Goal: Task Accomplishment & Management: Use online tool/utility

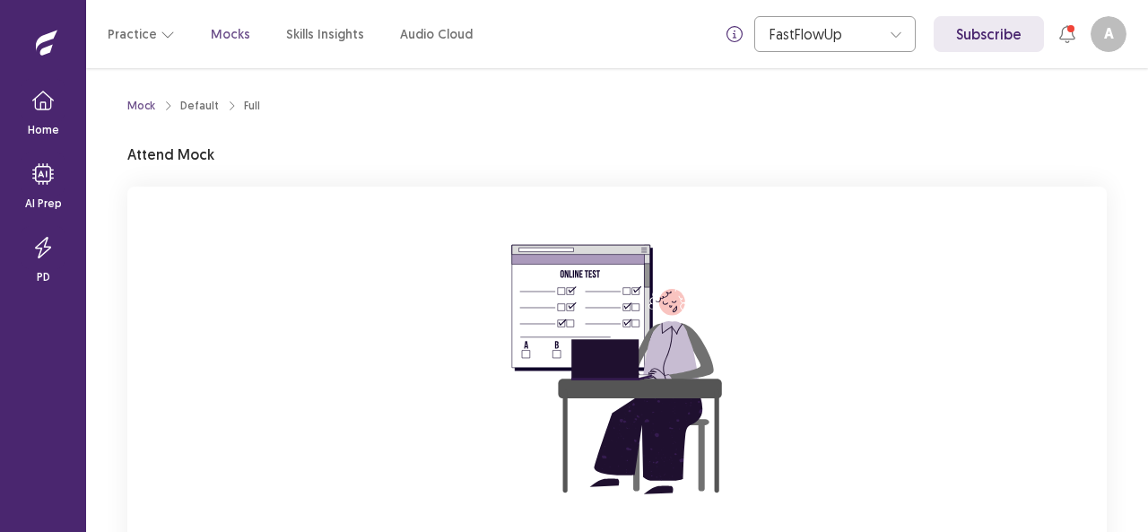
click at [320, 340] on div "You are attempting to start a new mock. Please click on the "Start" button to s…" at bounding box center [616, 427] width 979 height 480
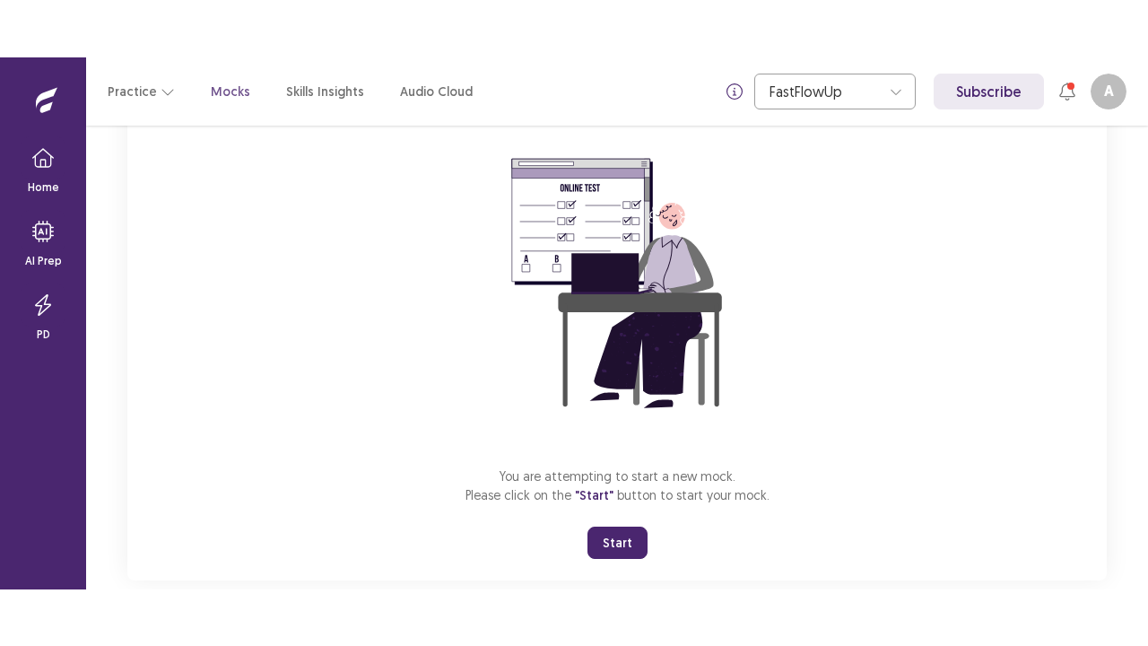
scroll to position [176, 0]
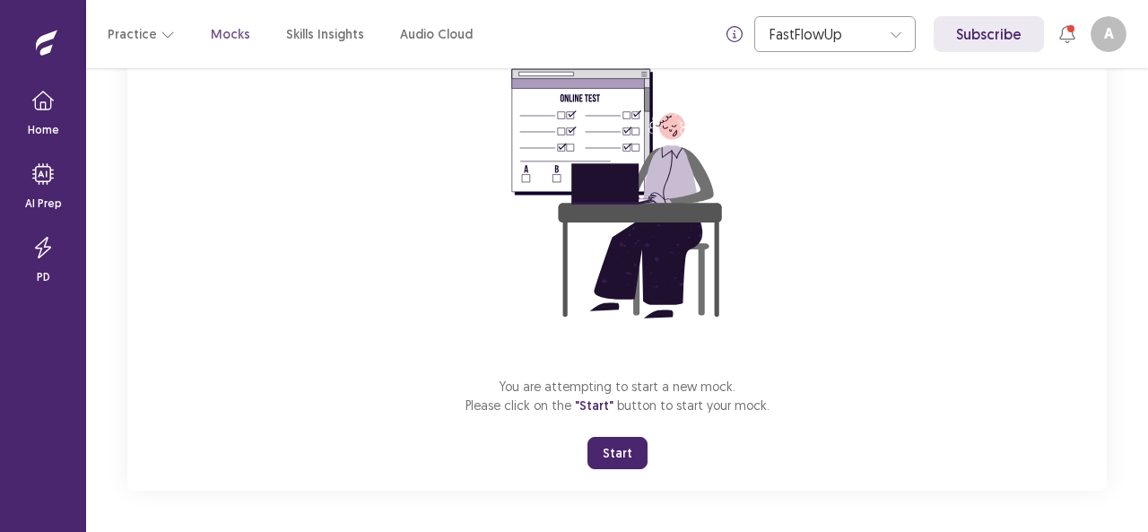
click at [615, 454] on button "Start" at bounding box center [617, 453] width 60 height 32
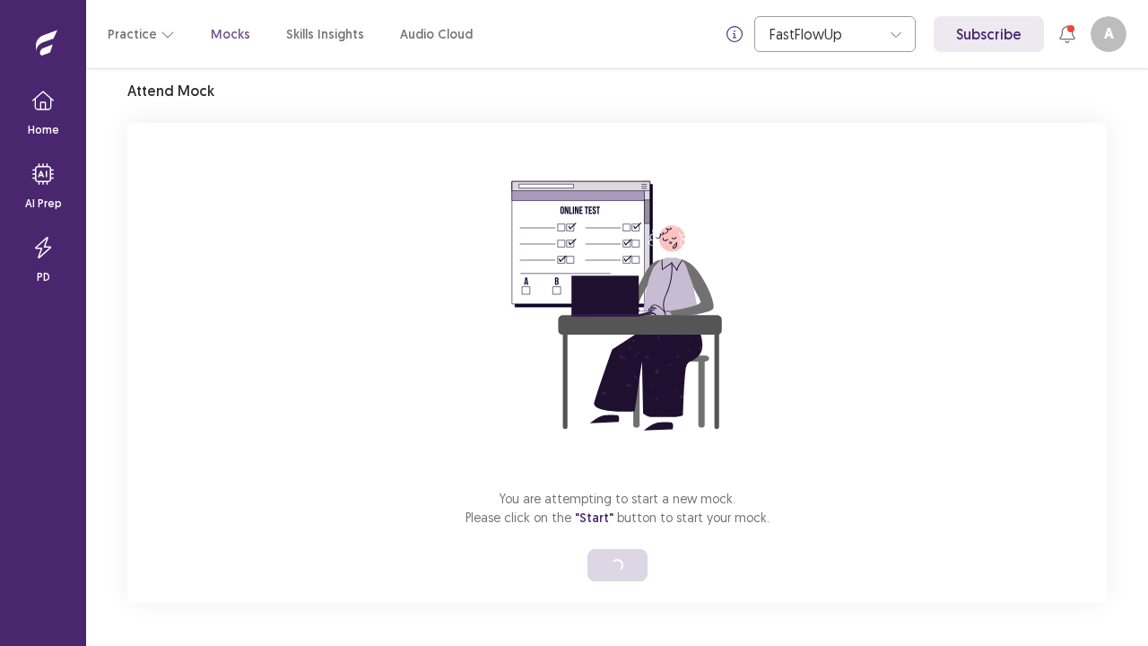
scroll to position [63, 0]
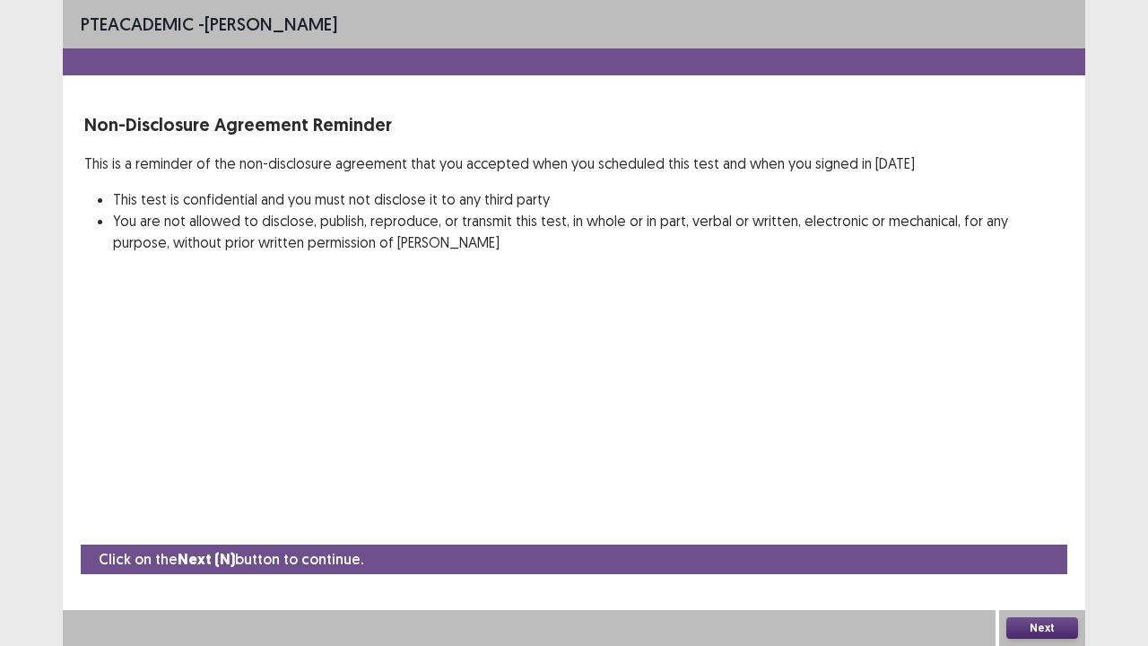
click at [1031, 531] on button "Next" at bounding box center [1042, 628] width 72 height 22
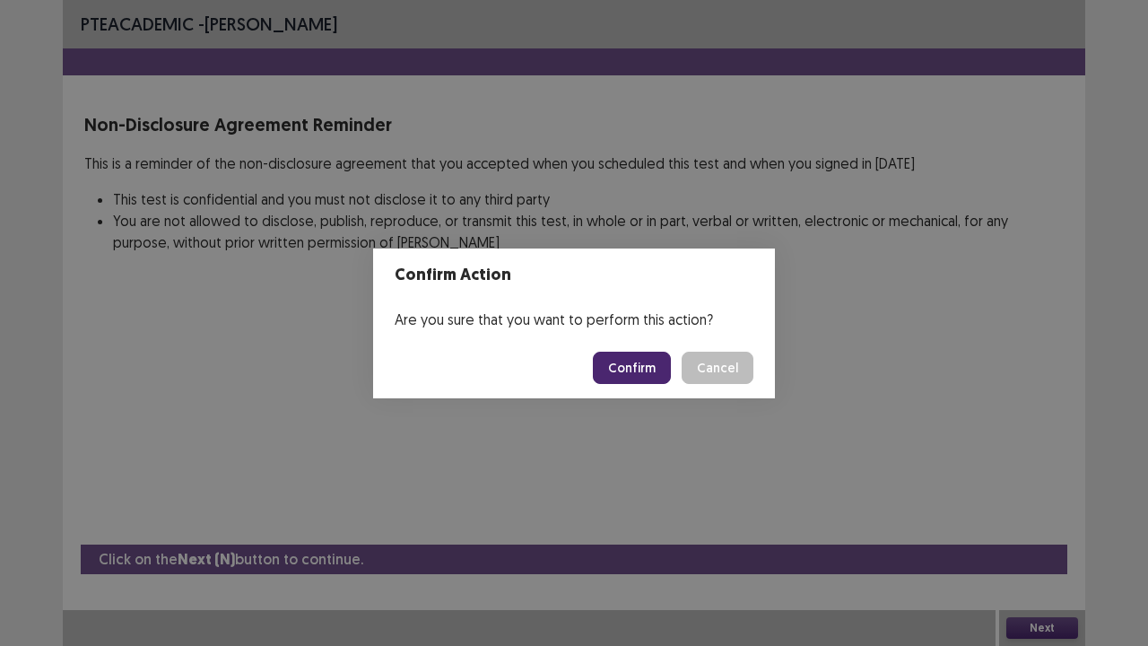
click at [639, 370] on button "Confirm" at bounding box center [632, 368] width 78 height 32
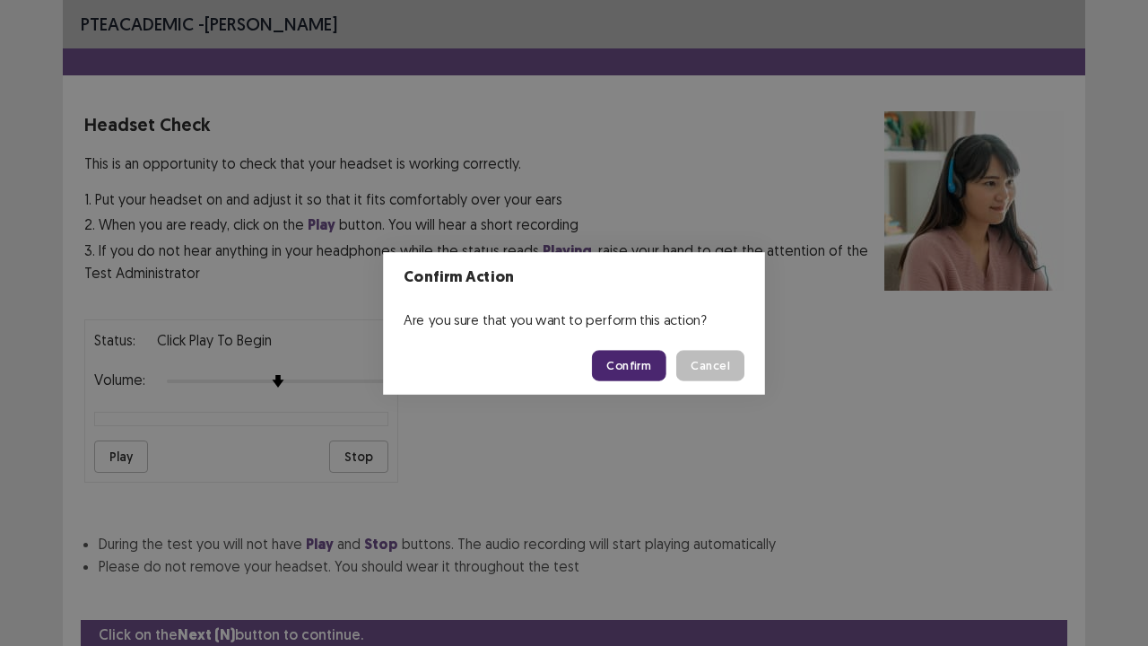
scroll to position [66, 0]
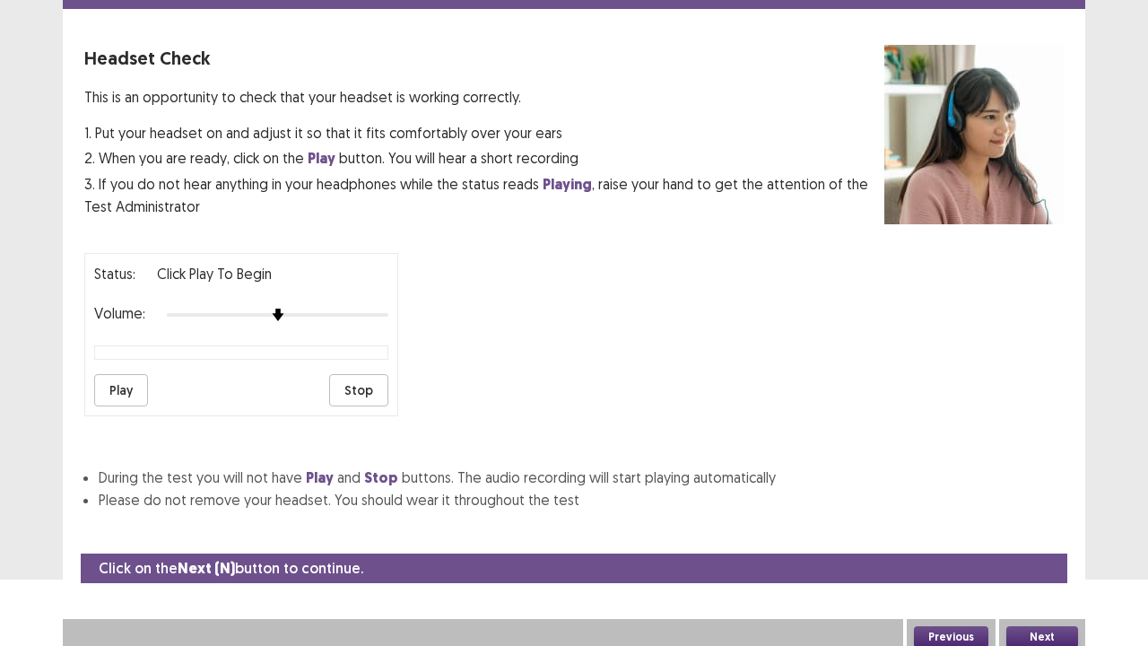
click at [117, 380] on button "Play" at bounding box center [121, 390] width 54 height 32
click at [1039, 531] on button "Next" at bounding box center [1042, 637] width 72 height 22
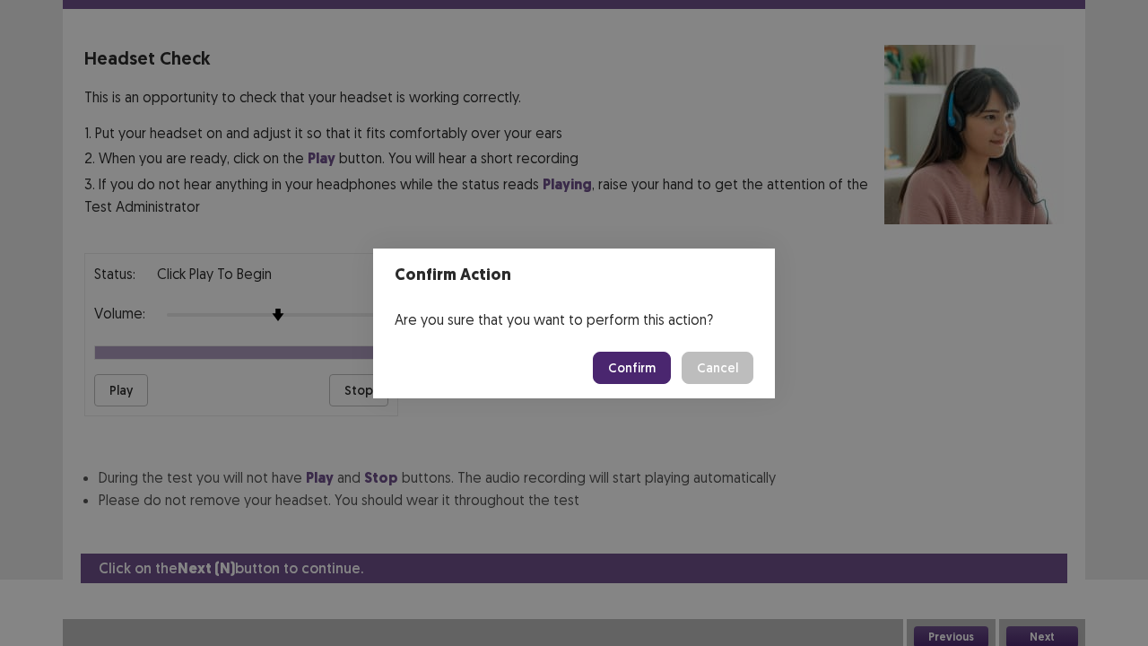
click at [651, 380] on button "Confirm" at bounding box center [632, 368] width 78 height 32
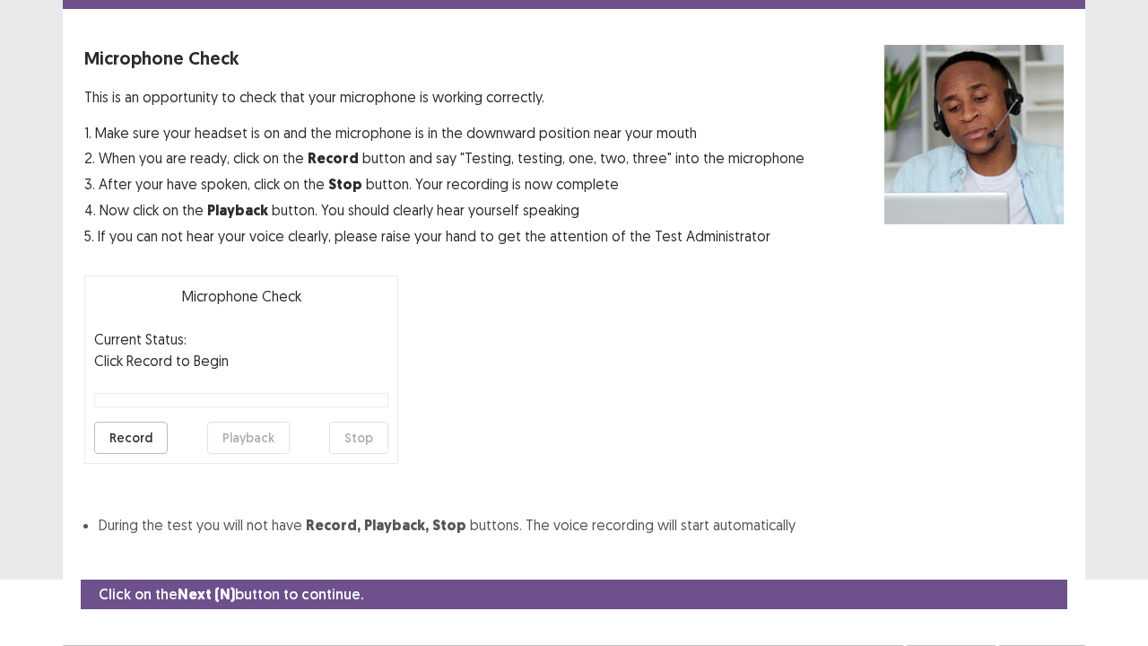
scroll to position [99, 0]
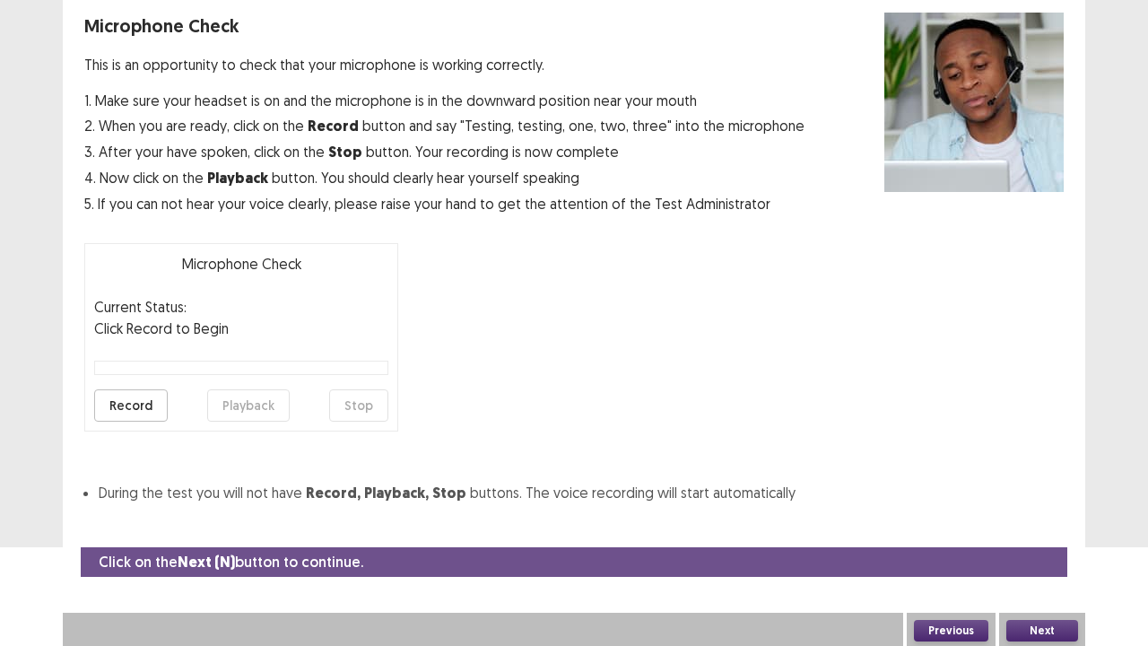
click at [136, 405] on button "Record" at bounding box center [131, 405] width 74 height 32
click at [346, 407] on button "Stop" at bounding box center [358, 405] width 59 height 32
click at [249, 410] on button "Playback" at bounding box center [248, 405] width 83 height 32
click at [1048, 531] on button "Next" at bounding box center [1042, 631] width 72 height 22
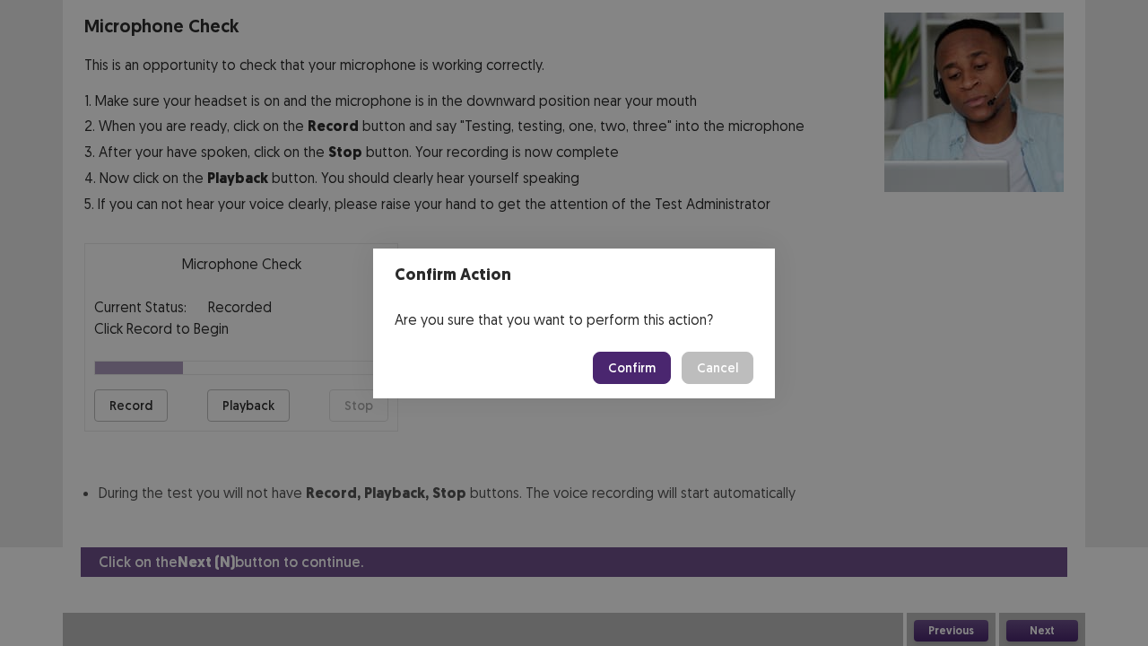
click at [638, 368] on button "Confirm" at bounding box center [632, 368] width 78 height 32
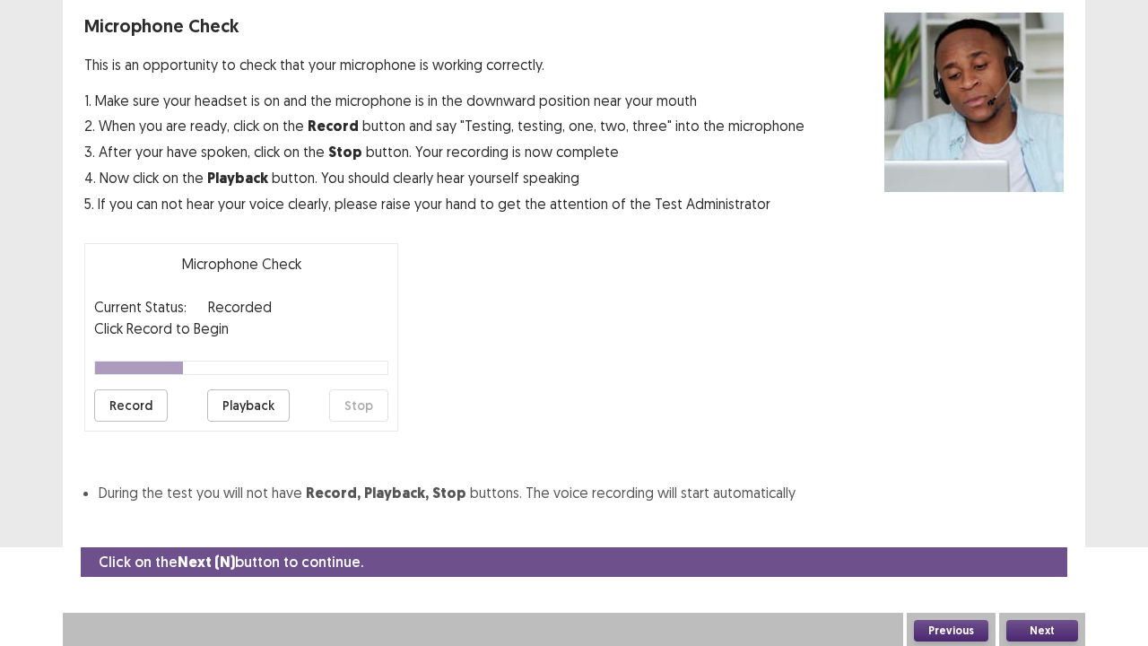
scroll to position [48, 0]
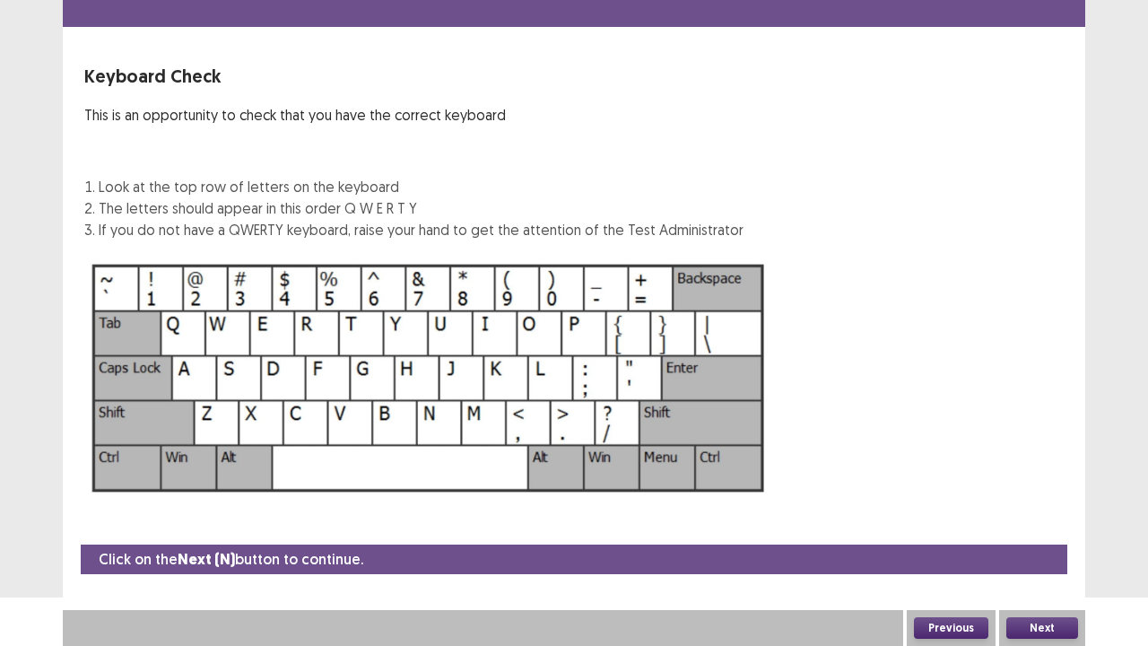
click at [1039, 531] on button "Next" at bounding box center [1042, 628] width 72 height 22
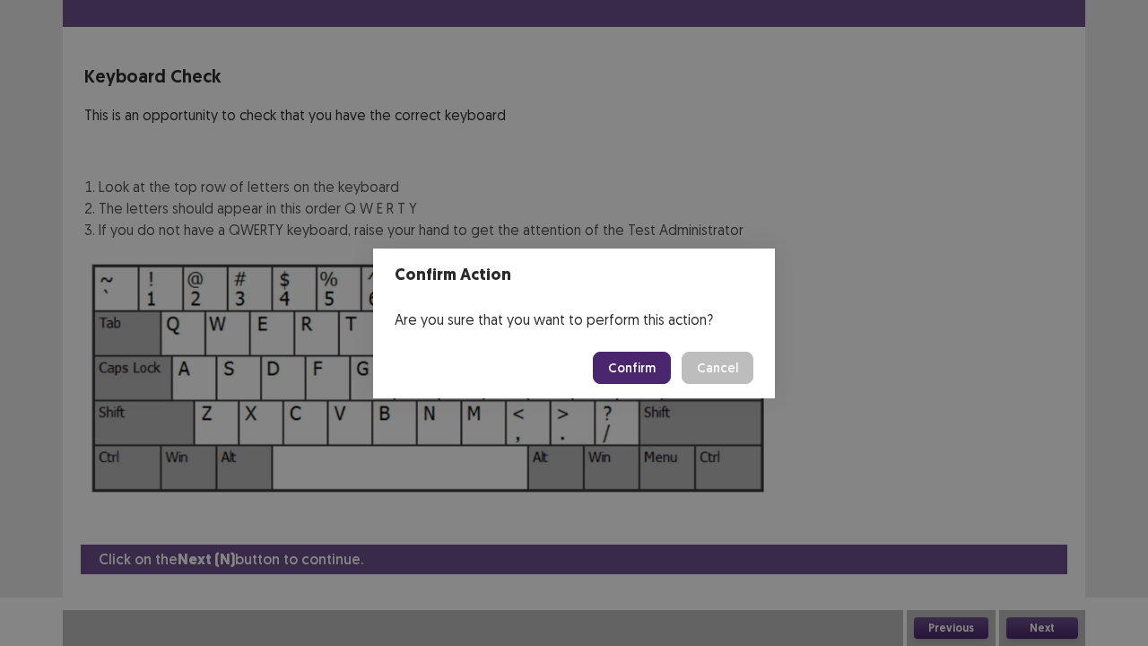
click at [640, 375] on button "Confirm" at bounding box center [632, 368] width 78 height 32
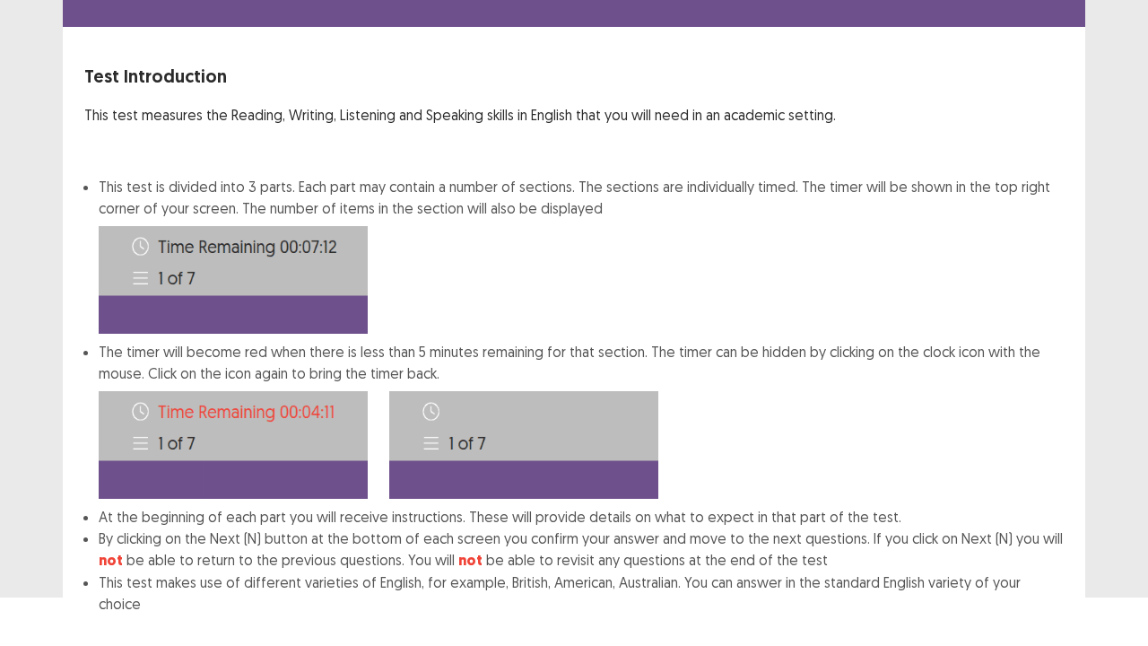
scroll to position [139, 0]
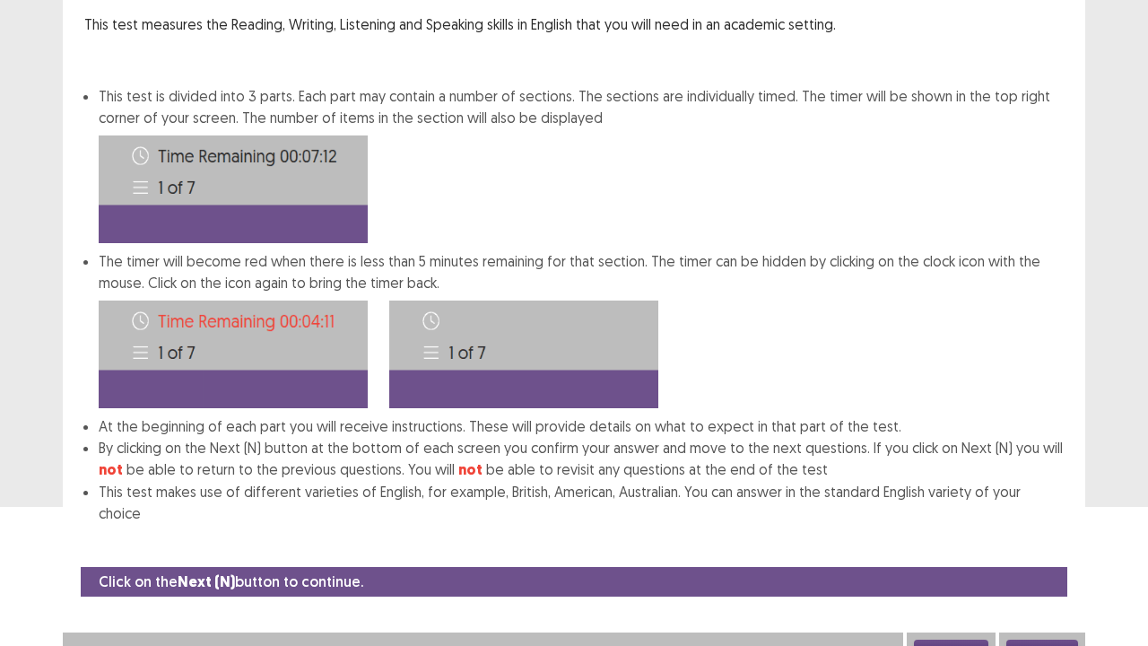
click at [1042, 531] on button "Next" at bounding box center [1042, 650] width 72 height 22
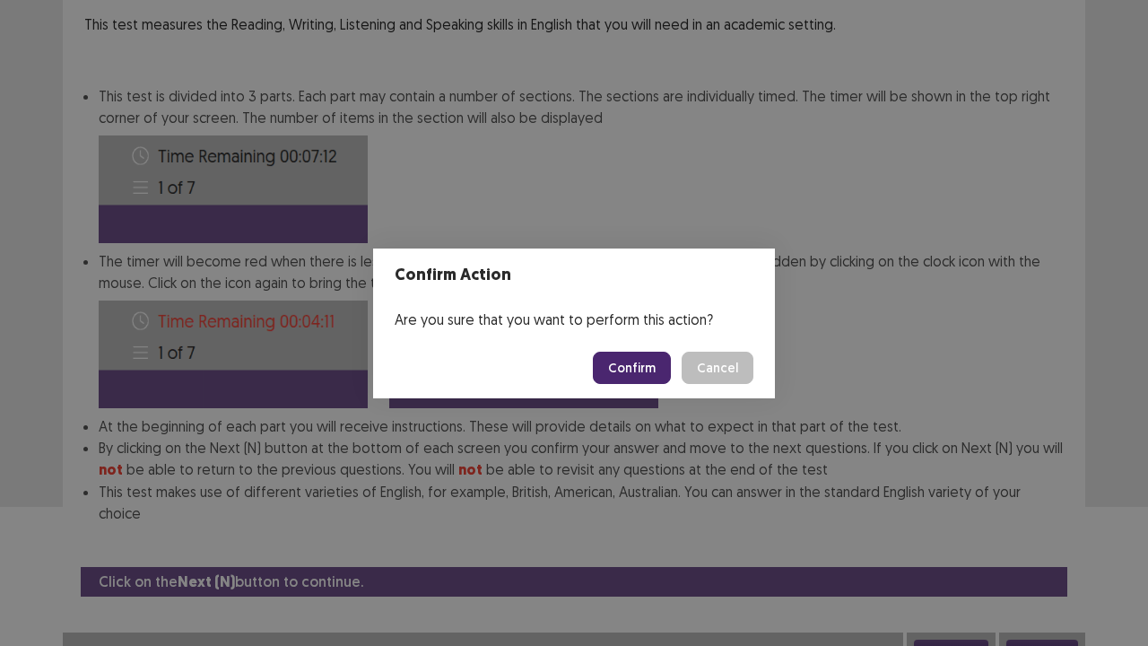
click at [637, 370] on button "Confirm" at bounding box center [632, 368] width 78 height 32
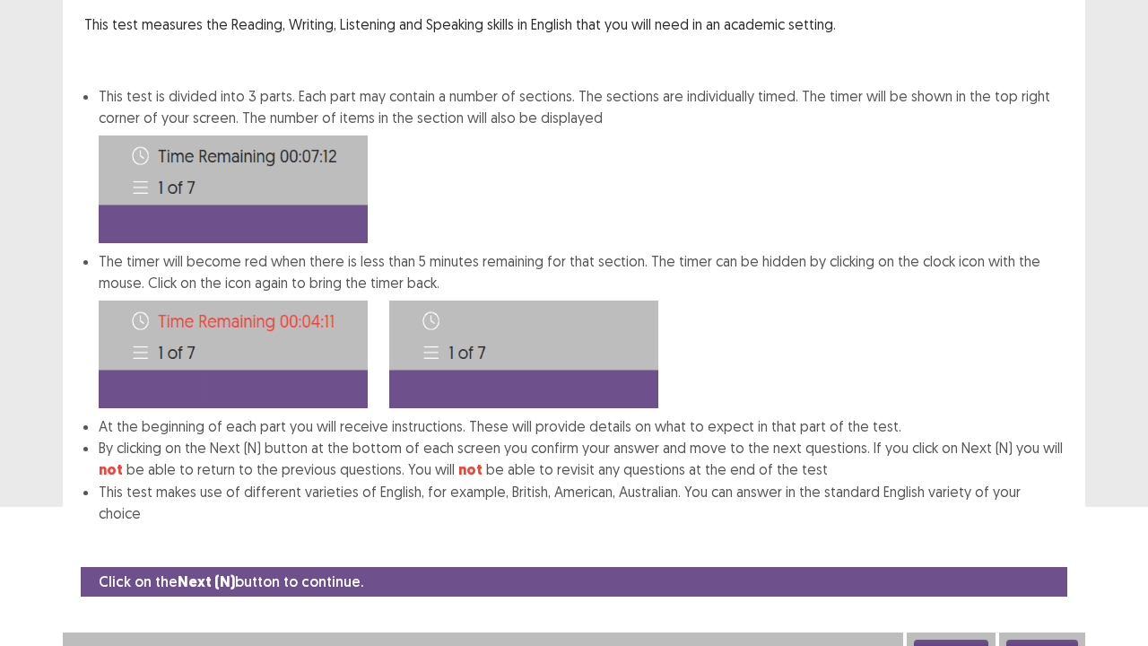
scroll to position [0, 0]
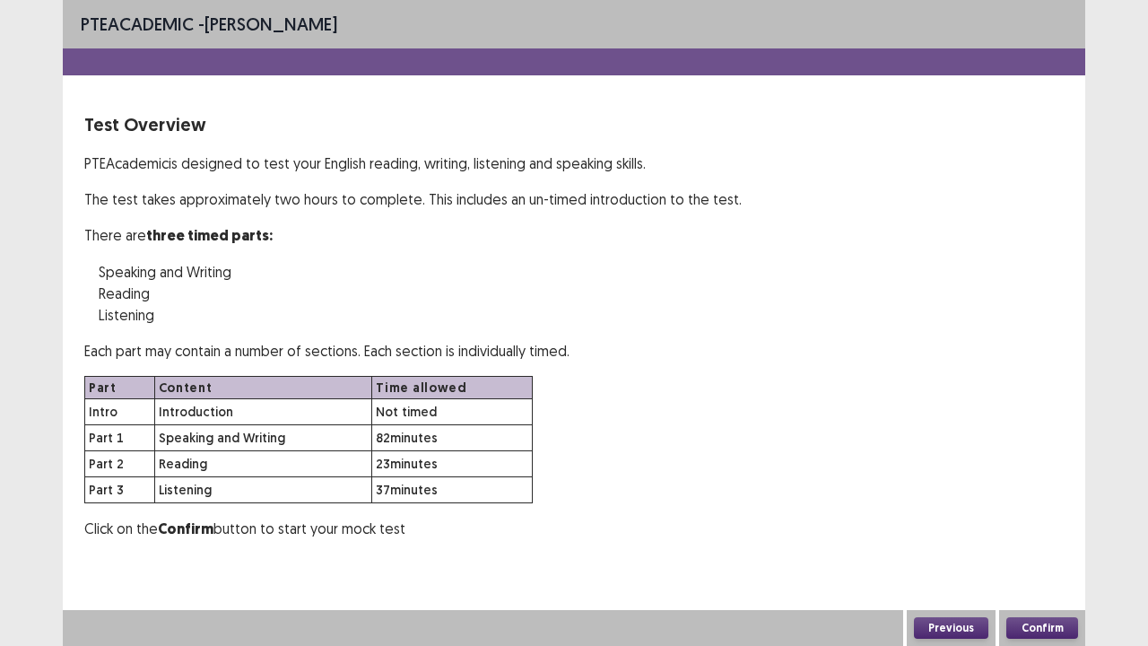
click at [1028, 531] on button "Confirm" at bounding box center [1042, 628] width 72 height 22
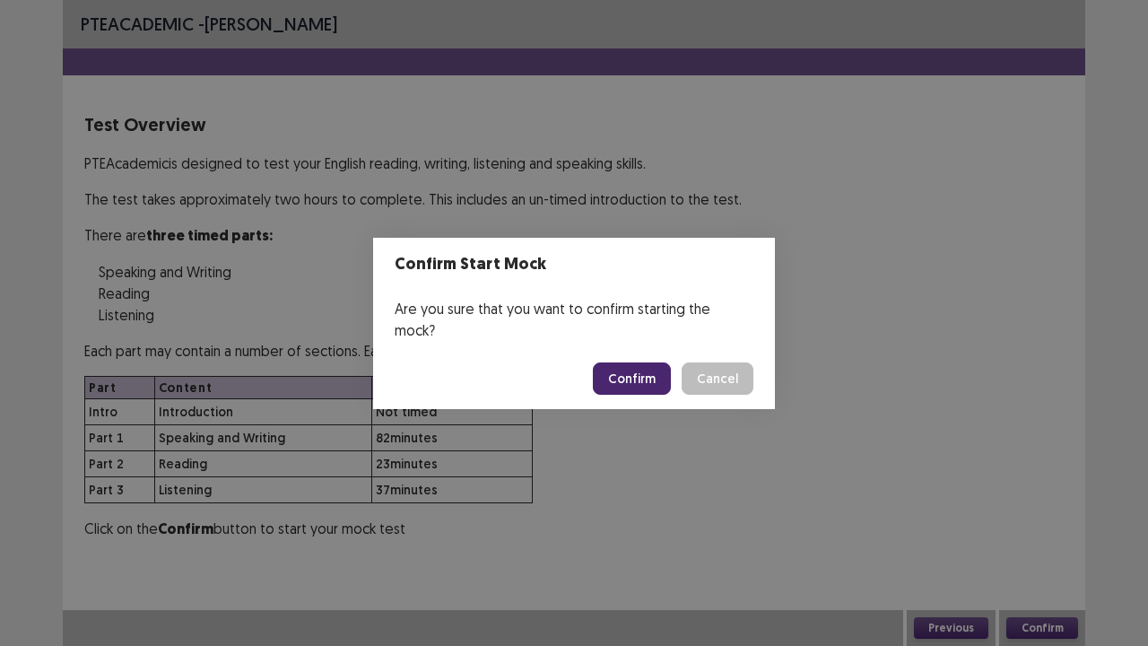
click at [632, 369] on button "Confirm" at bounding box center [632, 378] width 78 height 32
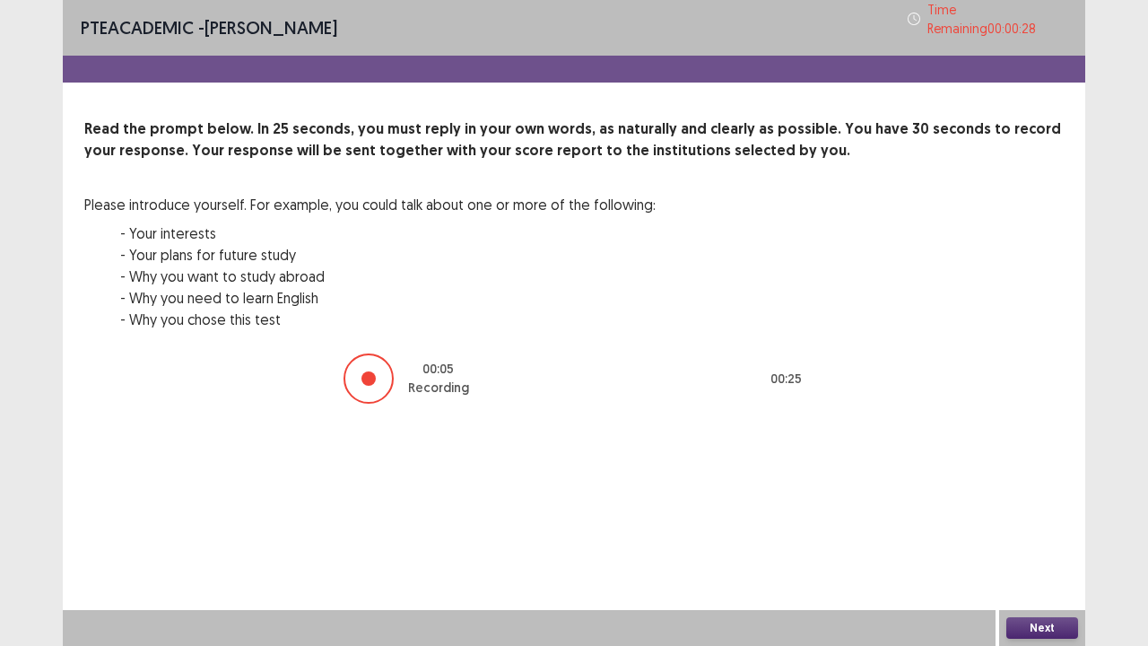
click at [1033, 531] on button "Next" at bounding box center [1042, 628] width 72 height 22
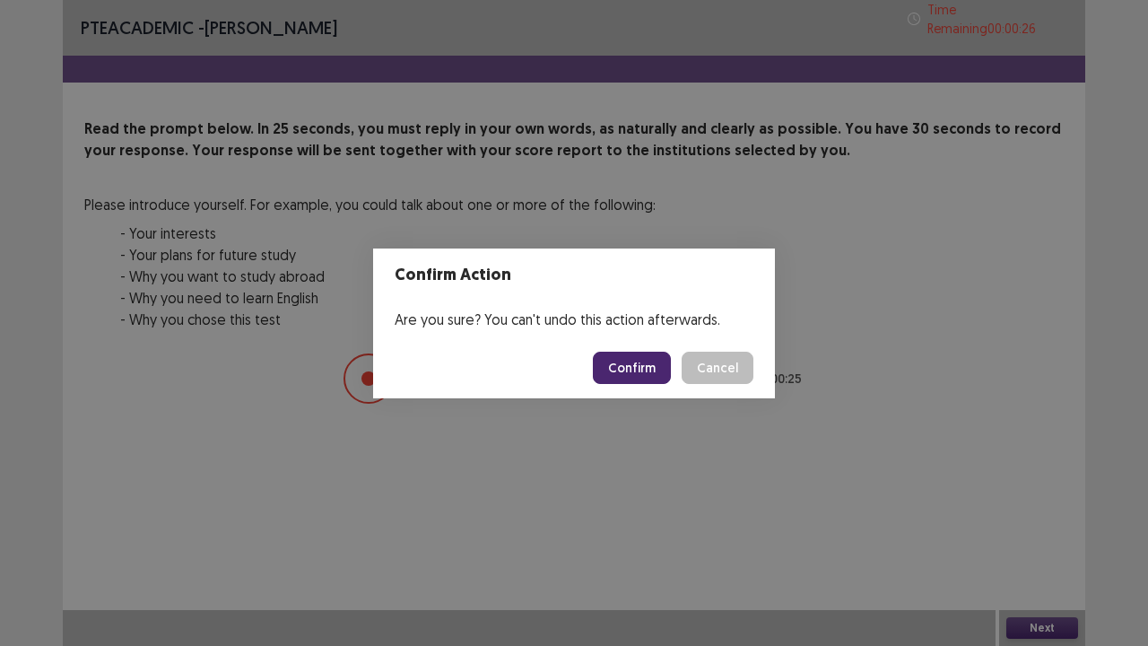
click at [644, 363] on button "Confirm" at bounding box center [632, 368] width 78 height 32
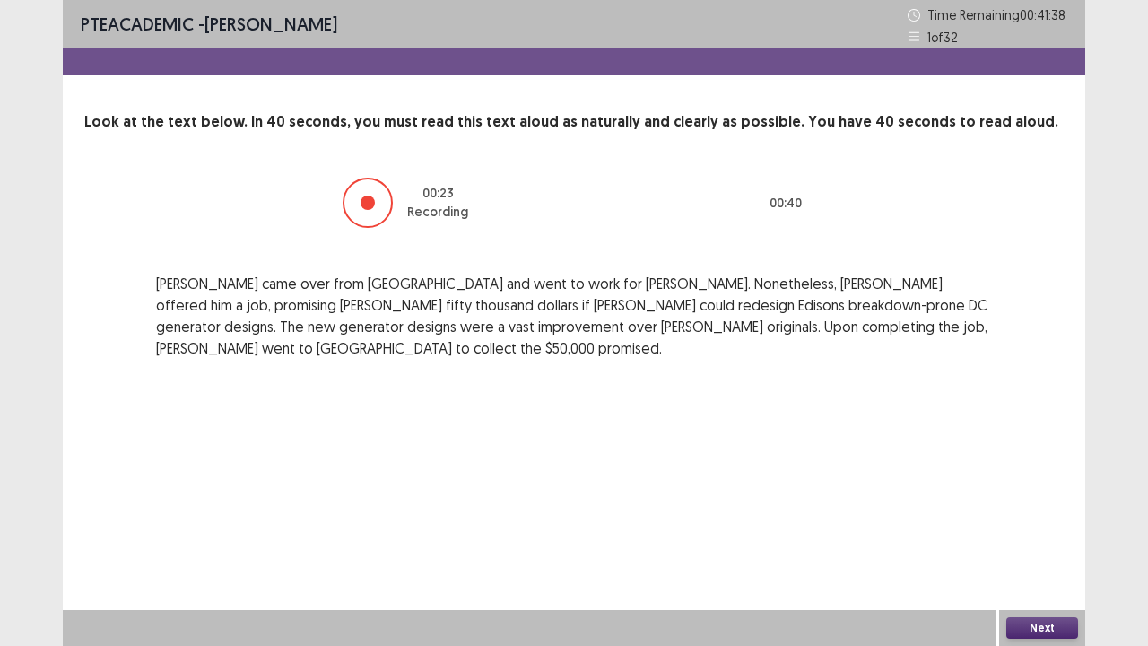
click at [1032, 531] on button "Next" at bounding box center [1042, 628] width 72 height 22
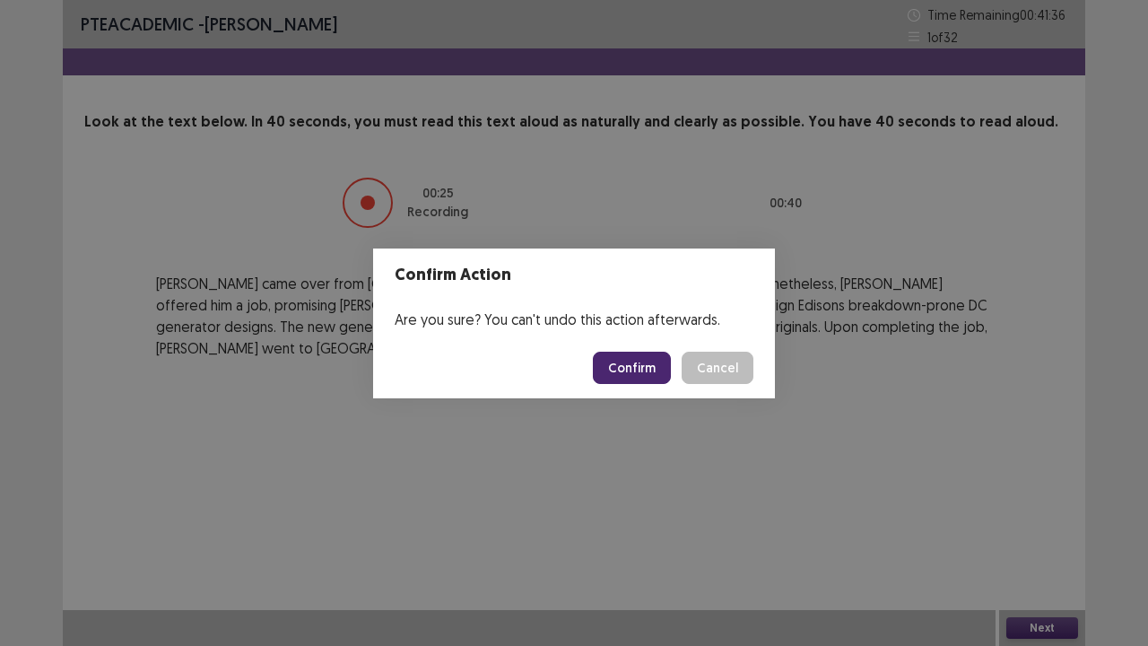
click at [644, 372] on button "Confirm" at bounding box center [632, 368] width 78 height 32
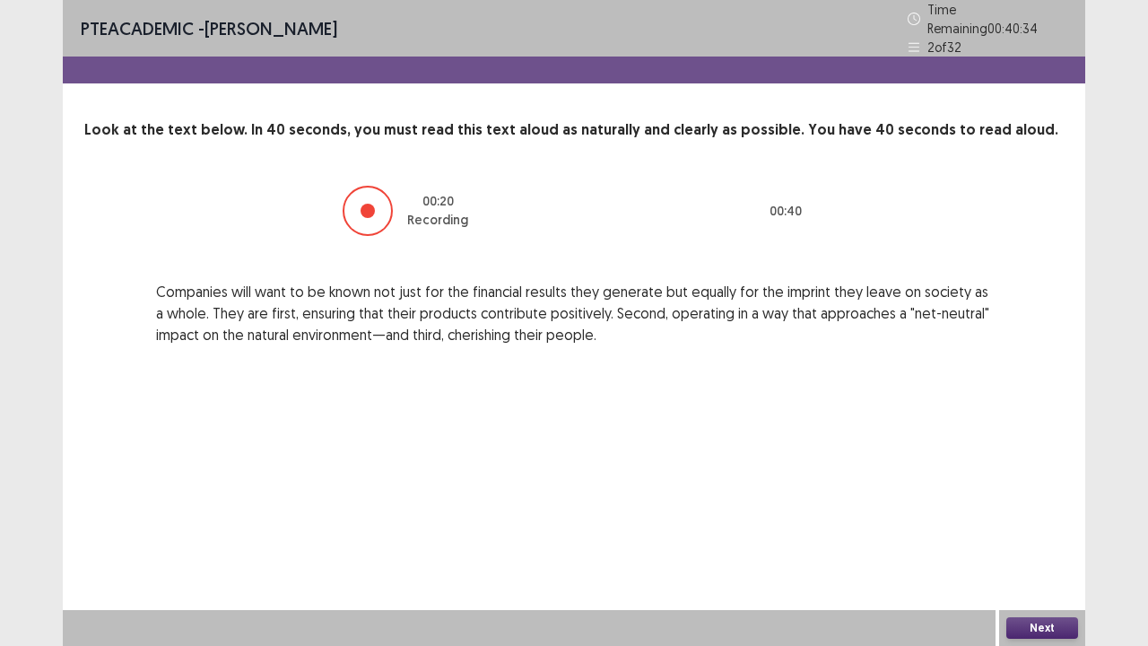
click at [1028, 531] on button "Next" at bounding box center [1042, 628] width 72 height 22
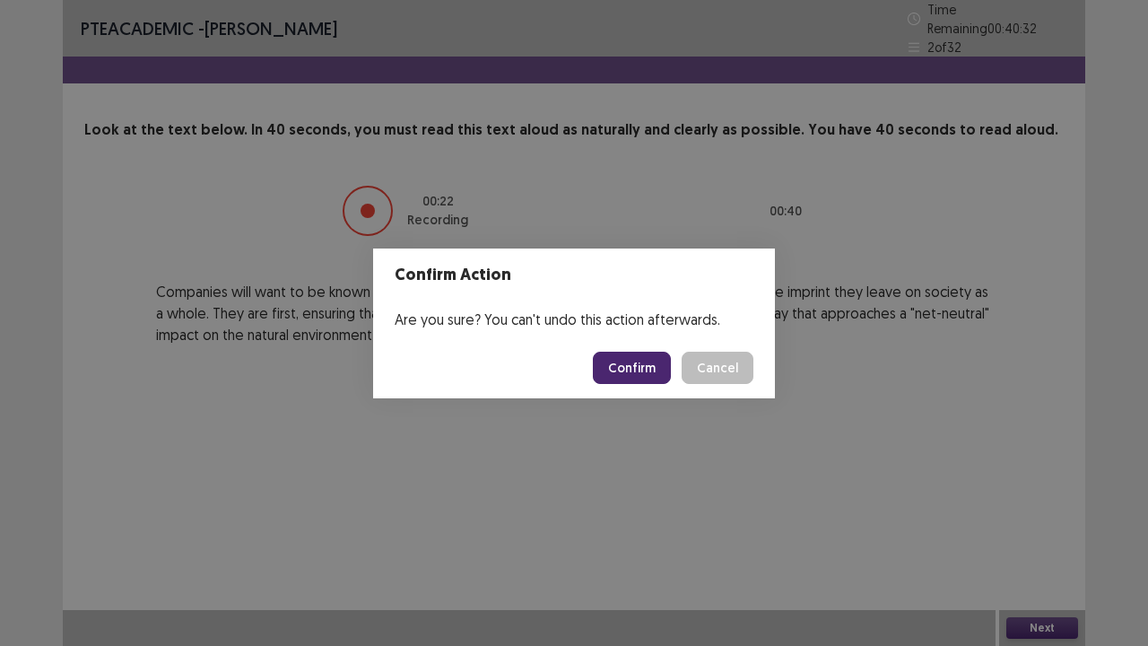
click at [640, 373] on button "Confirm" at bounding box center [632, 368] width 78 height 32
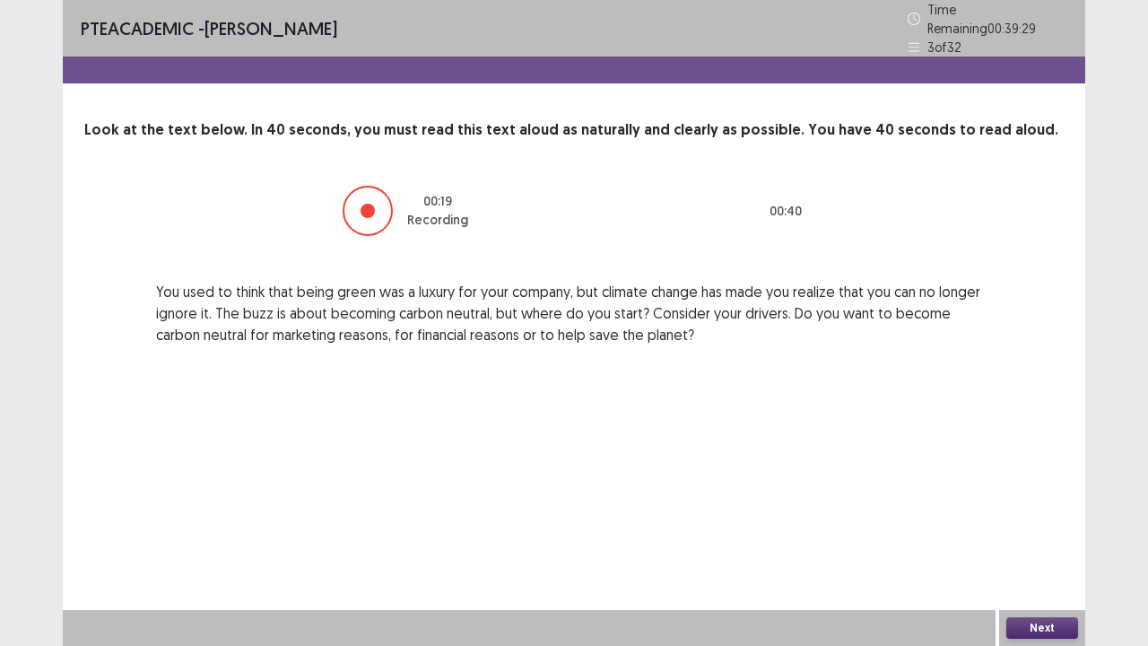
click at [1049, 531] on button "Next" at bounding box center [1042, 628] width 72 height 22
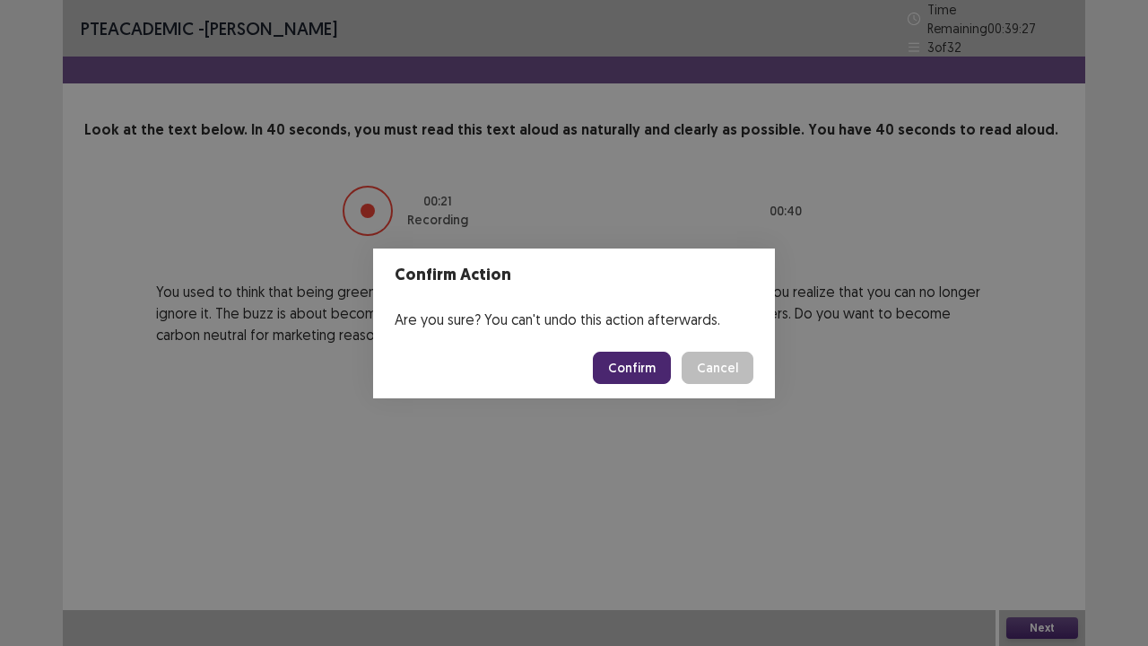
click at [644, 355] on button "Confirm" at bounding box center [632, 368] width 78 height 32
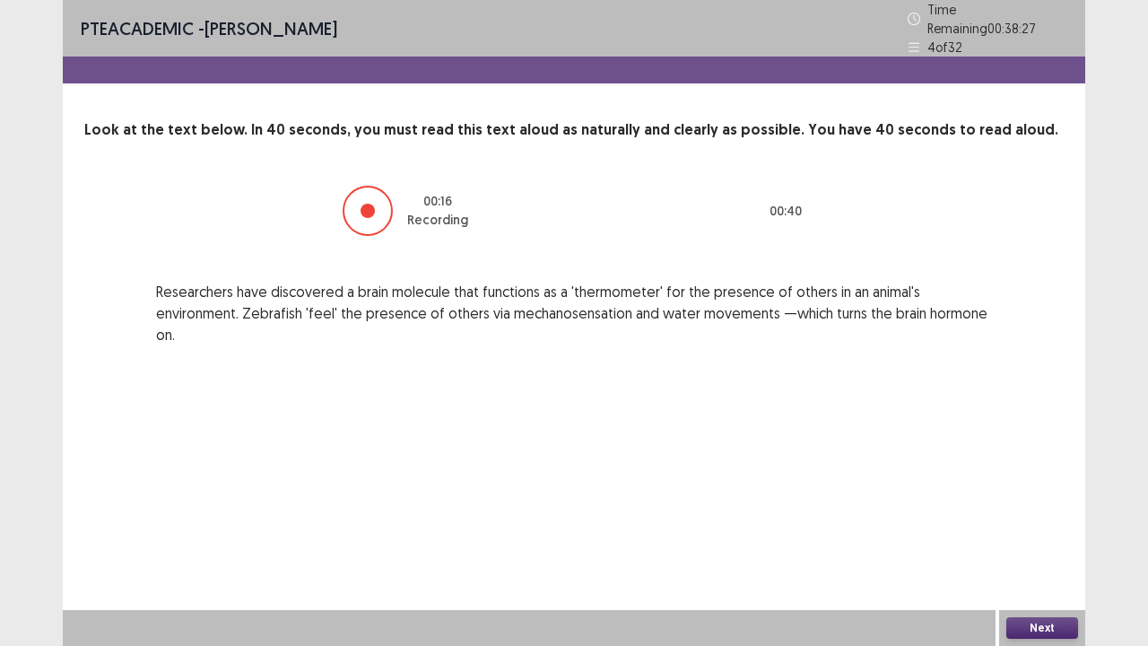
click at [1042, 531] on button "Next" at bounding box center [1042, 628] width 72 height 22
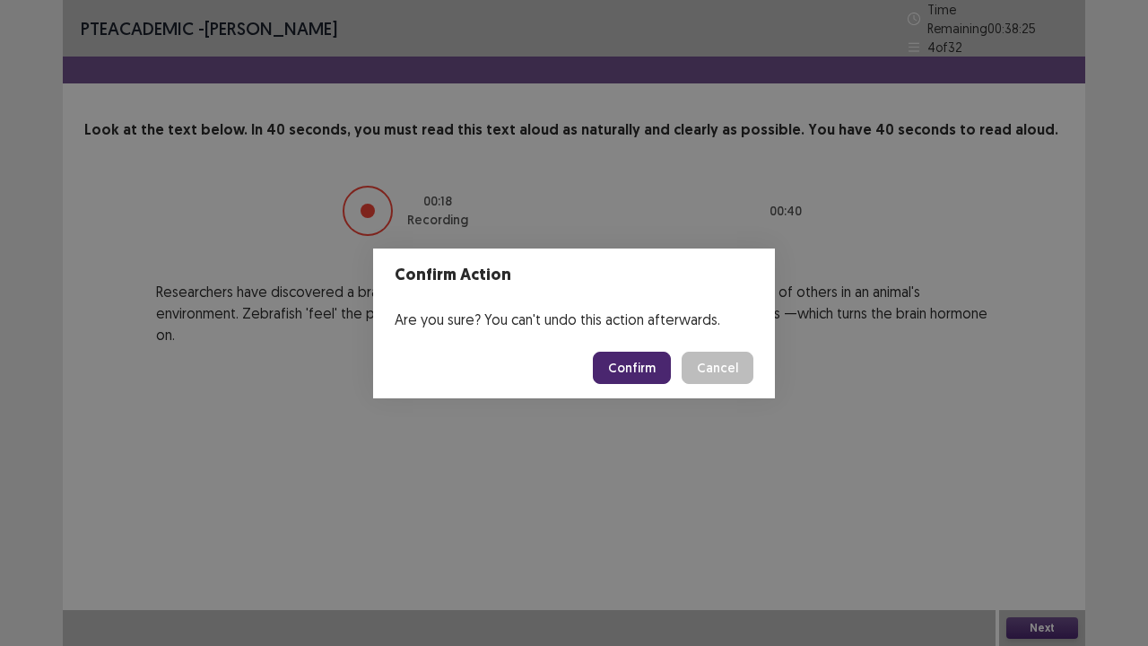
click at [635, 364] on button "Confirm" at bounding box center [632, 368] width 78 height 32
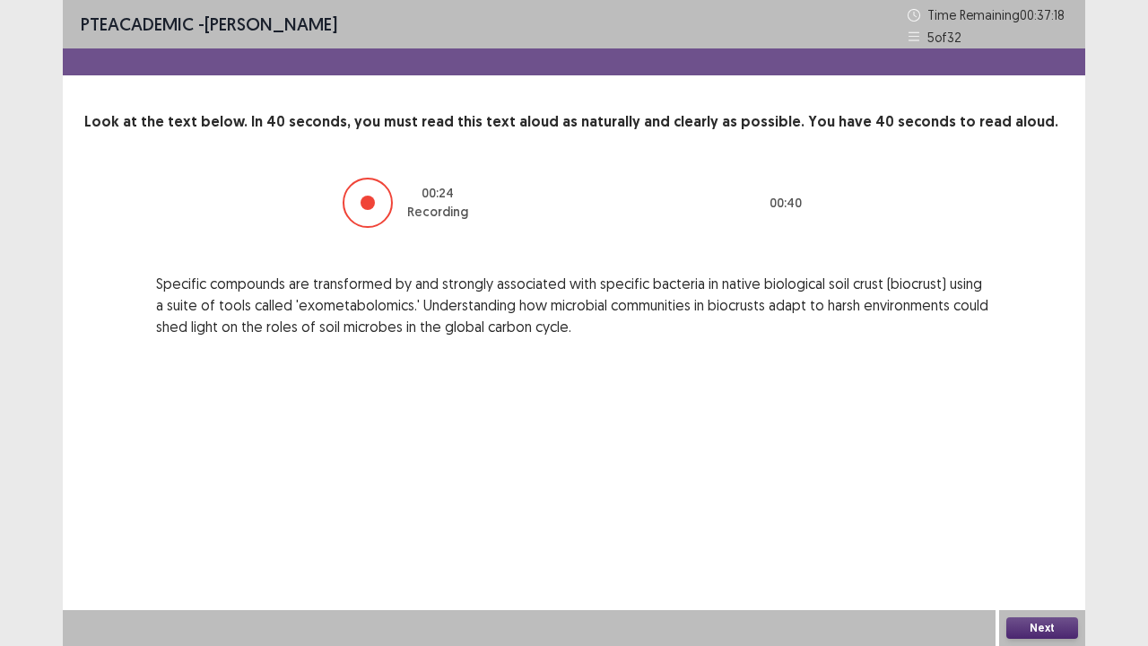
click at [1031, 531] on button "Next" at bounding box center [1042, 628] width 72 height 22
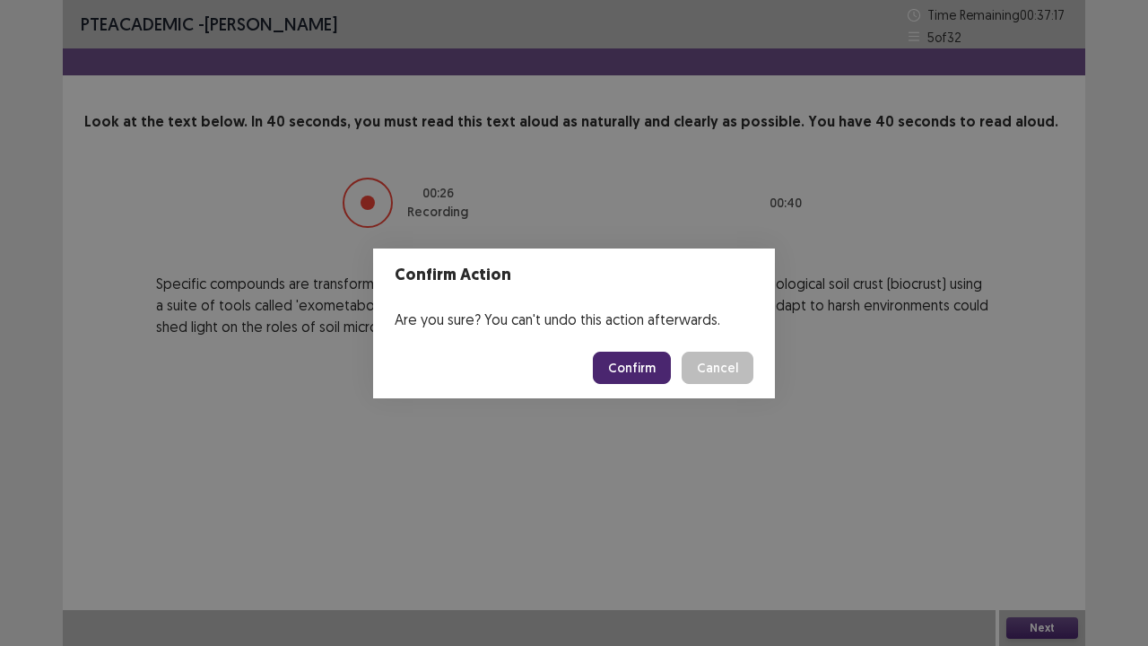
click at [635, 359] on button "Confirm" at bounding box center [632, 368] width 78 height 32
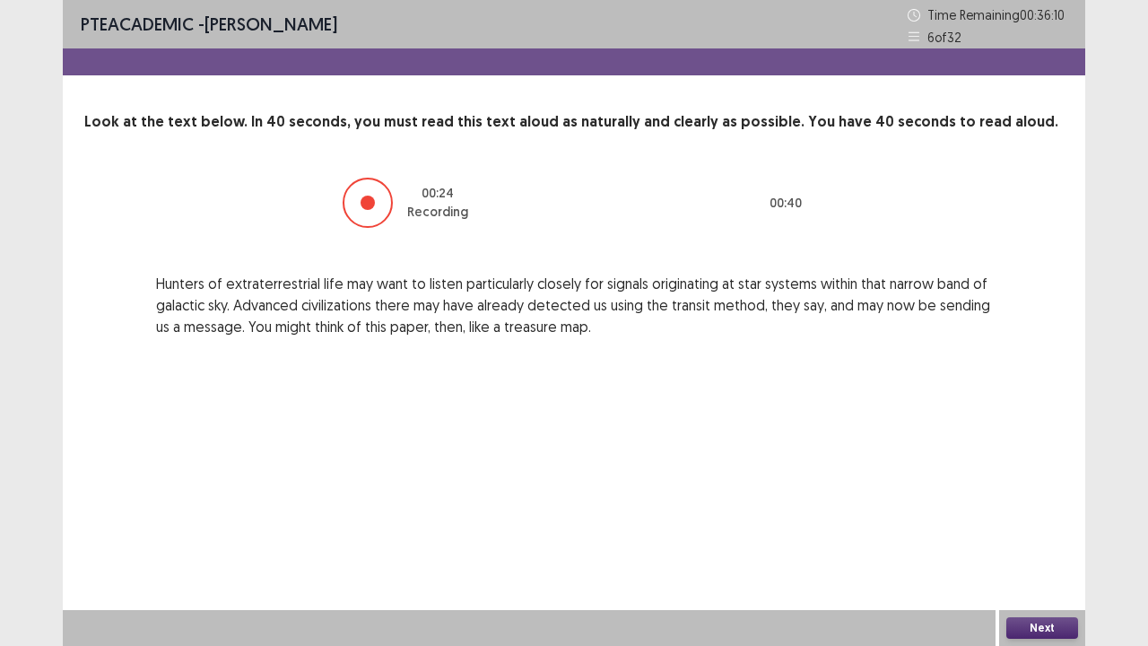
click at [1040, 531] on button "Next" at bounding box center [1042, 628] width 72 height 22
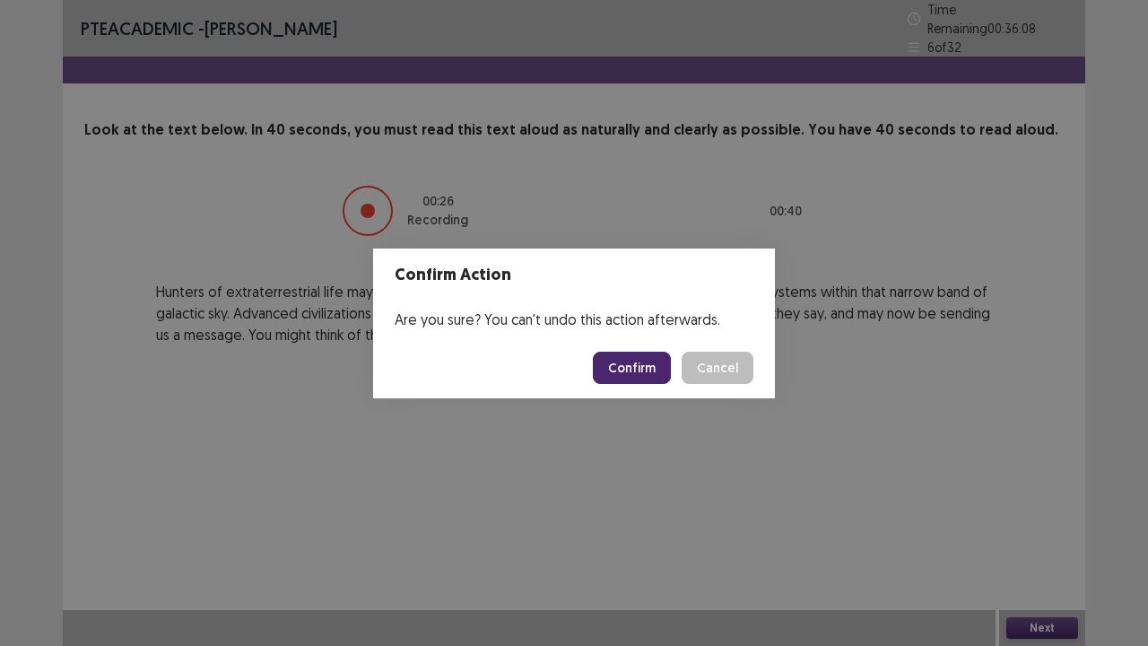
click at [640, 375] on button "Confirm" at bounding box center [632, 368] width 78 height 32
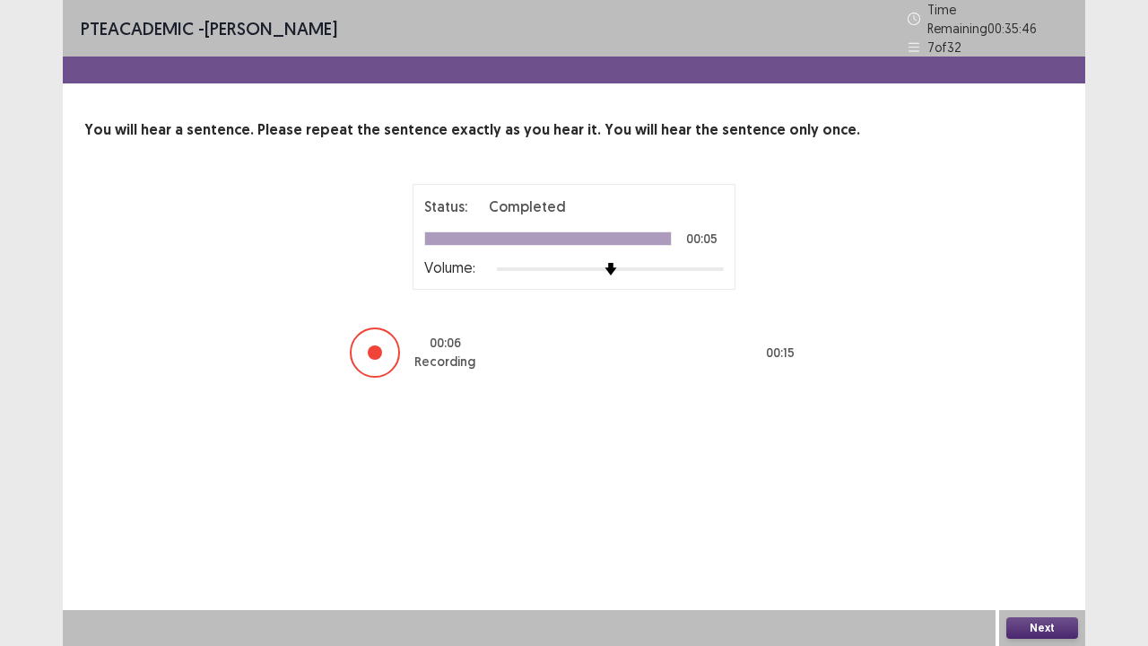
click at [1062, 531] on button "Next" at bounding box center [1042, 628] width 72 height 22
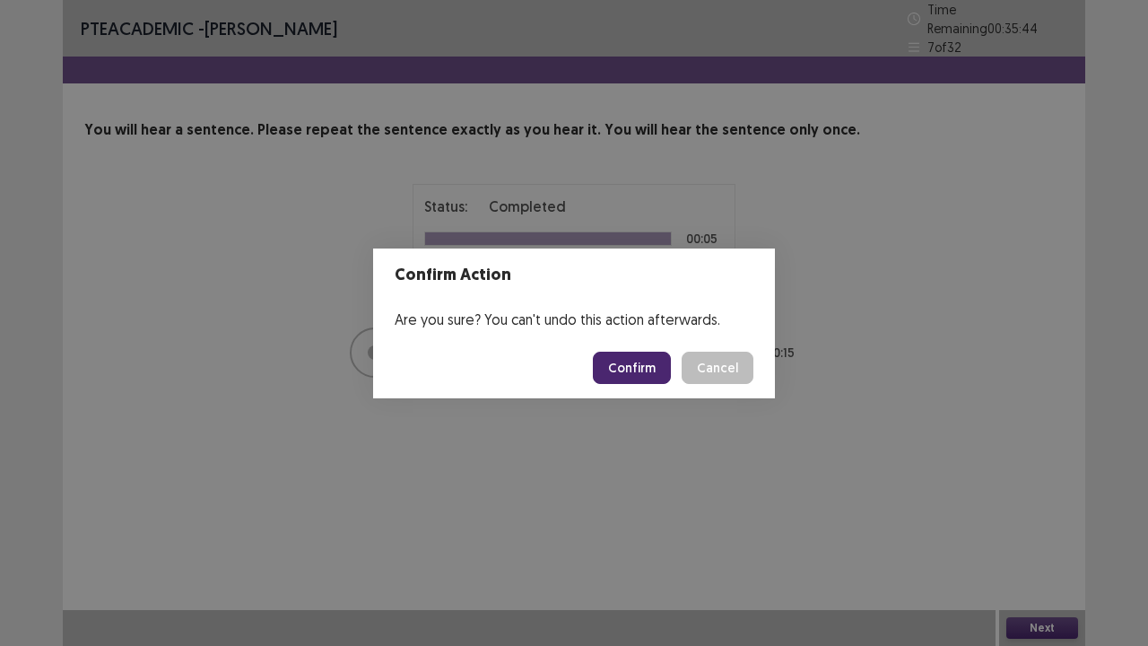
click at [629, 368] on button "Confirm" at bounding box center [632, 368] width 78 height 32
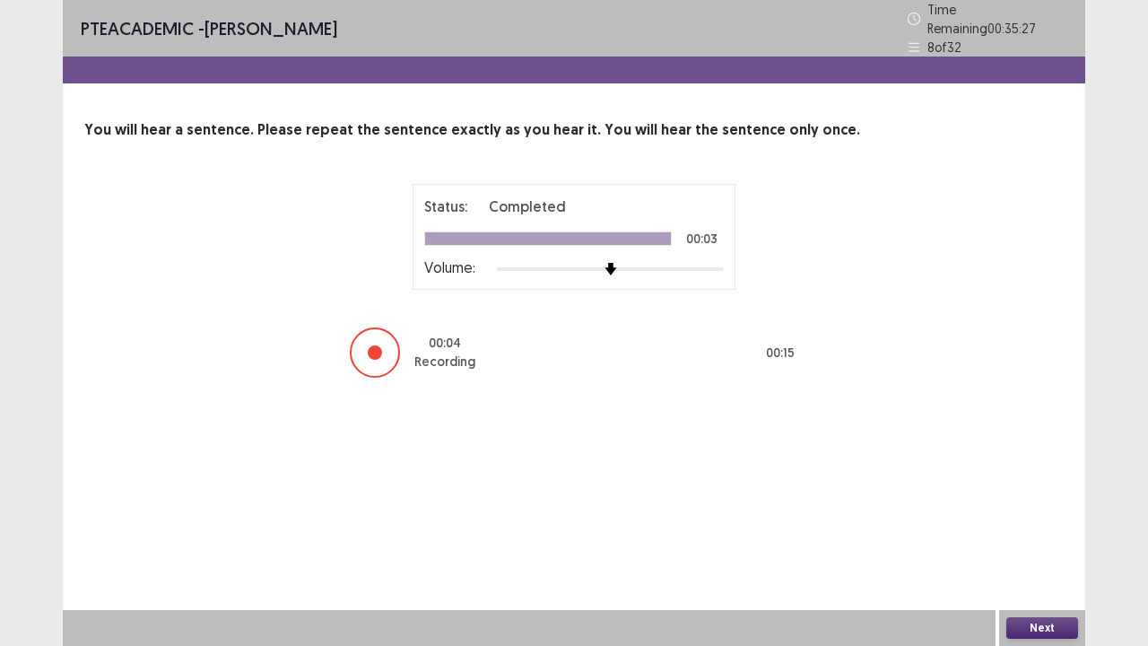
click at [1040, 531] on button "Next" at bounding box center [1042, 628] width 72 height 22
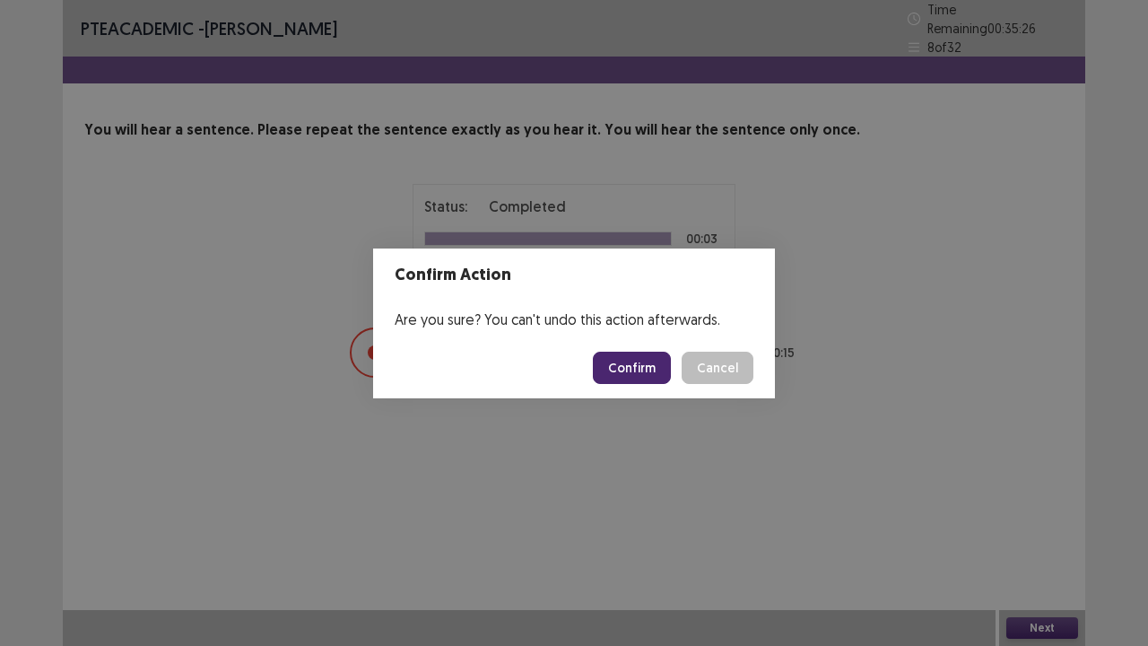
click at [636, 373] on button "Confirm" at bounding box center [632, 368] width 78 height 32
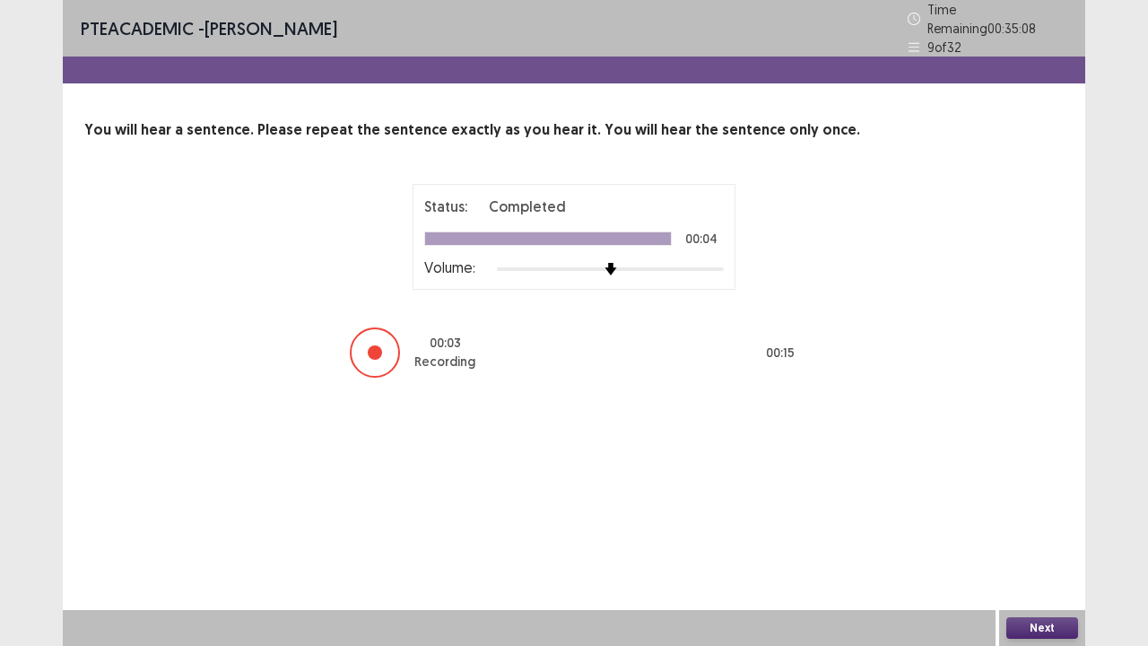
click at [1033, 531] on button "Next" at bounding box center [1042, 628] width 72 height 22
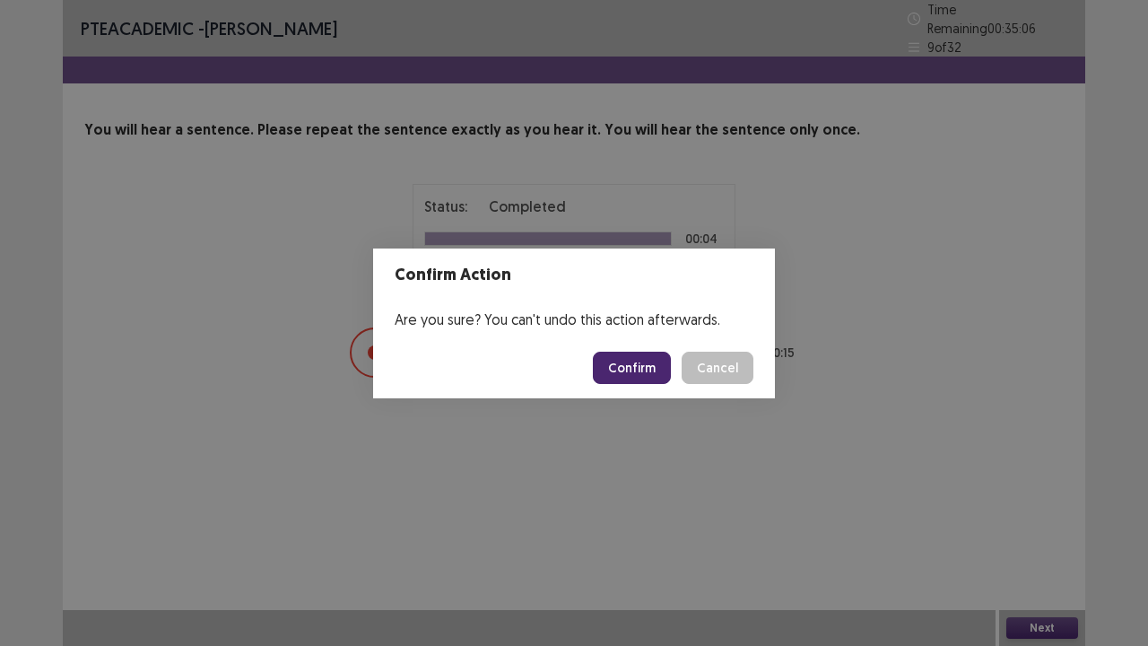
click at [628, 368] on button "Confirm" at bounding box center [632, 368] width 78 height 32
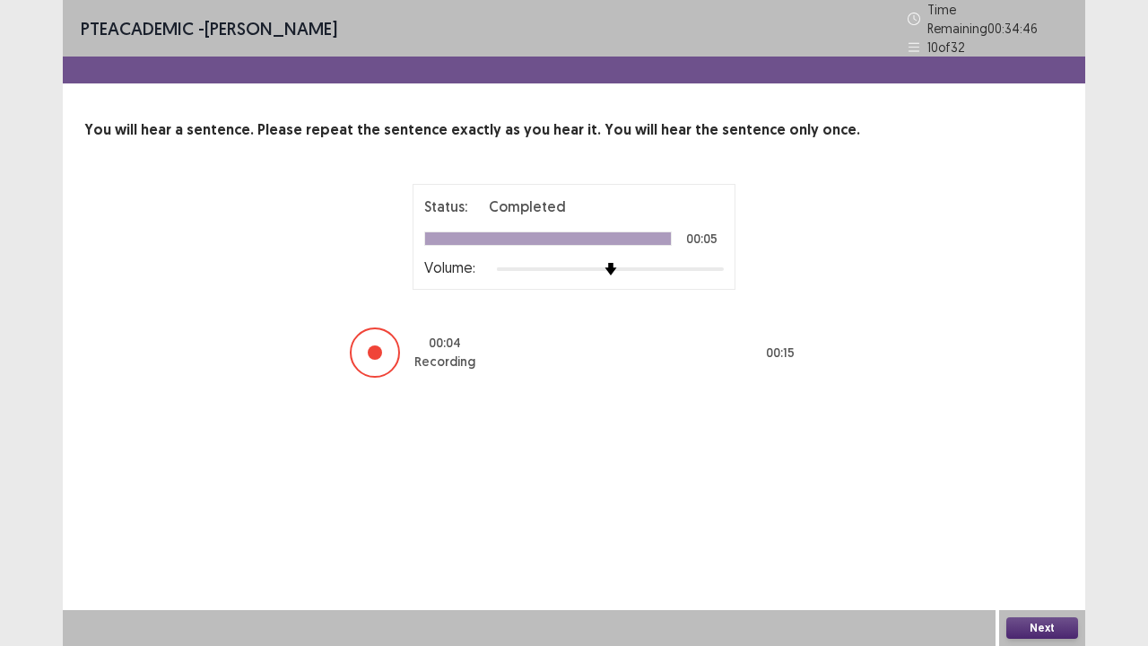
click at [1034, 531] on button "Next" at bounding box center [1042, 628] width 72 height 22
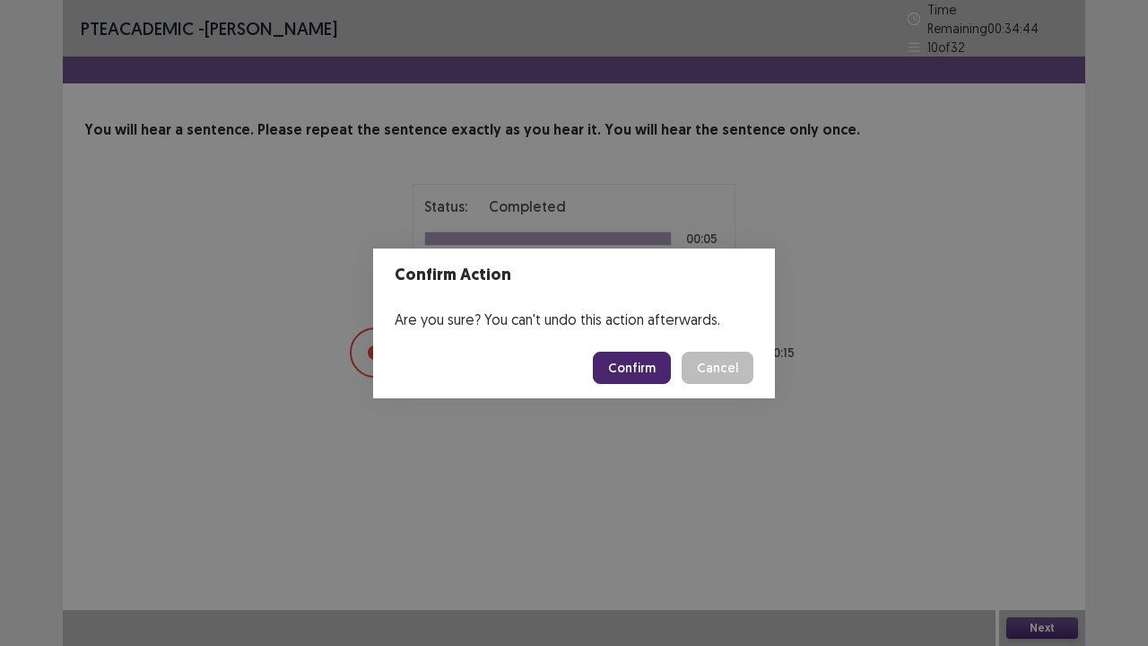
click at [635, 371] on button "Confirm" at bounding box center [632, 368] width 78 height 32
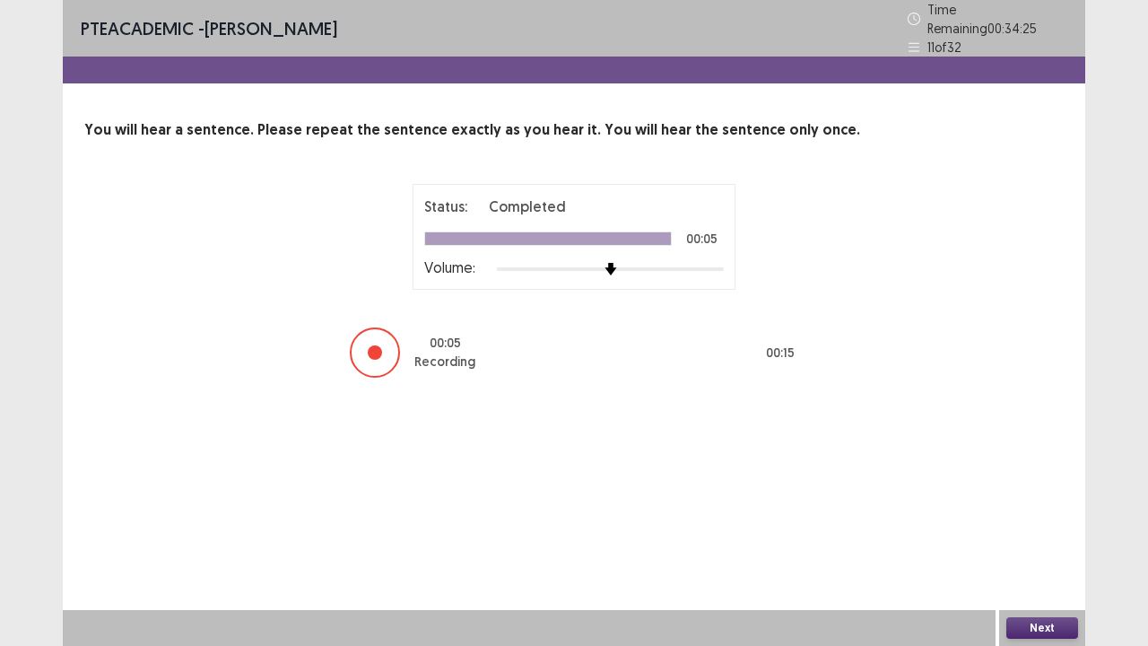
click at [1034, 531] on button "Next" at bounding box center [1042, 628] width 72 height 22
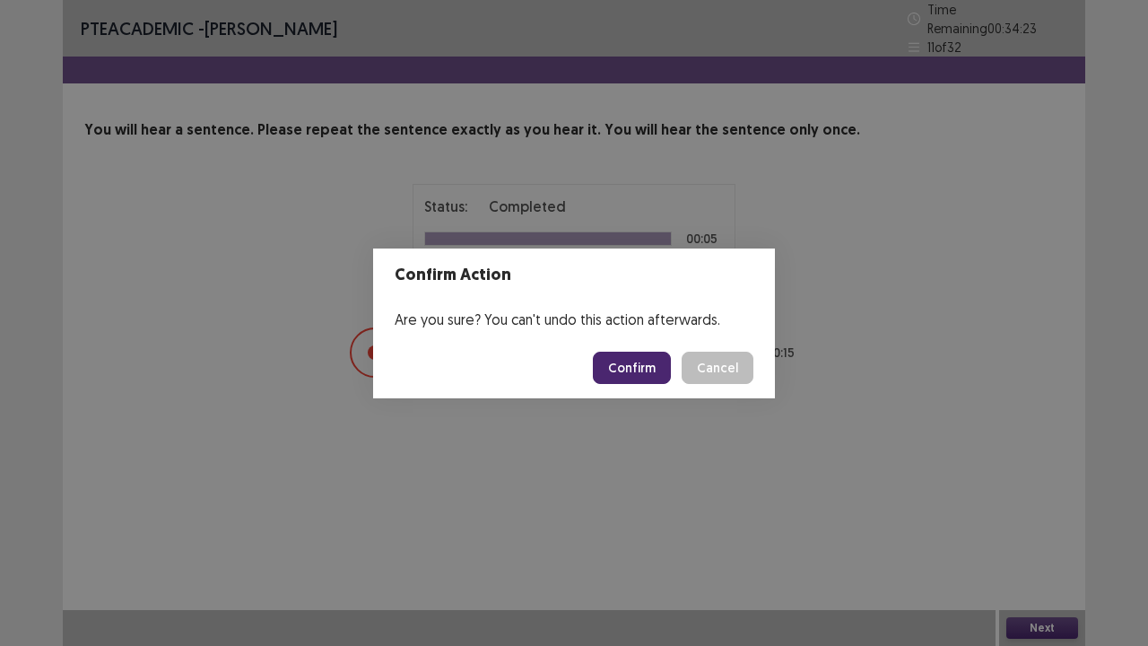
click at [631, 370] on button "Confirm" at bounding box center [632, 368] width 78 height 32
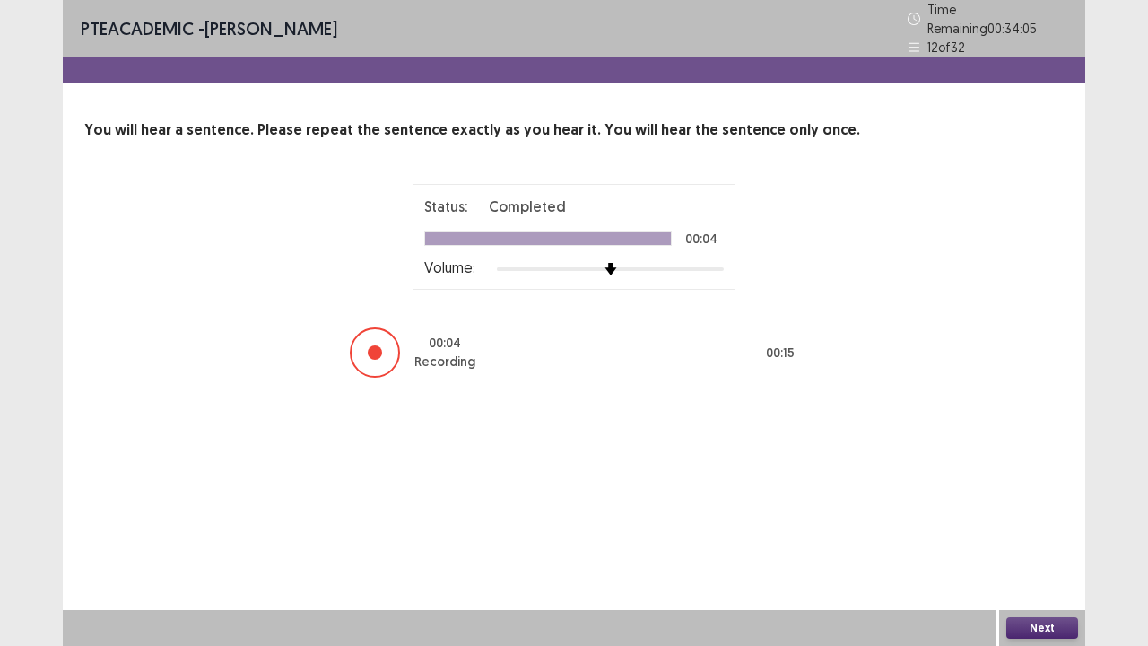
click at [1039, 531] on button "Next" at bounding box center [1042, 628] width 72 height 22
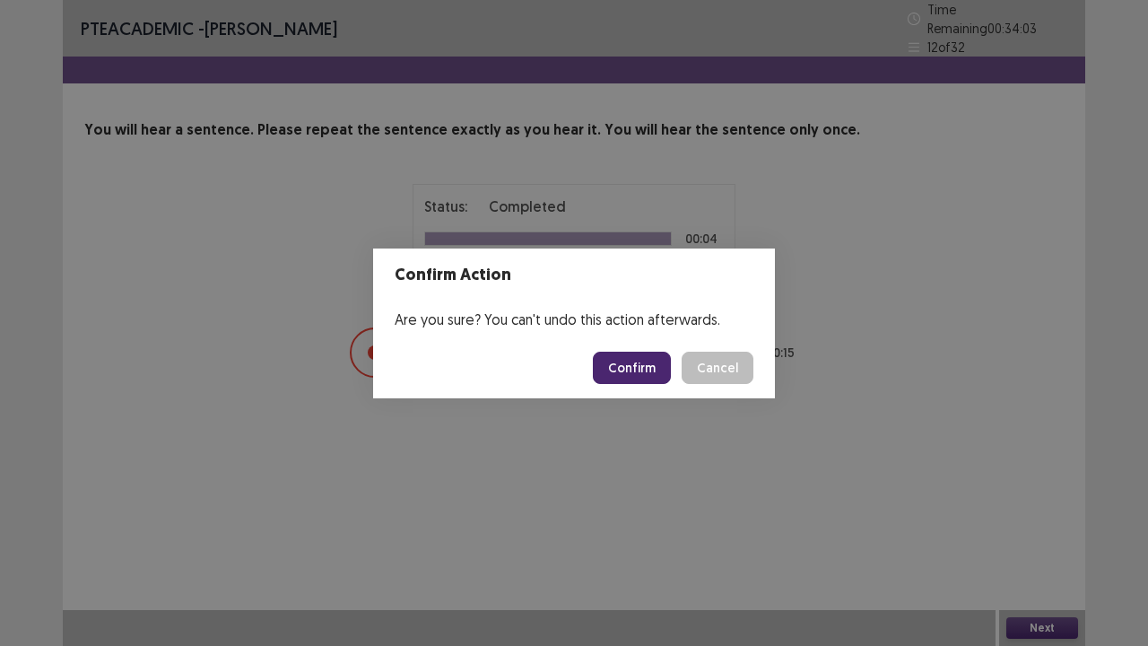
click at [628, 377] on button "Confirm" at bounding box center [632, 368] width 78 height 32
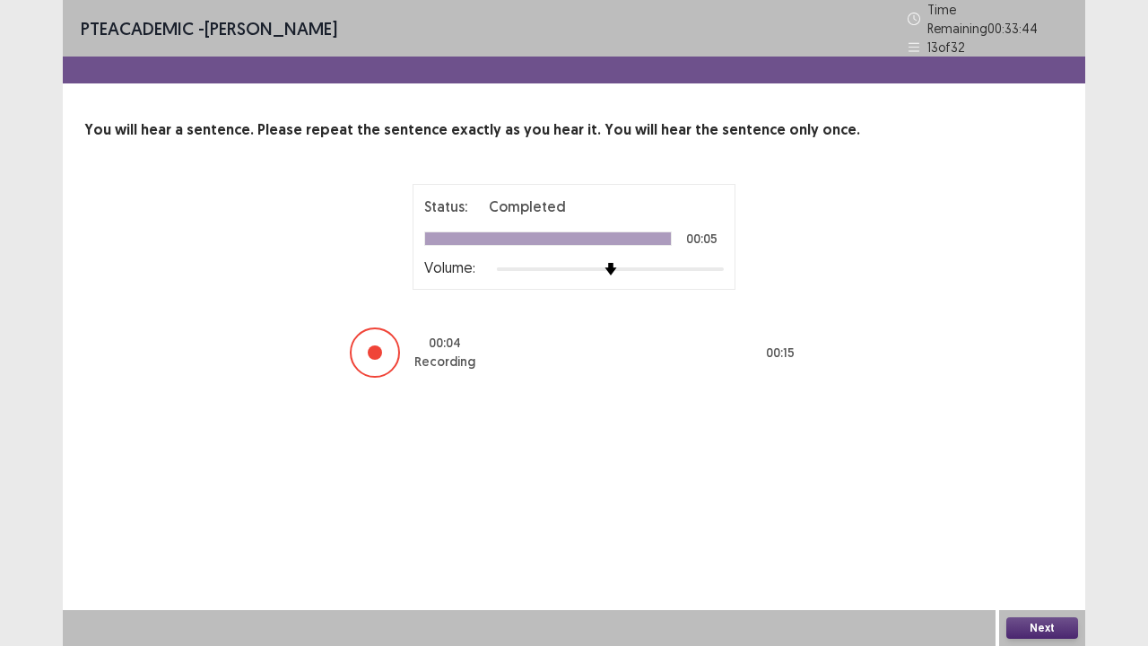
drag, startPoint x: 1037, startPoint y: 630, endPoint x: 789, endPoint y: 509, distance: 275.2
click at [789, 509] on div "PTE academic - [PERSON_NAME] Time Remaining 00 : 33 : 44 13 of 32 You will hear…" at bounding box center [574, 323] width 1022 height 646
click at [1050, 531] on button "Next" at bounding box center [1042, 628] width 72 height 22
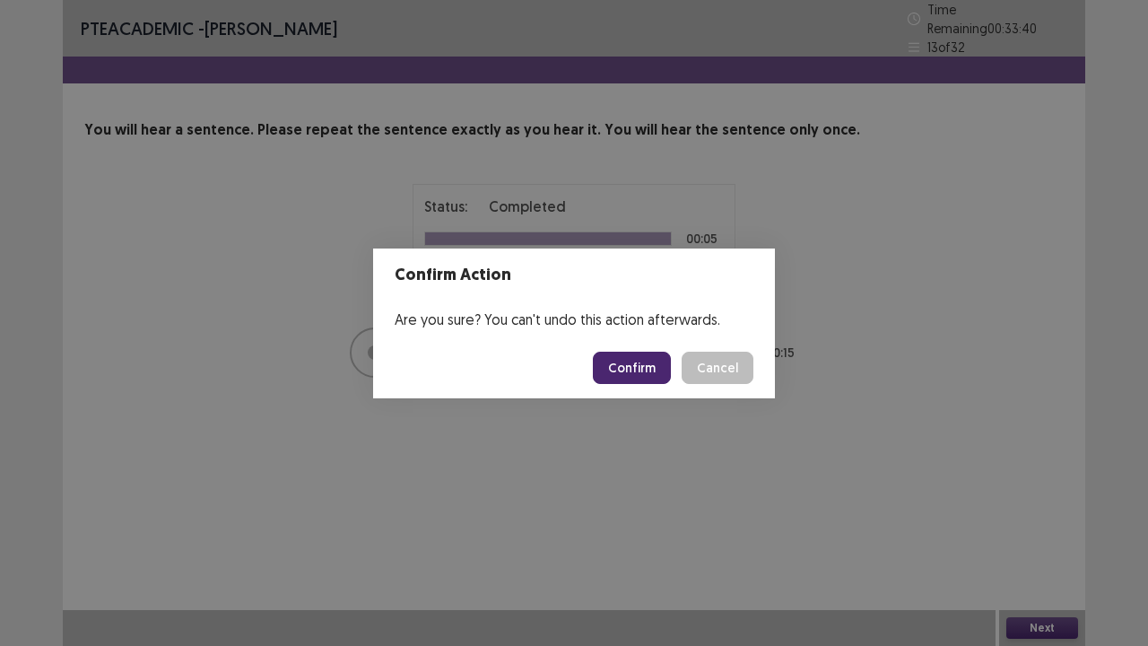
click at [626, 366] on button "Confirm" at bounding box center [632, 368] width 78 height 32
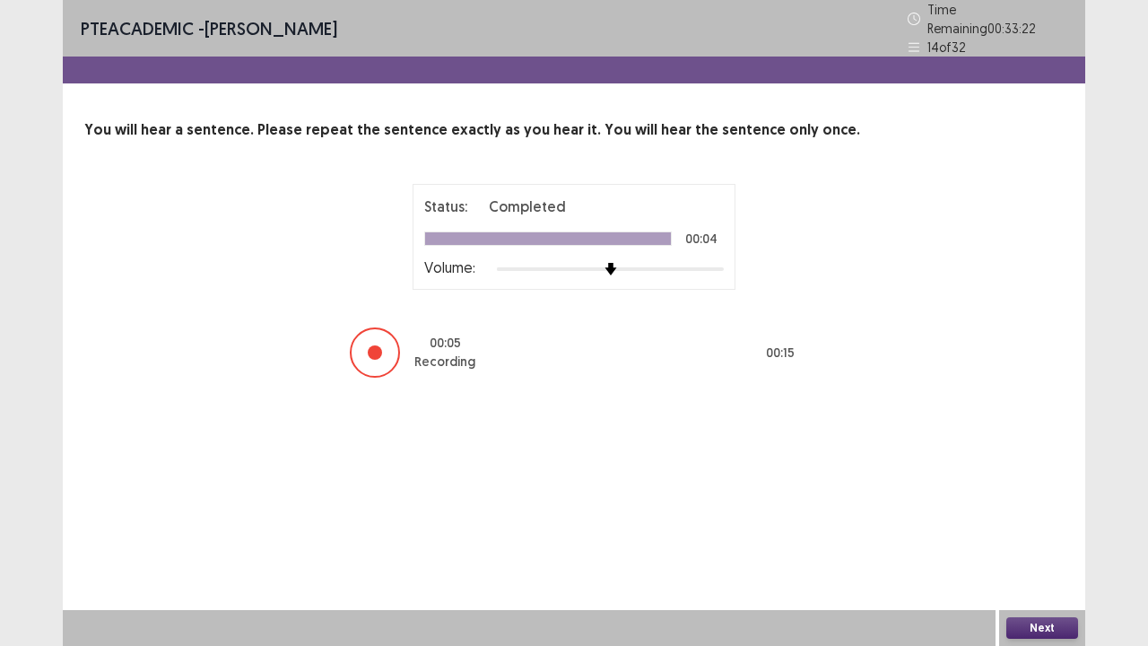
click at [1034, 531] on button "Next" at bounding box center [1042, 628] width 72 height 22
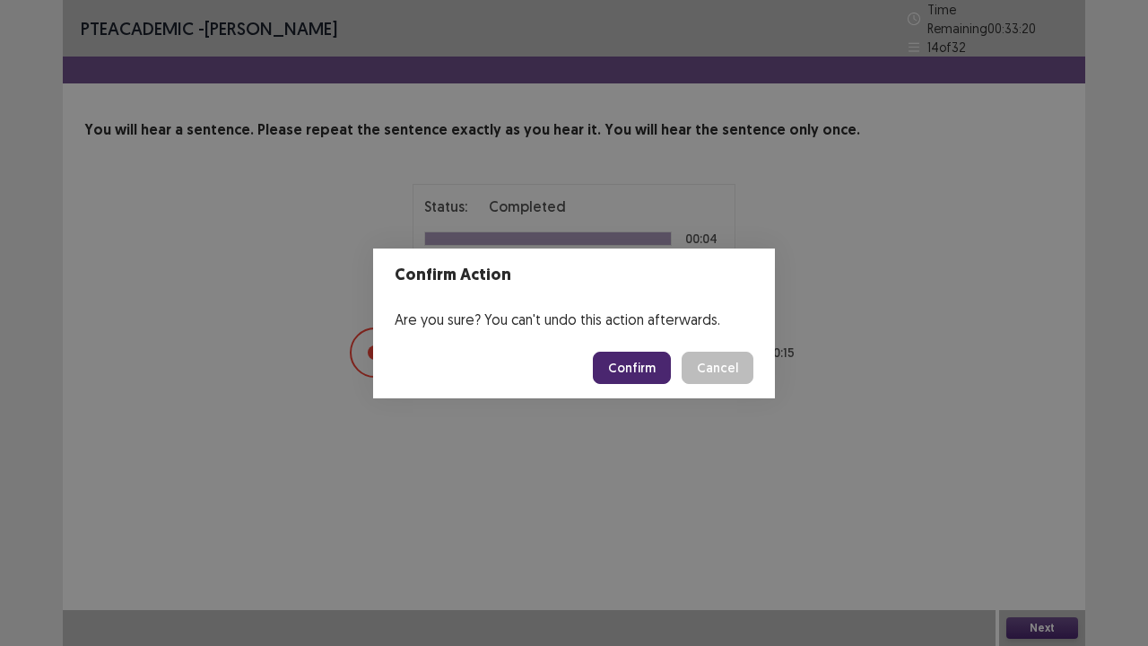
click at [631, 355] on button "Confirm" at bounding box center [632, 368] width 78 height 32
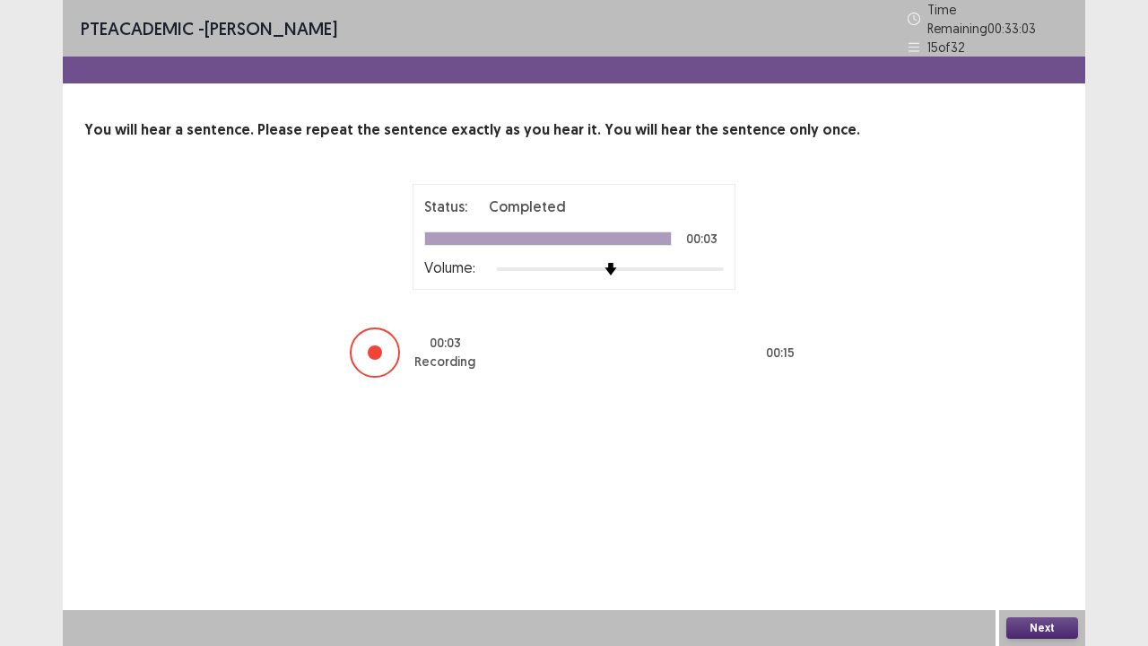
click at [1031, 531] on button "Next" at bounding box center [1042, 628] width 72 height 22
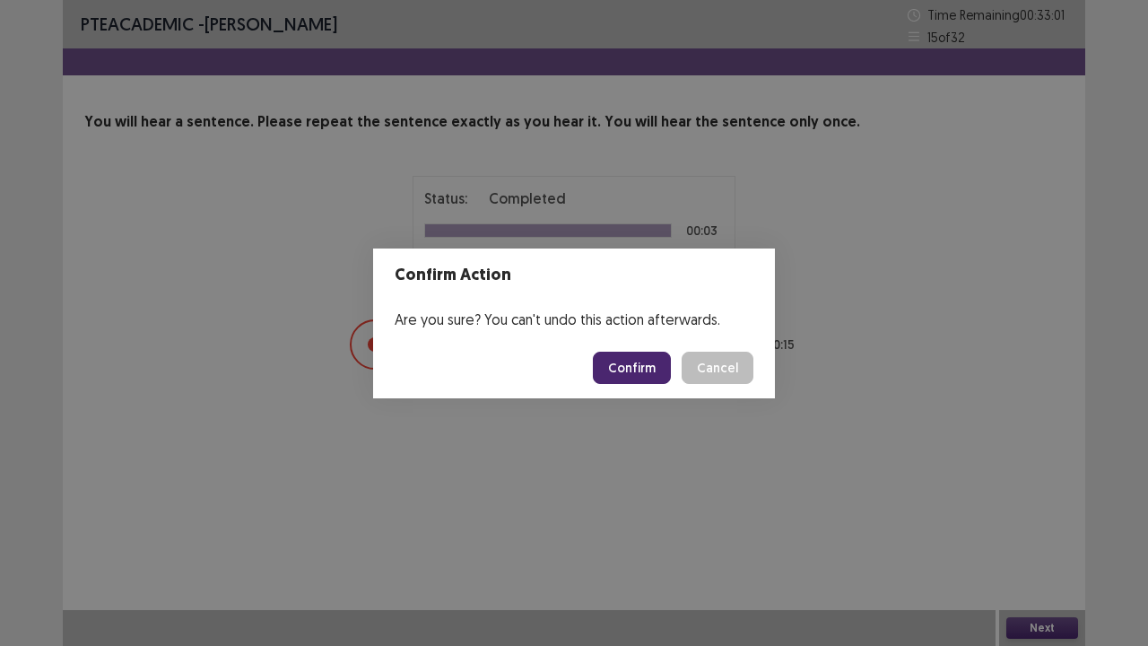
click at [632, 370] on button "Confirm" at bounding box center [632, 368] width 78 height 32
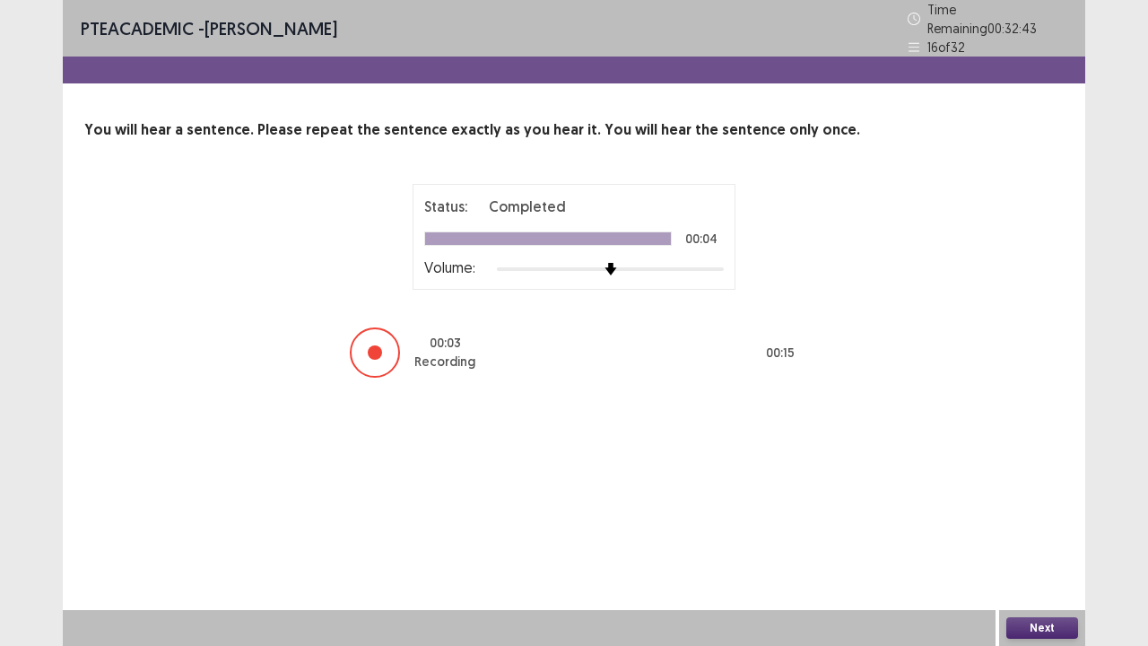
click at [1039, 531] on button "Next" at bounding box center [1042, 628] width 72 height 22
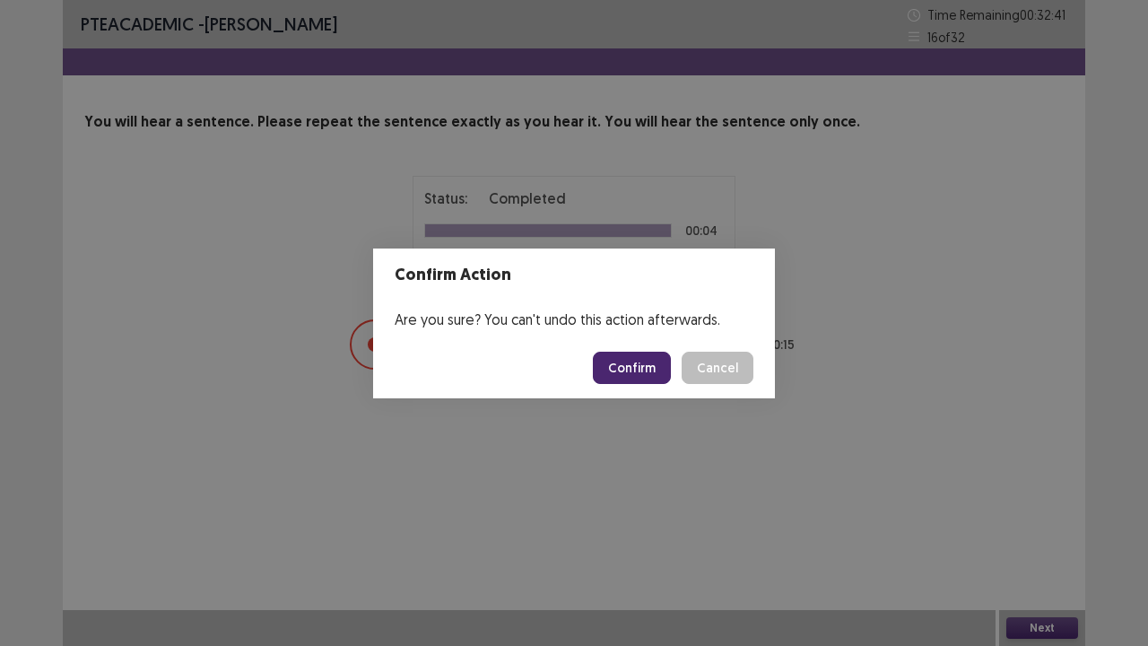
click at [644, 368] on button "Confirm" at bounding box center [632, 368] width 78 height 32
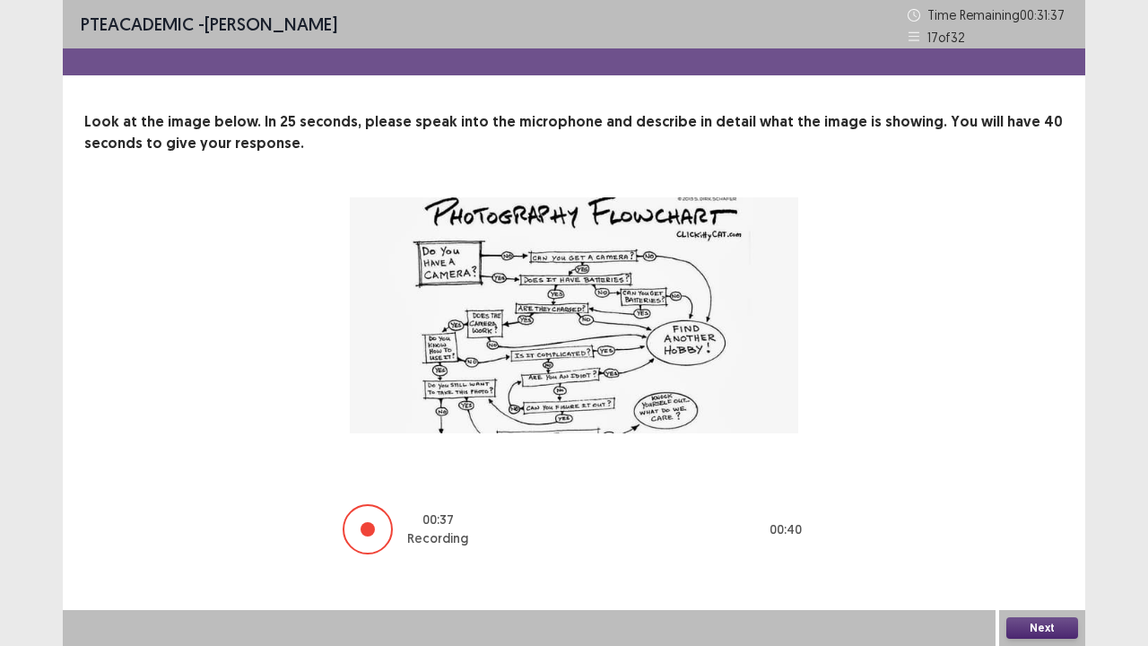
click at [1040, 531] on button "Next" at bounding box center [1042, 628] width 72 height 22
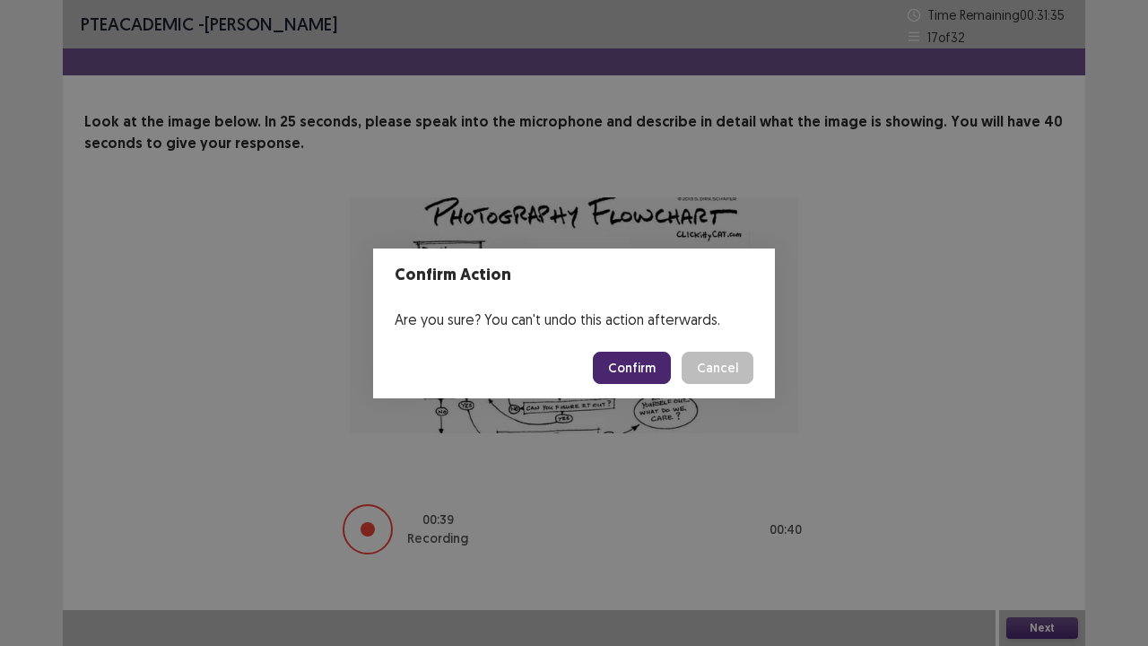
click at [644, 361] on button "Confirm" at bounding box center [632, 368] width 78 height 32
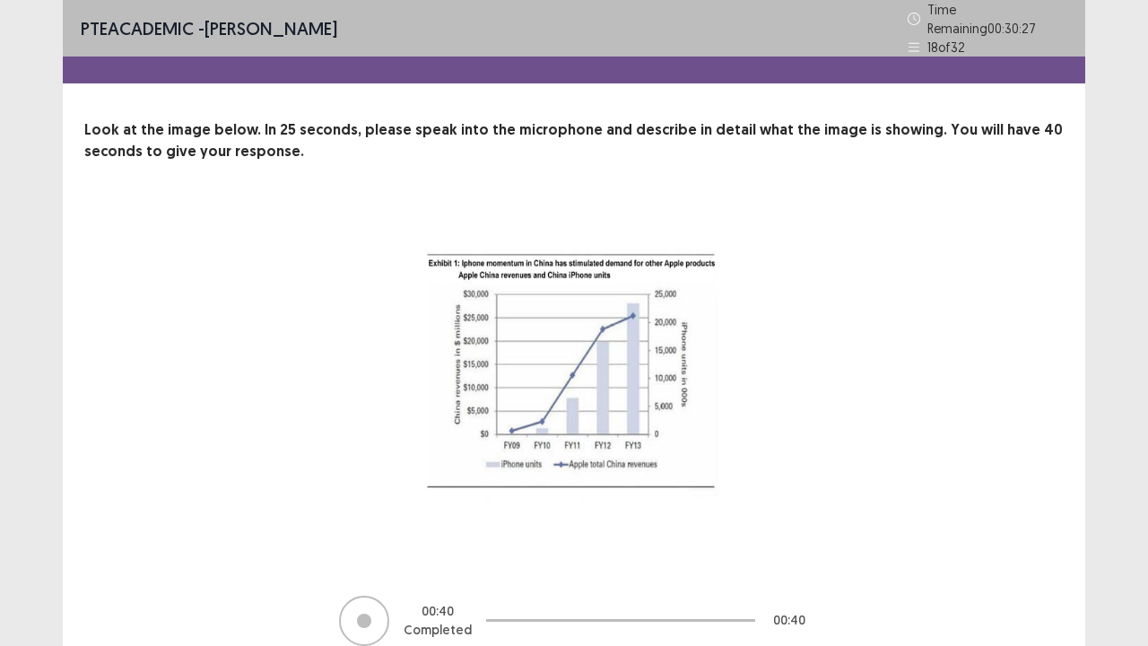
click at [1006, 491] on div "00 : 40 Completed 00 : 40" at bounding box center [573, 426] width 979 height 442
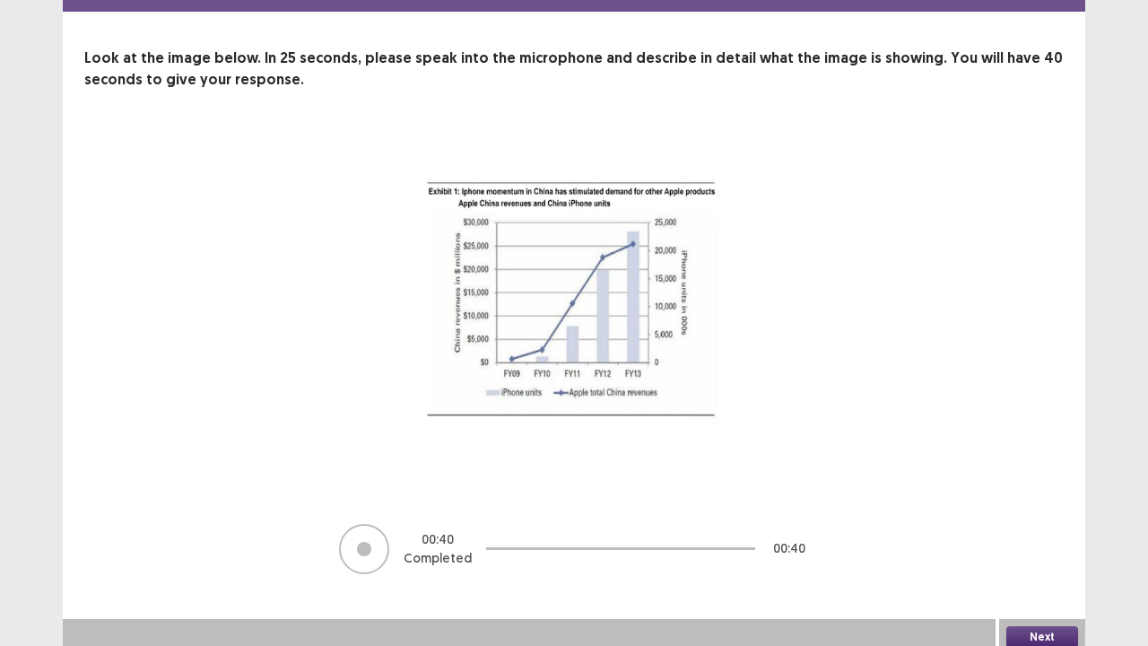
scroll to position [73, 0]
click at [1028, 531] on button "Next" at bounding box center [1042, 636] width 72 height 22
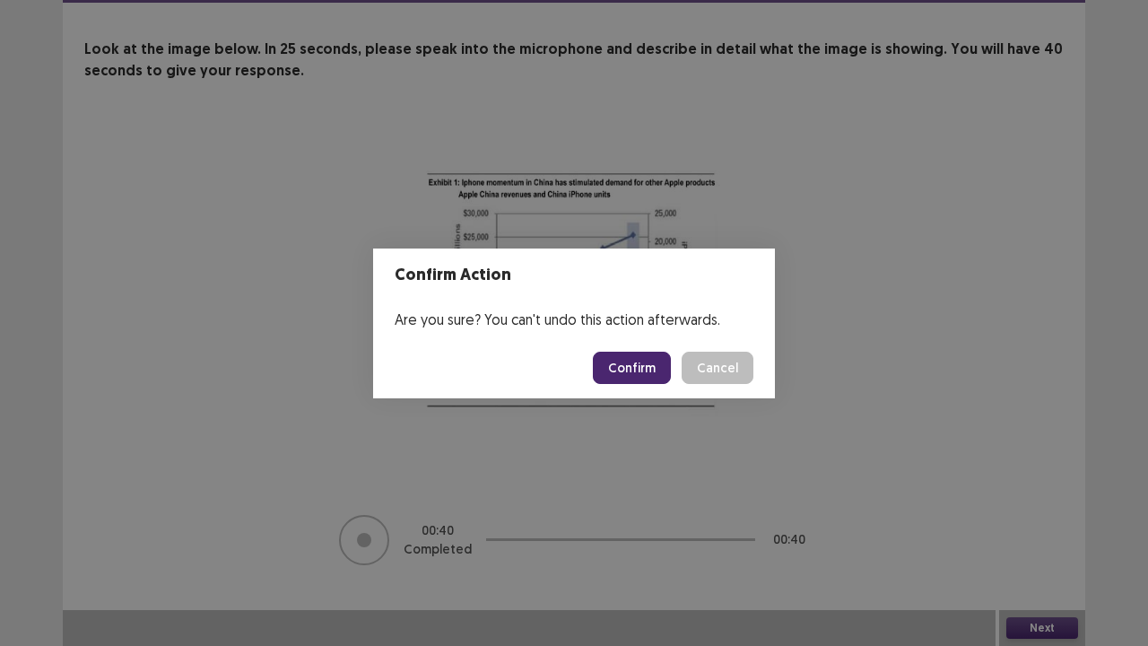
click at [636, 378] on button "Confirm" at bounding box center [632, 368] width 78 height 32
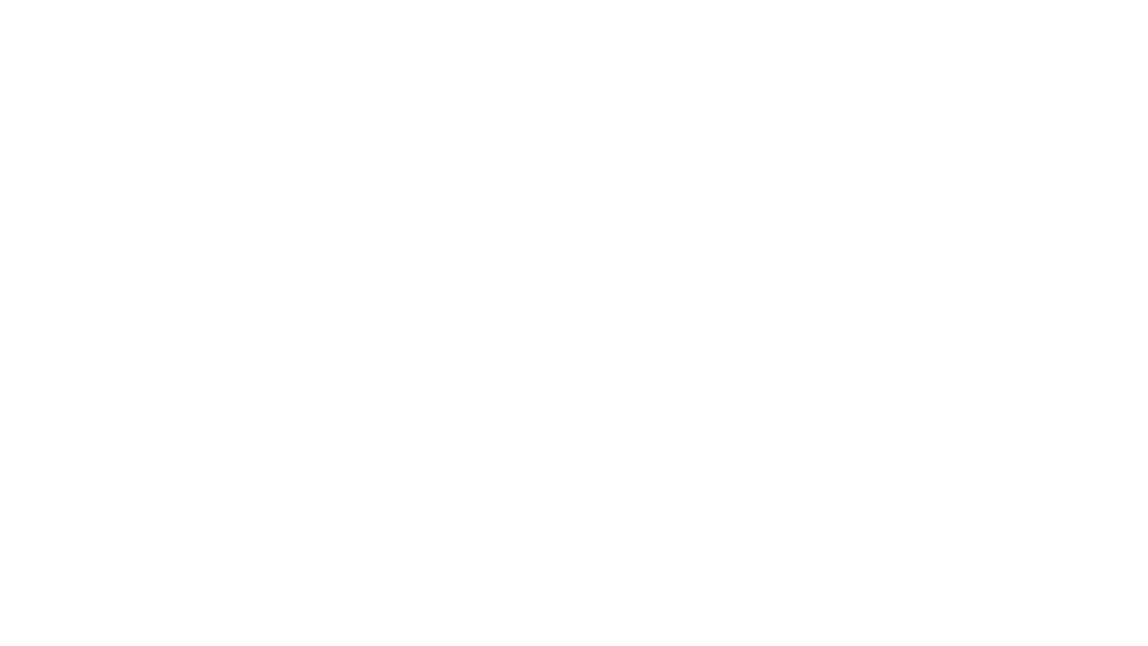
scroll to position [0, 0]
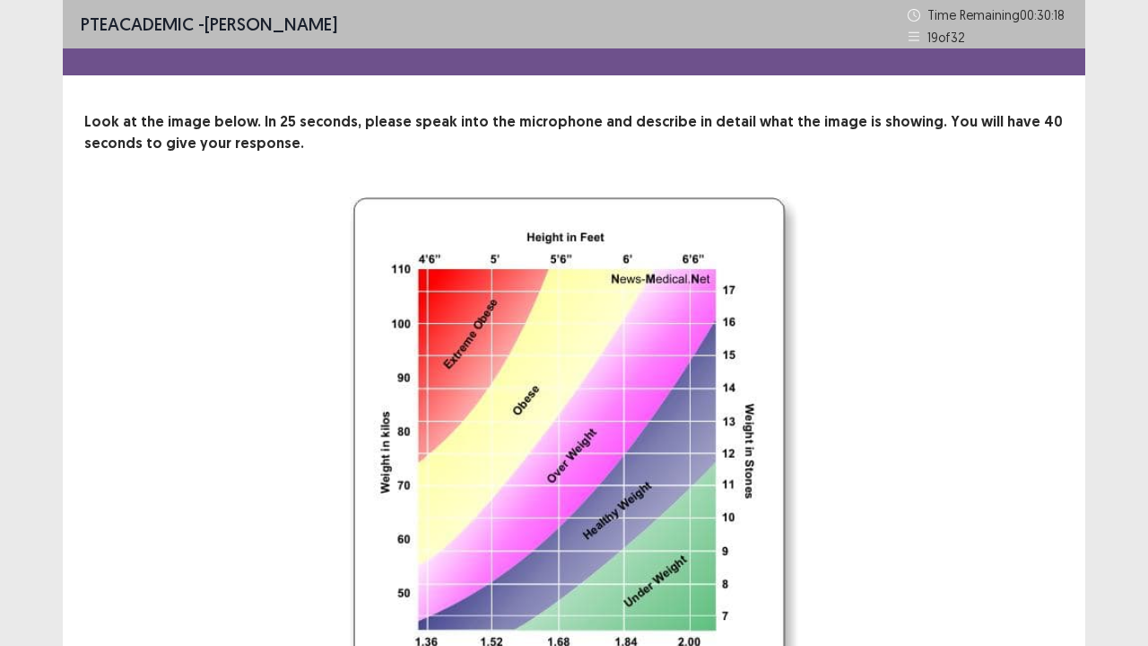
click at [1062, 508] on div "22 Recording will begin in 22 seconds" at bounding box center [573, 502] width 979 height 611
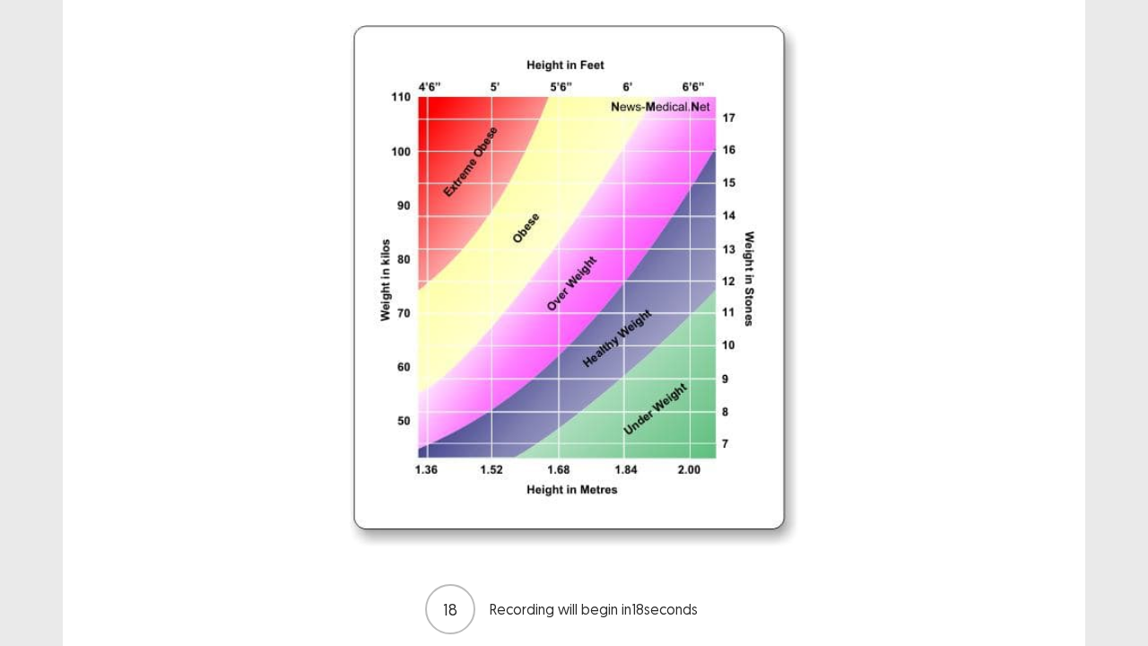
scroll to position [170, 0]
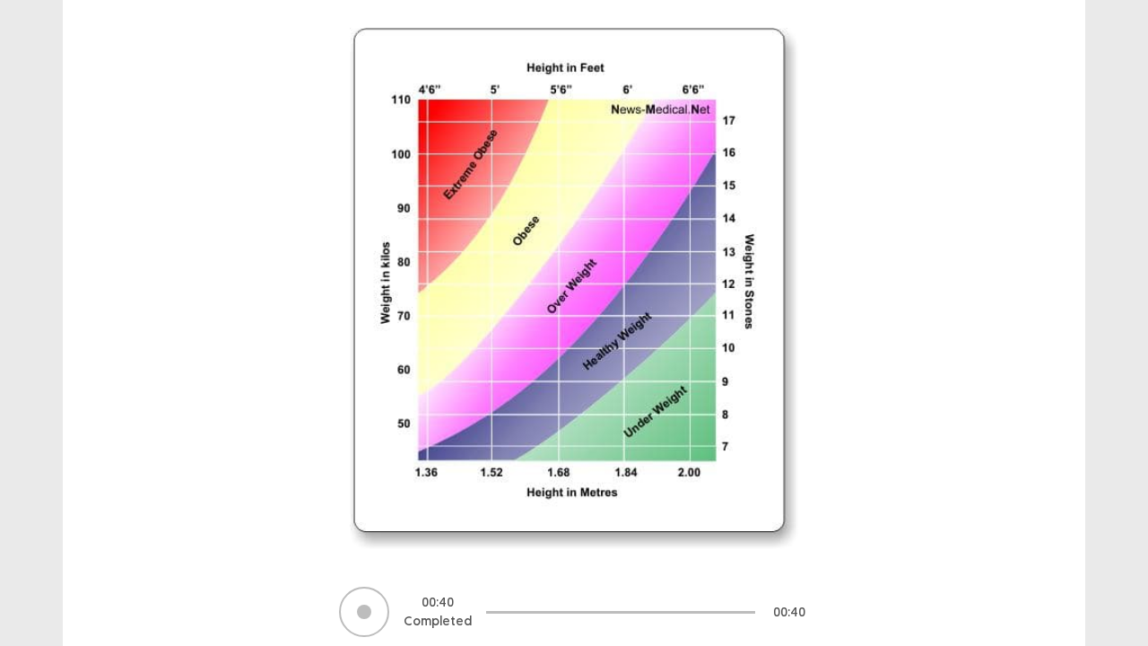
click at [1062, 508] on div "00 : 40 Completed 00 : 40" at bounding box center [573, 333] width 979 height 611
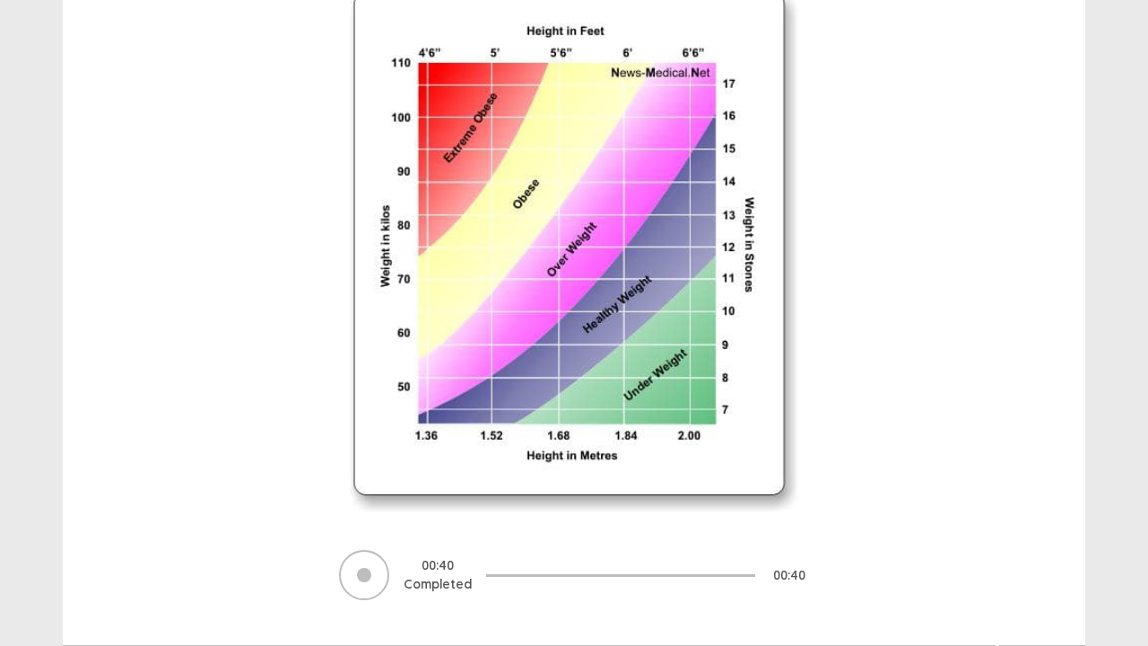
scroll to position [241, 0]
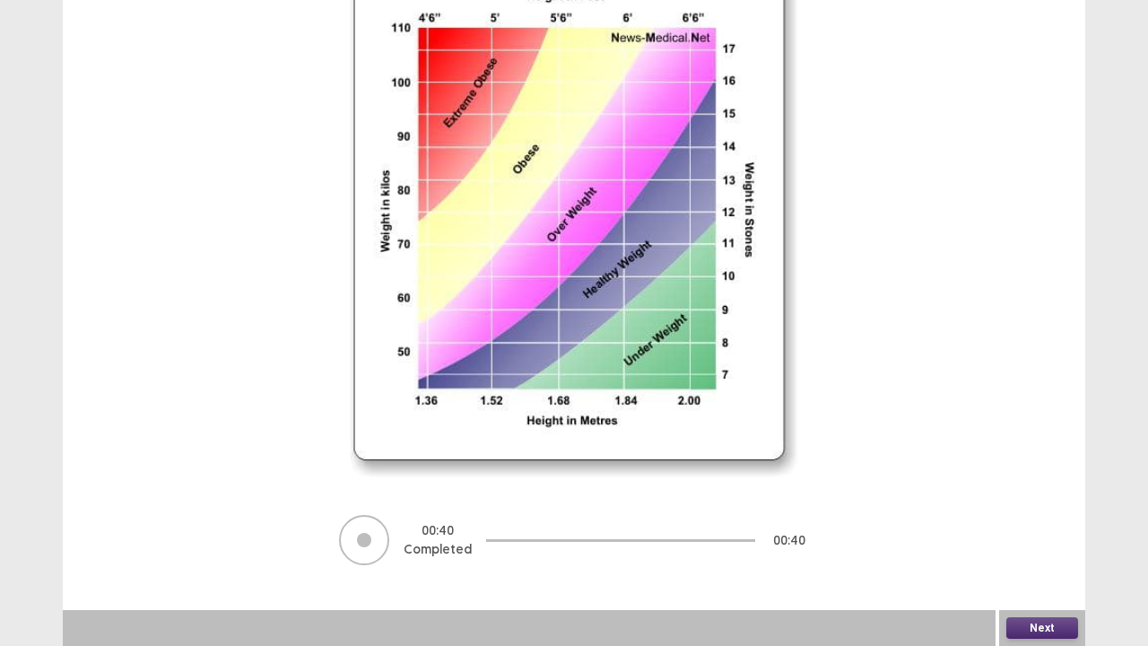
click at [1056, 531] on button "Next" at bounding box center [1042, 628] width 72 height 22
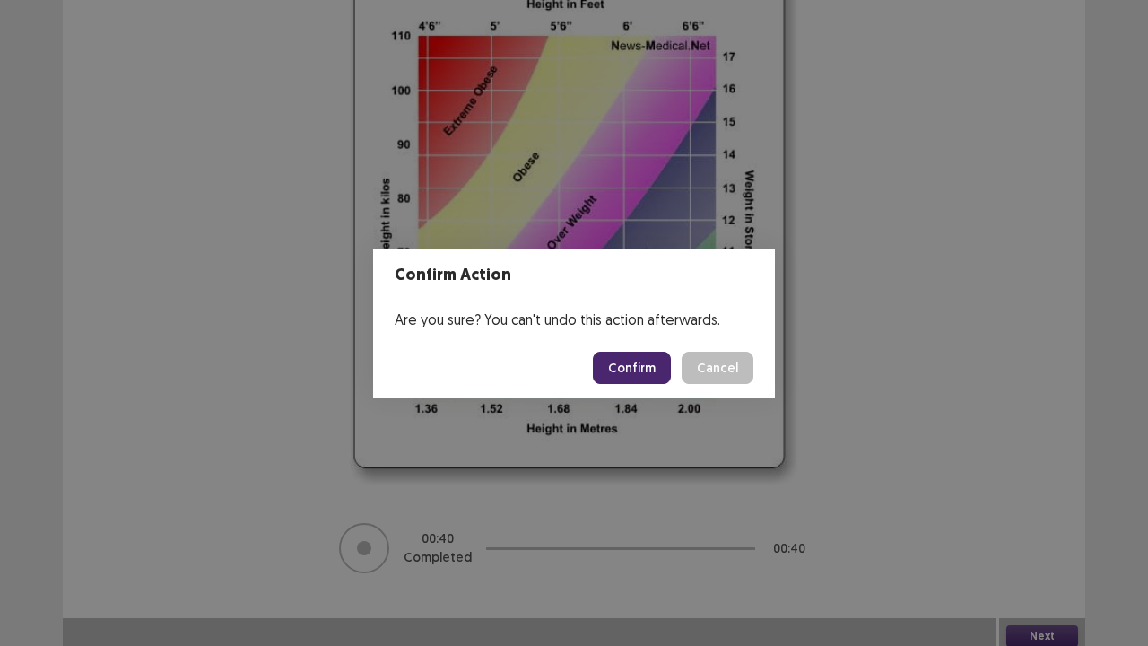
click at [655, 364] on button "Confirm" at bounding box center [632, 368] width 78 height 32
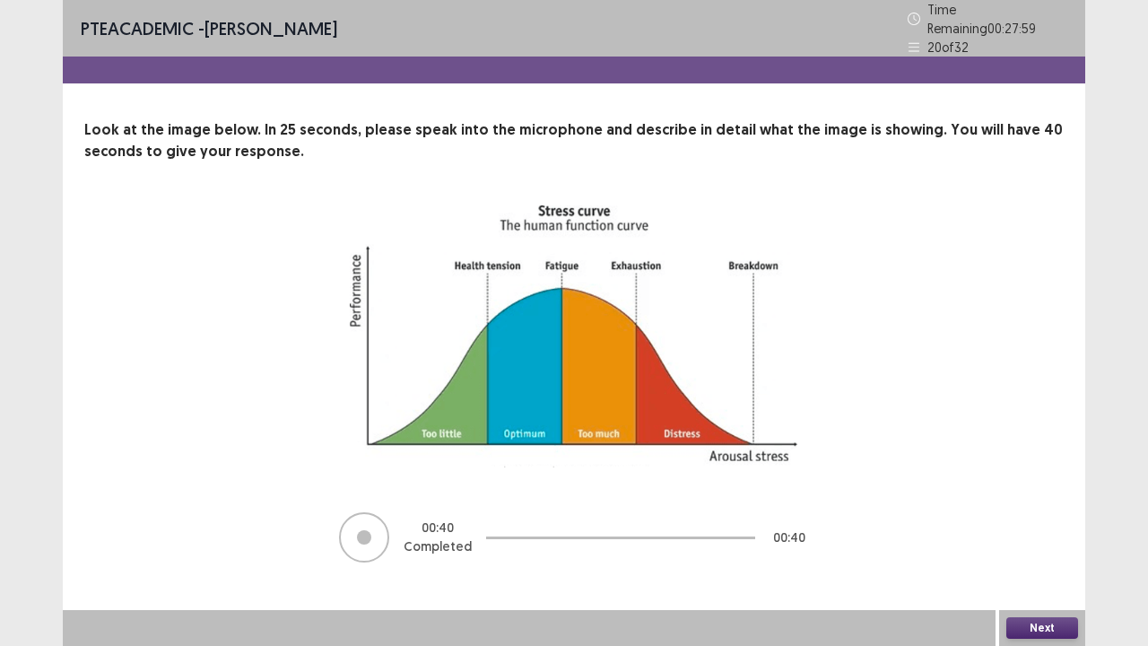
click at [1042, 531] on button "Next" at bounding box center [1042, 628] width 72 height 22
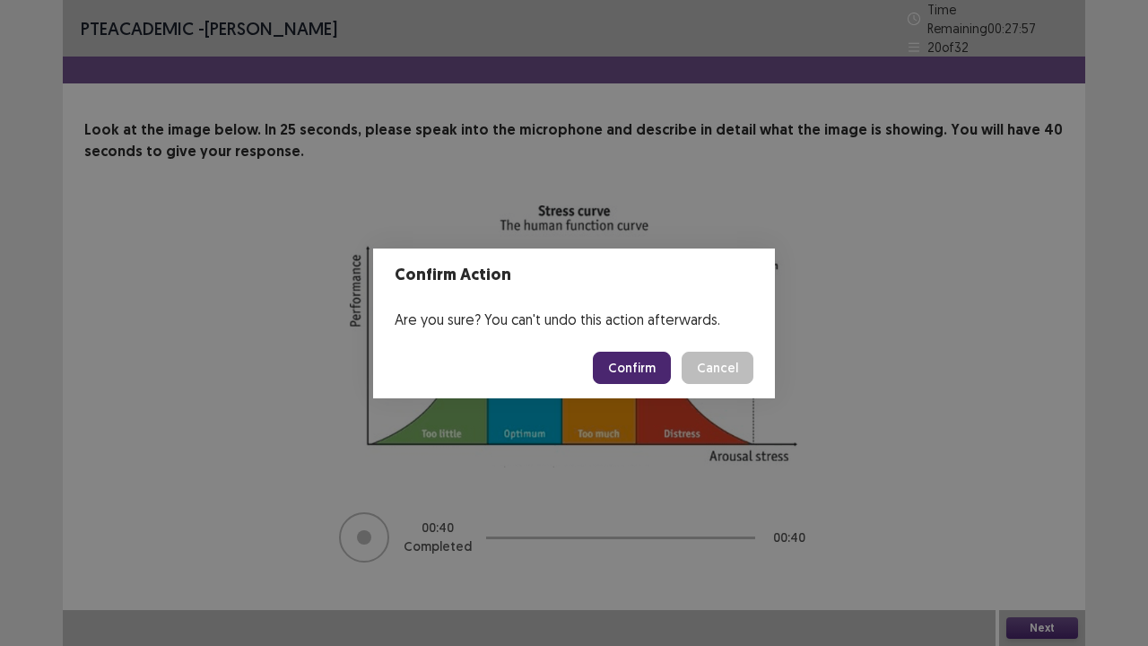
click at [645, 375] on button "Confirm" at bounding box center [632, 368] width 78 height 32
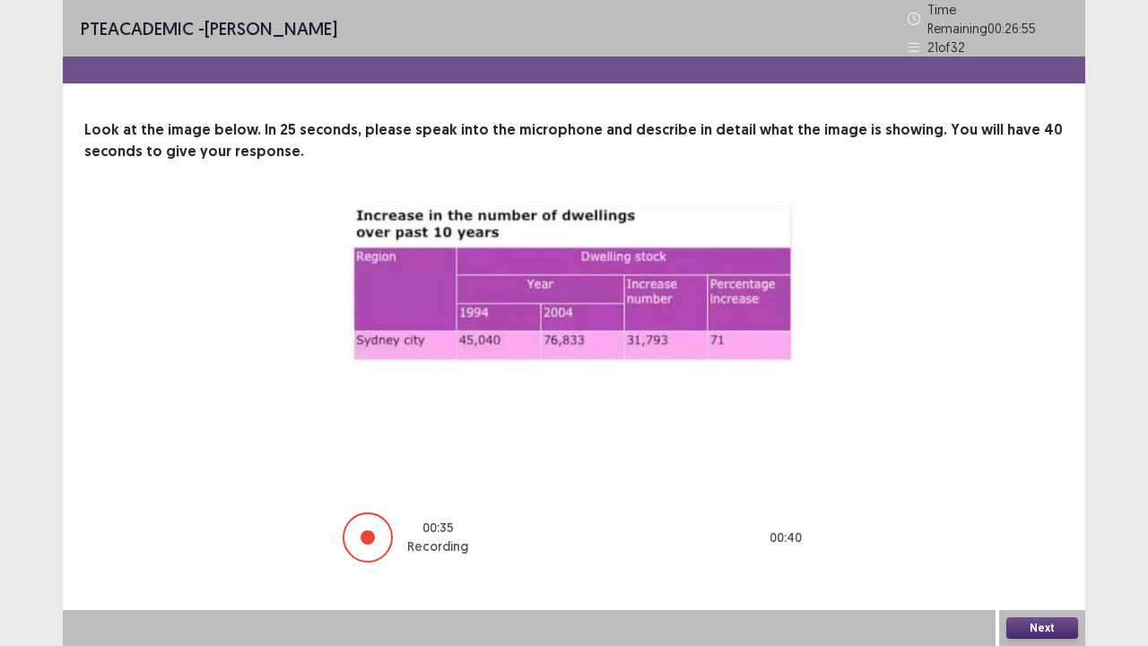
click at [1036, 531] on button "Next" at bounding box center [1042, 628] width 72 height 22
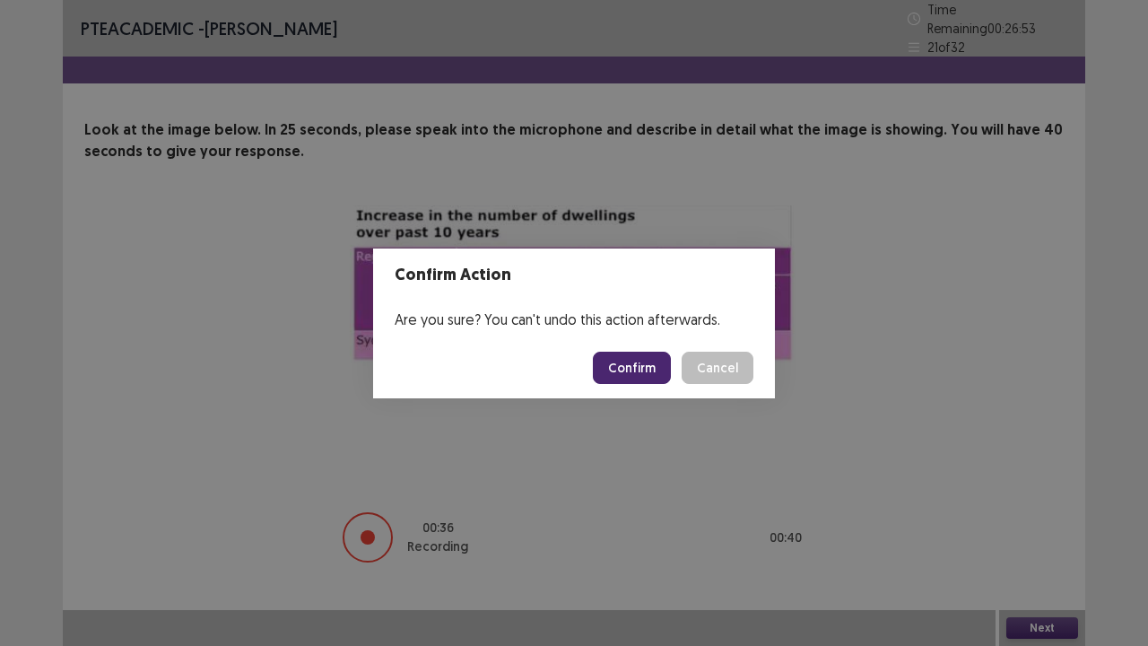
click at [639, 370] on button "Confirm" at bounding box center [632, 368] width 78 height 32
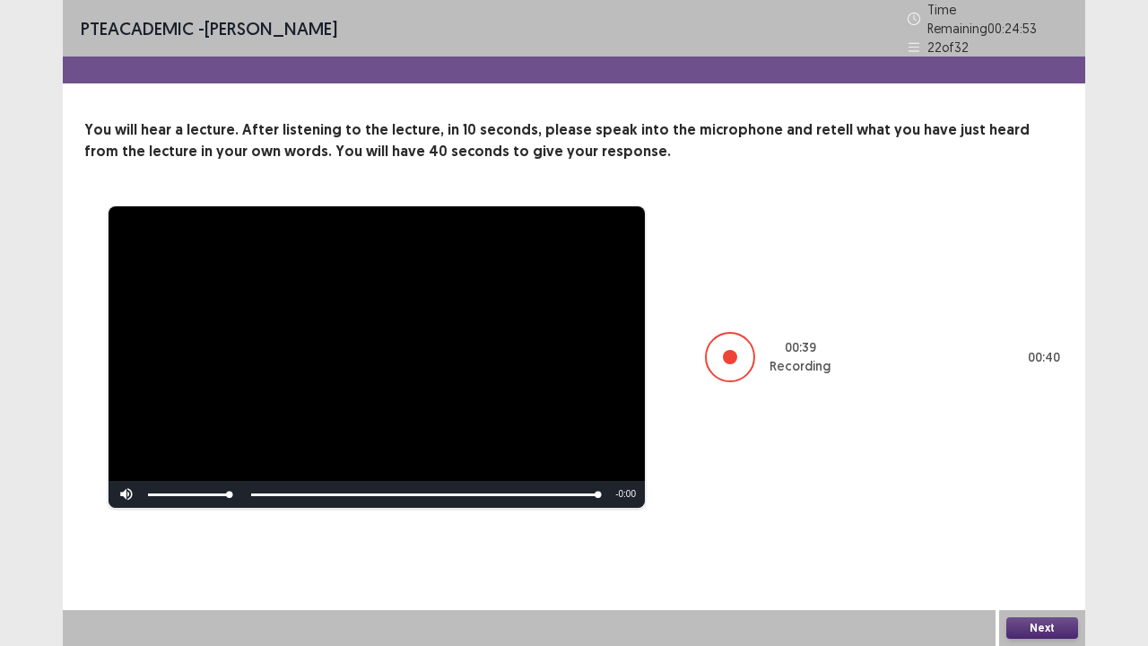
click at [1037, 531] on button "Next" at bounding box center [1042, 628] width 72 height 22
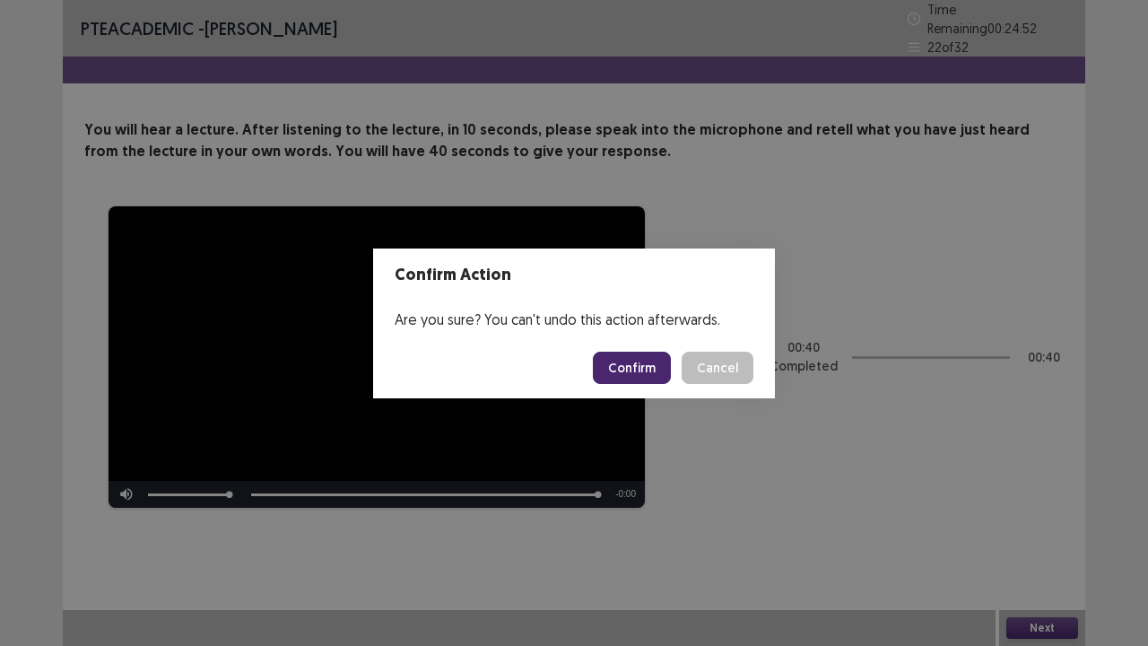
click at [624, 364] on button "Confirm" at bounding box center [632, 368] width 78 height 32
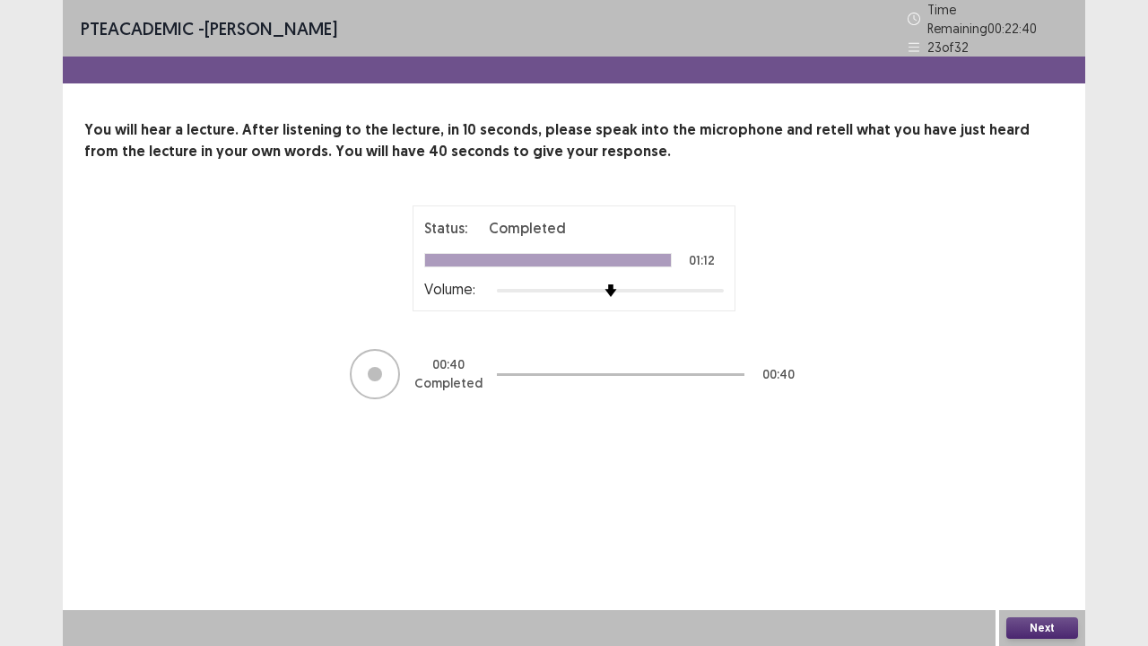
click at [1071, 531] on button "Next" at bounding box center [1042, 628] width 72 height 22
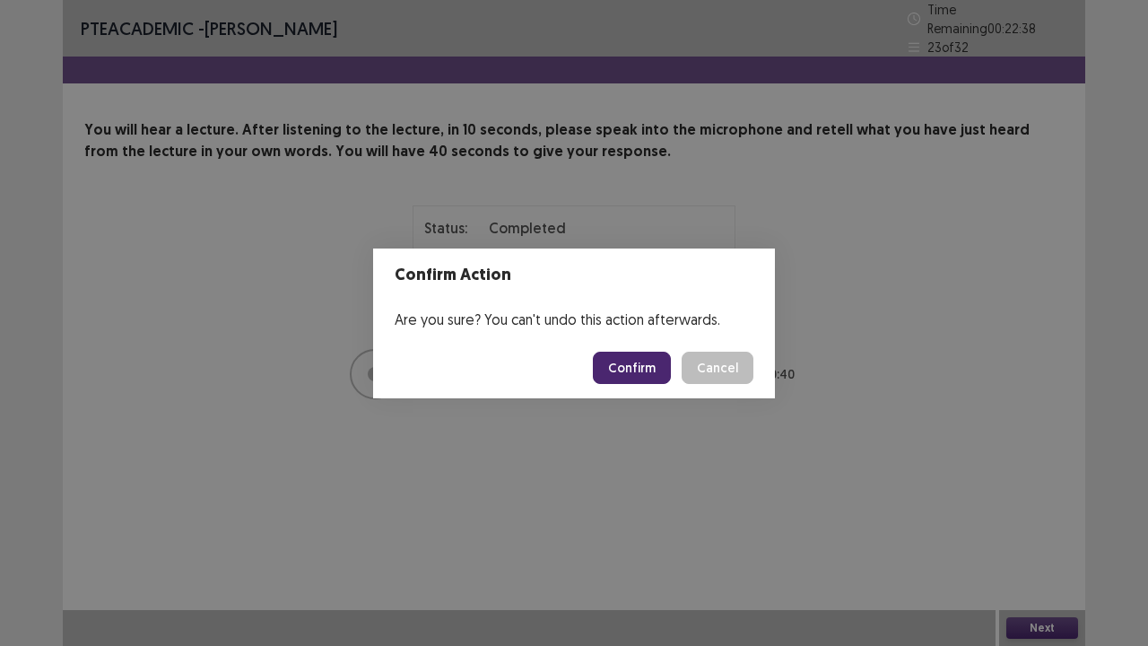
click at [639, 371] on button "Confirm" at bounding box center [632, 368] width 78 height 32
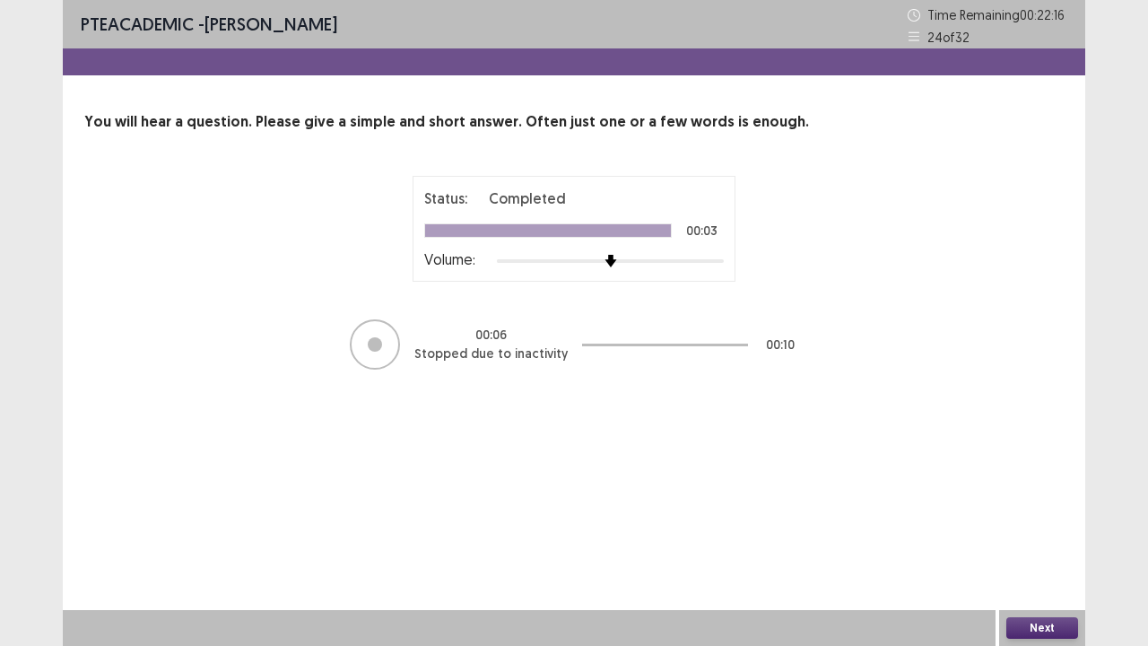
click at [1046, 531] on button "Next" at bounding box center [1042, 628] width 72 height 22
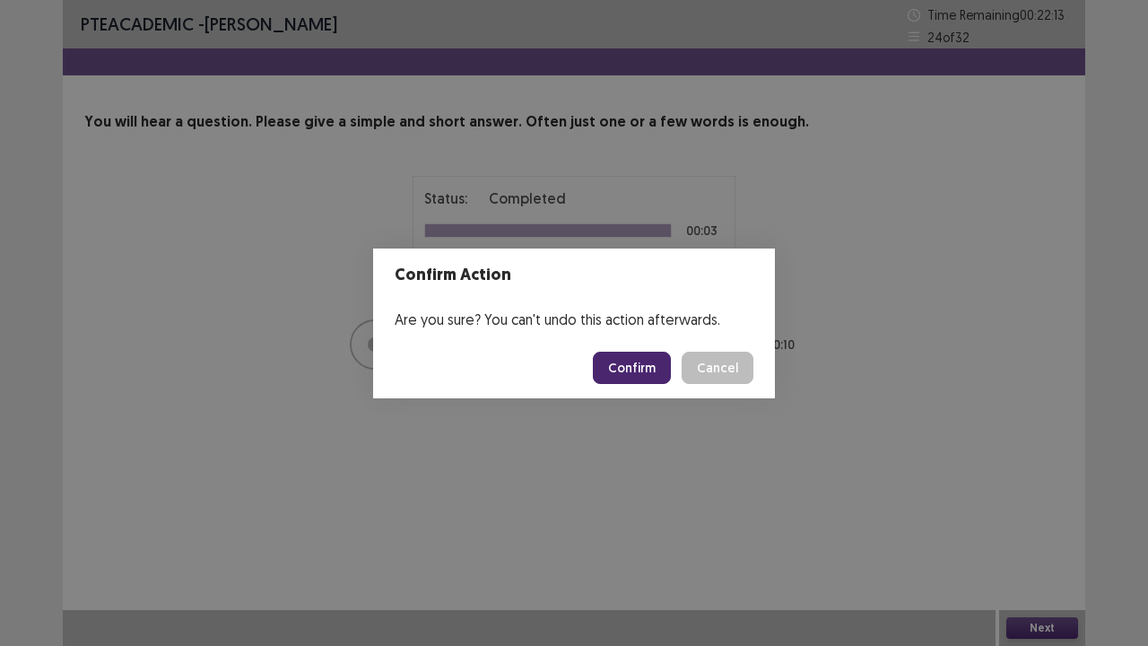
click at [624, 366] on button "Confirm" at bounding box center [632, 368] width 78 height 32
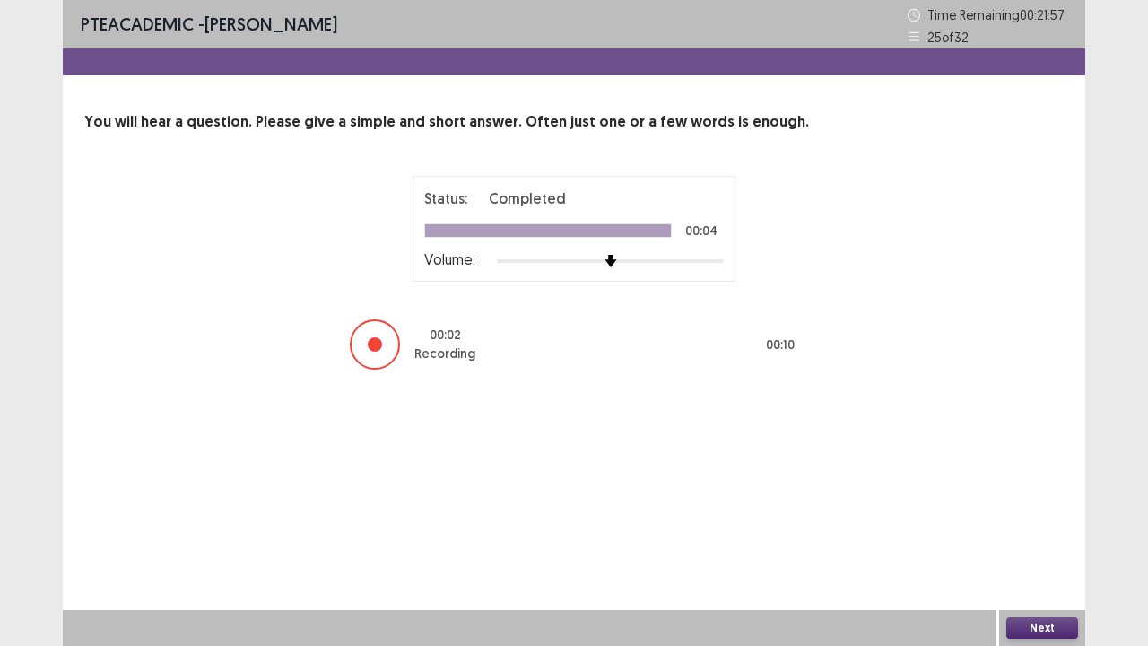
click at [1035, 531] on button "Next" at bounding box center [1042, 628] width 72 height 22
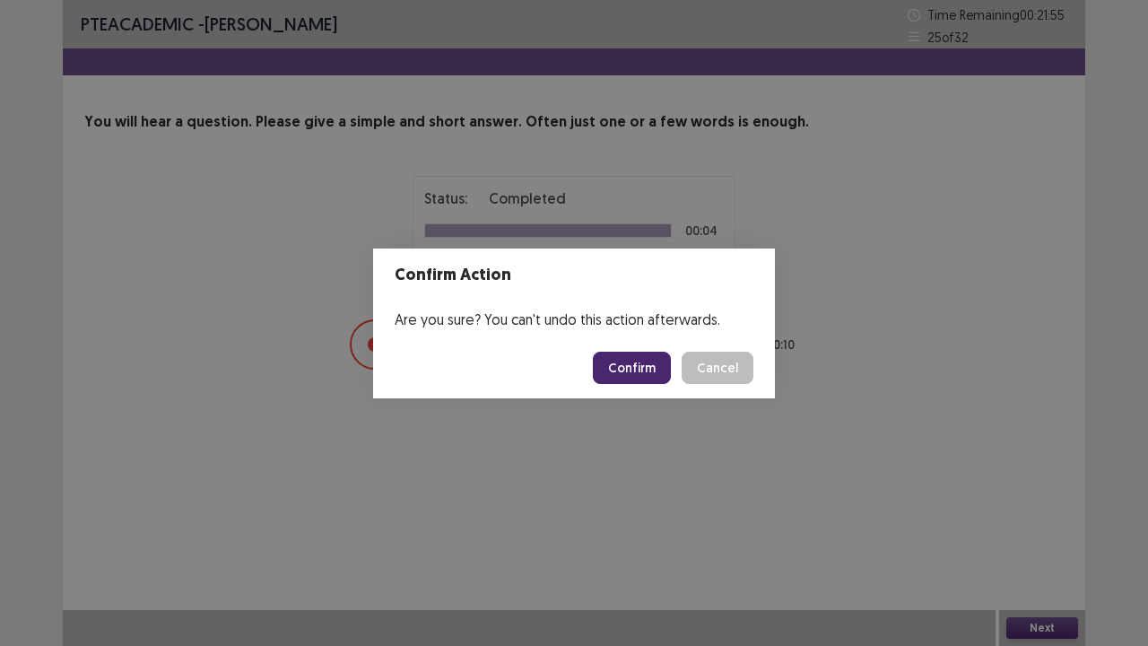
click at [639, 366] on button "Confirm" at bounding box center [632, 368] width 78 height 32
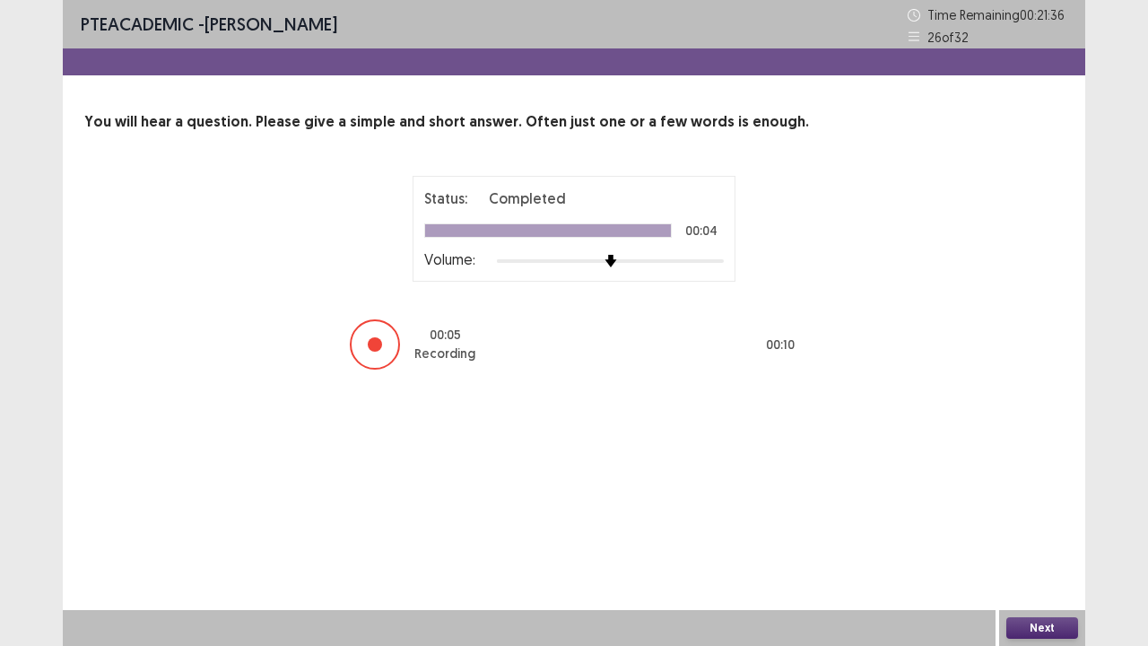
click at [1031, 531] on button "Next" at bounding box center [1042, 628] width 72 height 22
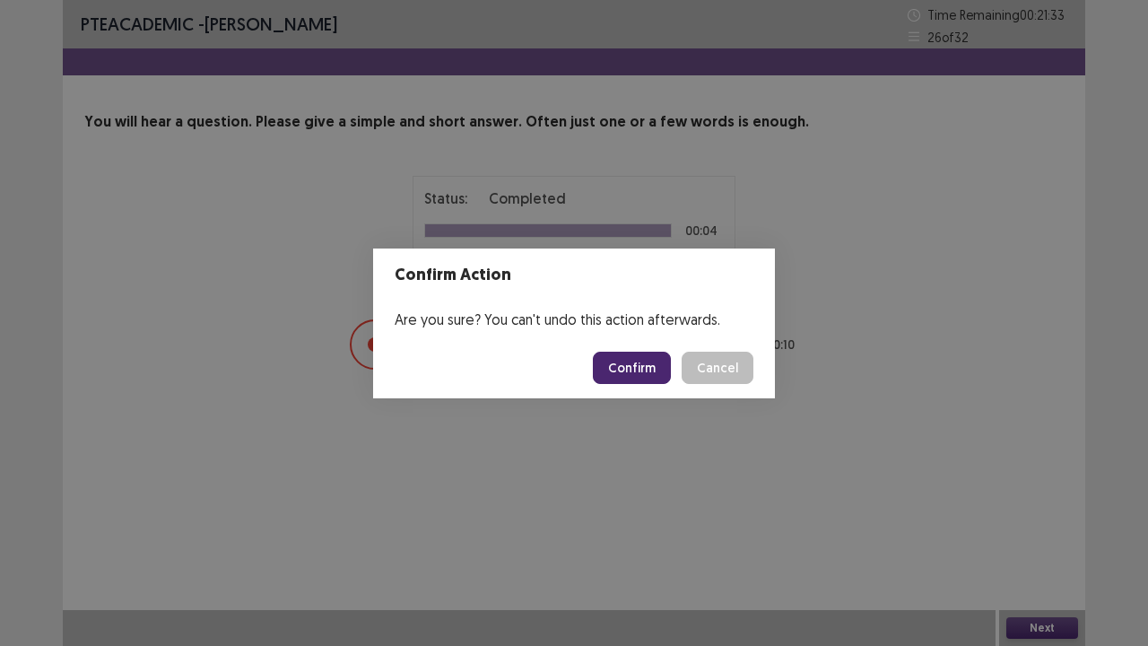
click at [654, 366] on button "Confirm" at bounding box center [632, 368] width 78 height 32
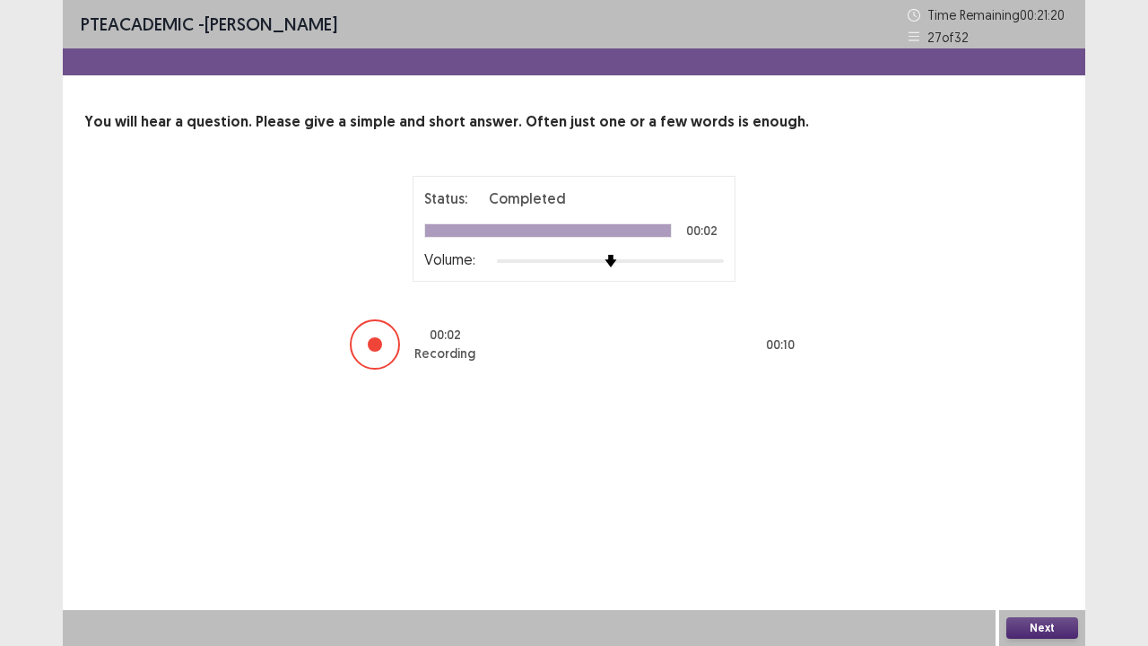
click at [1032, 531] on button "Next" at bounding box center [1042, 628] width 72 height 22
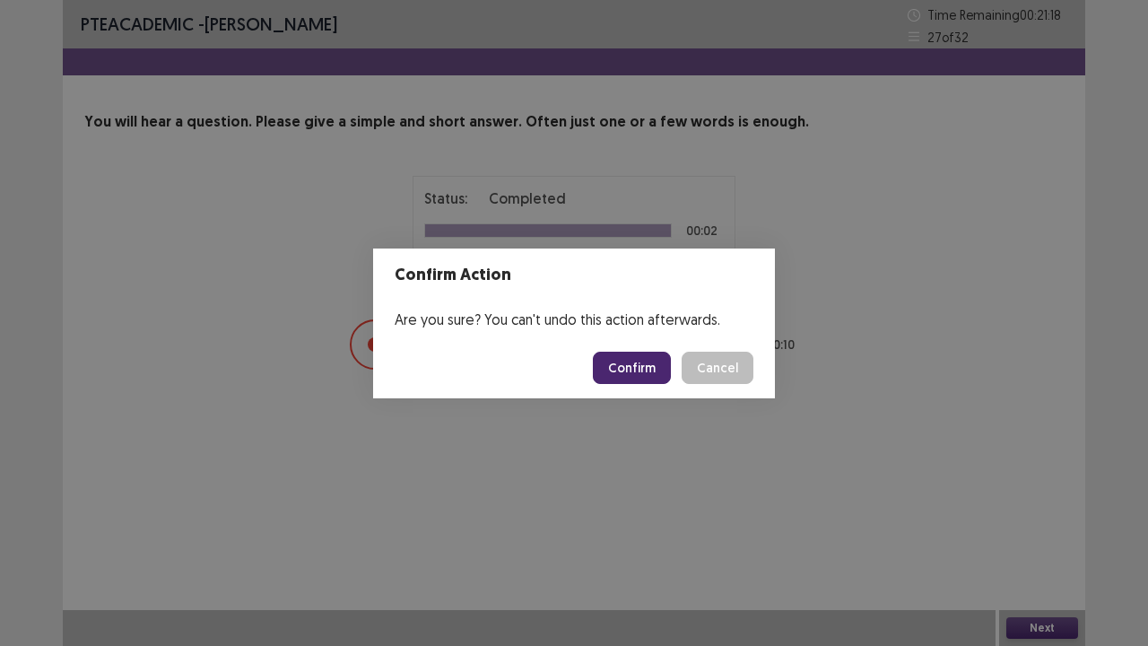
click at [636, 361] on button "Confirm" at bounding box center [632, 368] width 78 height 32
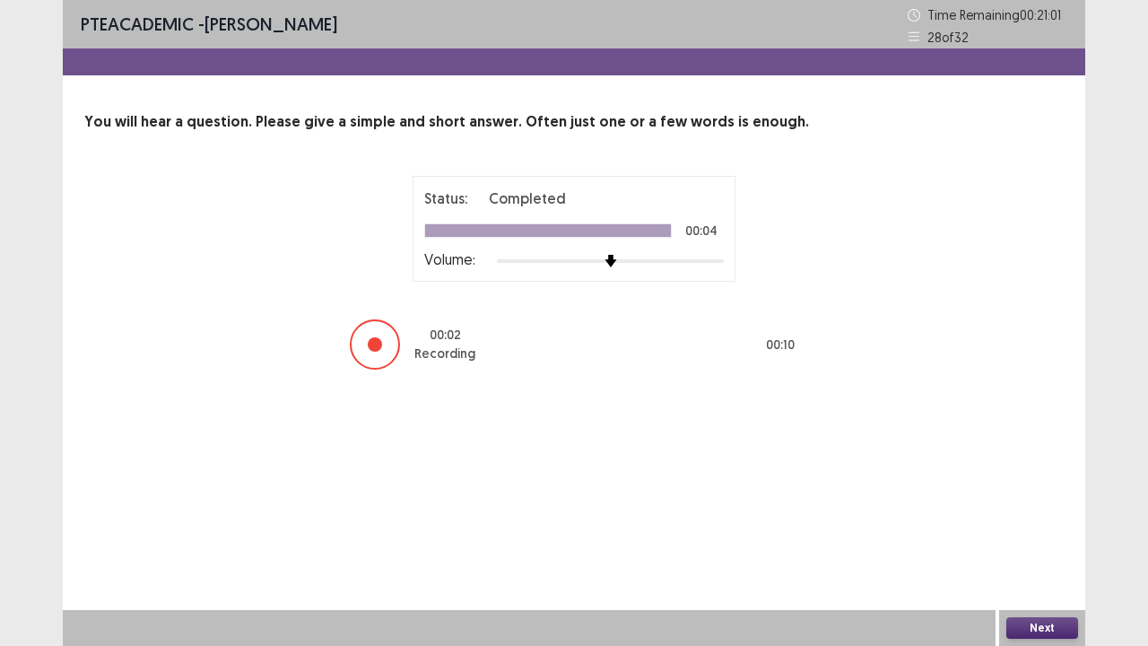
click at [1030, 531] on button "Next" at bounding box center [1042, 628] width 72 height 22
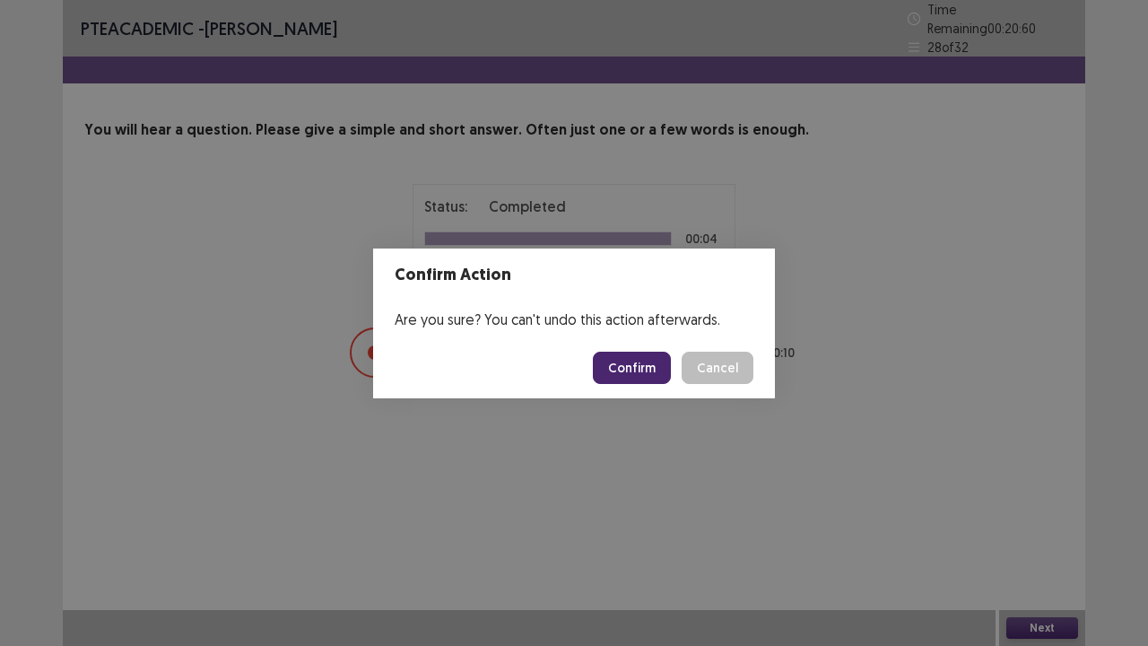
click at [636, 366] on button "Confirm" at bounding box center [632, 368] width 78 height 32
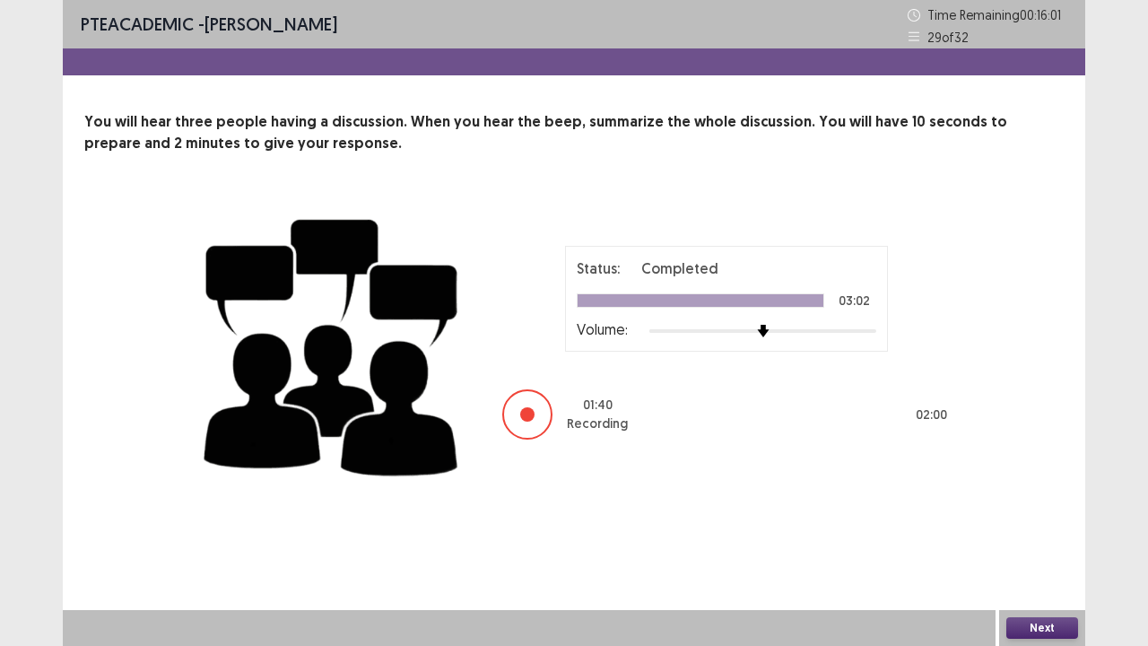
click at [1033, 531] on button "Next" at bounding box center [1042, 628] width 72 height 22
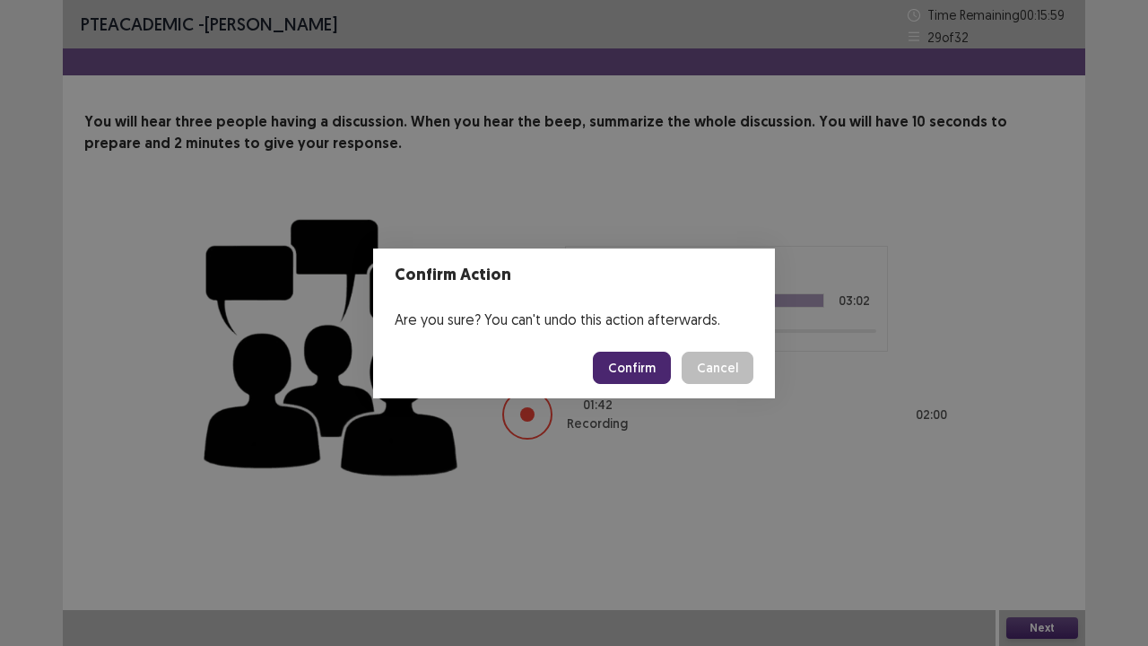
click at [622, 367] on button "Confirm" at bounding box center [632, 368] width 78 height 32
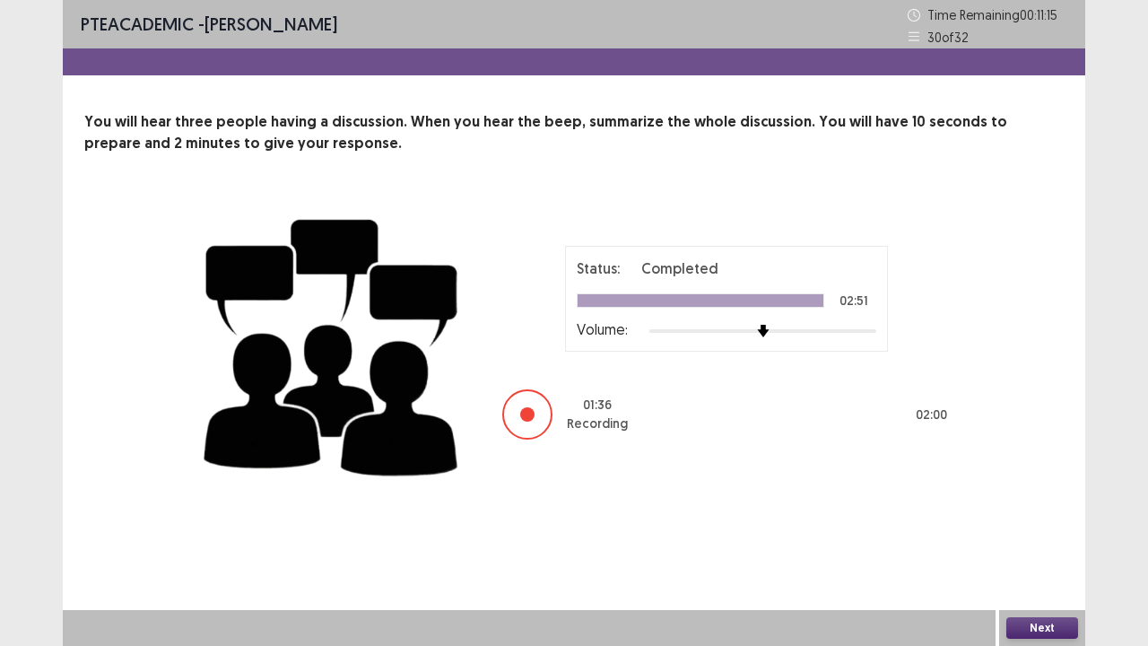
click at [1038, 531] on button "Next" at bounding box center [1042, 628] width 72 height 22
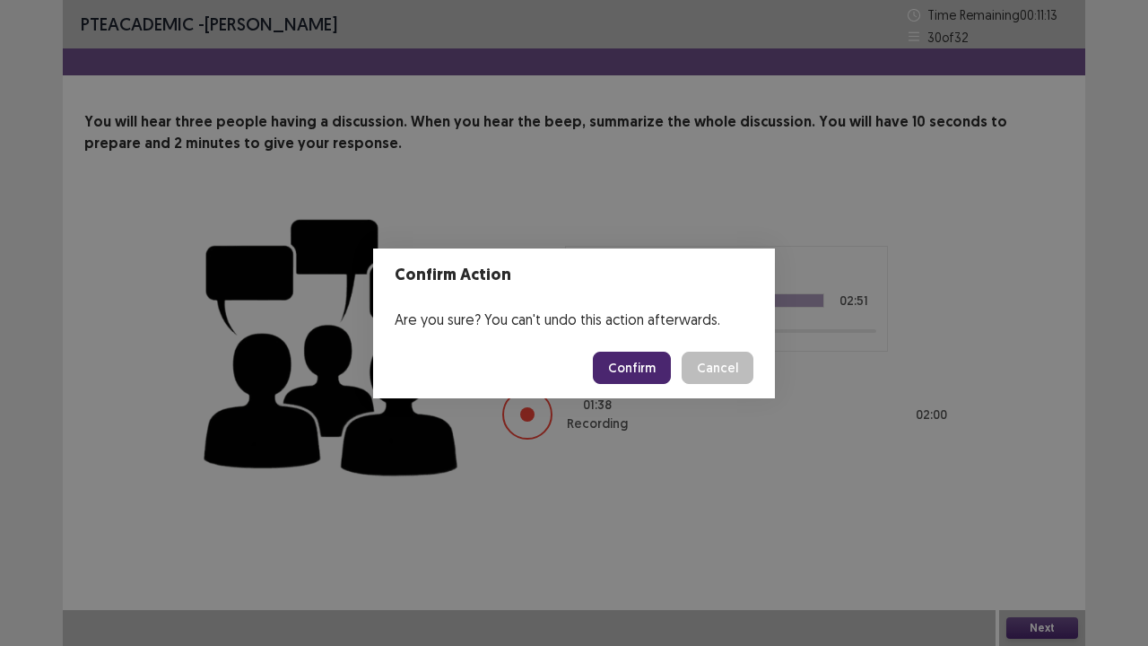
click at [639, 362] on button "Confirm" at bounding box center [632, 368] width 78 height 32
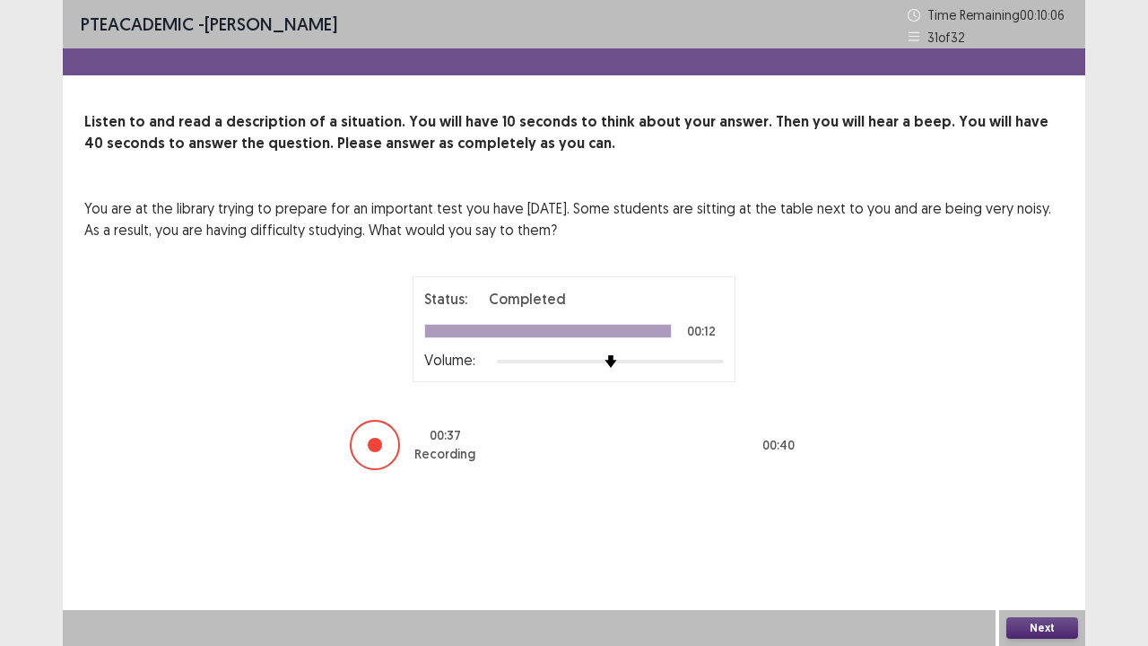
click at [1035, 531] on button "Next" at bounding box center [1042, 628] width 72 height 22
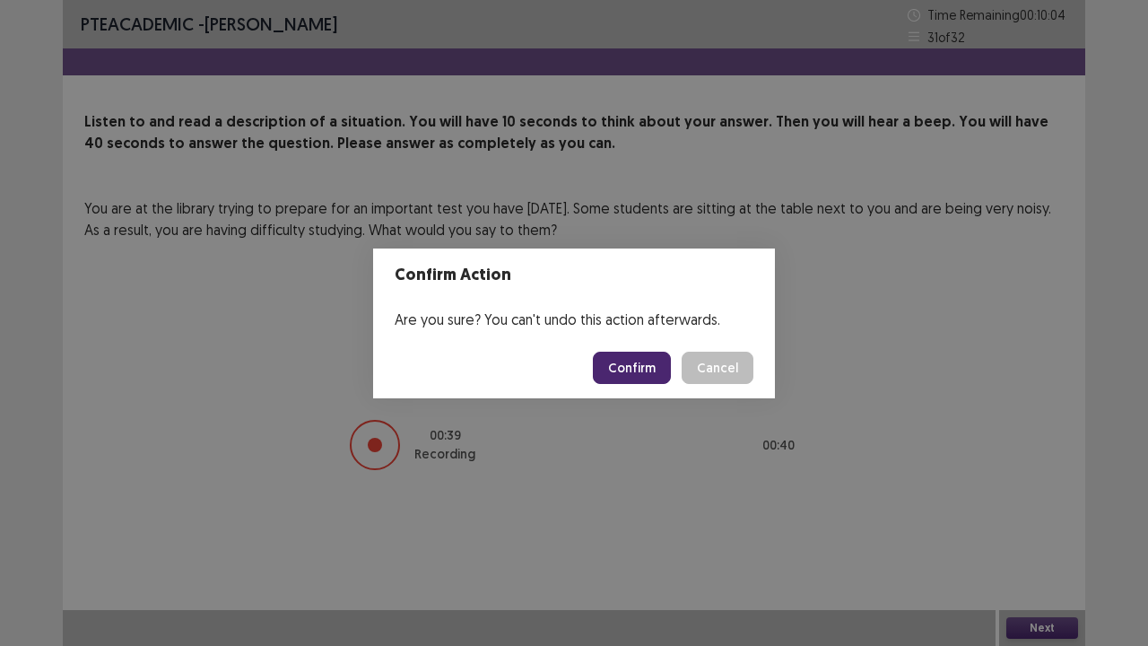
click at [637, 366] on button "Confirm" at bounding box center [632, 368] width 78 height 32
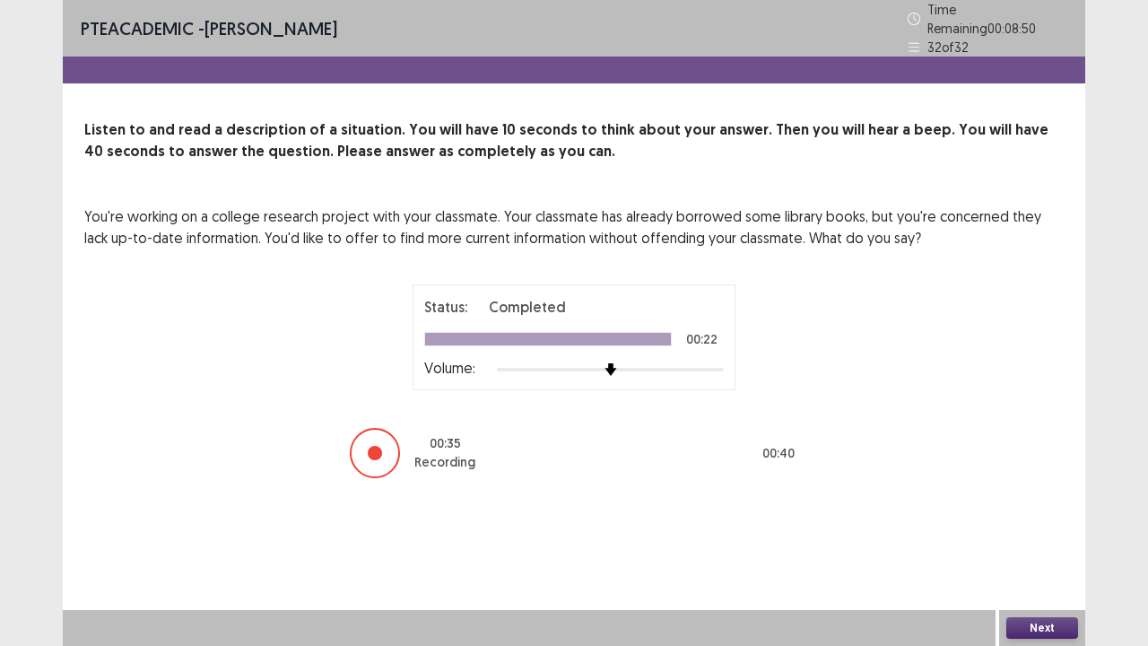
click at [1051, 531] on button "Next" at bounding box center [1042, 628] width 72 height 22
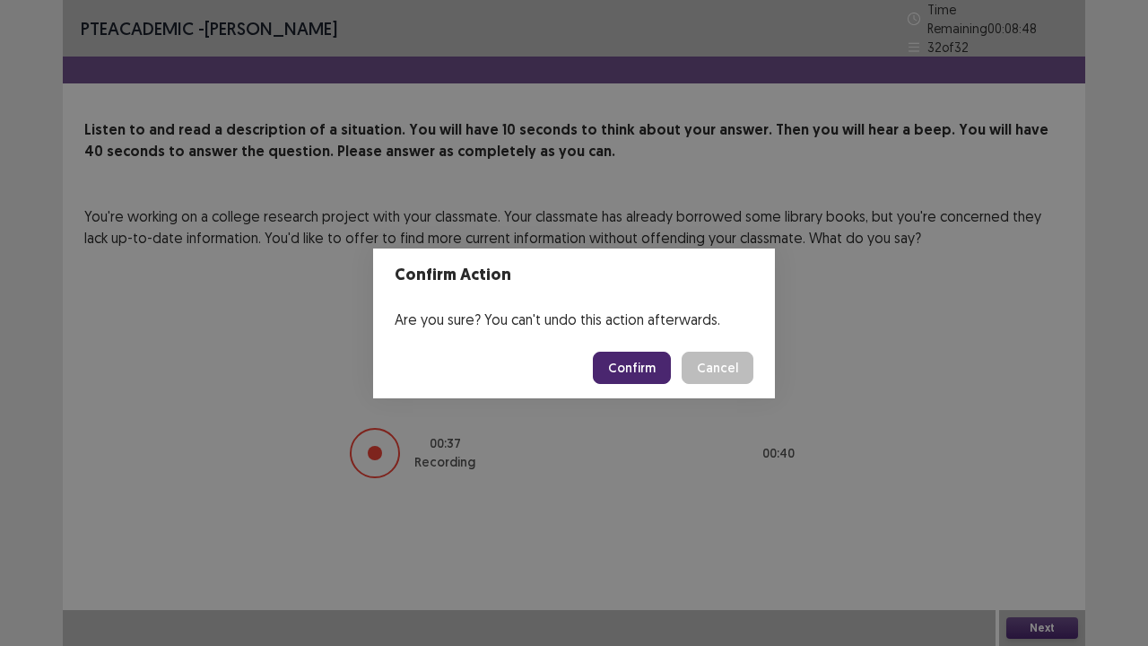
click at [620, 370] on button "Confirm" at bounding box center [632, 368] width 78 height 32
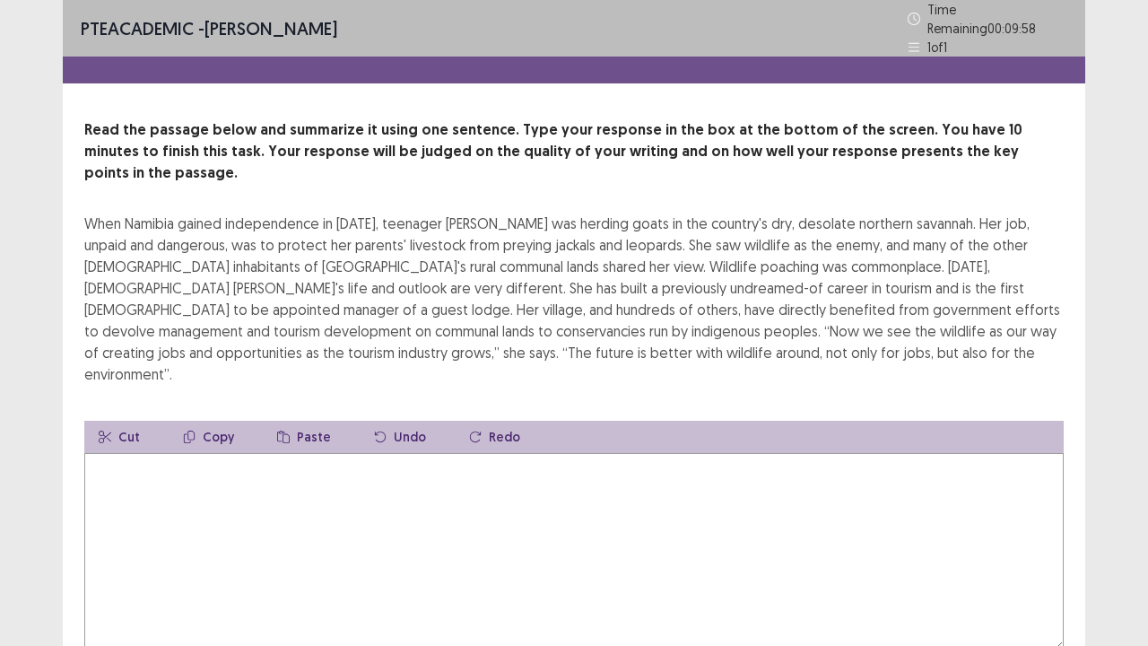
click at [544, 474] on textarea at bounding box center [573, 551] width 979 height 197
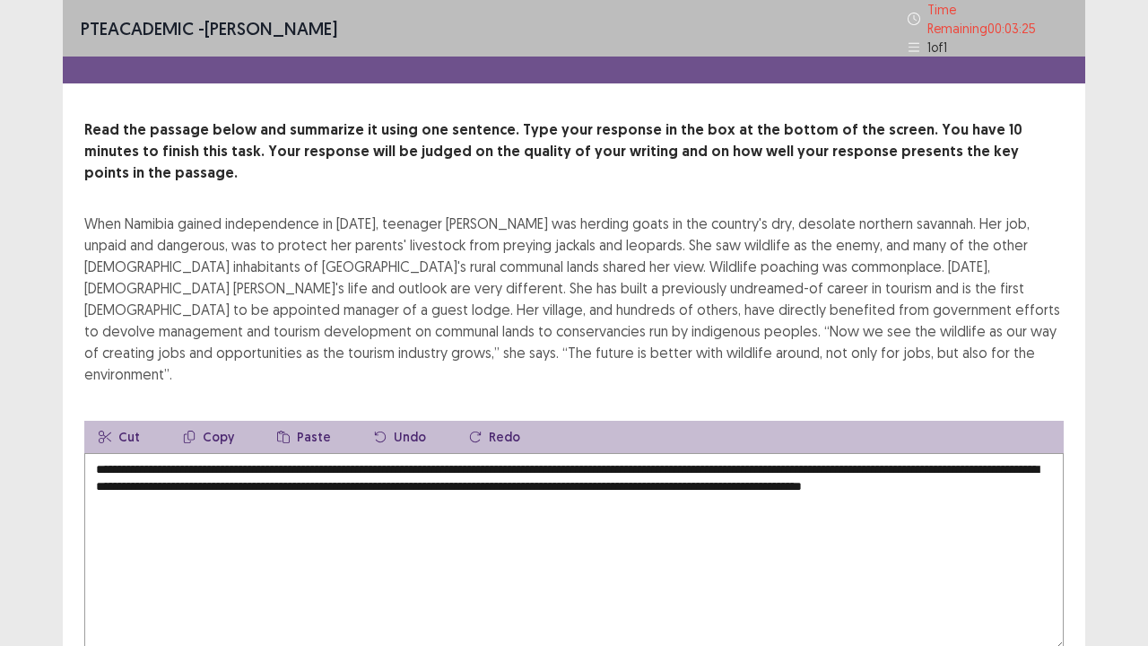
click at [644, 453] on textarea "**********" at bounding box center [573, 551] width 979 height 197
type textarea "**********"
click at [1081, 529] on div "**********" at bounding box center [574, 400] width 1022 height 563
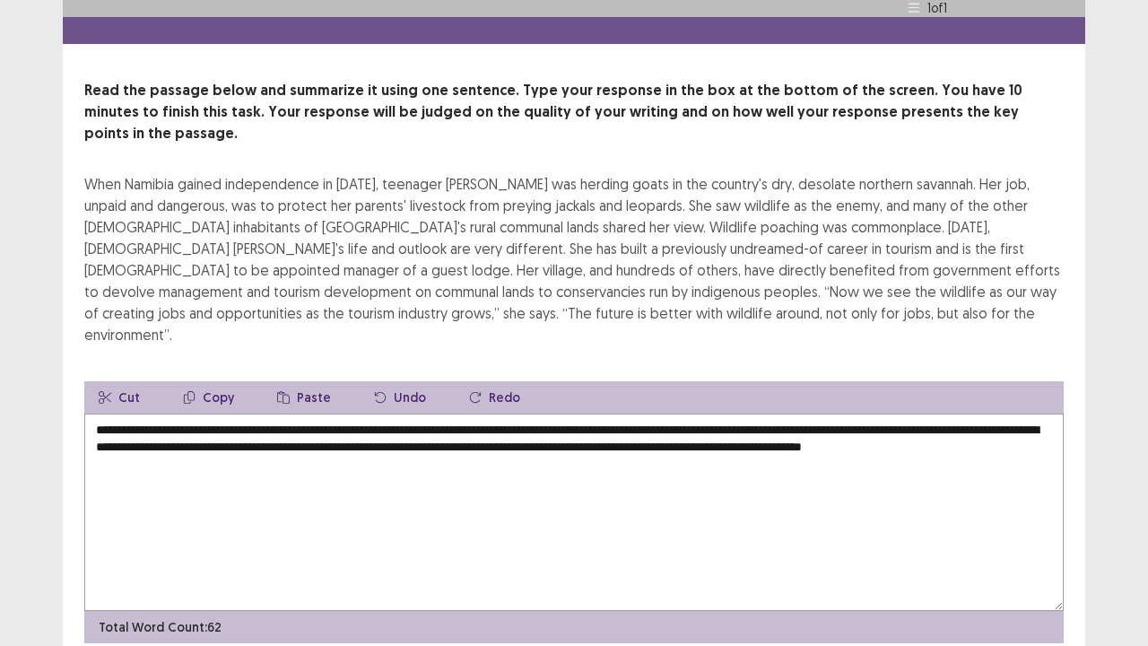
scroll to position [65, 0]
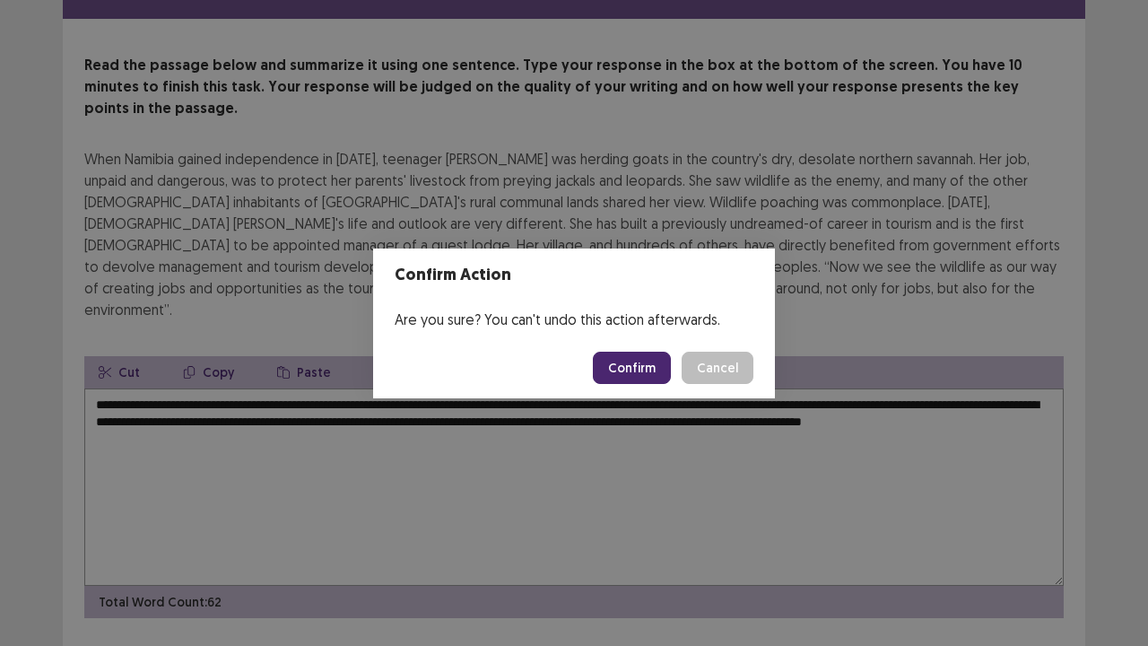
click at [649, 371] on button "Confirm" at bounding box center [632, 368] width 78 height 32
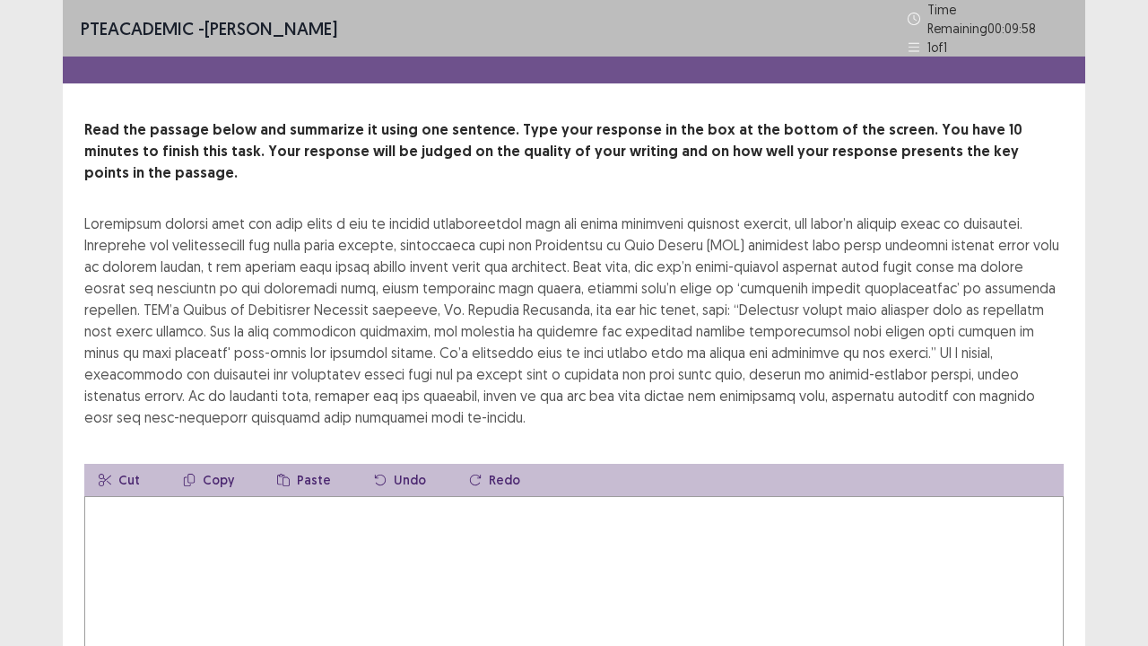
click at [446, 518] on textarea at bounding box center [573, 594] width 979 height 197
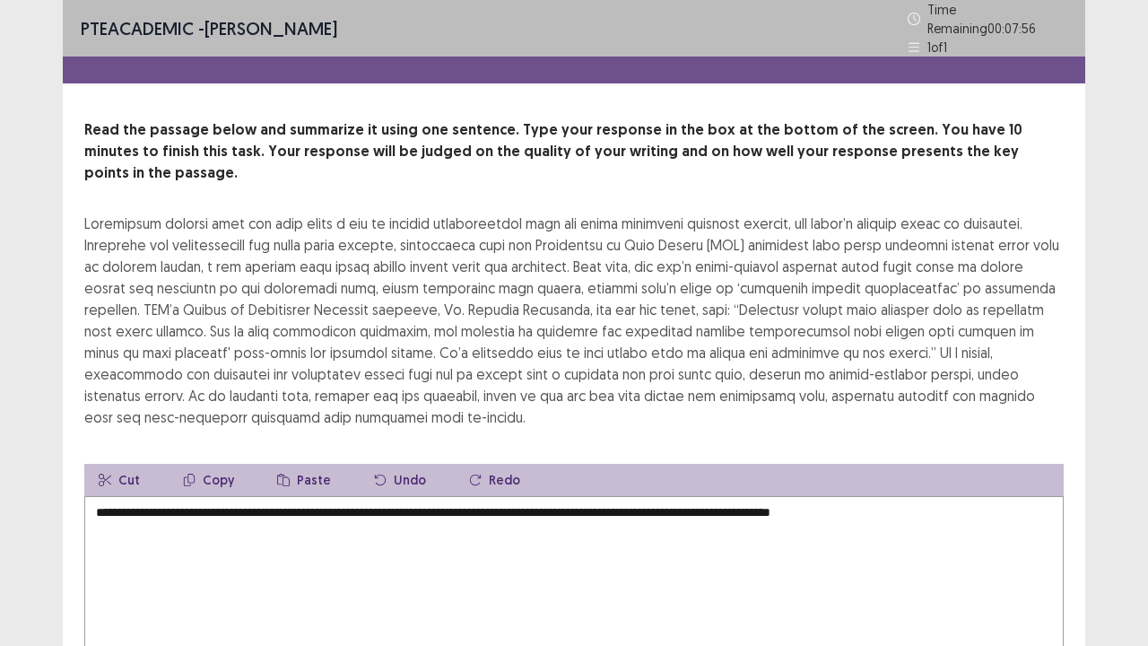
click at [355, 496] on textarea "**********" at bounding box center [573, 594] width 979 height 197
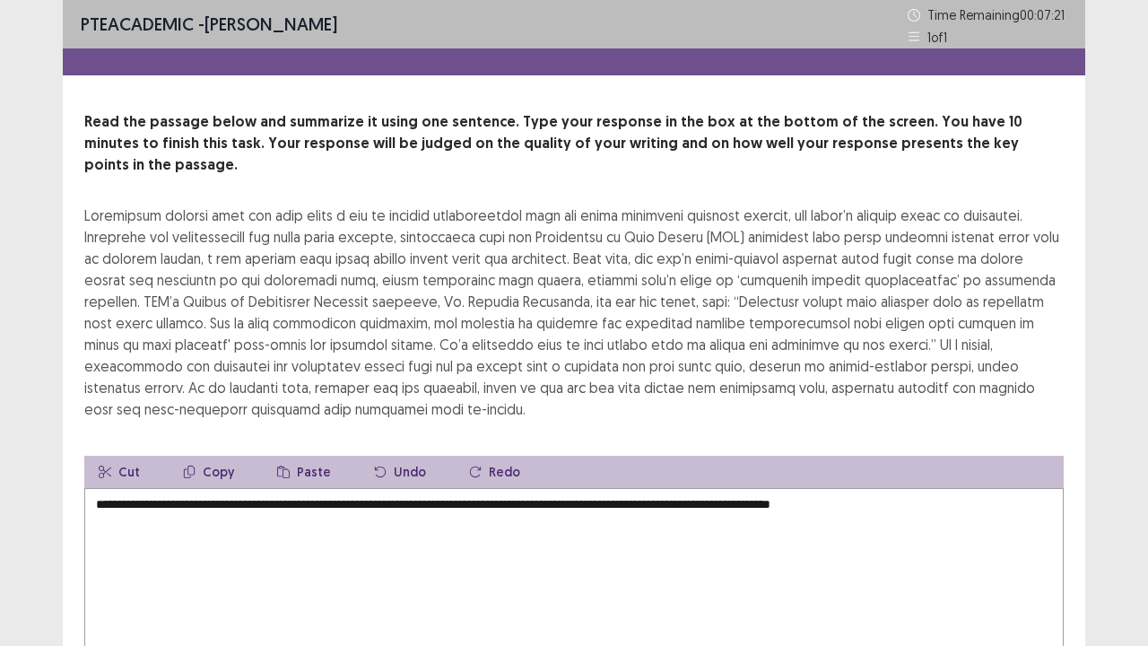
click at [944, 488] on textarea "**********" at bounding box center [573, 586] width 979 height 197
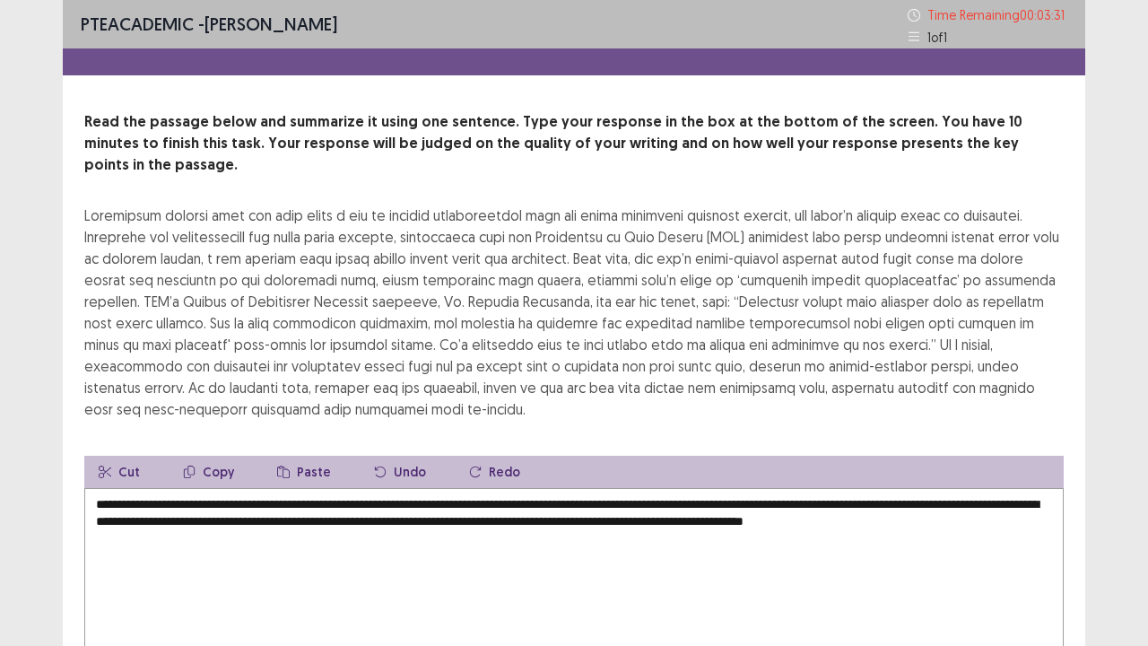
click at [1078, 526] on div "**********" at bounding box center [574, 414] width 1022 height 606
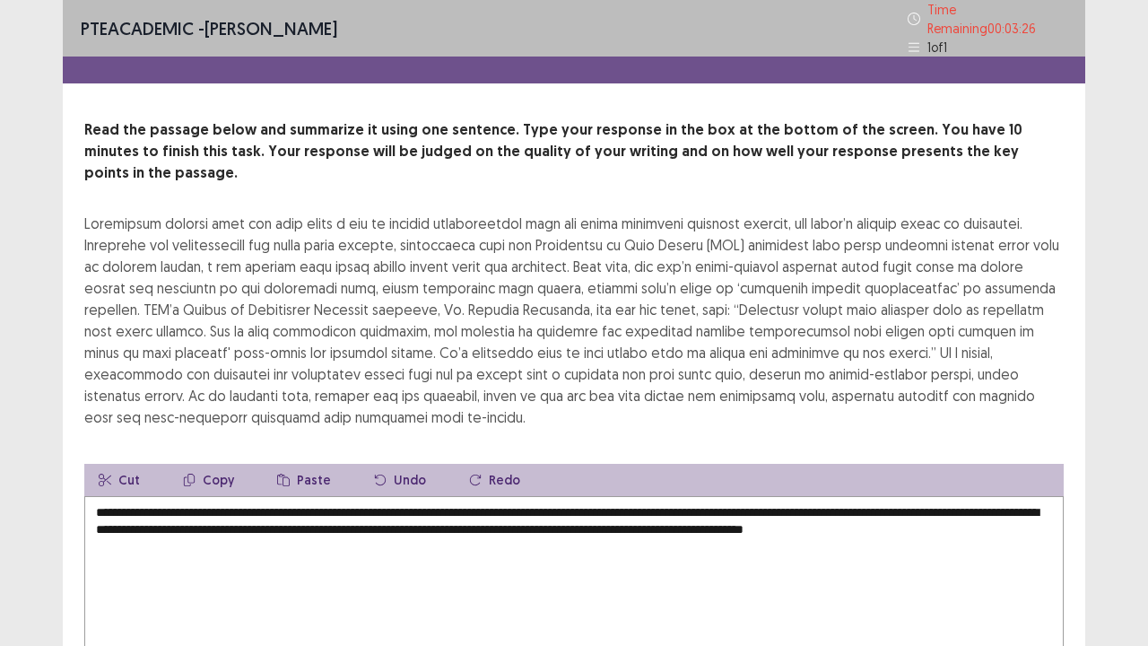
click at [1033, 496] on textarea "**********" at bounding box center [573, 594] width 979 height 197
click at [1110, 531] on div "**********" at bounding box center [574, 402] width 1148 height 805
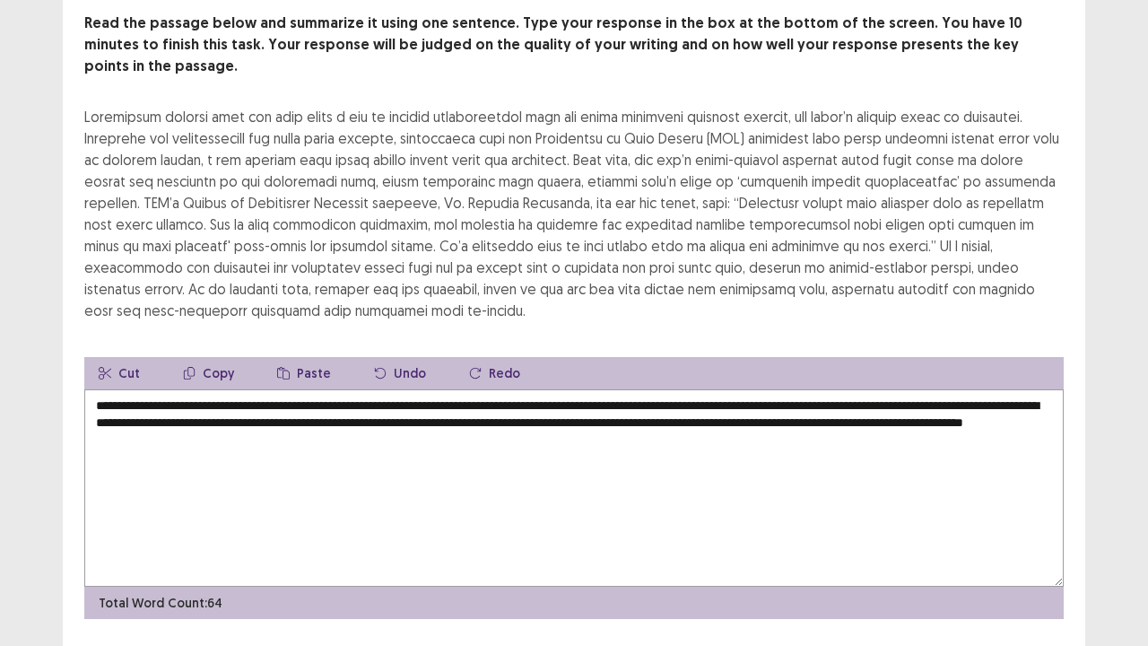
scroll to position [108, 0]
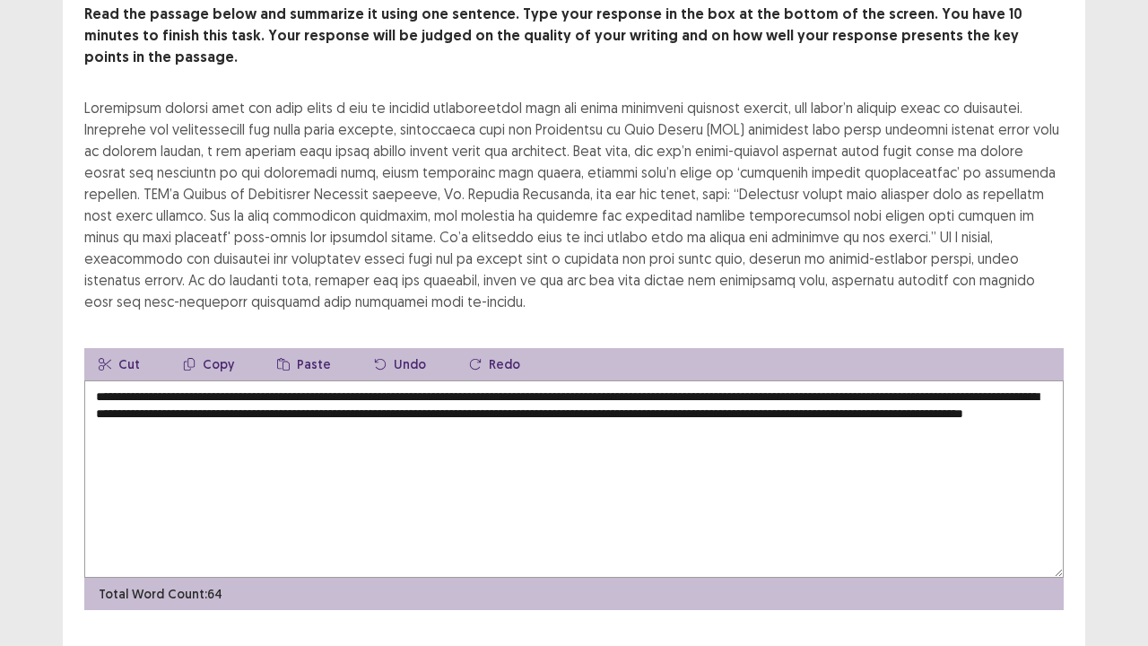
click at [945, 380] on textarea "**********" at bounding box center [573, 478] width 979 height 197
type textarea "**********"
click at [1090, 438] on div "**********" at bounding box center [574, 290] width 1148 height 796
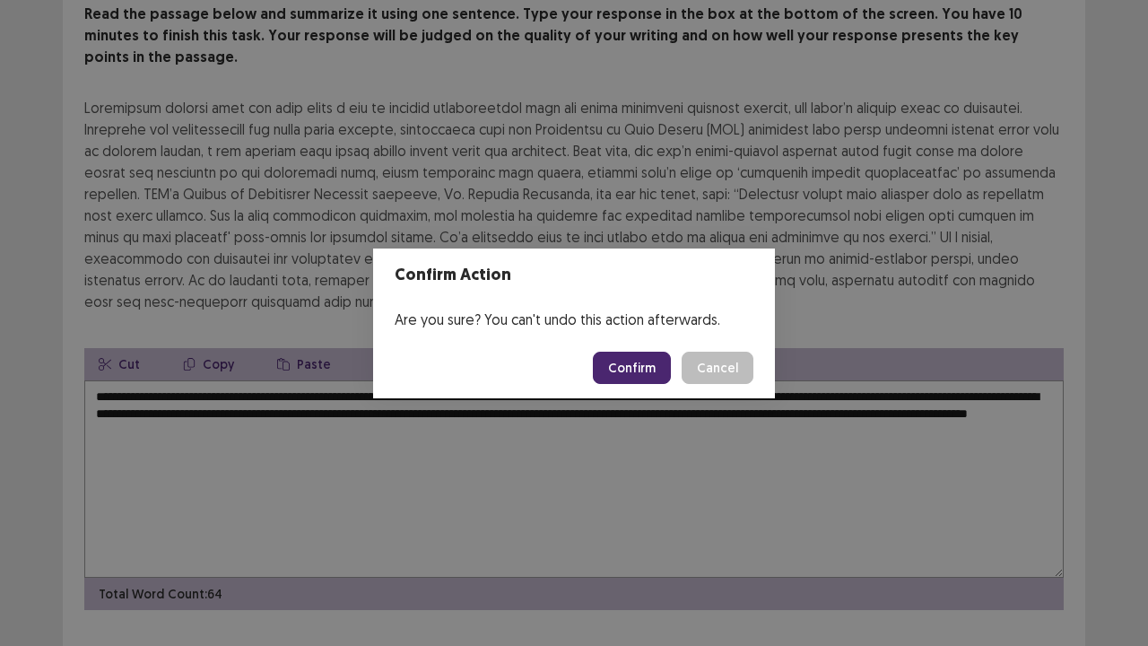
click at [638, 368] on button "Confirm" at bounding box center [632, 368] width 78 height 32
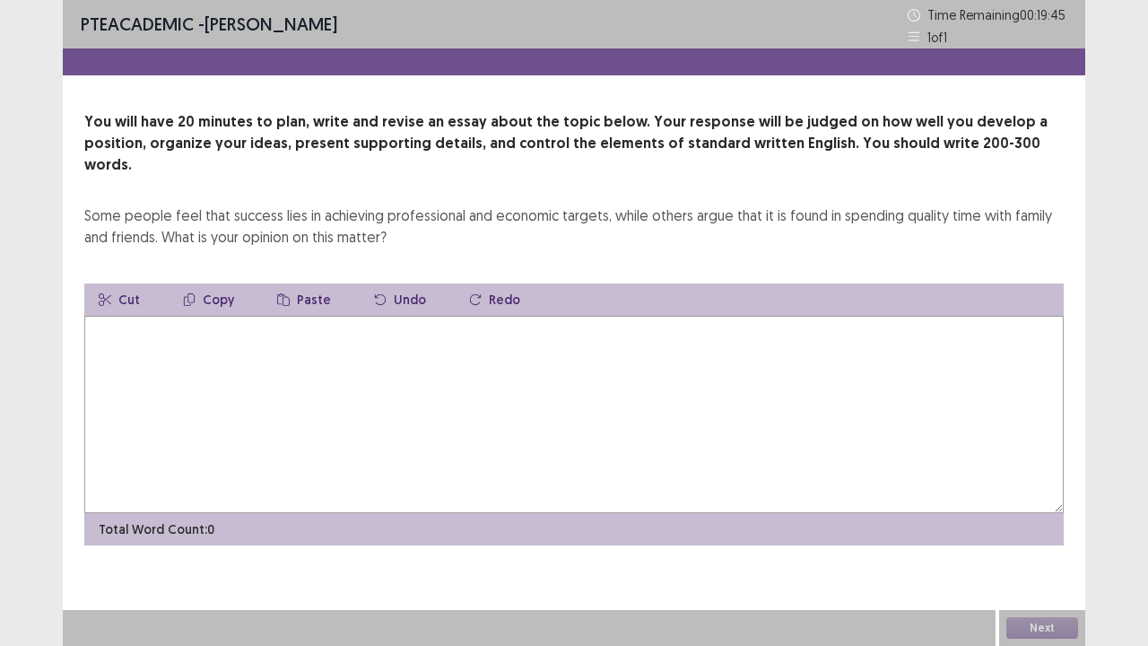
click at [770, 458] on textarea at bounding box center [573, 414] width 979 height 197
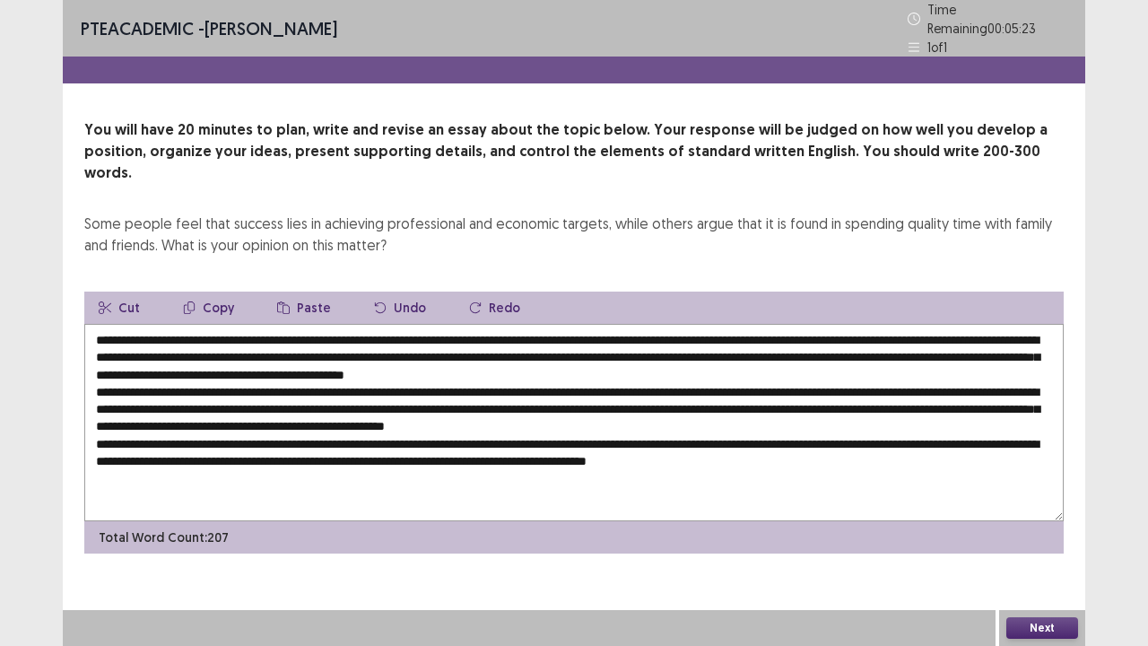
drag, startPoint x: 481, startPoint y: 434, endPoint x: 470, endPoint y: 468, distance: 35.7
click at [470, 468] on textarea at bounding box center [573, 422] width 979 height 197
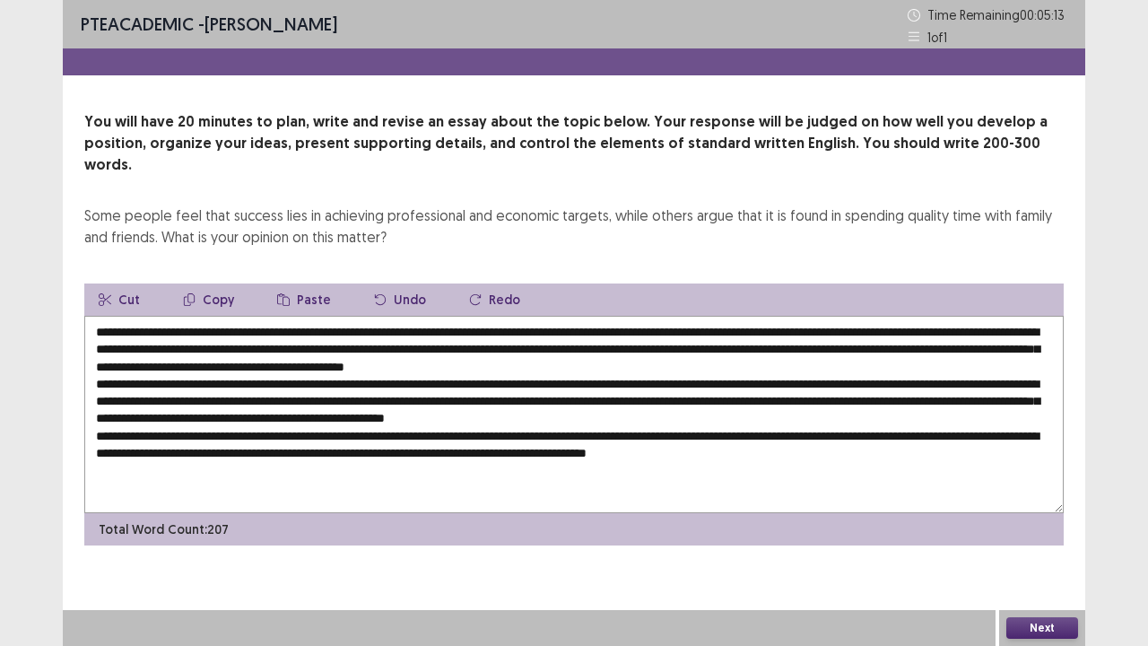
click at [933, 443] on textarea at bounding box center [573, 414] width 979 height 197
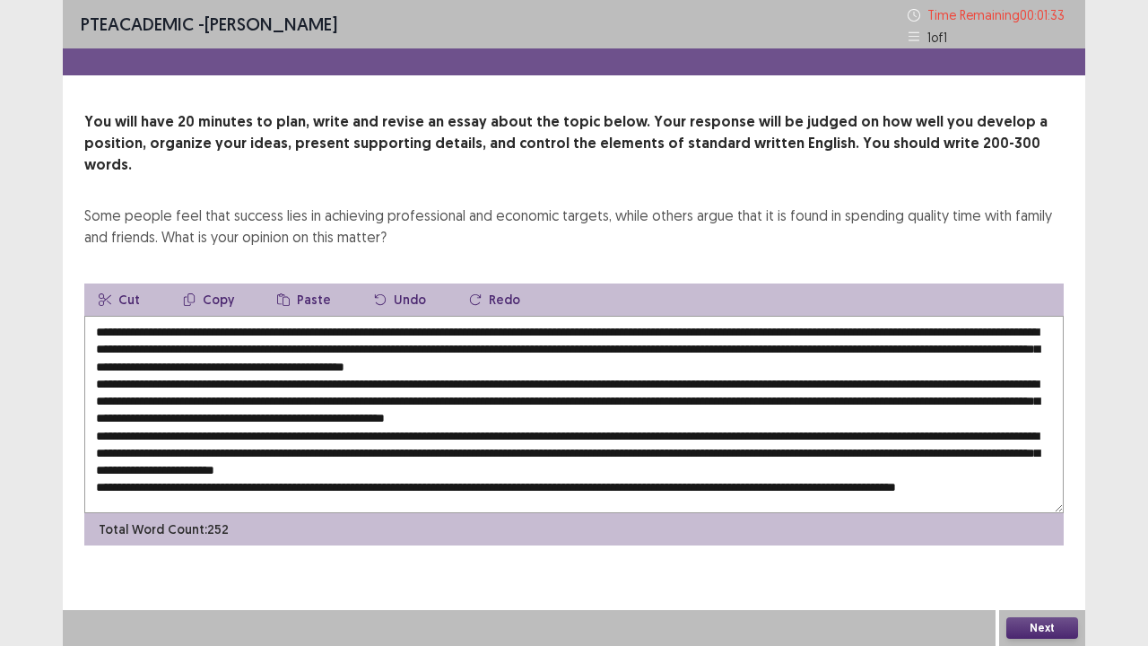
click at [219, 380] on textarea at bounding box center [573, 414] width 979 height 197
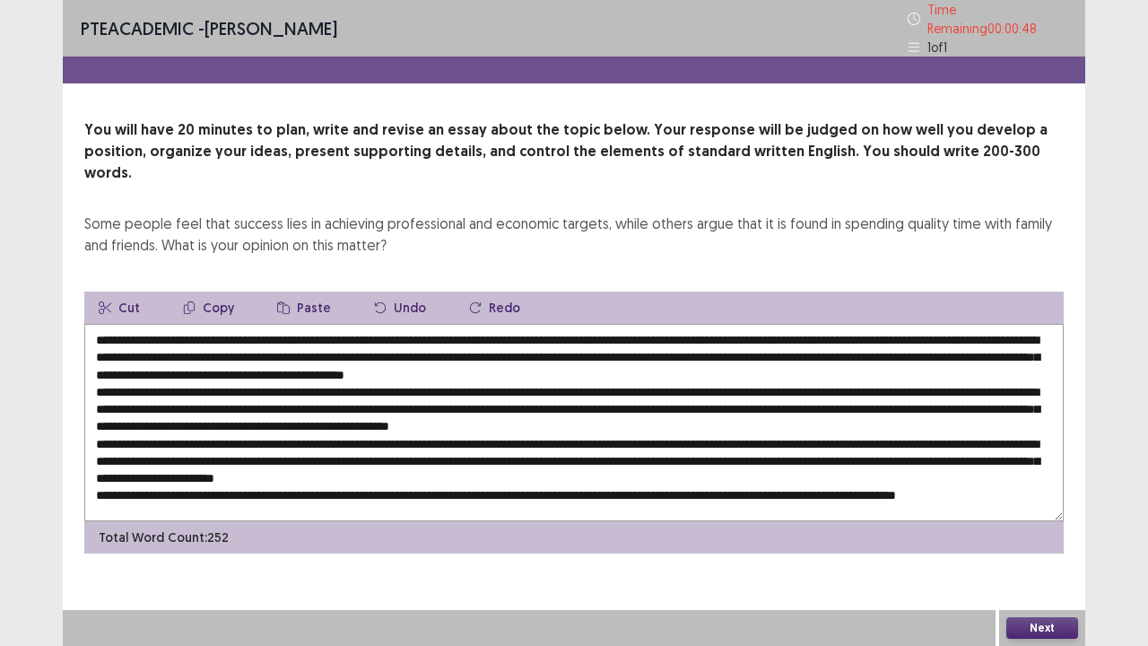
click at [508, 432] on textarea at bounding box center [573, 422] width 979 height 197
type textarea "**********"
click at [1019, 531] on button "Next" at bounding box center [1042, 628] width 72 height 22
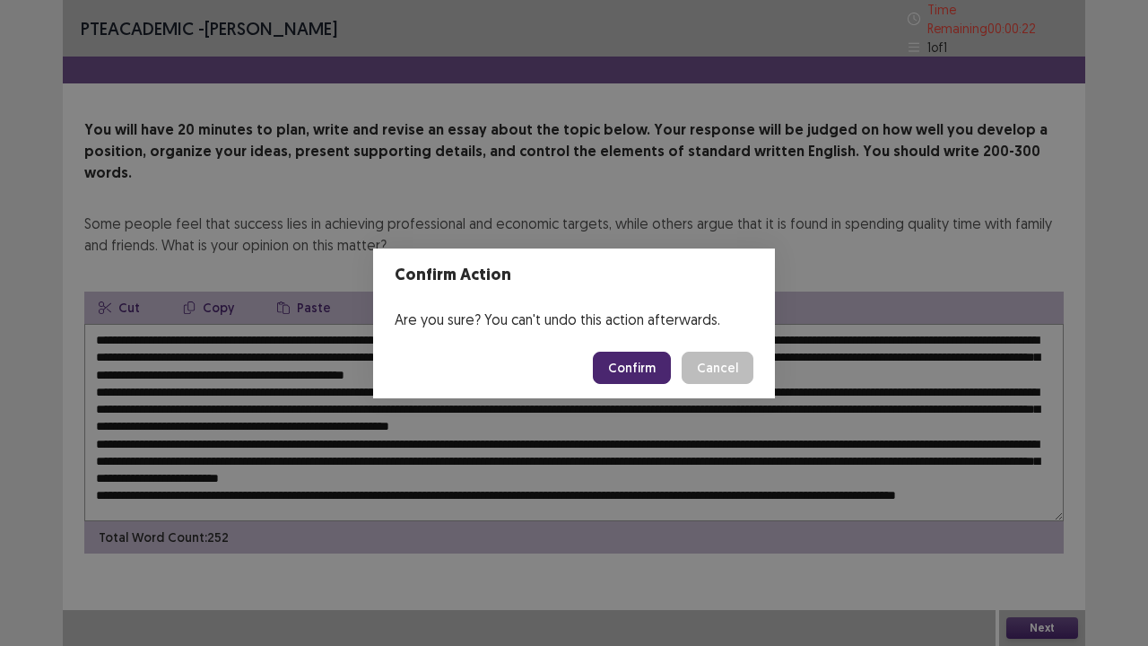
click at [630, 366] on button "Confirm" at bounding box center [632, 368] width 78 height 32
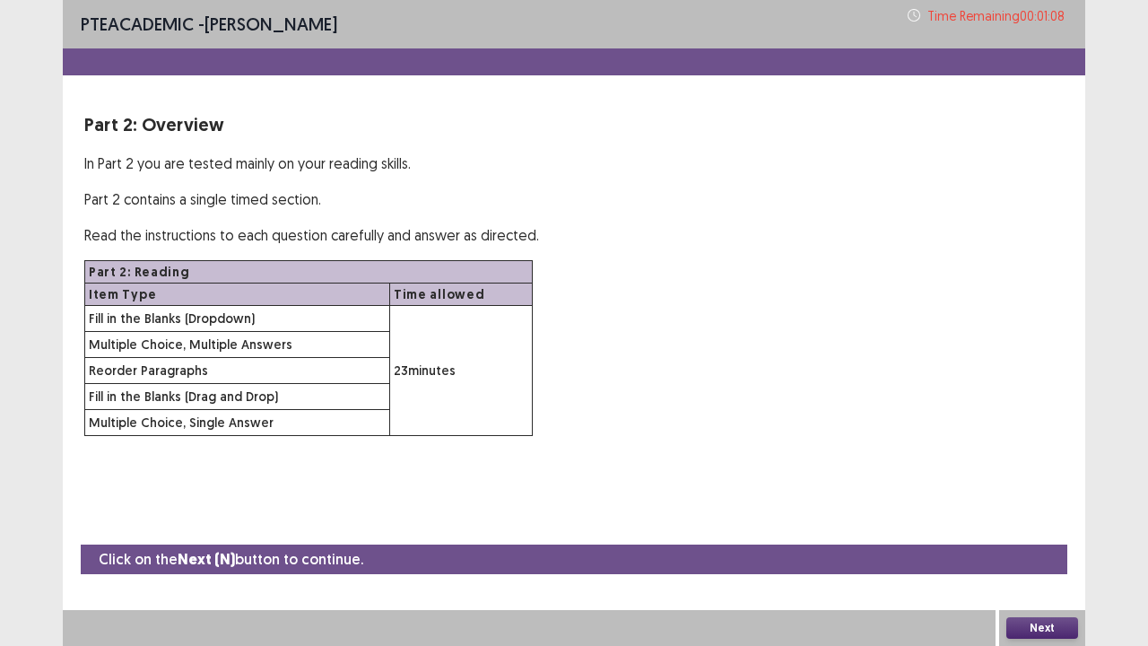
click at [1024, 531] on button "Next" at bounding box center [1042, 628] width 72 height 22
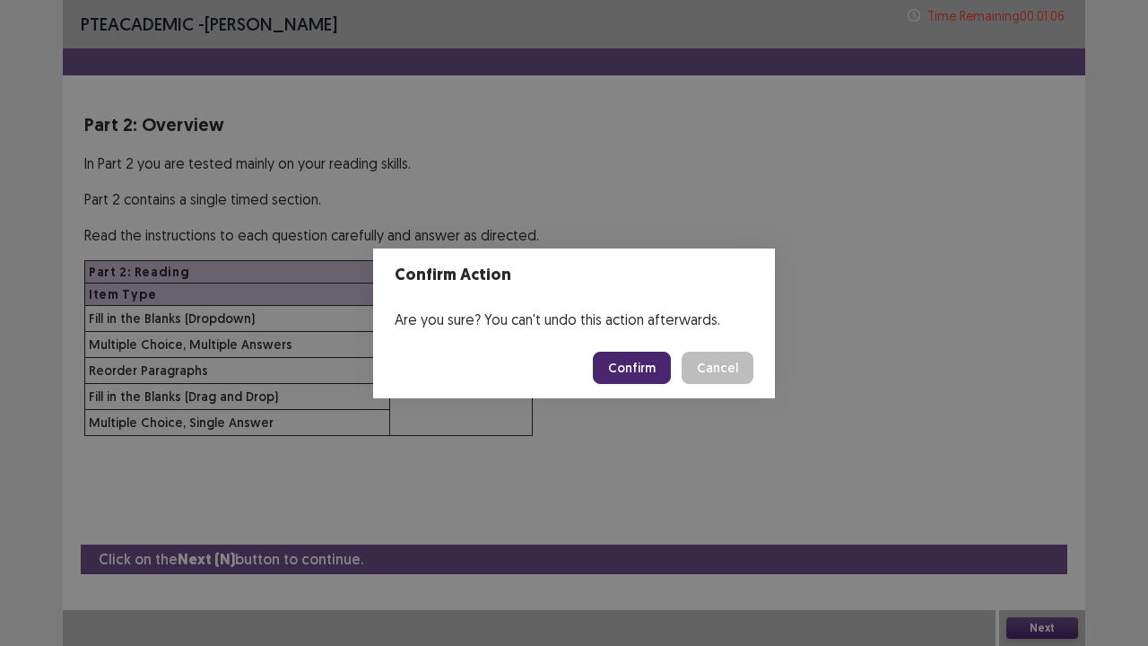
click at [653, 370] on button "Confirm" at bounding box center [632, 368] width 78 height 32
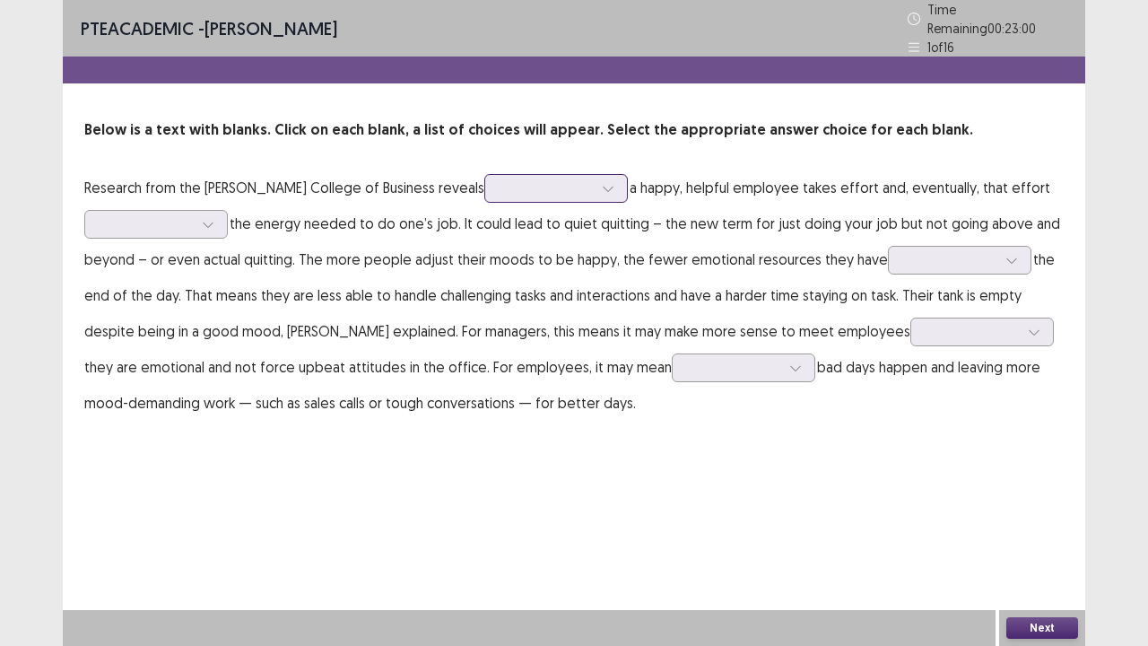
click at [595, 179] on div at bounding box center [608, 188] width 27 height 27
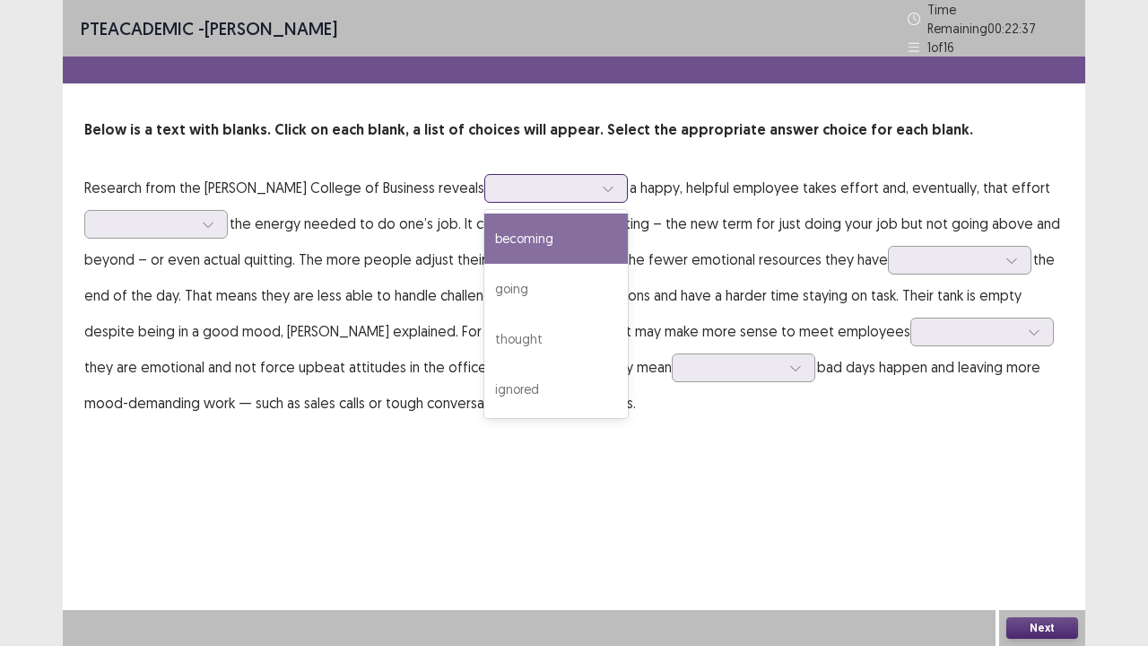
click at [502, 228] on div "becoming" at bounding box center [556, 238] width 144 height 50
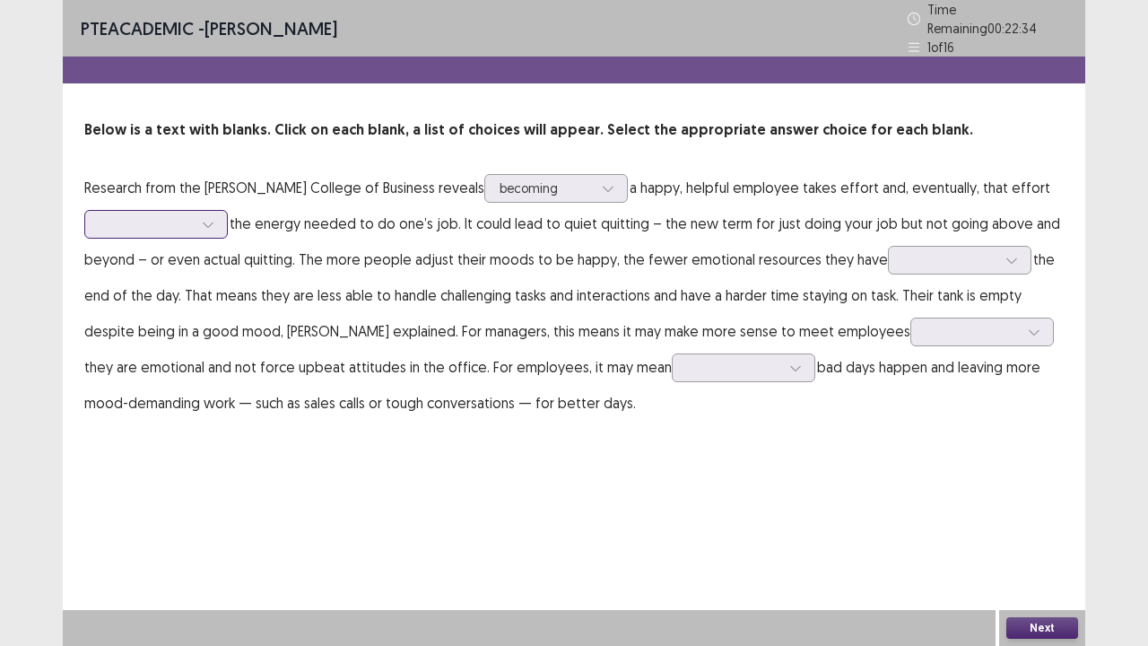
click at [213, 218] on icon at bounding box center [208, 224] width 13 height 13
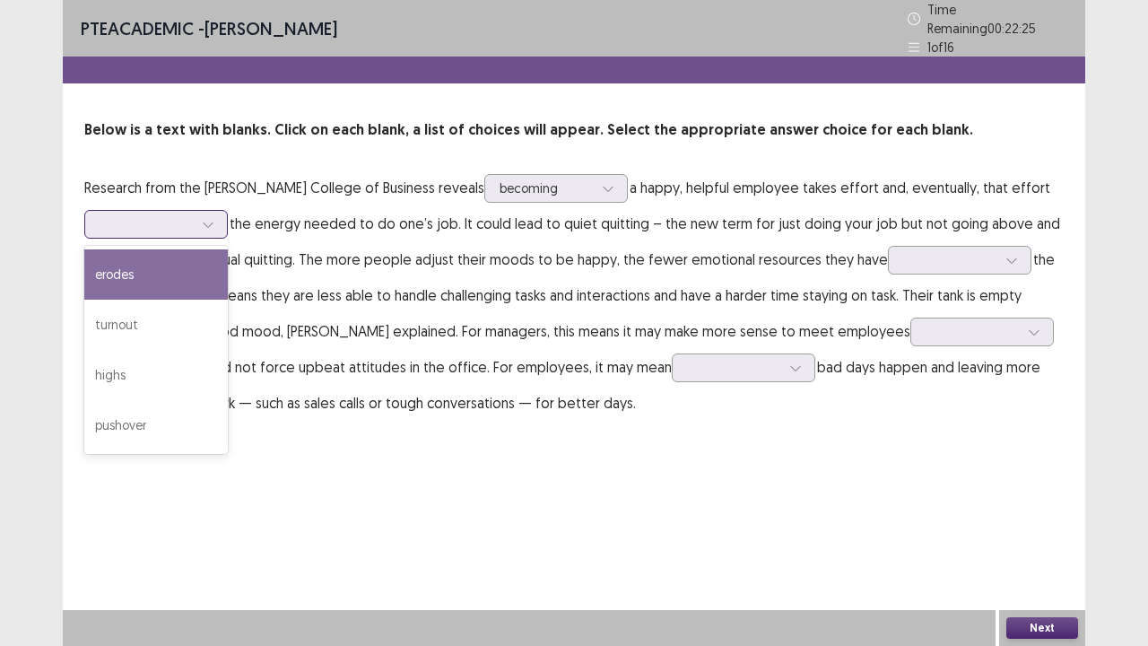
click at [174, 262] on div "erodes" at bounding box center [156, 274] width 144 height 50
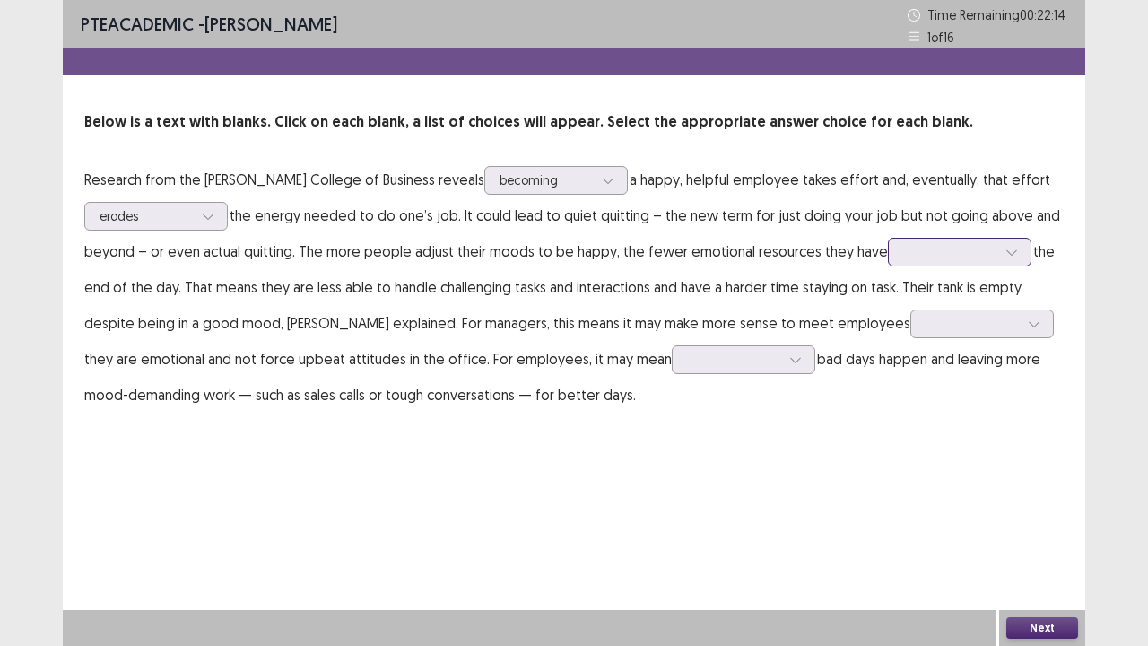
click at [1008, 252] on div at bounding box center [1011, 252] width 27 height 27
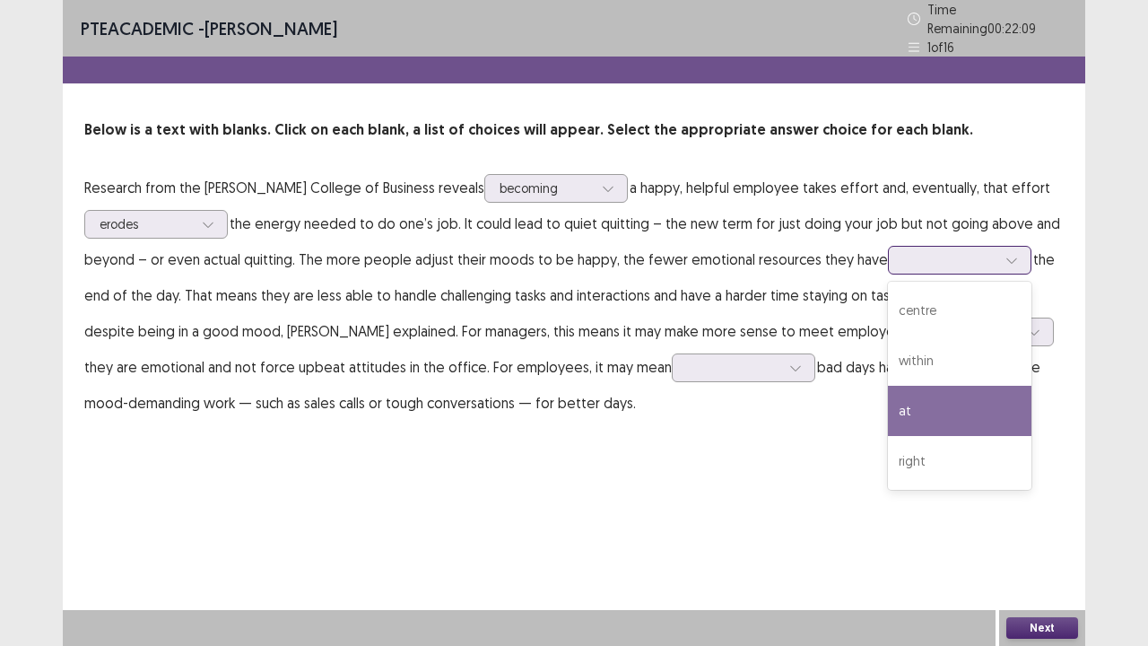
click at [889, 393] on div "at" at bounding box center [960, 411] width 144 height 50
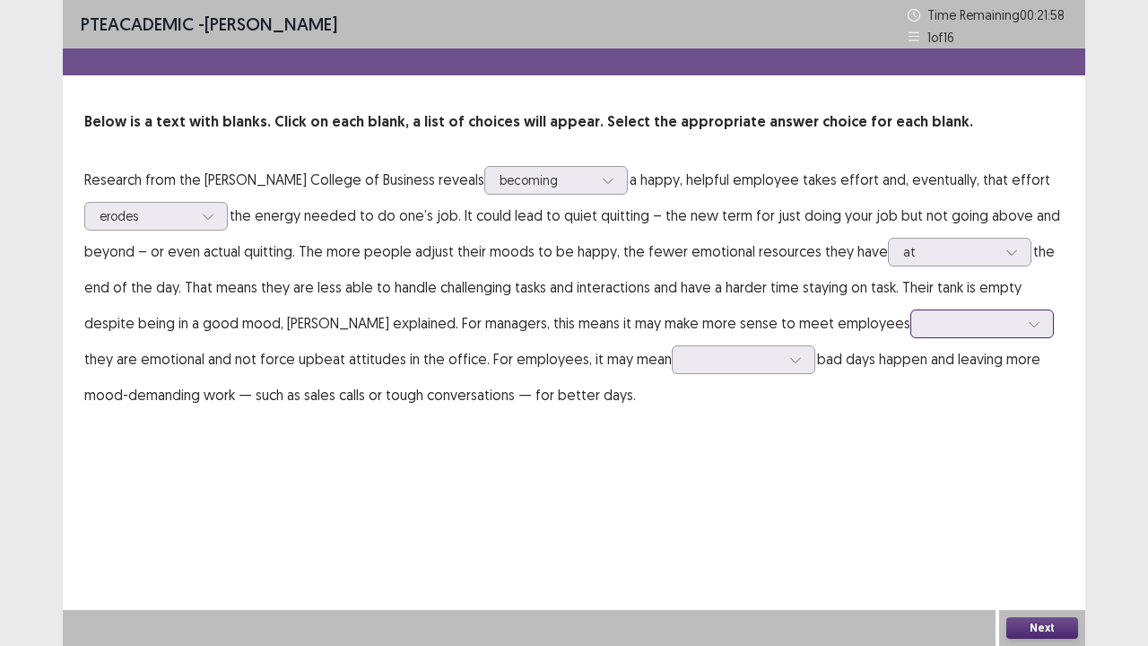
click at [1028, 319] on icon at bounding box center [1034, 323] width 13 height 13
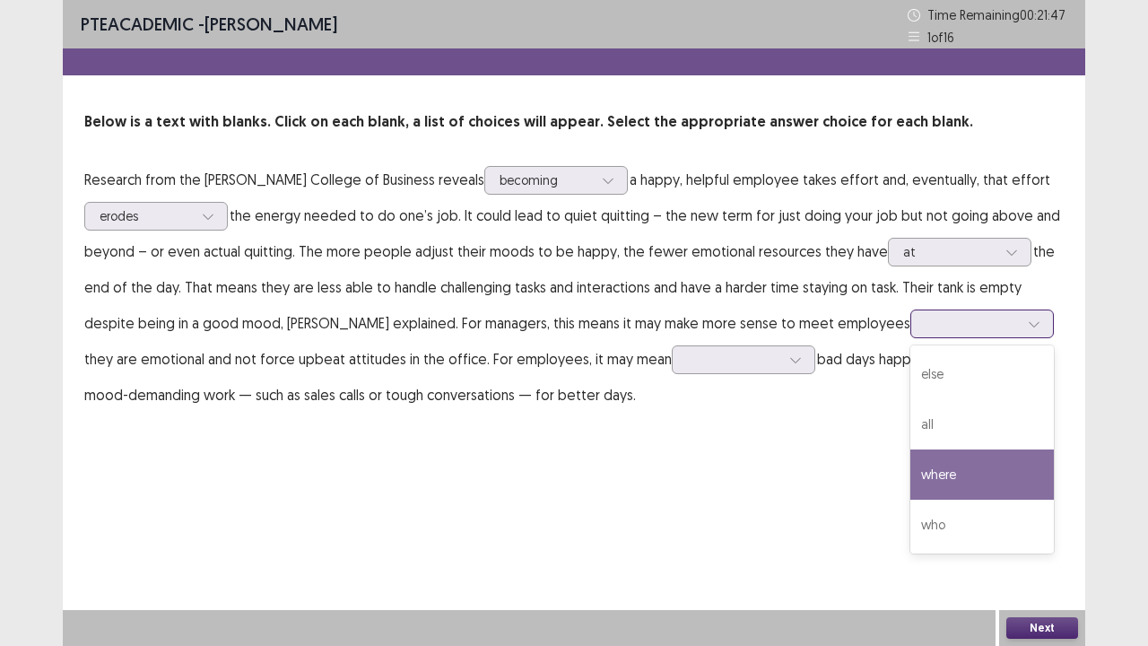
click at [910, 466] on div "where" at bounding box center [982, 474] width 144 height 50
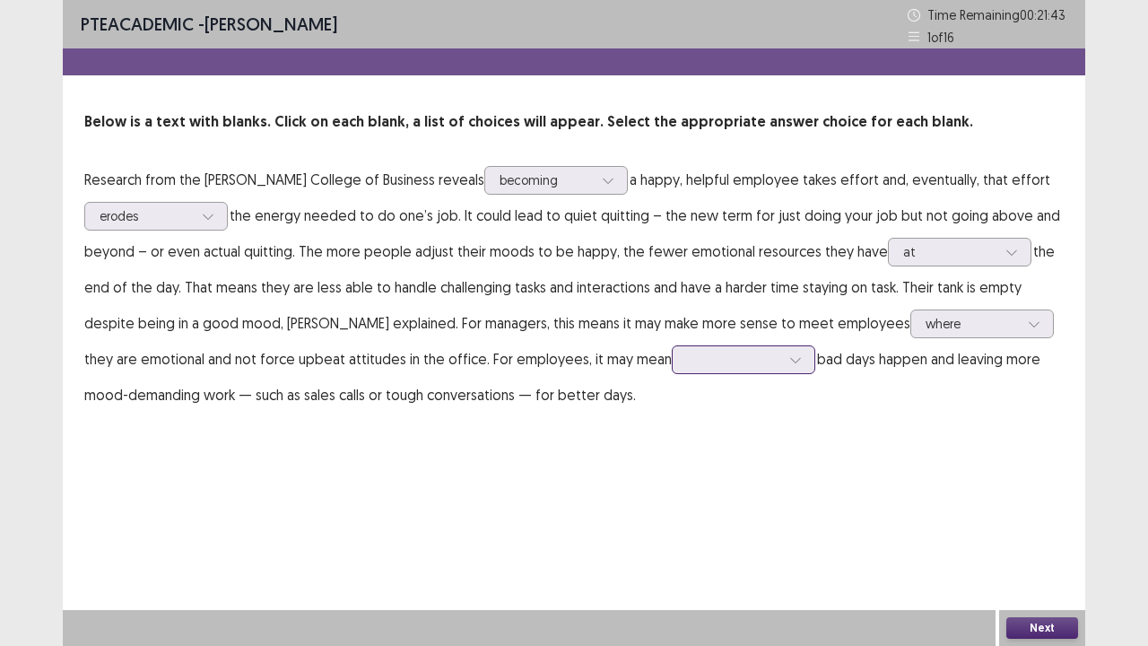
click at [789, 355] on icon at bounding box center [795, 359] width 13 height 13
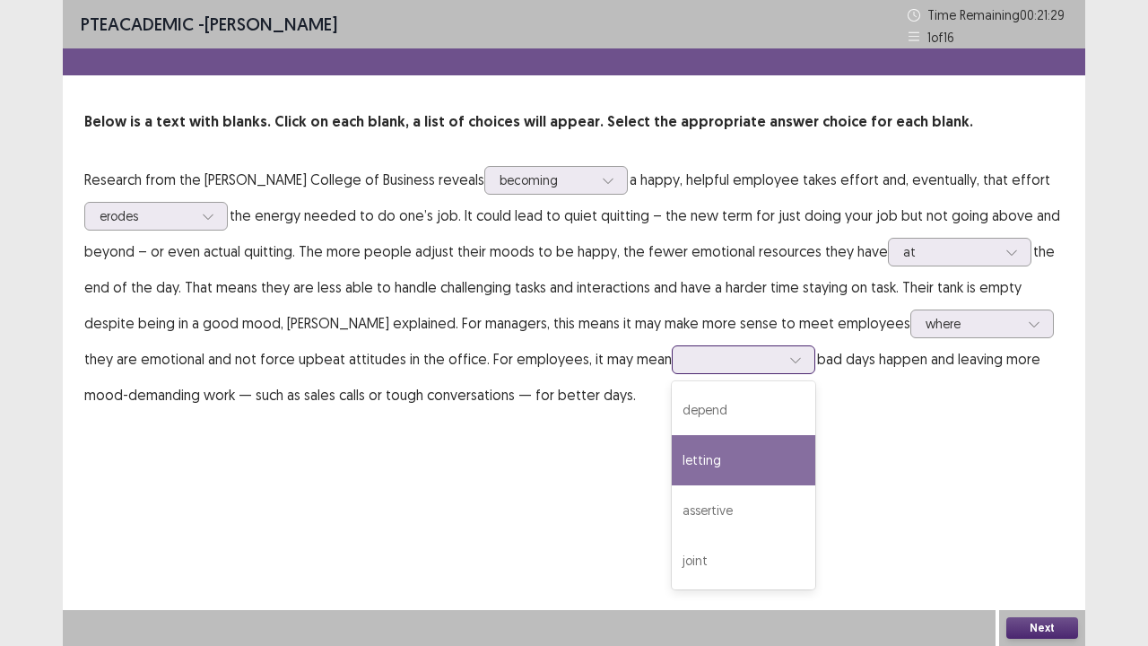
click at [678, 474] on div "letting" at bounding box center [744, 460] width 144 height 50
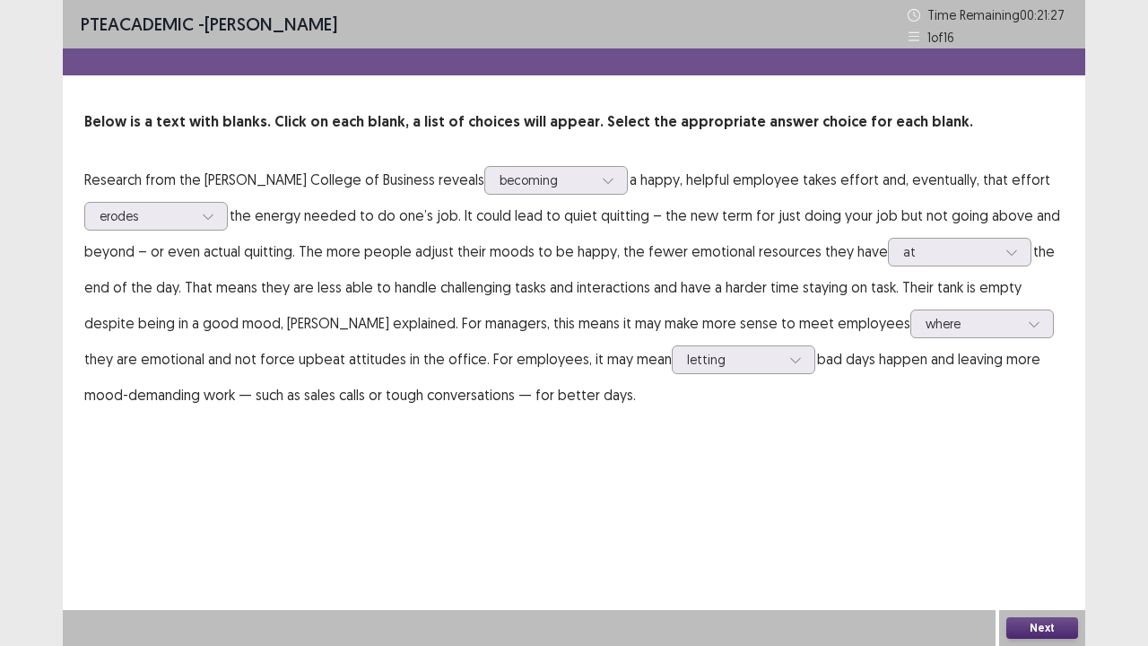
click at [1032, 531] on button "Next" at bounding box center [1042, 628] width 72 height 22
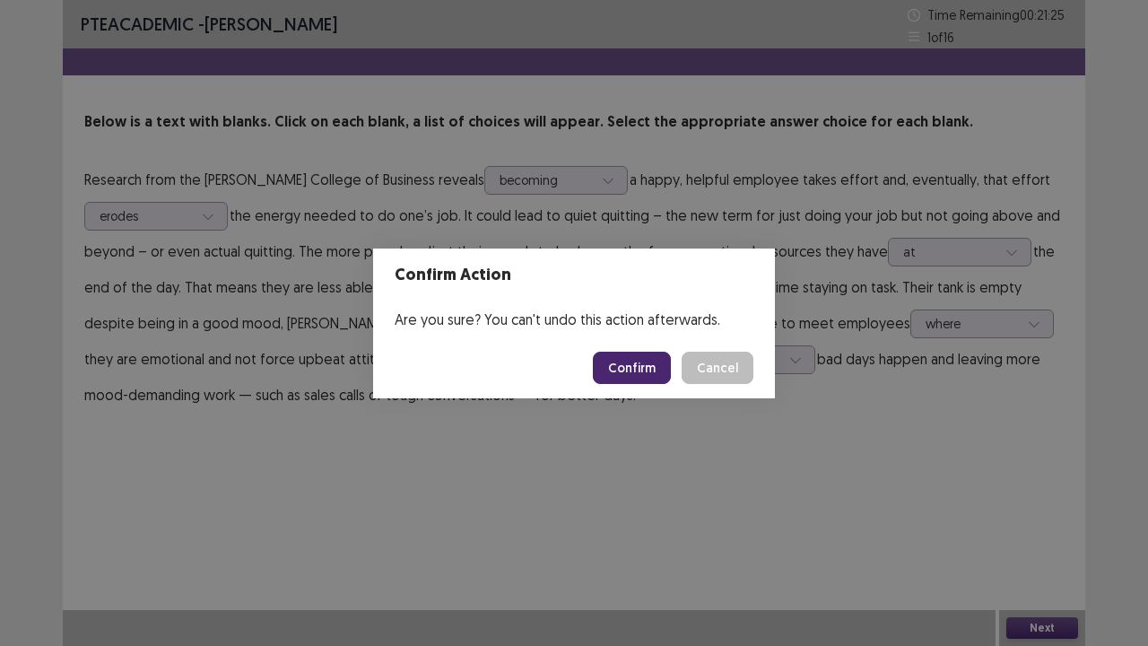
click at [650, 364] on button "Confirm" at bounding box center [632, 368] width 78 height 32
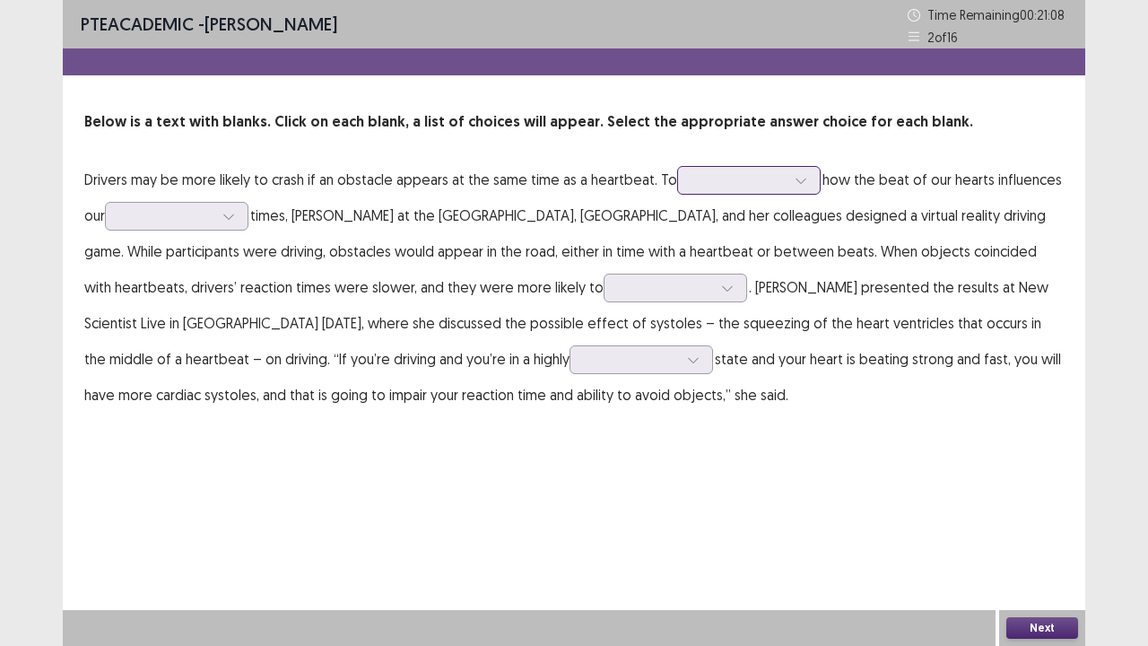
click at [805, 185] on div at bounding box center [800, 180] width 27 height 27
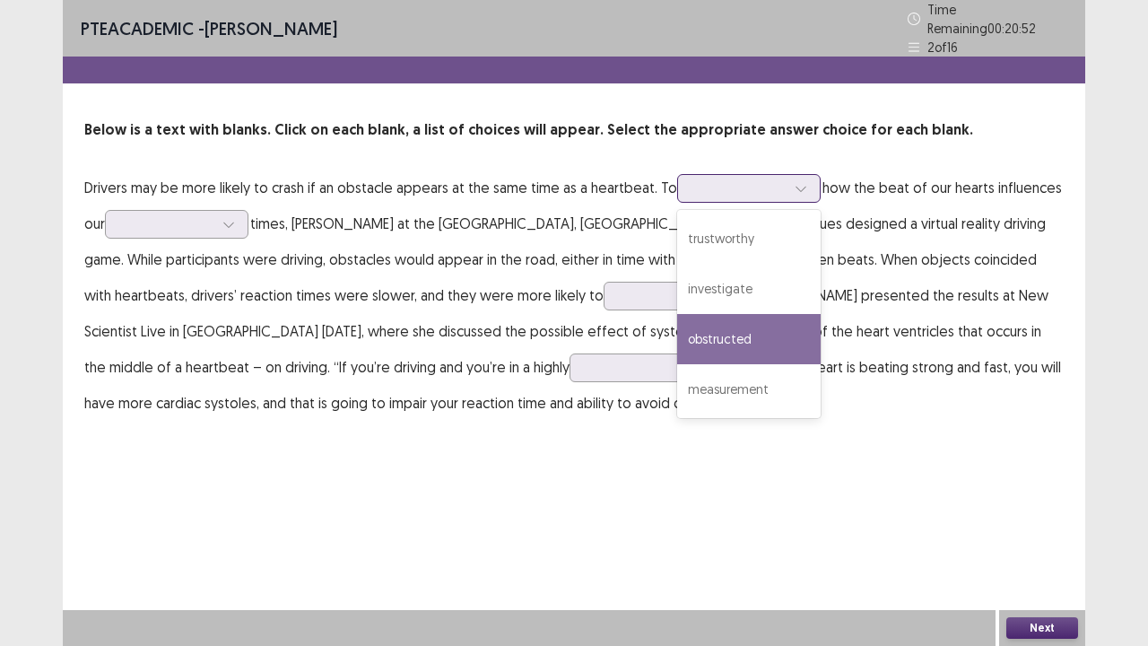
click at [721, 341] on div "obstructed" at bounding box center [749, 339] width 144 height 50
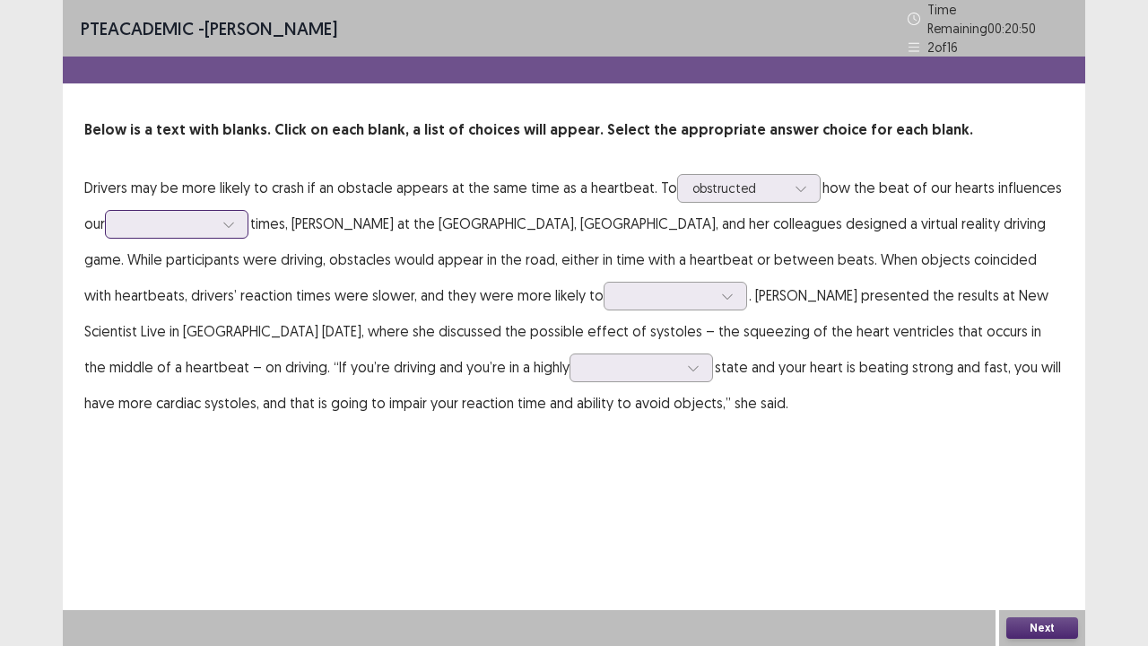
click at [231, 219] on icon at bounding box center [228, 224] width 13 height 13
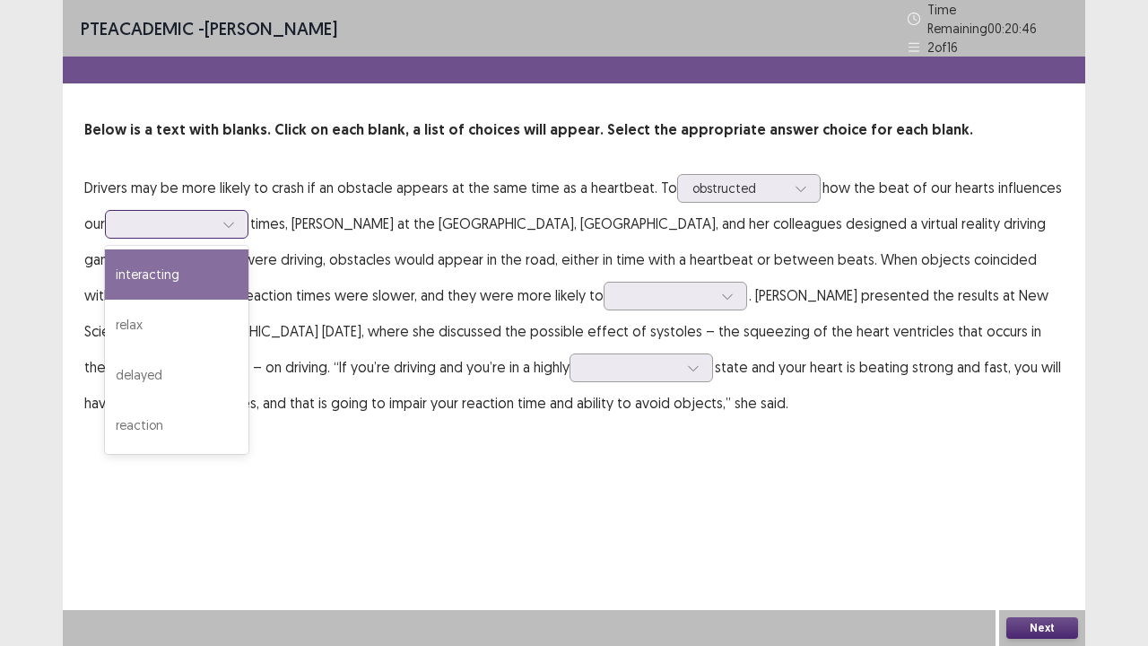
click at [206, 262] on div "interacting" at bounding box center [177, 274] width 144 height 50
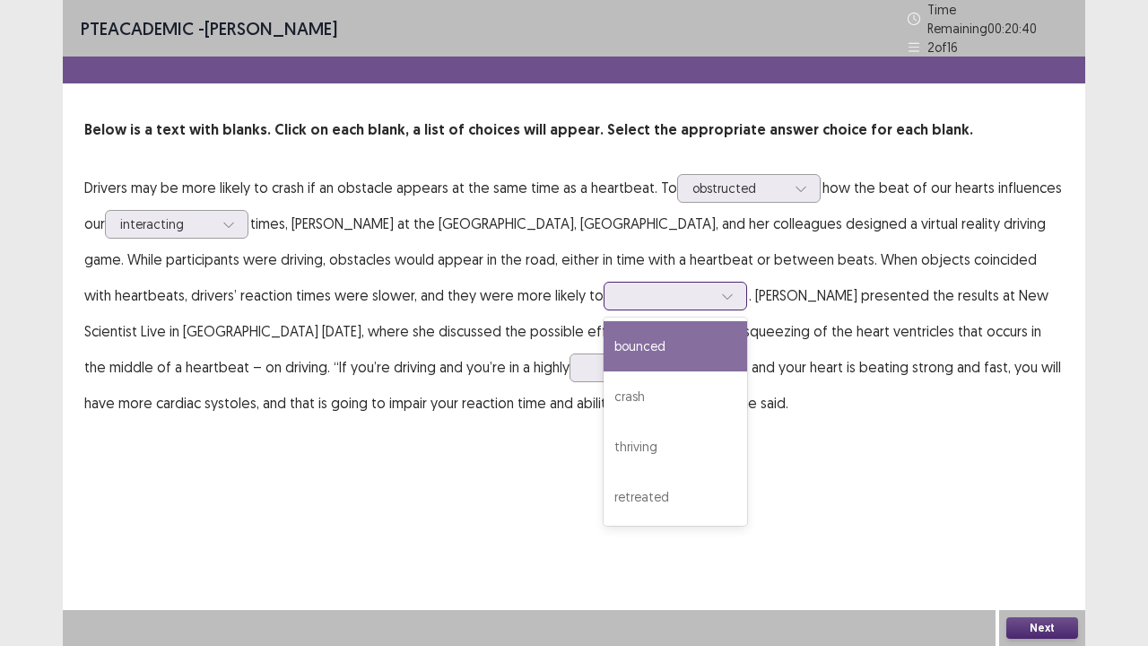
click at [721, 290] on icon at bounding box center [727, 296] width 13 height 13
click at [604, 338] on div "bounced" at bounding box center [676, 346] width 144 height 50
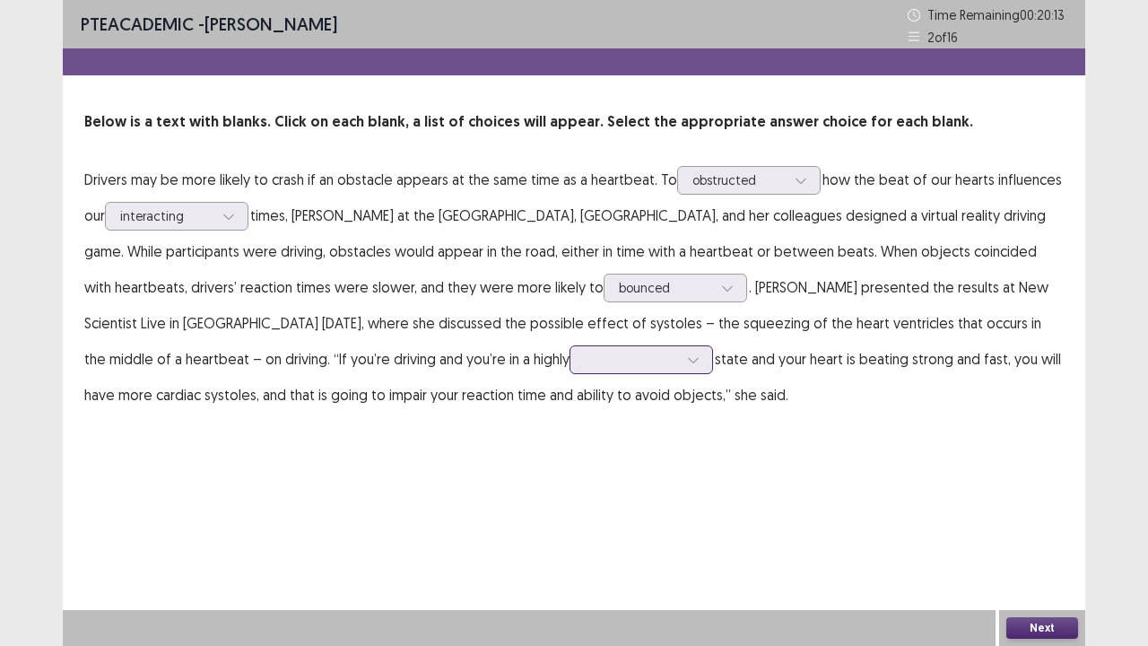
click at [680, 357] on div at bounding box center [693, 359] width 27 height 27
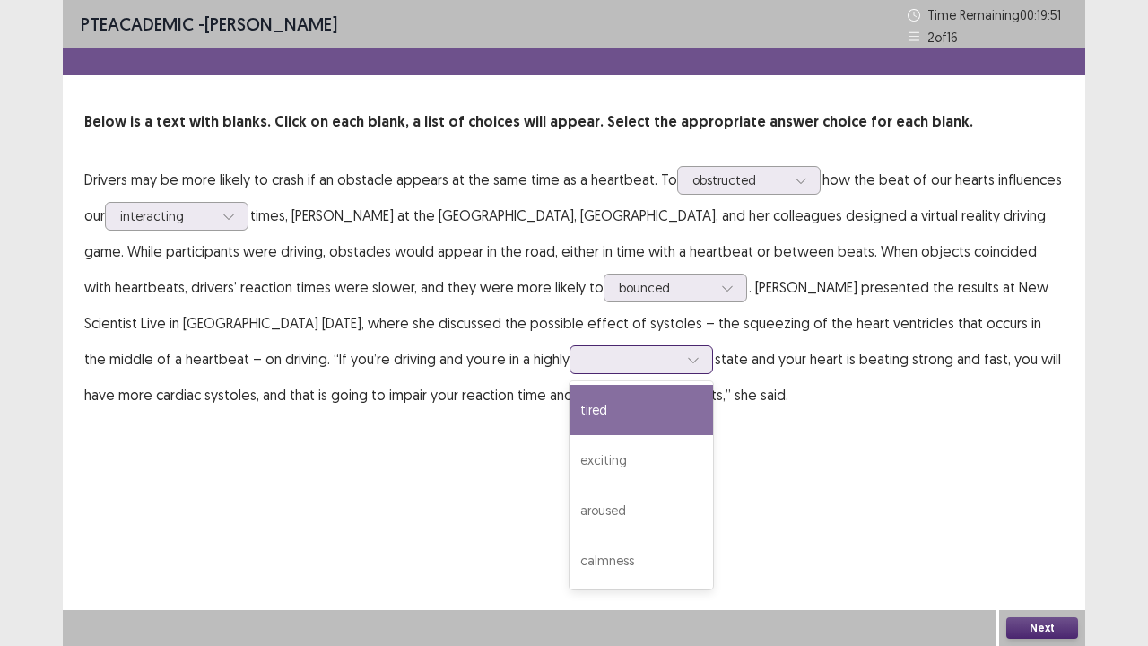
click at [570, 407] on div "tired" at bounding box center [642, 410] width 144 height 50
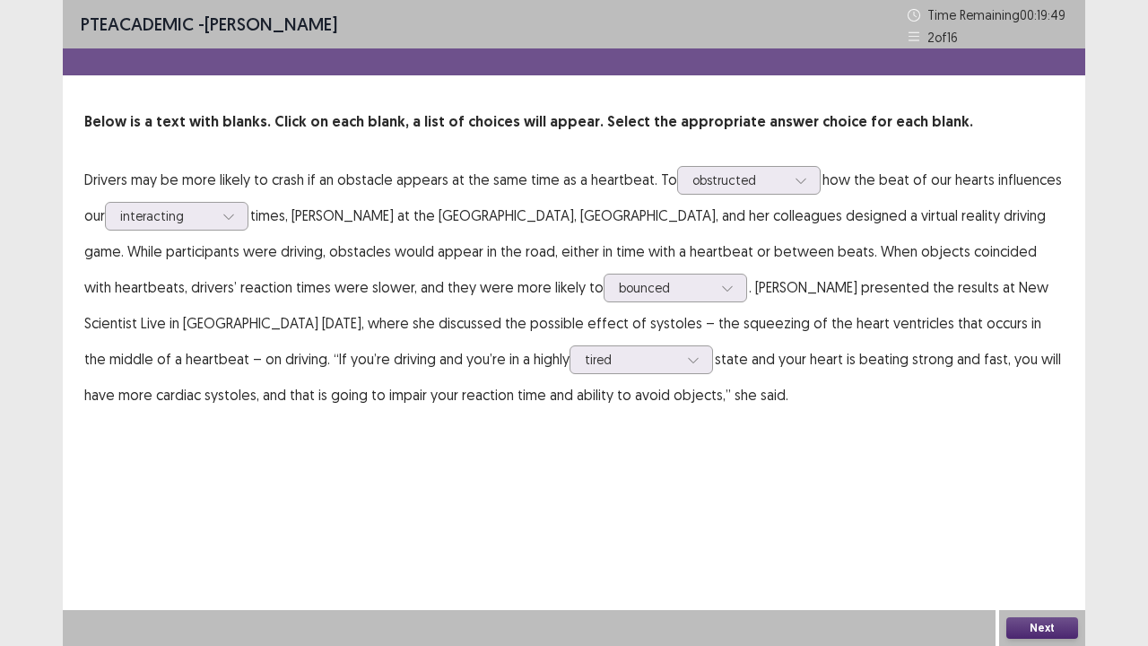
click at [1041, 531] on button "Next" at bounding box center [1042, 628] width 72 height 22
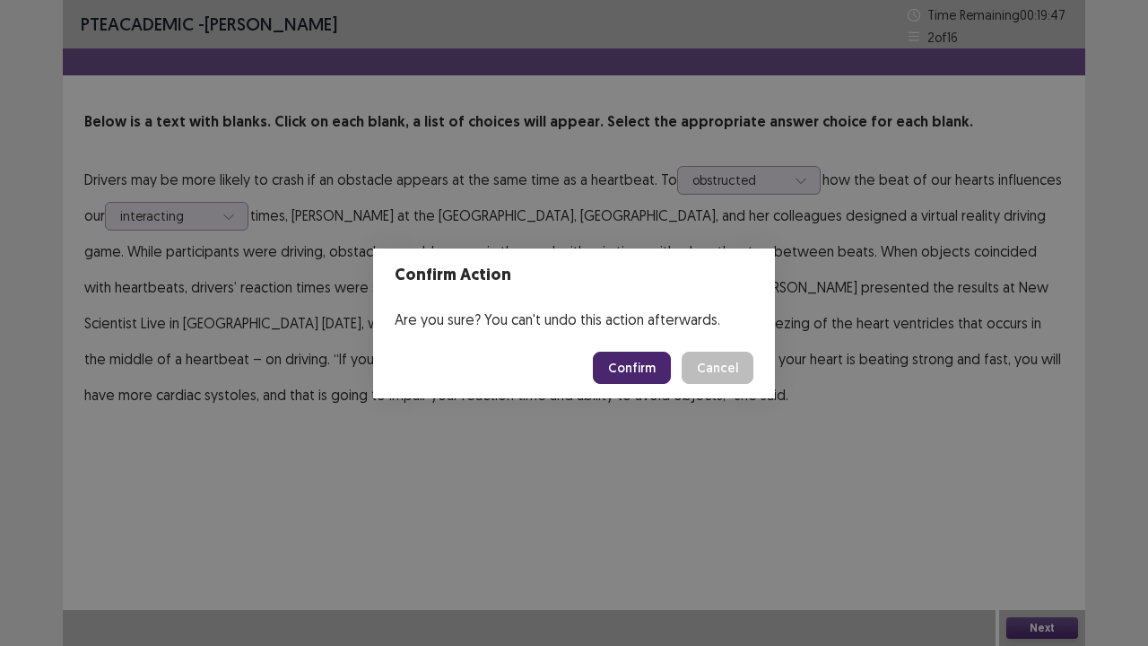
click at [649, 377] on button "Confirm" at bounding box center [632, 368] width 78 height 32
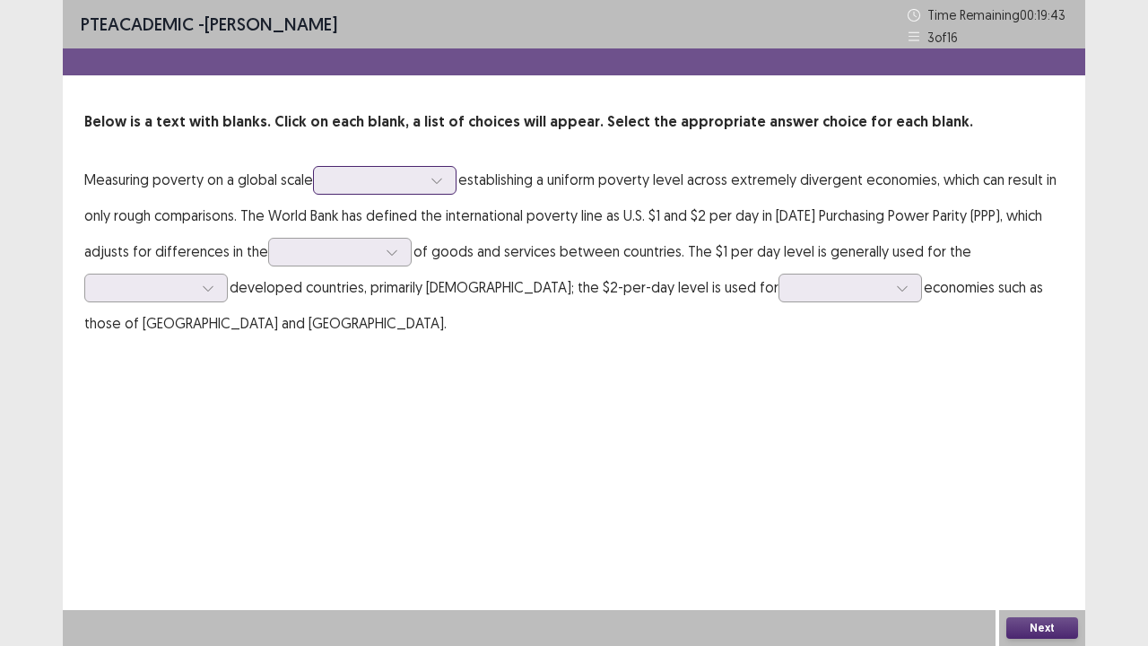
click at [443, 180] on icon at bounding box center [437, 180] width 13 height 13
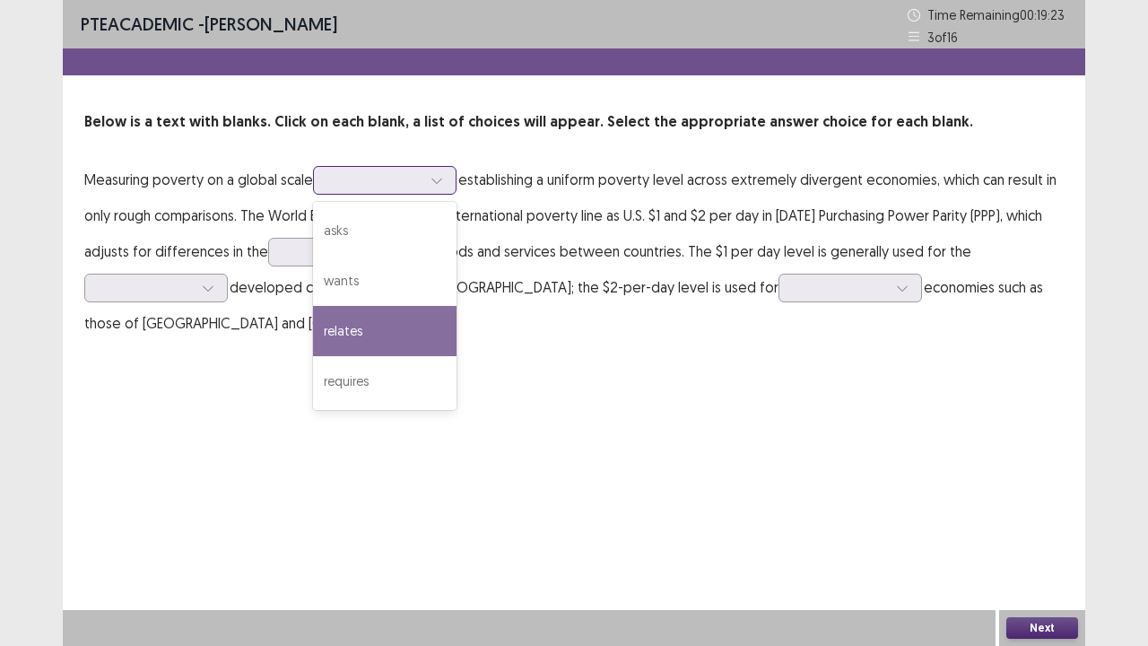
click at [389, 335] on div "relates" at bounding box center [385, 331] width 144 height 50
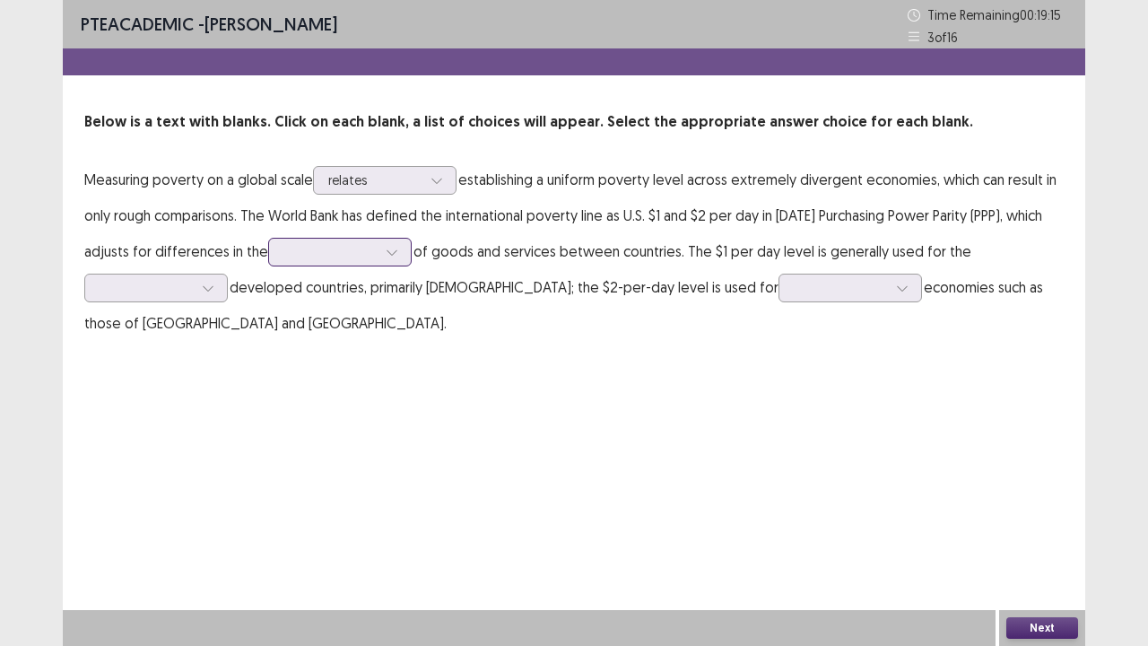
click at [396, 251] on div at bounding box center [391, 252] width 27 height 27
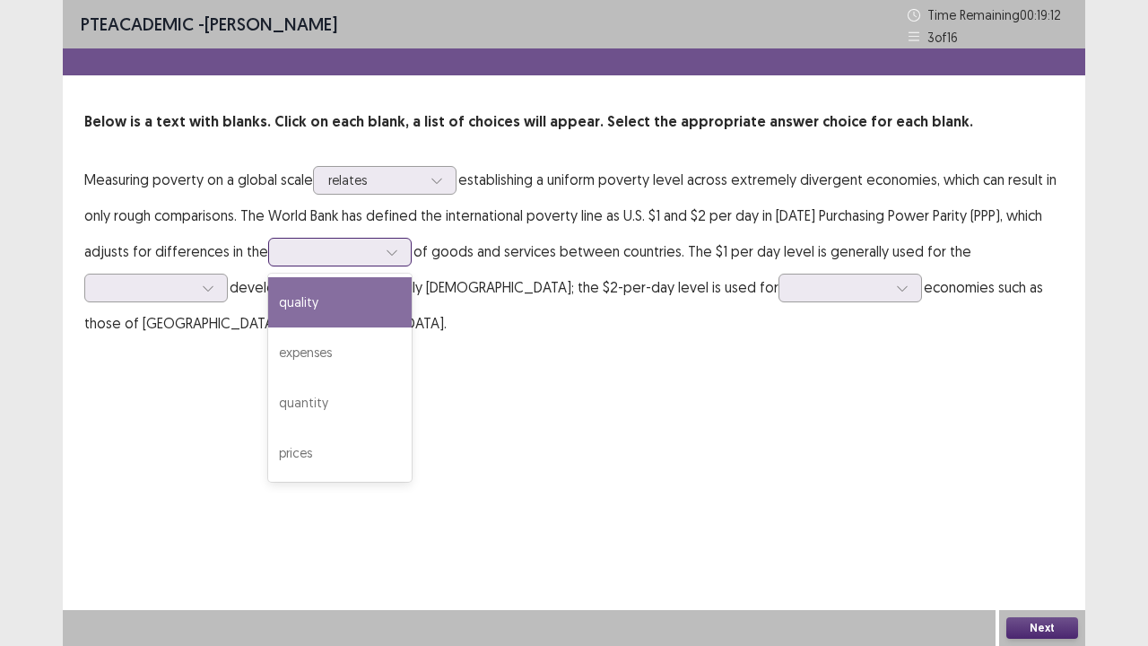
click at [337, 294] on div "quality" at bounding box center [340, 302] width 144 height 50
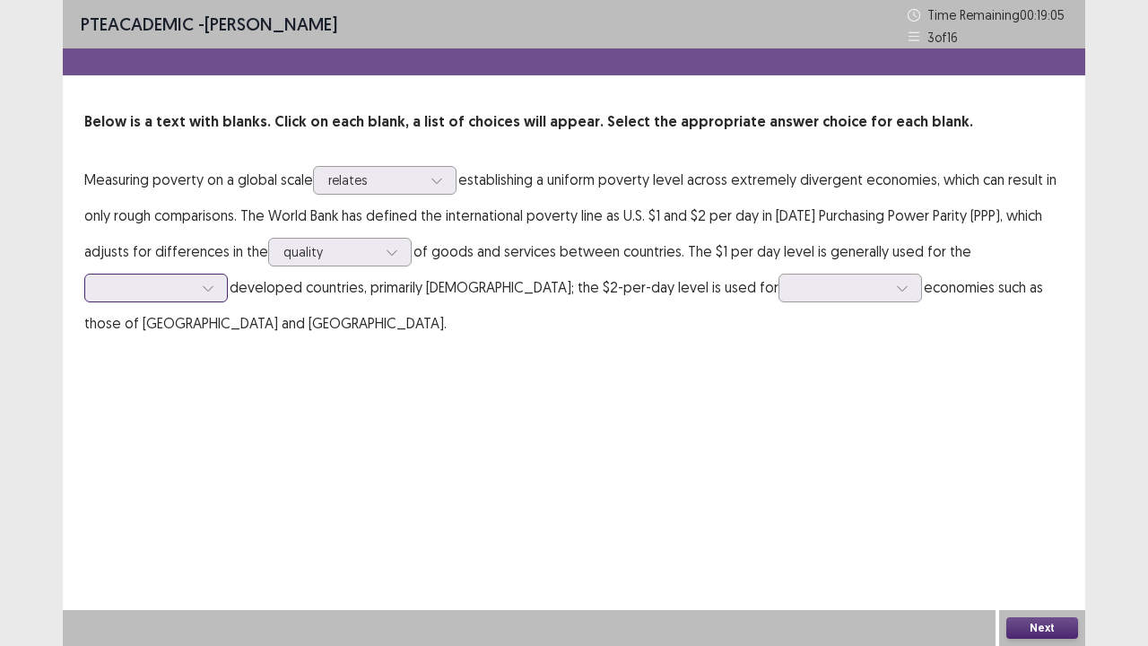
click at [217, 283] on div at bounding box center [208, 287] width 27 height 27
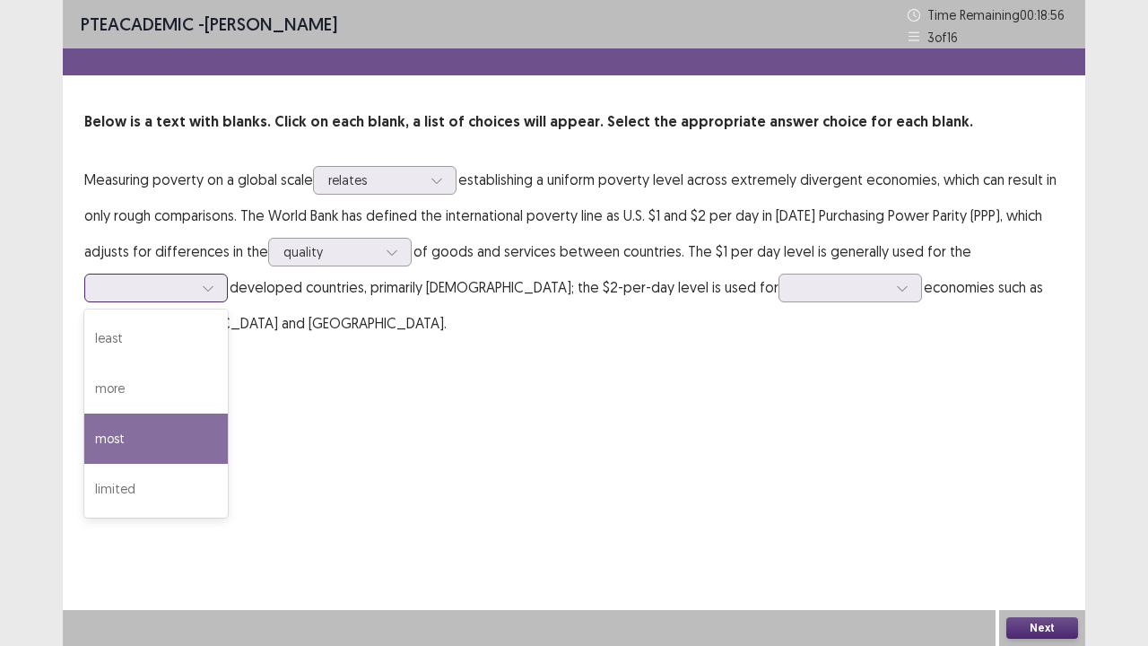
click at [115, 442] on div "most" at bounding box center [156, 438] width 144 height 50
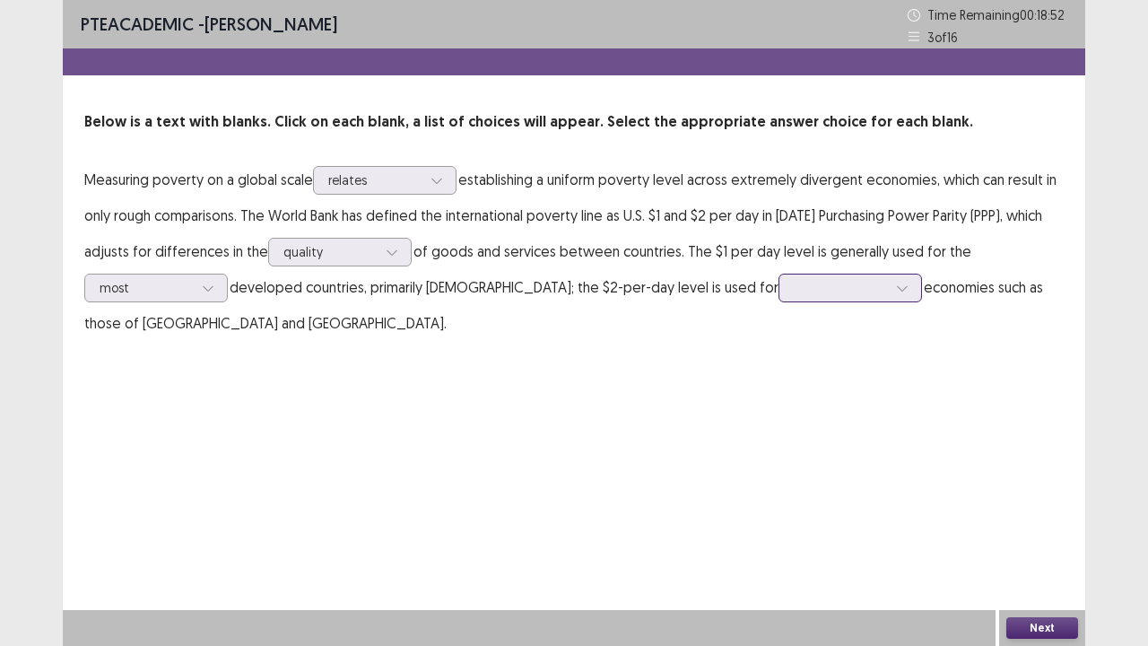
click at [896, 291] on icon at bounding box center [902, 288] width 13 height 13
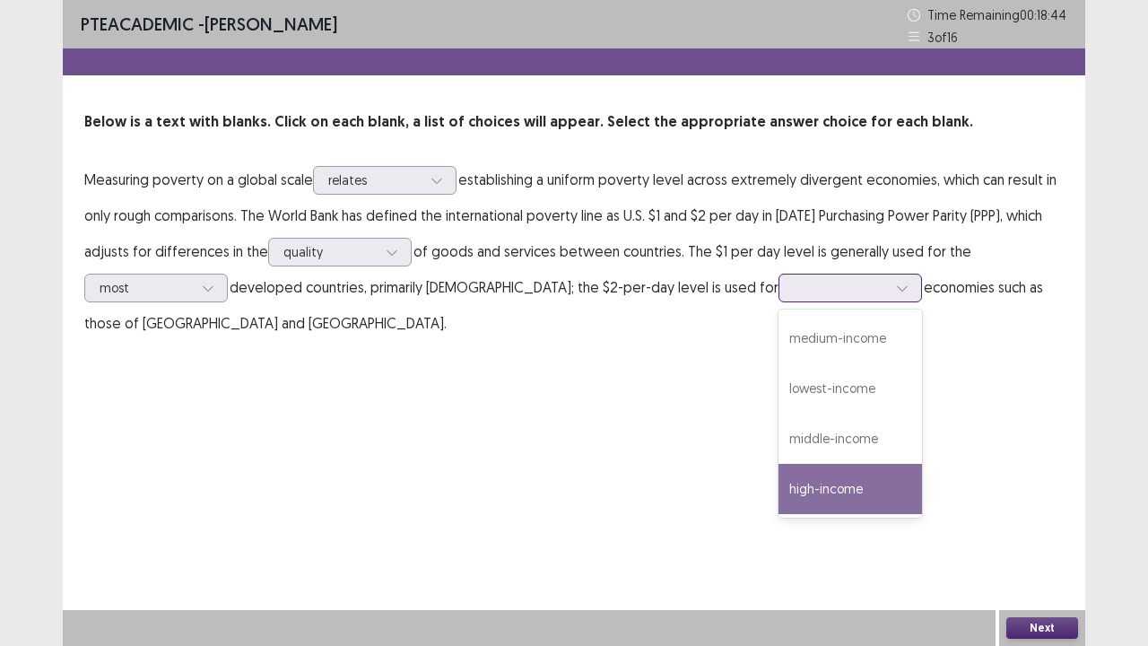
click at [778, 481] on div "high-income" at bounding box center [850, 489] width 144 height 50
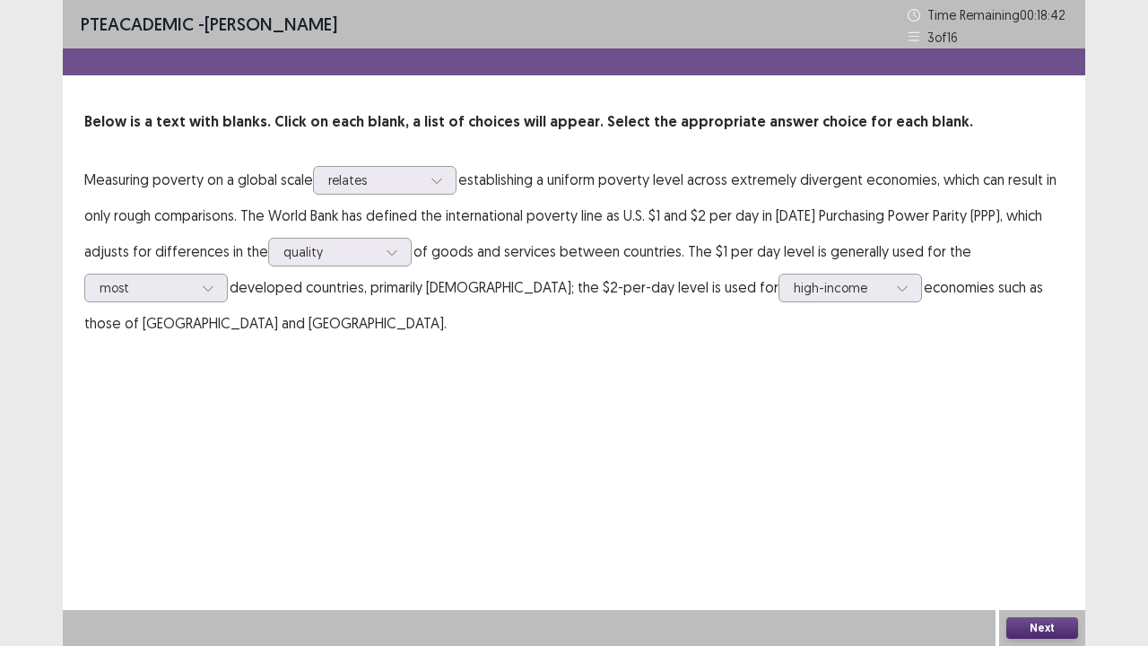
click at [1028, 531] on button "Next" at bounding box center [1042, 628] width 72 height 22
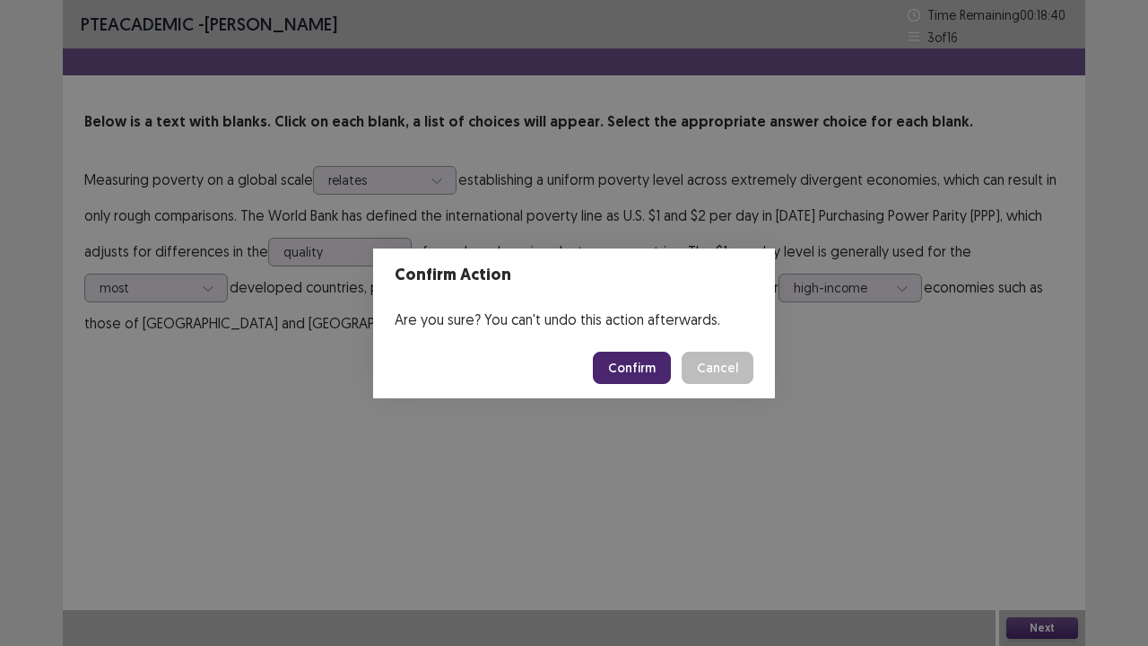
click at [629, 370] on button "Confirm" at bounding box center [632, 368] width 78 height 32
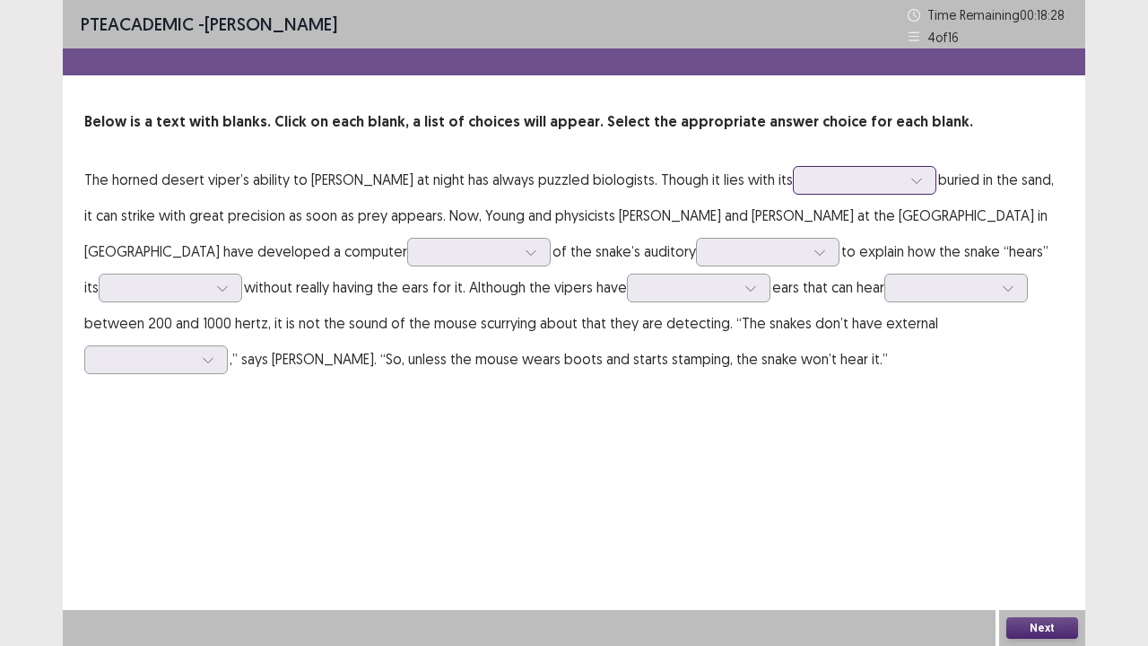
click at [903, 175] on div at bounding box center [916, 180] width 27 height 27
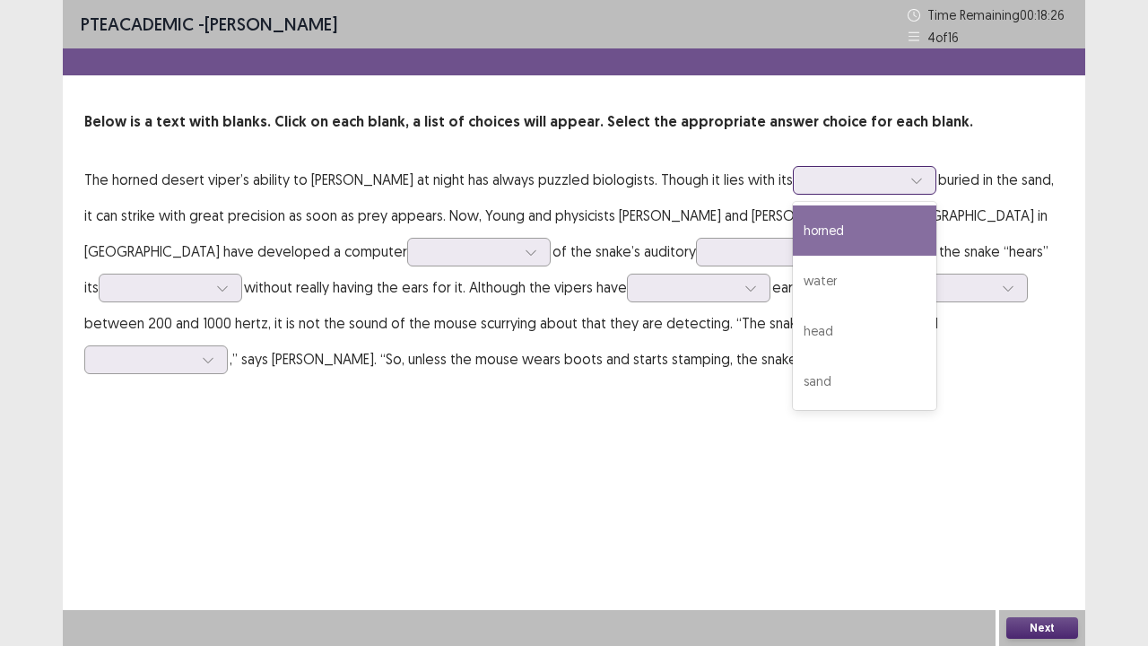
click at [793, 228] on div "horned" at bounding box center [865, 230] width 144 height 50
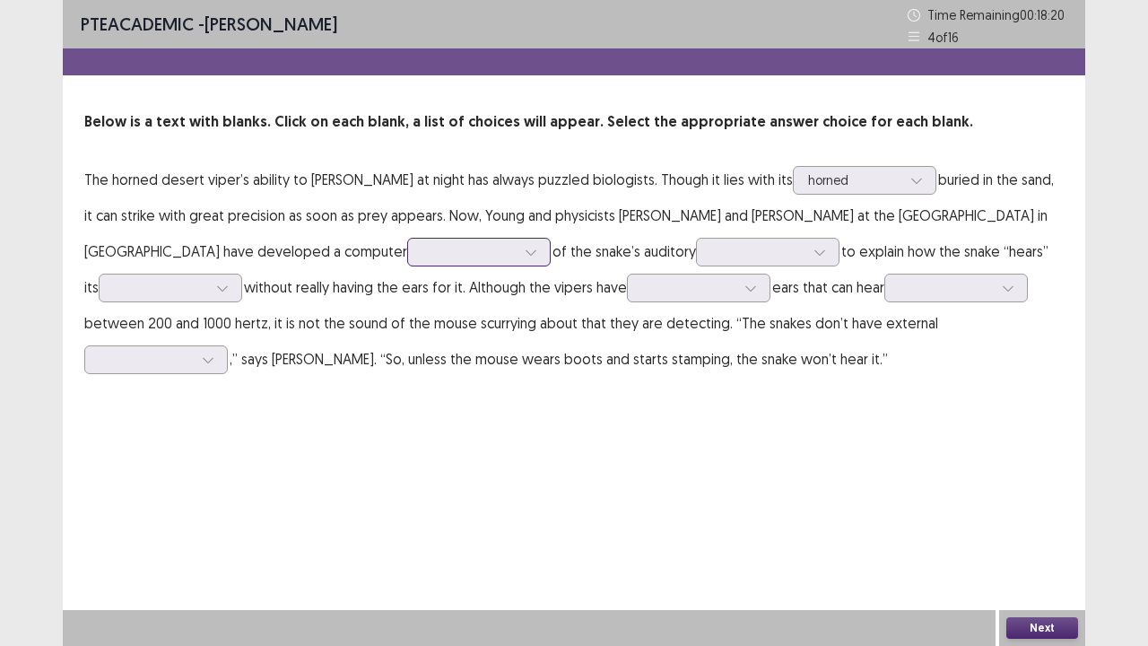
click at [525, 255] on icon at bounding box center [531, 252] width 13 height 13
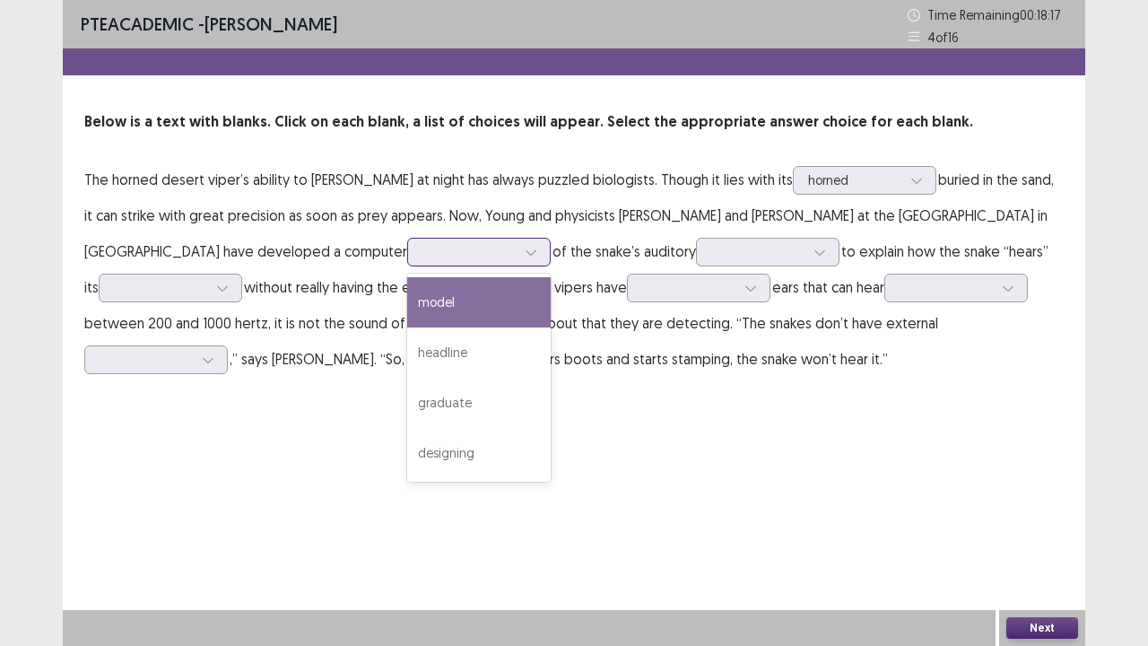
click at [407, 305] on div "model" at bounding box center [479, 302] width 144 height 50
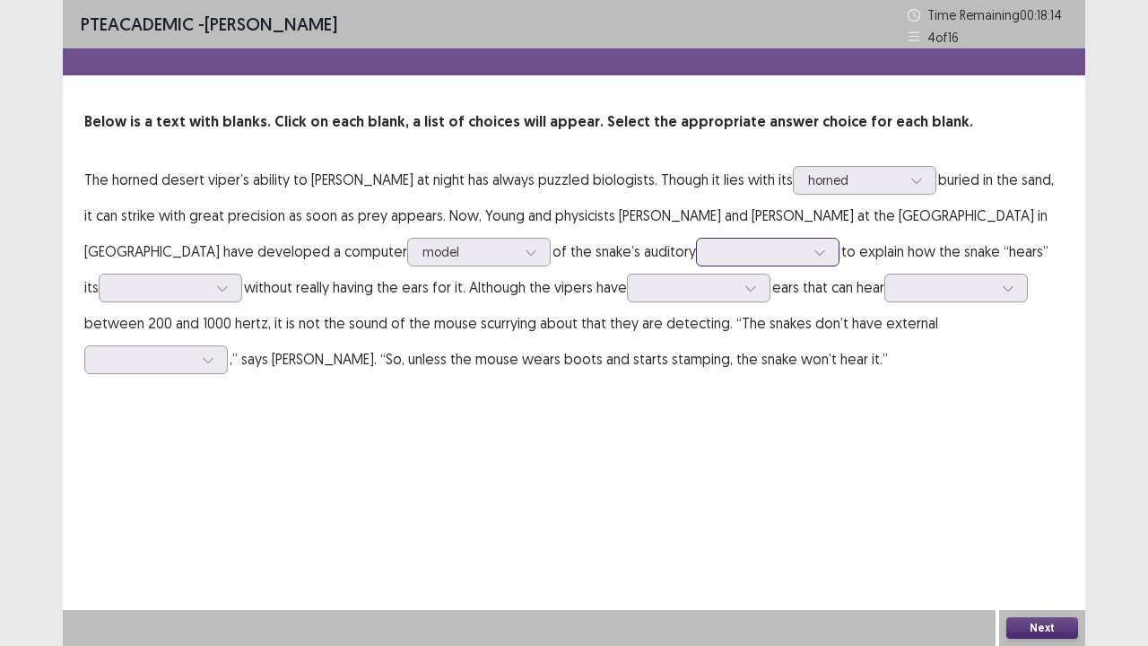
click at [813, 251] on icon at bounding box center [819, 252] width 13 height 13
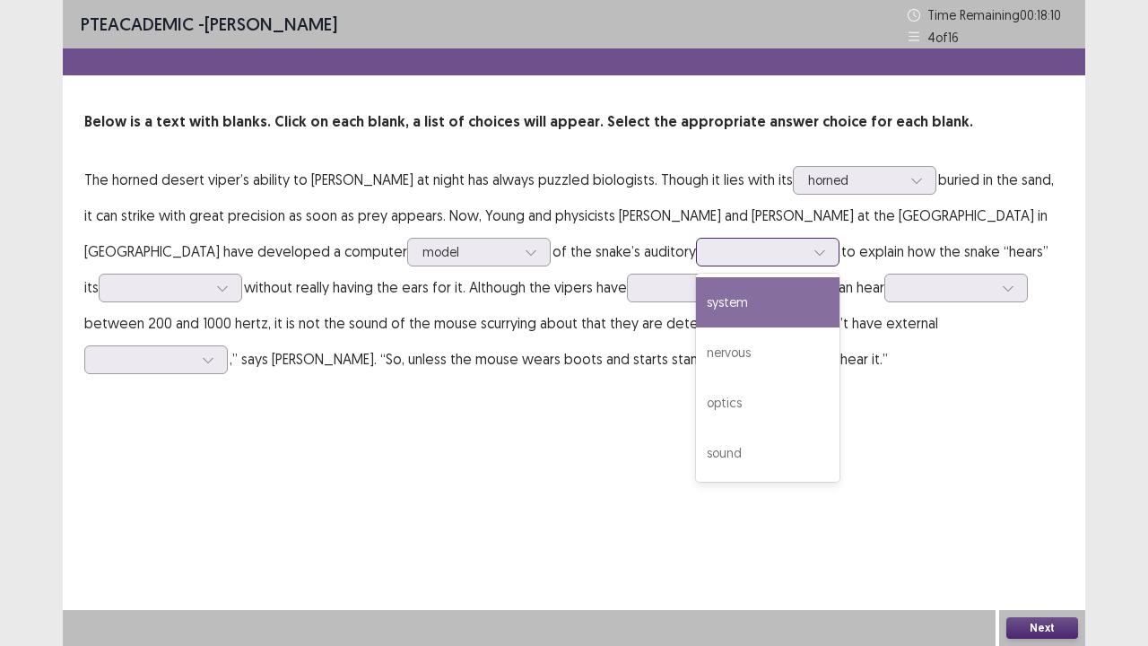
click at [712, 301] on div "system" at bounding box center [768, 302] width 144 height 50
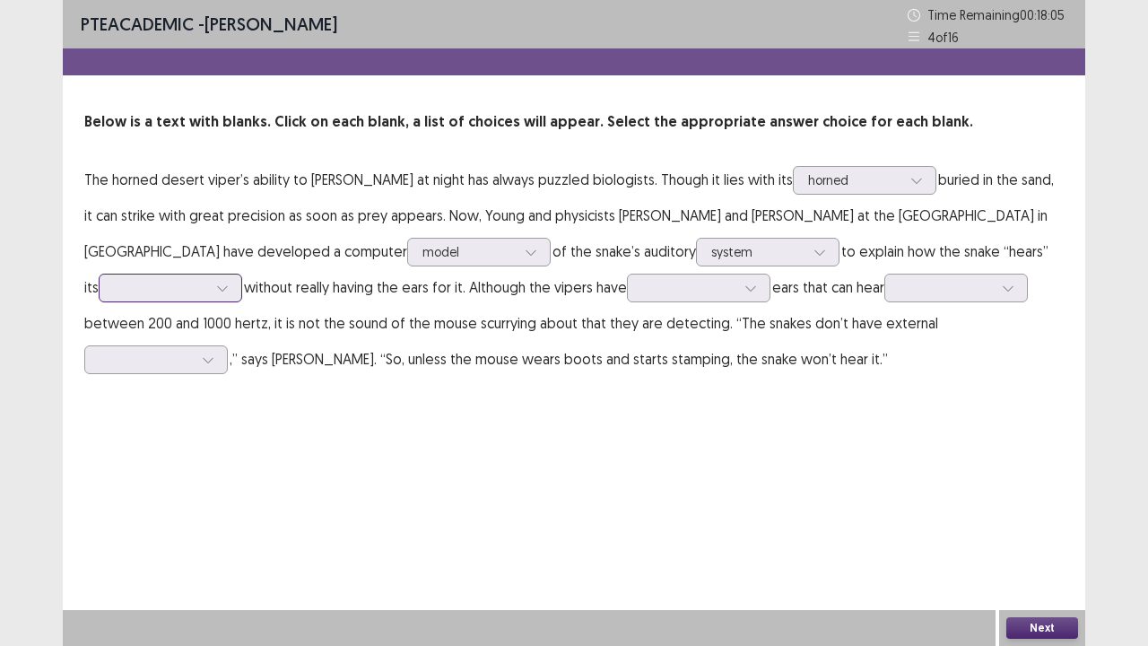
click at [216, 283] on icon at bounding box center [222, 288] width 13 height 13
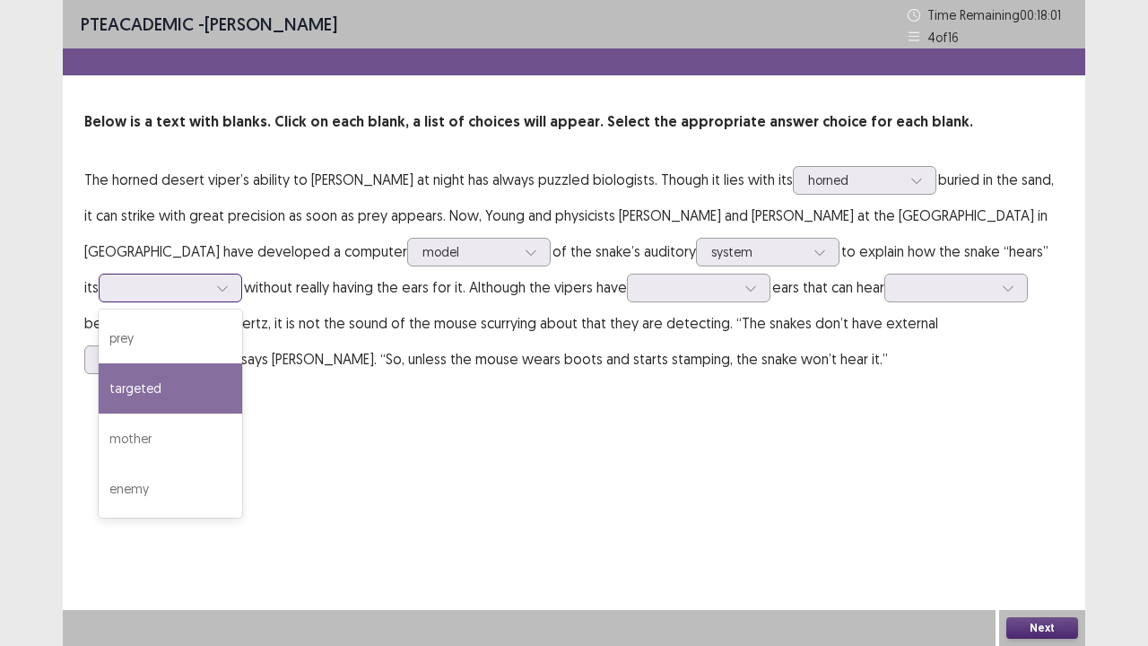
click at [152, 390] on div "targeted" at bounding box center [171, 388] width 144 height 50
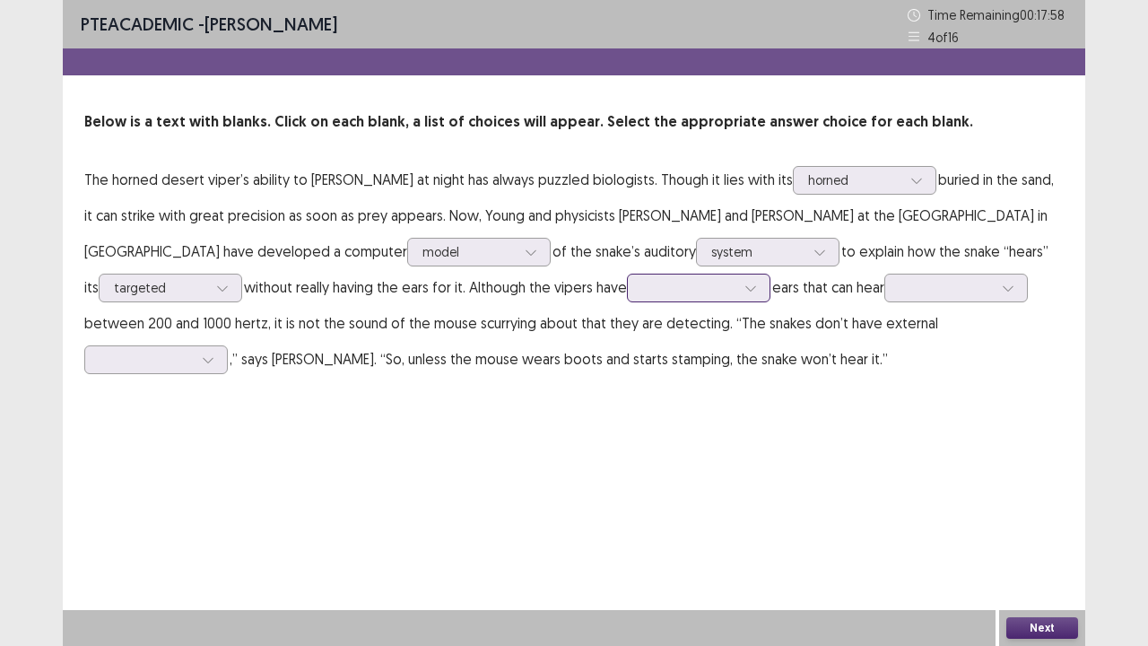
click at [737, 288] on div at bounding box center [750, 287] width 27 height 27
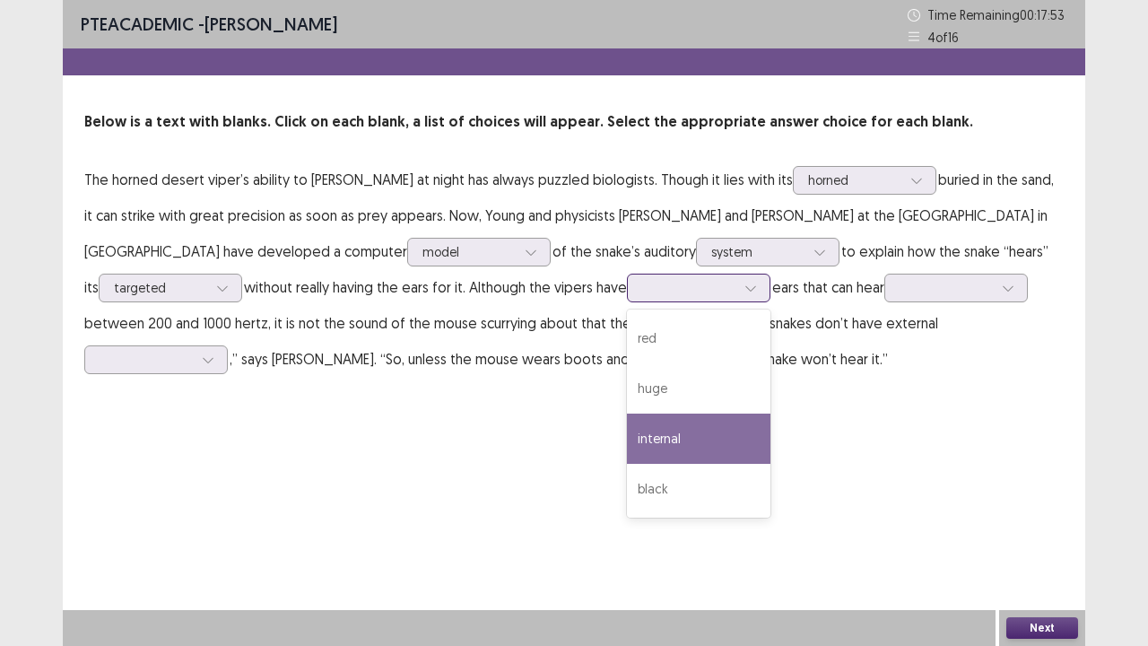
click at [637, 446] on div "internal" at bounding box center [699, 438] width 144 height 50
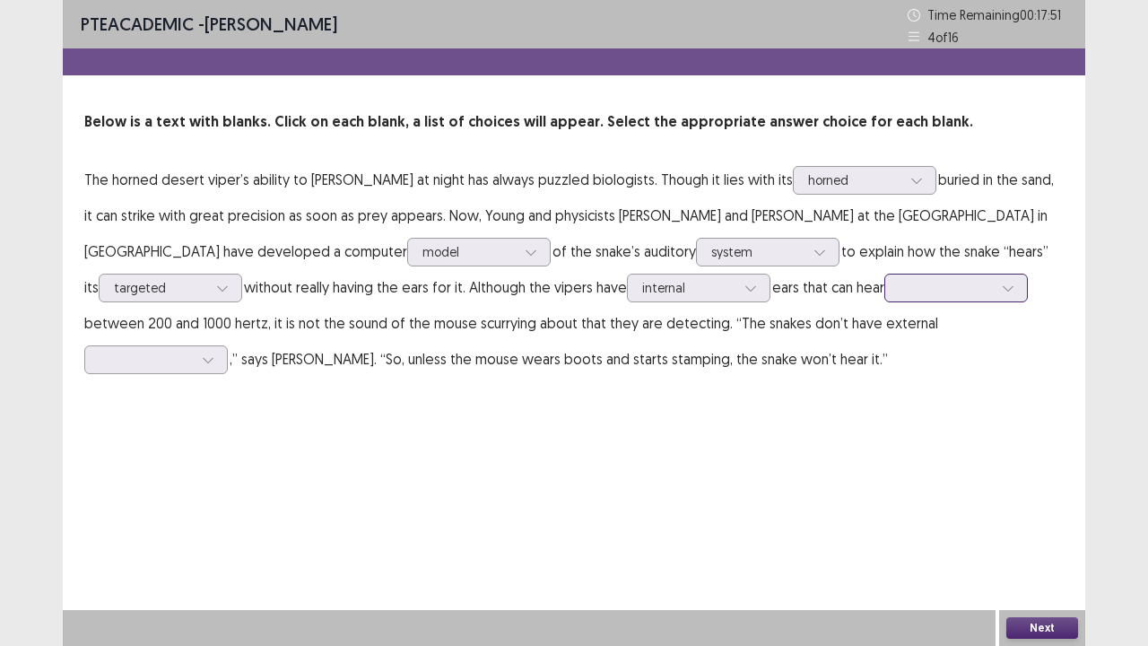
click at [1010, 285] on div at bounding box center [1008, 287] width 27 height 27
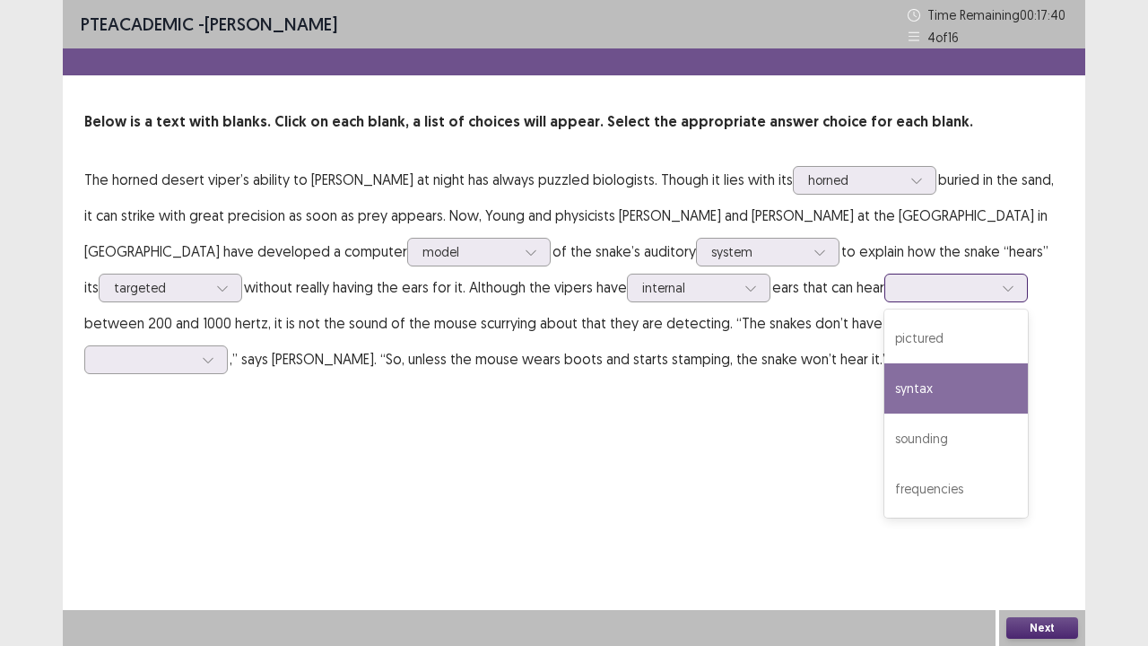
click at [949, 384] on div "syntax" at bounding box center [956, 388] width 144 height 50
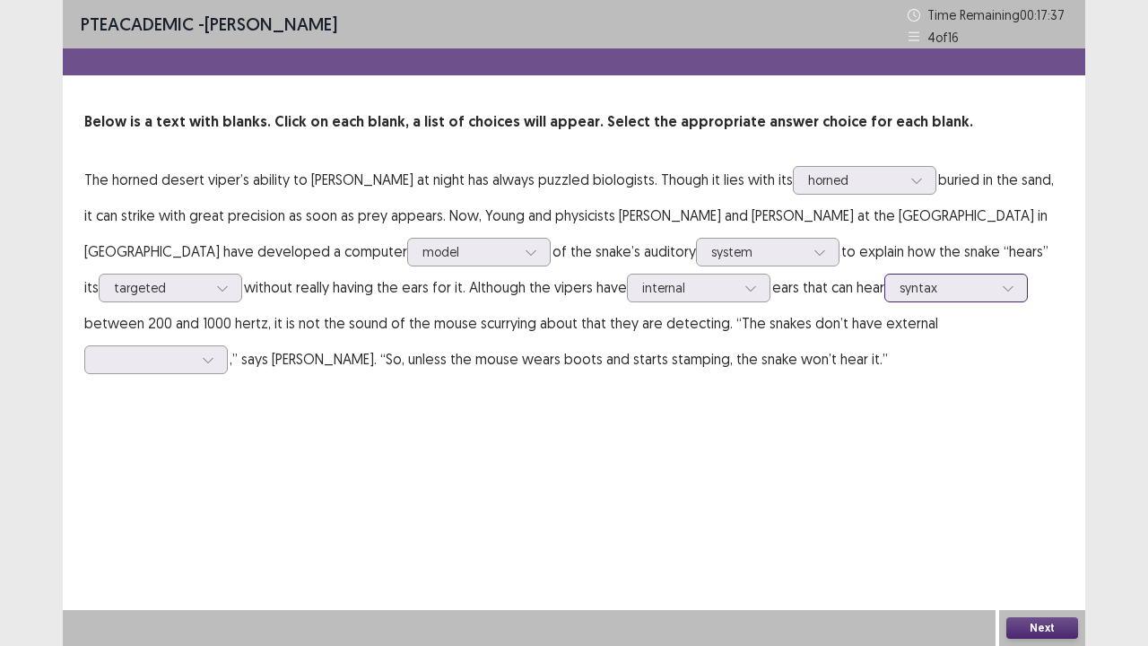
click at [995, 283] on div at bounding box center [1008, 287] width 27 height 27
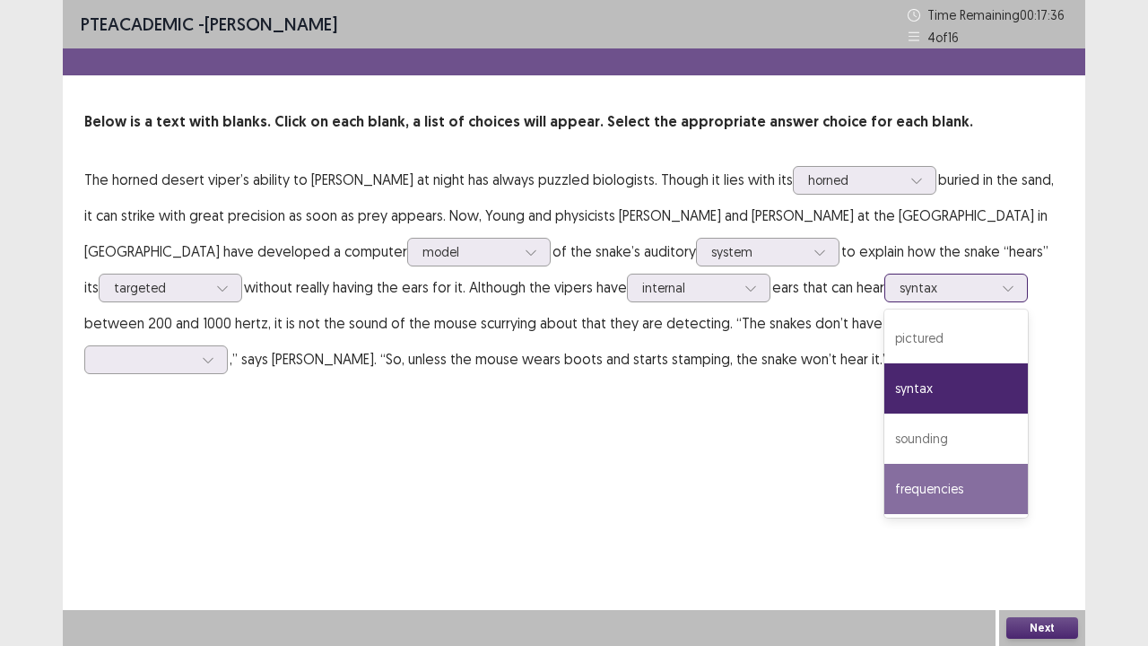
click at [929, 483] on div "frequencies" at bounding box center [956, 489] width 144 height 50
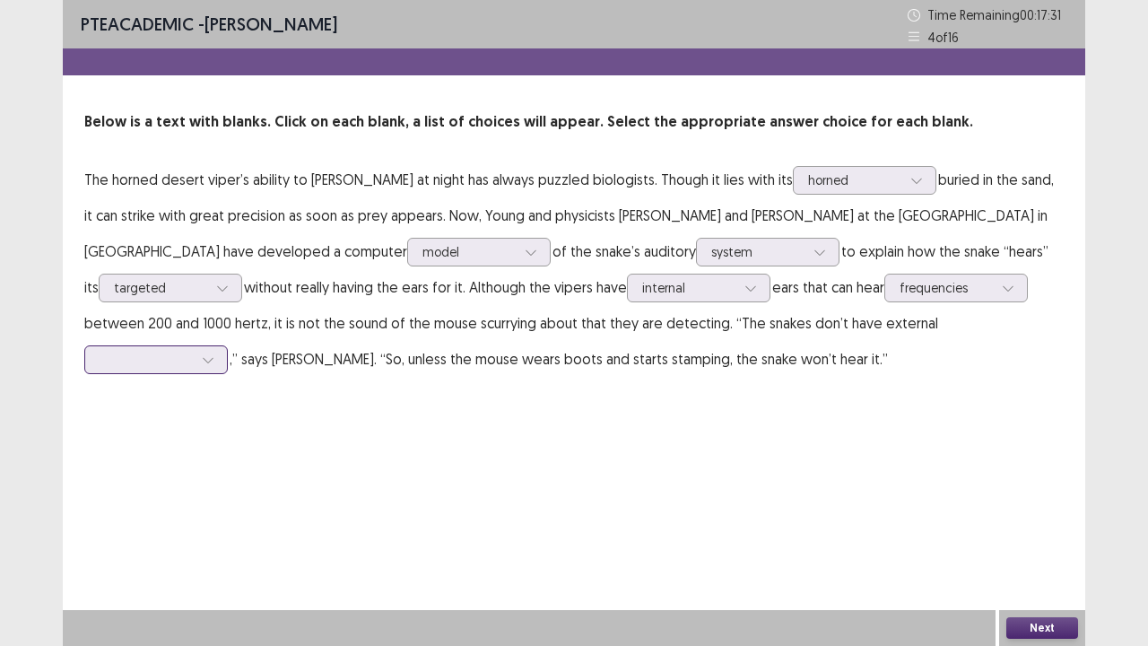
click at [203, 361] on icon at bounding box center [208, 359] width 13 height 13
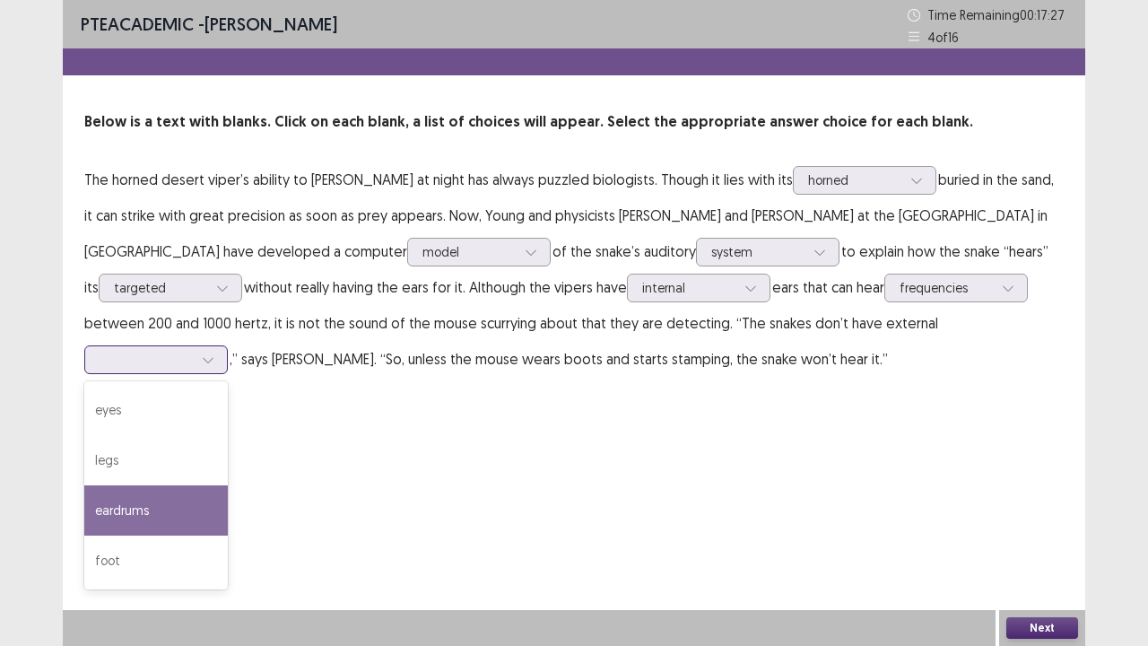
click at [166, 511] on div "eardrums" at bounding box center [156, 510] width 144 height 50
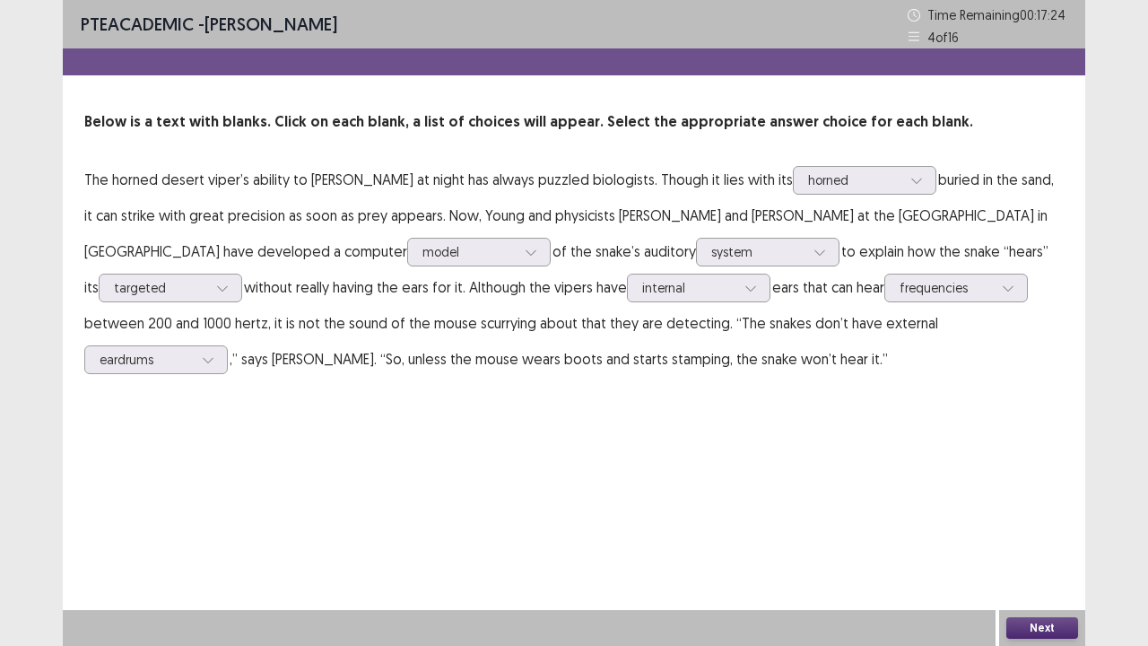
click at [1057, 531] on button "Next" at bounding box center [1042, 628] width 72 height 22
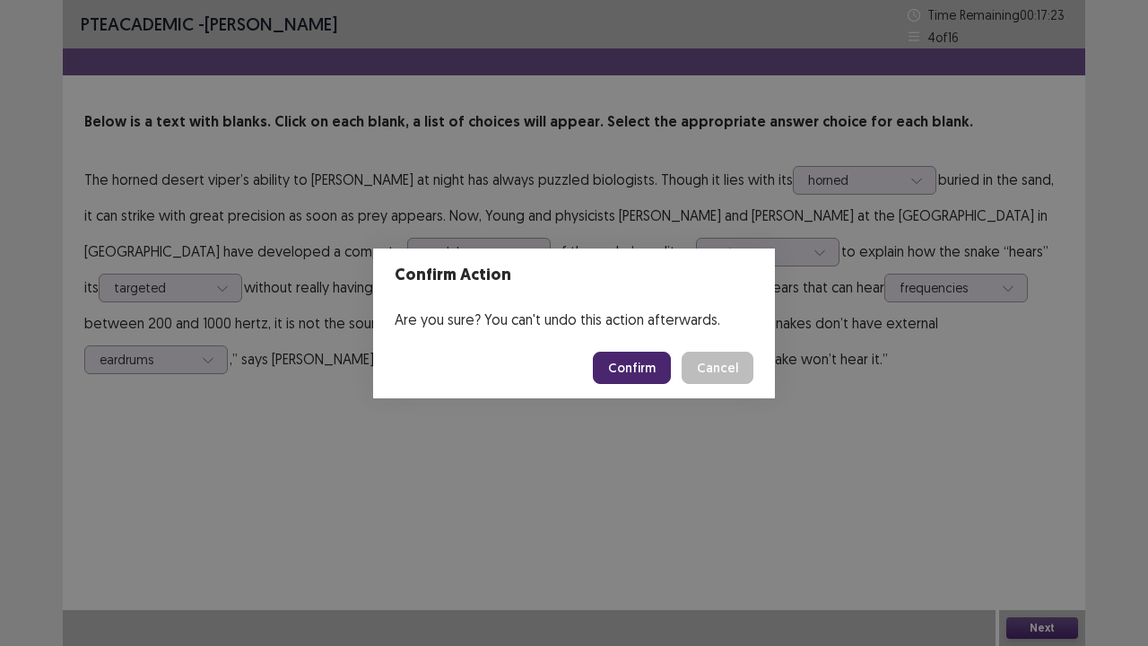
click at [639, 378] on button "Confirm" at bounding box center [632, 368] width 78 height 32
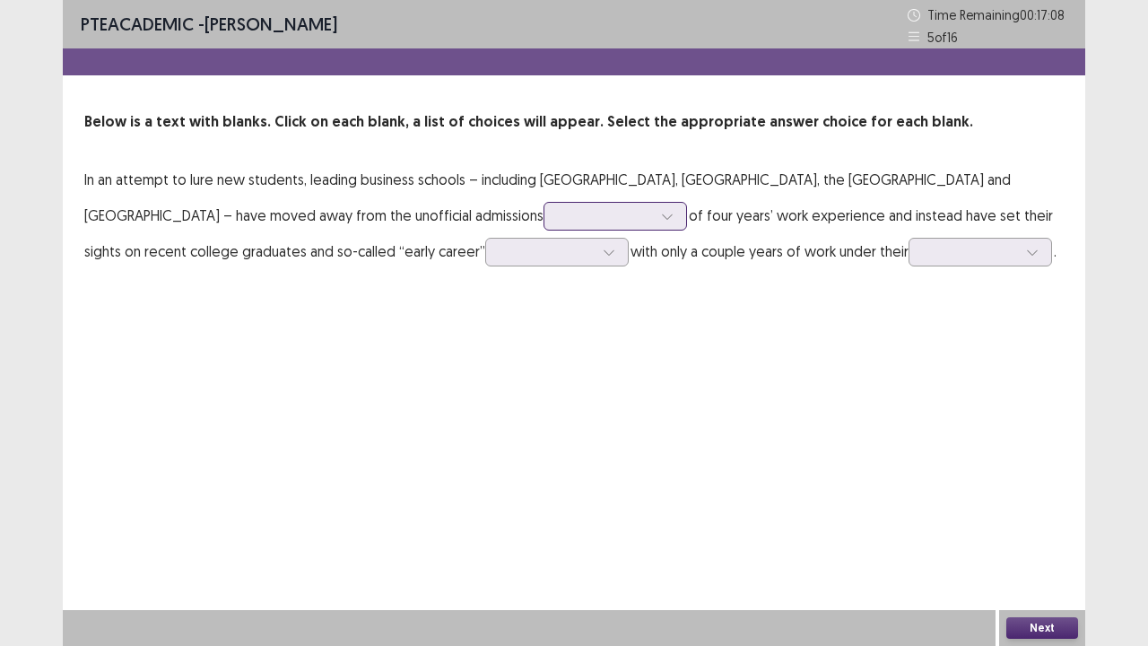
click at [557, 220] on div at bounding box center [605, 215] width 97 height 21
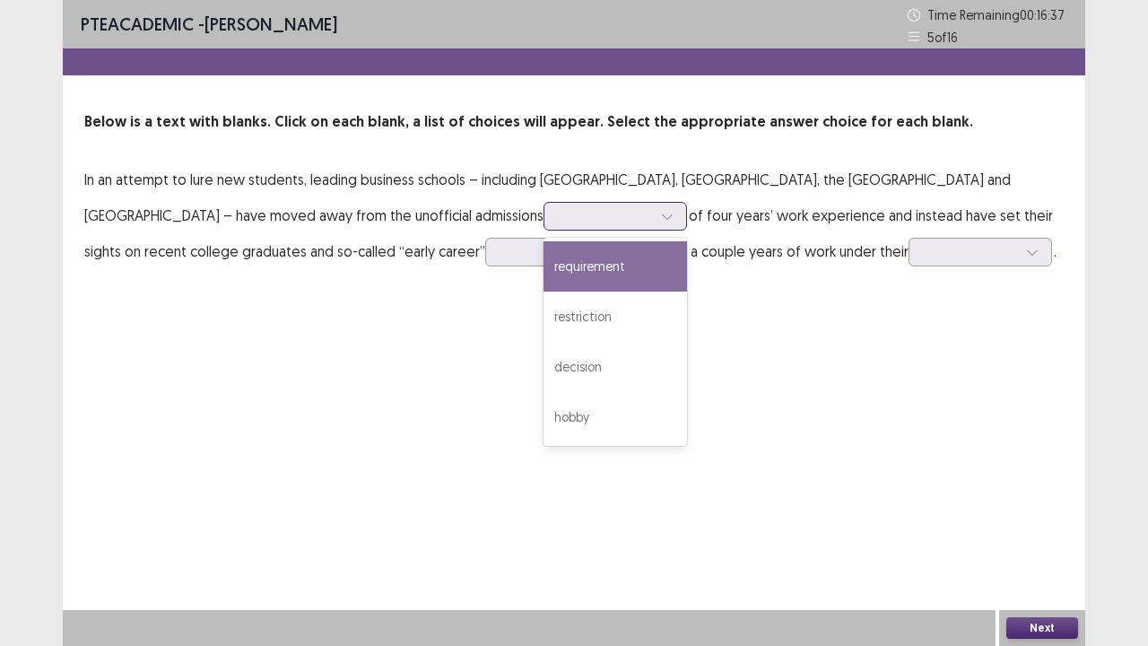
click at [544, 275] on div "requirement" at bounding box center [616, 266] width 144 height 50
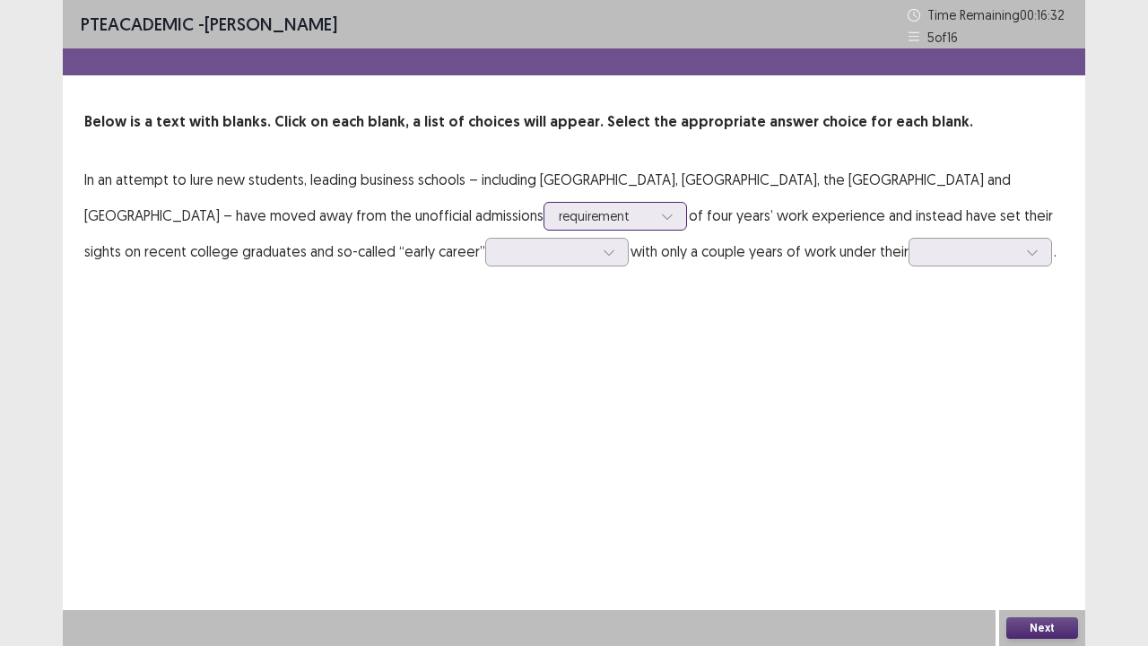
click at [661, 210] on icon at bounding box center [667, 216] width 13 height 13
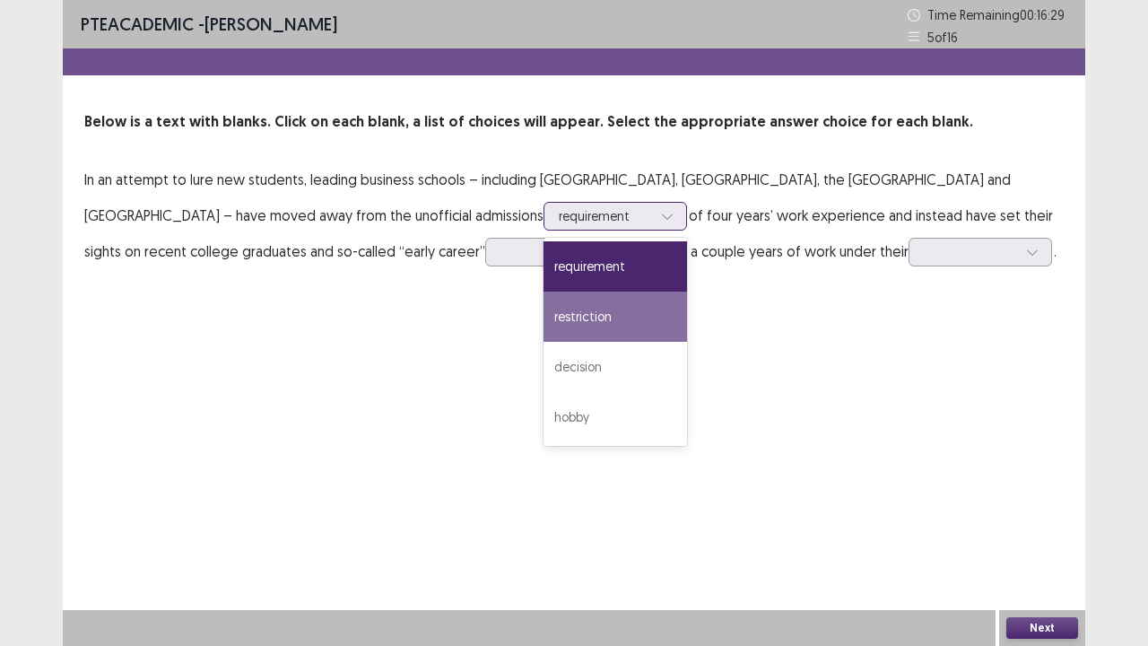
click at [544, 307] on div "restriction" at bounding box center [616, 316] width 144 height 50
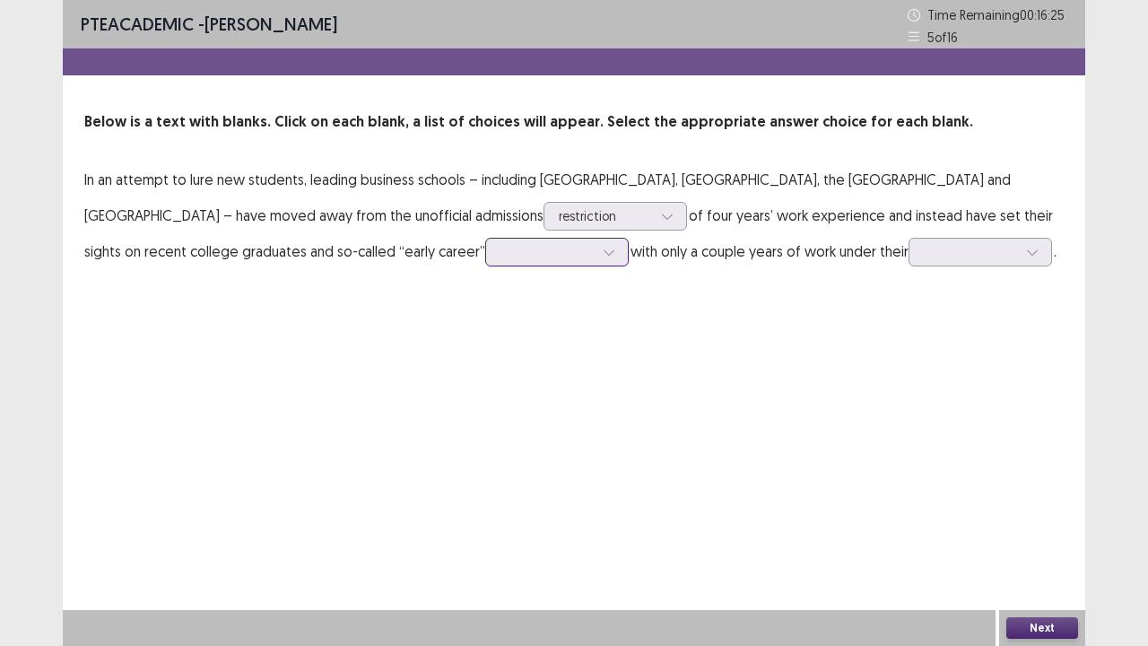
click at [499, 260] on div at bounding box center [547, 251] width 97 height 21
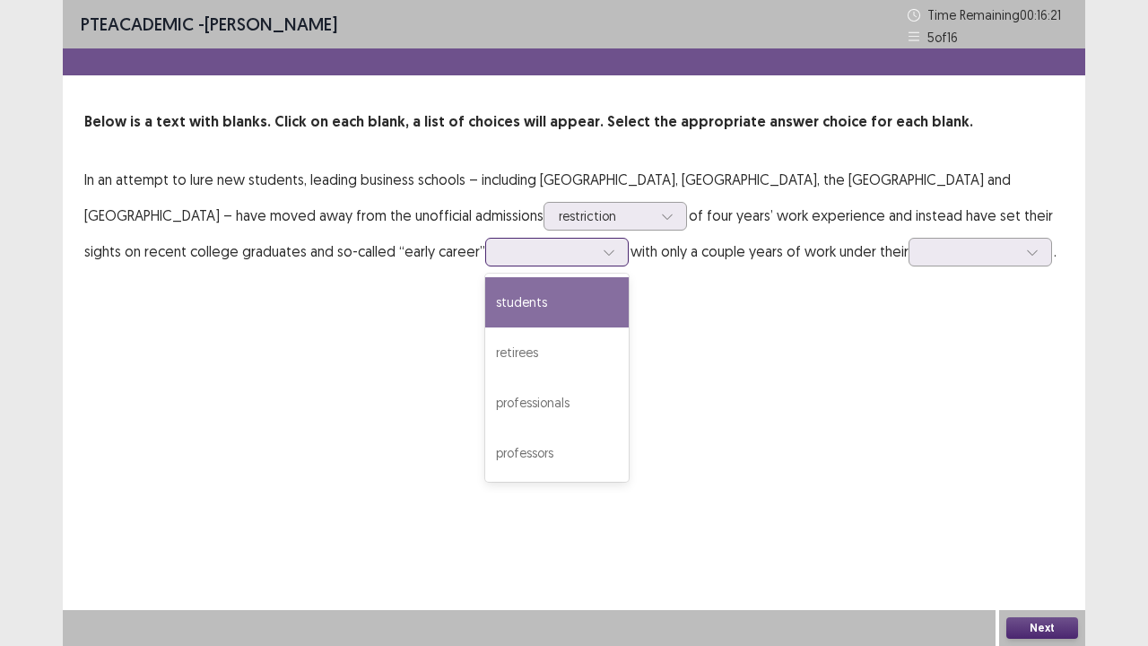
click at [485, 312] on div "students" at bounding box center [557, 302] width 144 height 50
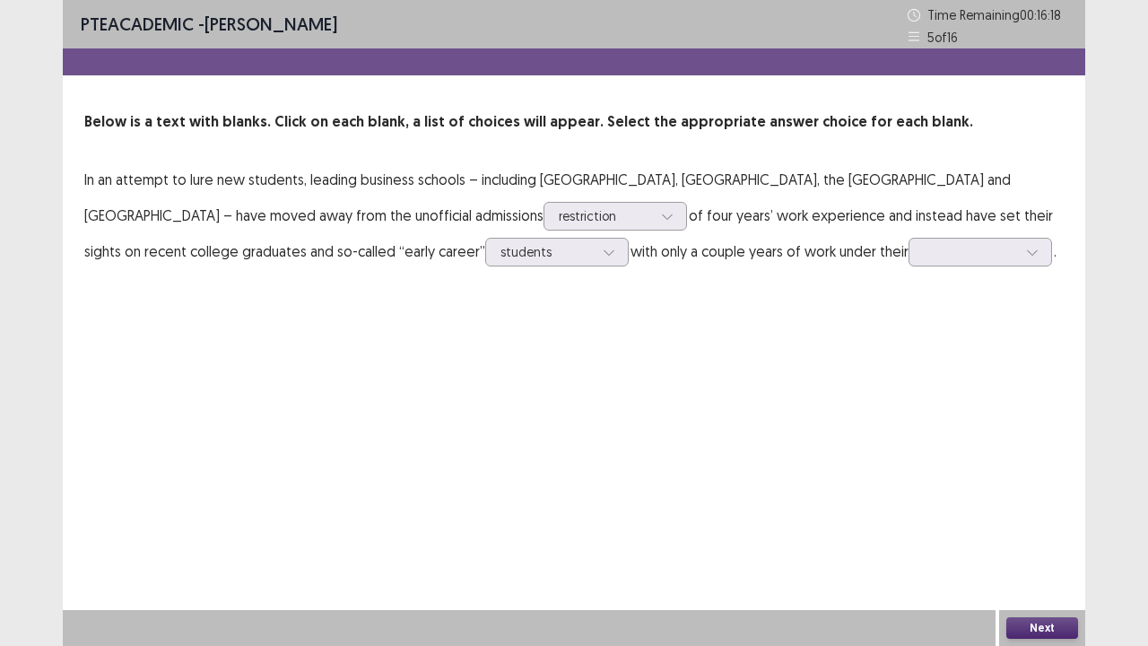
click at [790, 260] on p "In an attempt to lure new students, leading business schools – including [GEOGR…" at bounding box center [573, 215] width 979 height 108
click at [1026, 249] on icon at bounding box center [1032, 252] width 13 height 13
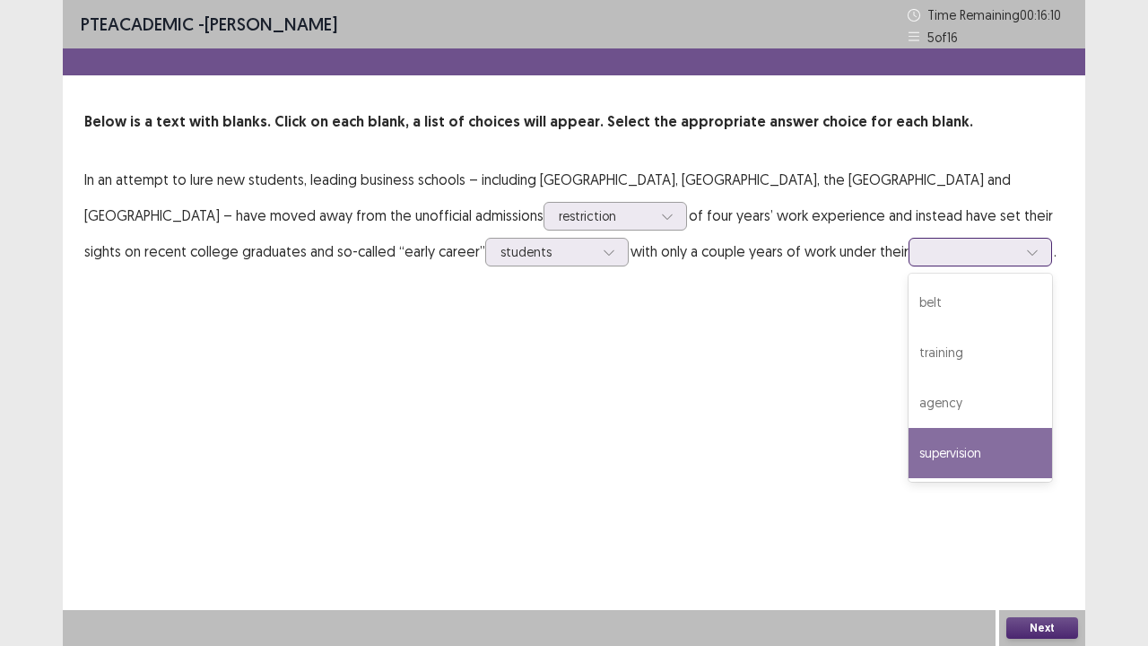
click at [909, 441] on div "supervision" at bounding box center [981, 453] width 144 height 50
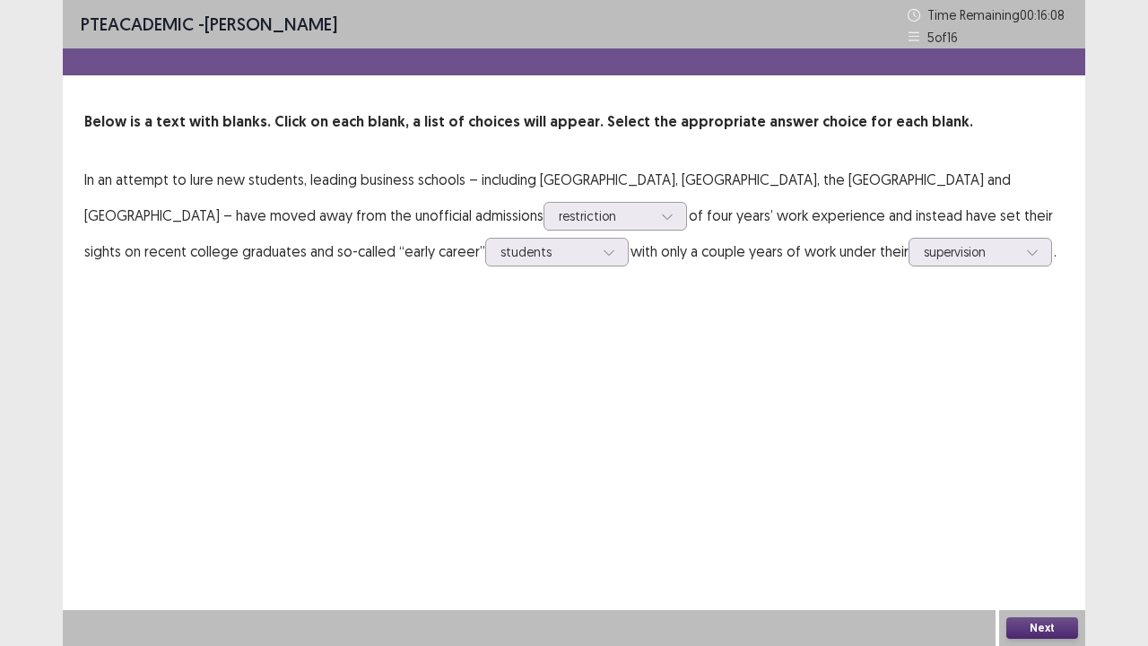
click at [1031, 531] on button "Next" at bounding box center [1042, 628] width 72 height 22
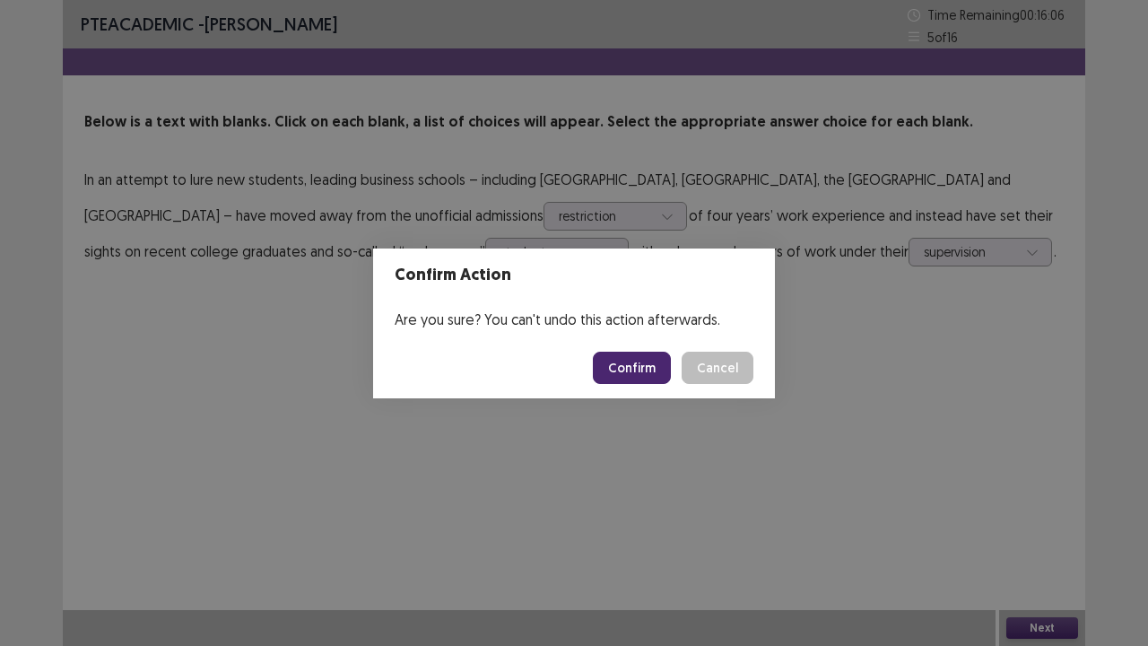
click at [627, 363] on button "Confirm" at bounding box center [632, 368] width 78 height 32
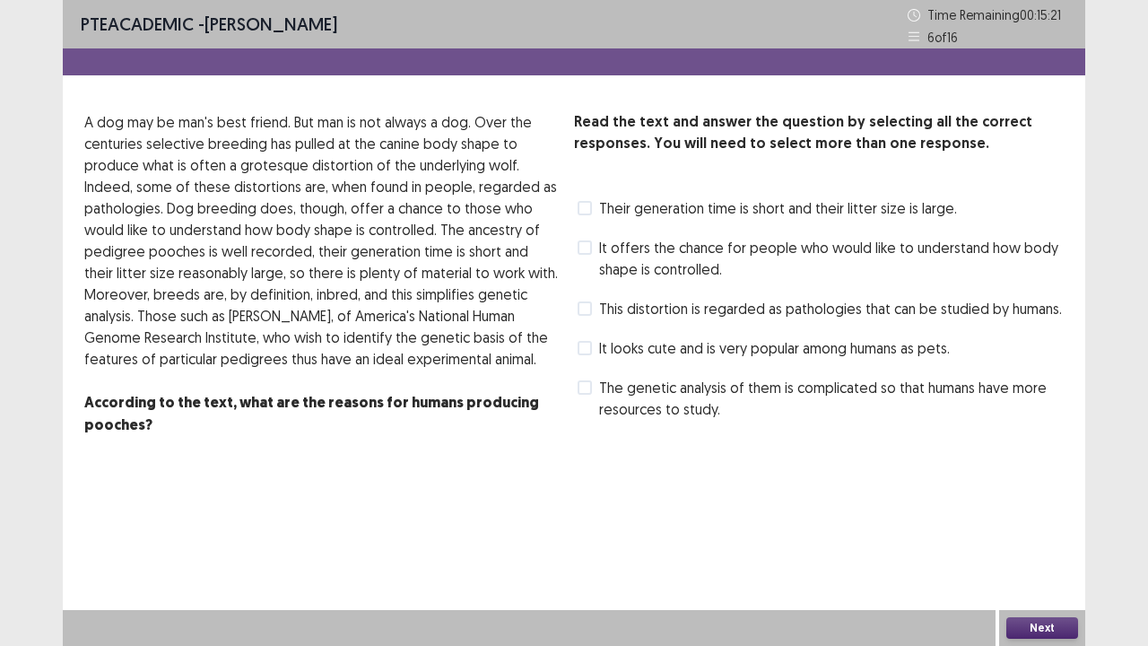
click at [586, 247] on span at bounding box center [585, 247] width 14 height 14
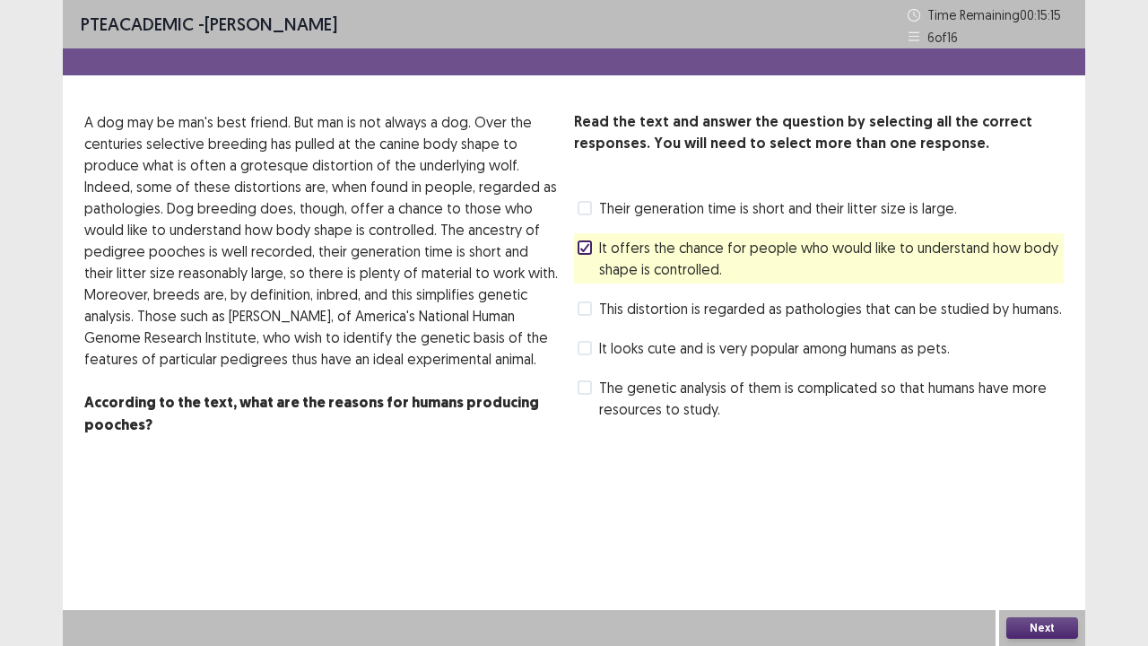
click at [583, 349] on span at bounding box center [585, 348] width 14 height 14
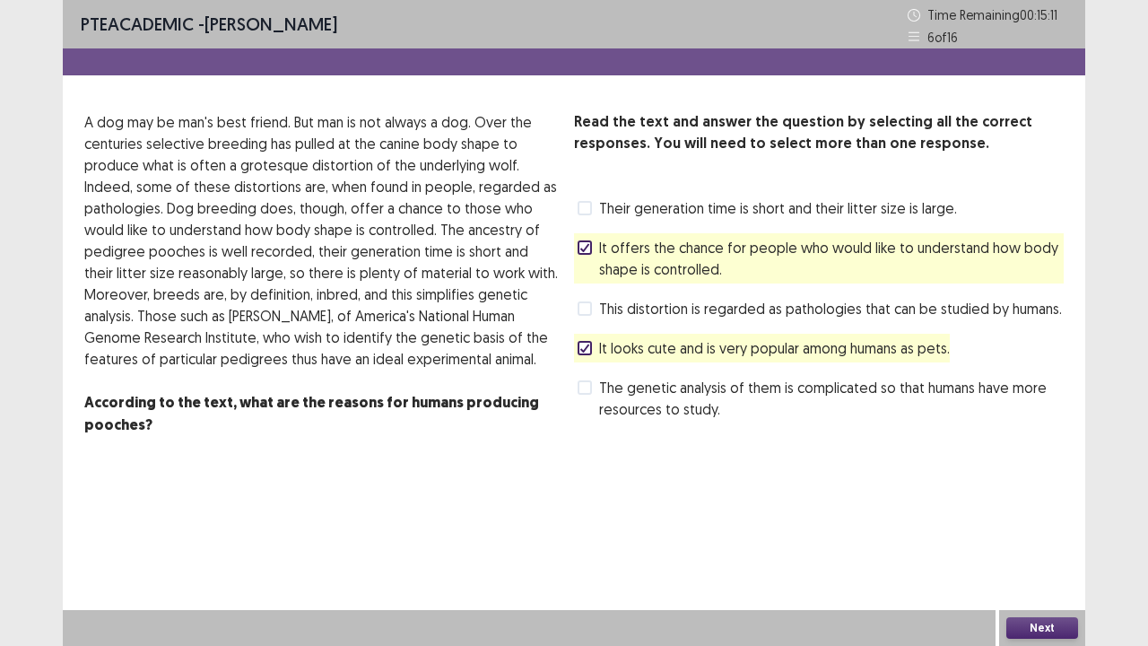
click at [584, 392] on span at bounding box center [585, 387] width 14 height 14
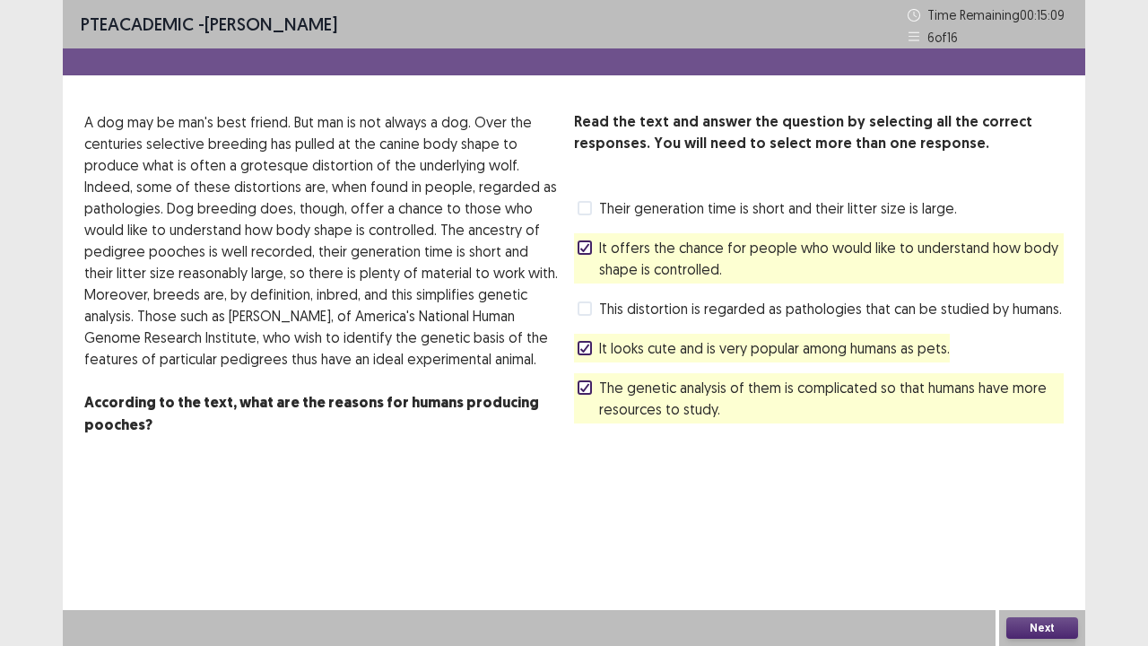
click at [1044, 531] on button "Next" at bounding box center [1042, 628] width 72 height 22
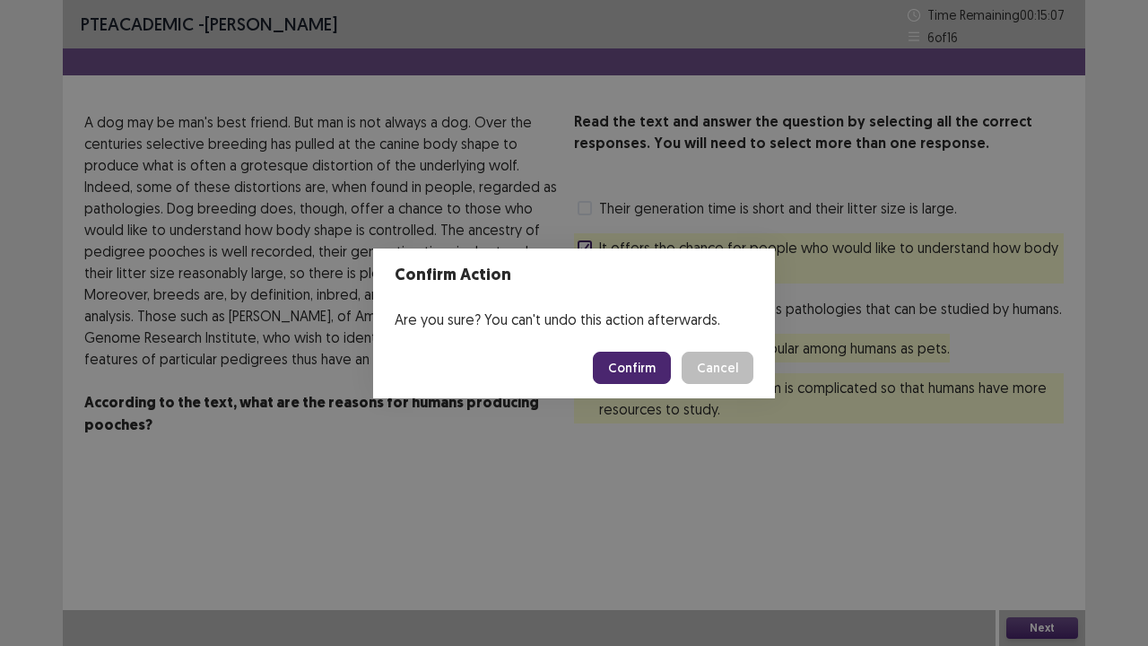
click at [633, 370] on button "Confirm" at bounding box center [632, 368] width 78 height 32
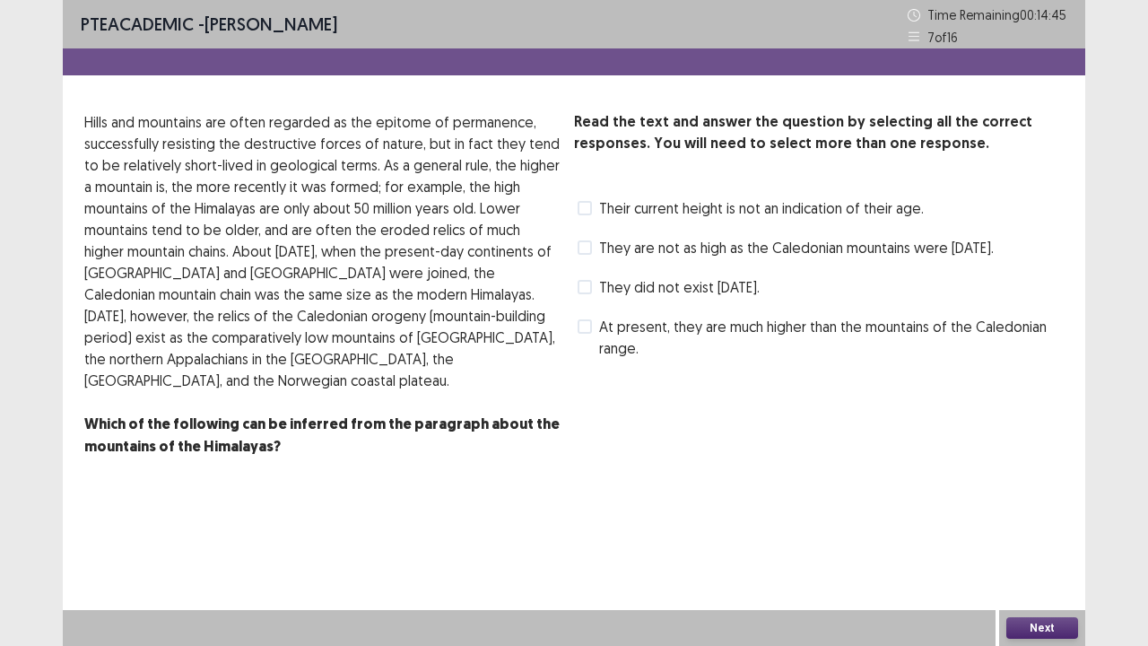
click at [587, 239] on label "They are not as high as the Caledonian mountains were [DATE]." at bounding box center [786, 248] width 416 height 22
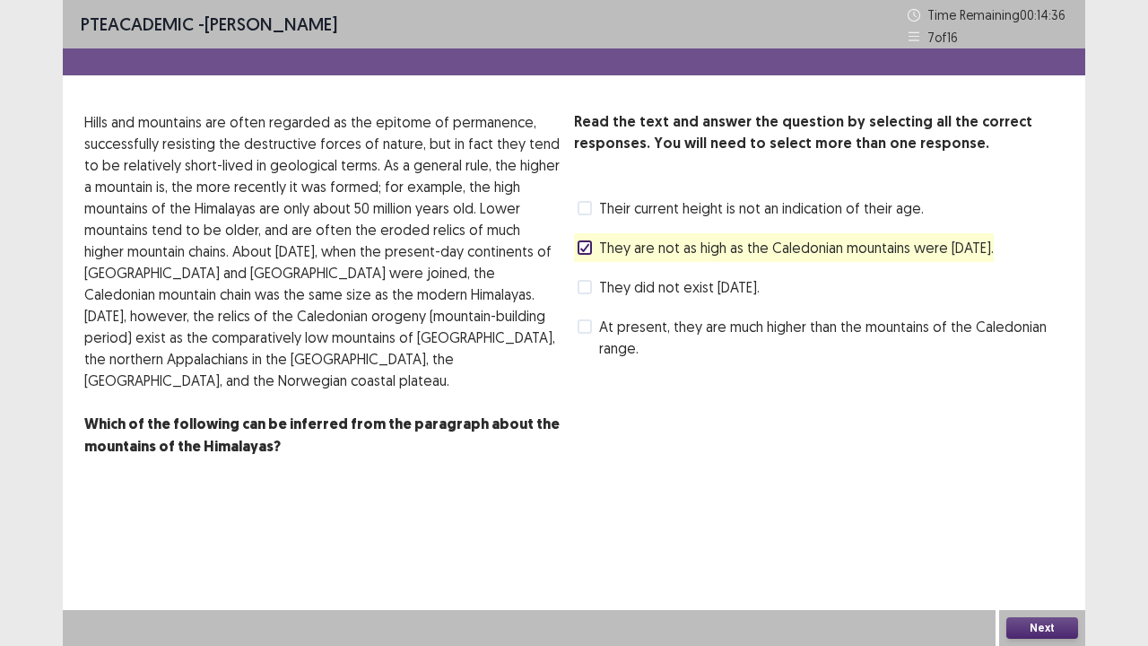
click at [582, 334] on span at bounding box center [585, 326] width 14 height 14
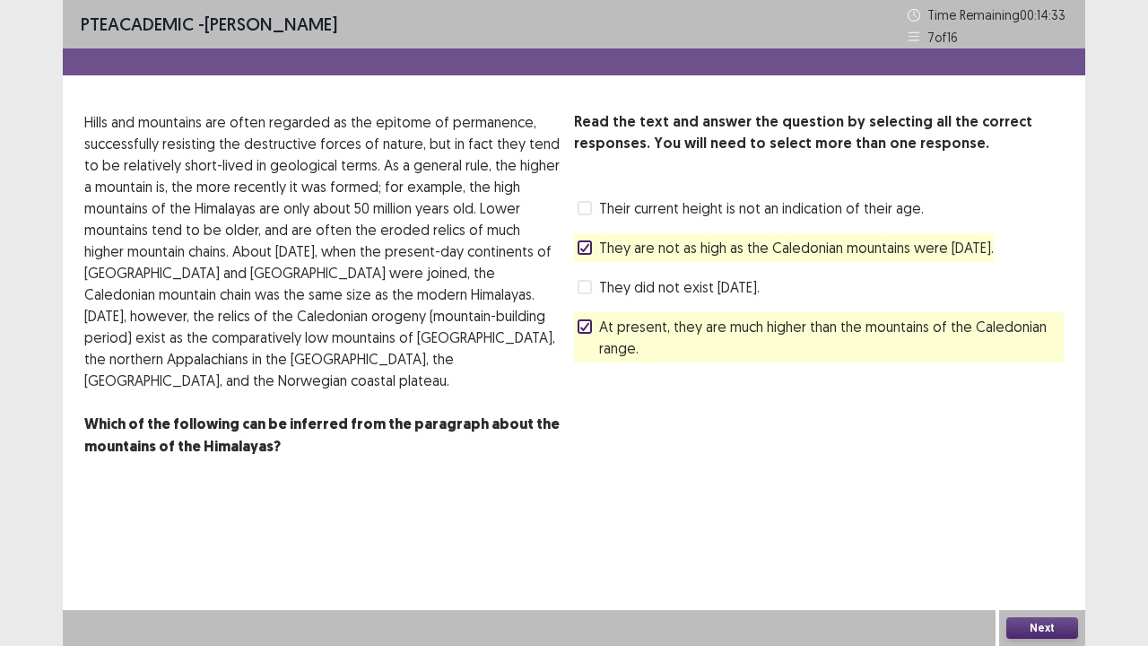
click at [1033, 531] on button "Next" at bounding box center [1042, 628] width 72 height 22
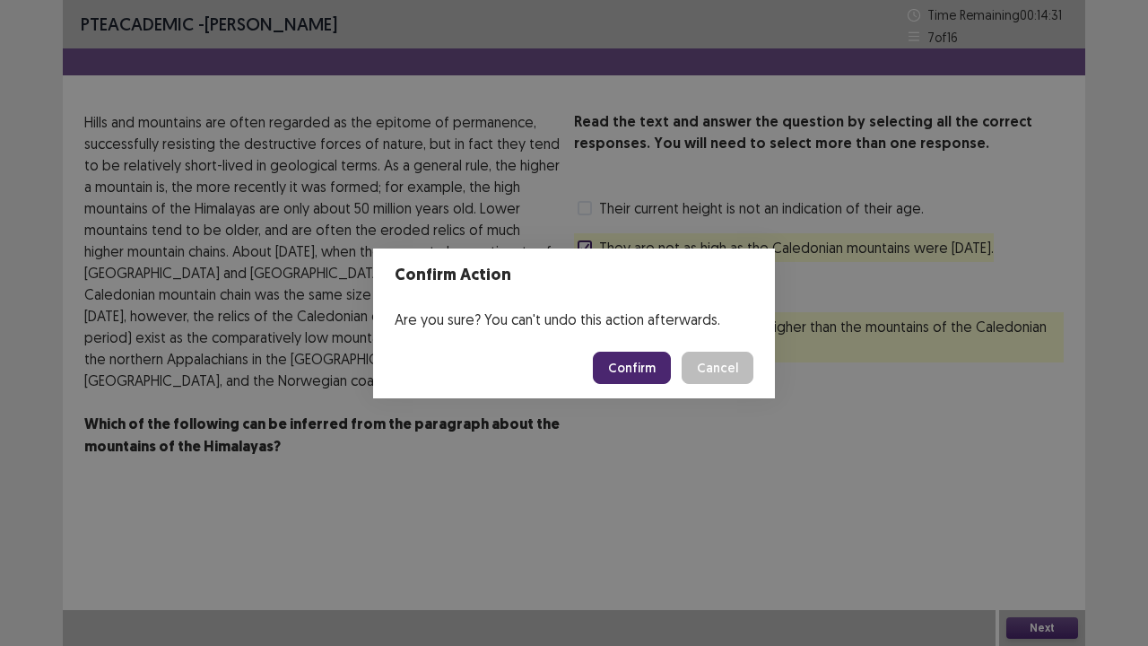
click at [627, 365] on button "Confirm" at bounding box center [632, 368] width 78 height 32
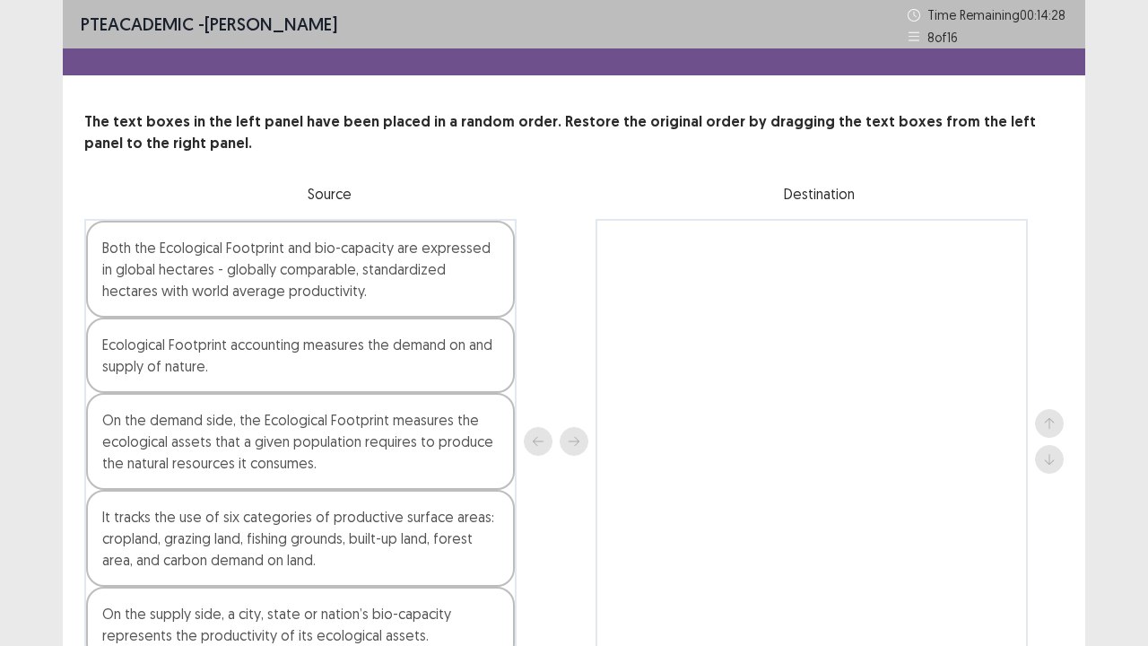
click at [574, 206] on div "The text boxes in the left panel have been placed in a random order. Restore th…" at bounding box center [574, 387] width 1022 height 552
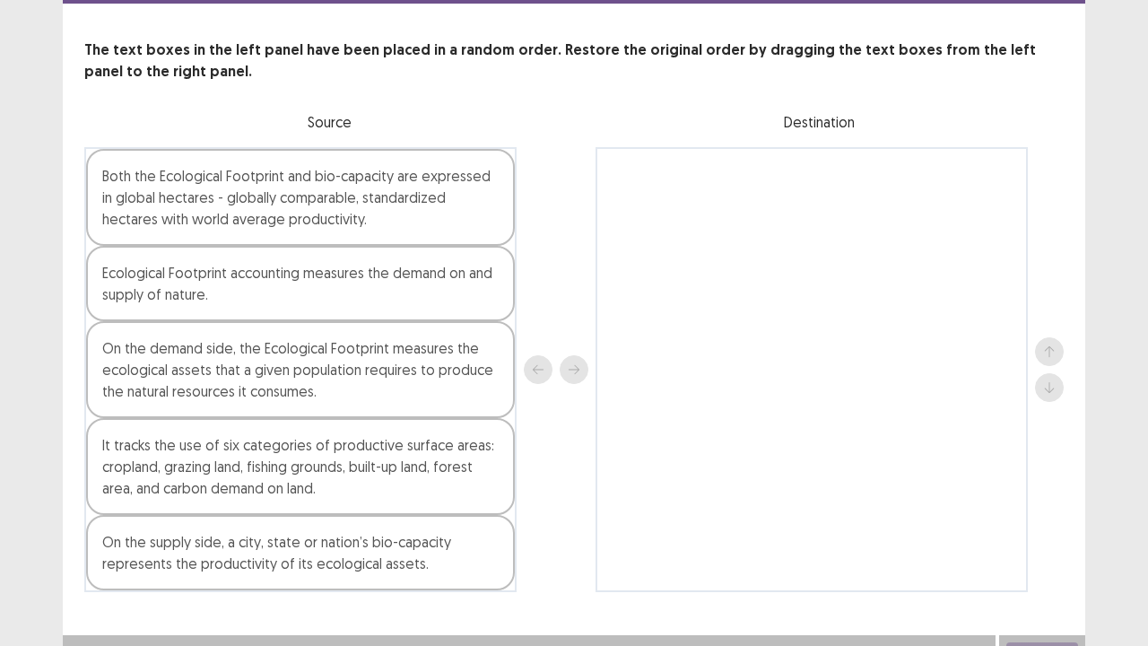
scroll to position [97, 0]
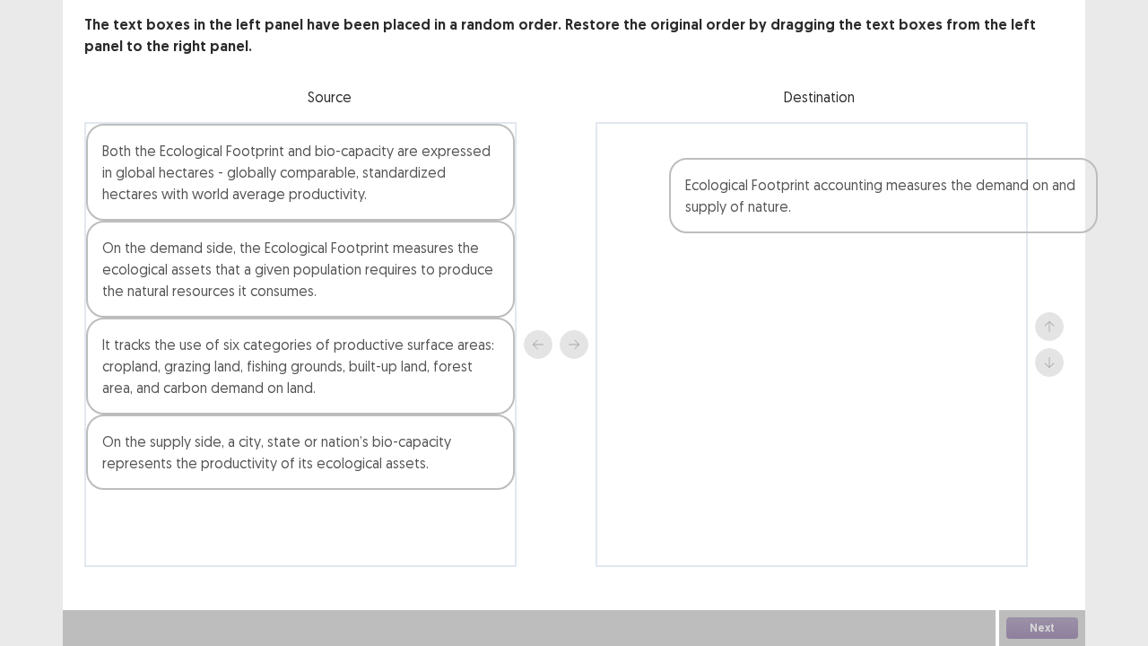
drag, startPoint x: 373, startPoint y: 281, endPoint x: 967, endPoint y: 218, distance: 597.0
click at [967, 218] on div "Both the Ecological Footprint and bio-capacity are expressed in global hectares…" at bounding box center [573, 344] width 979 height 445
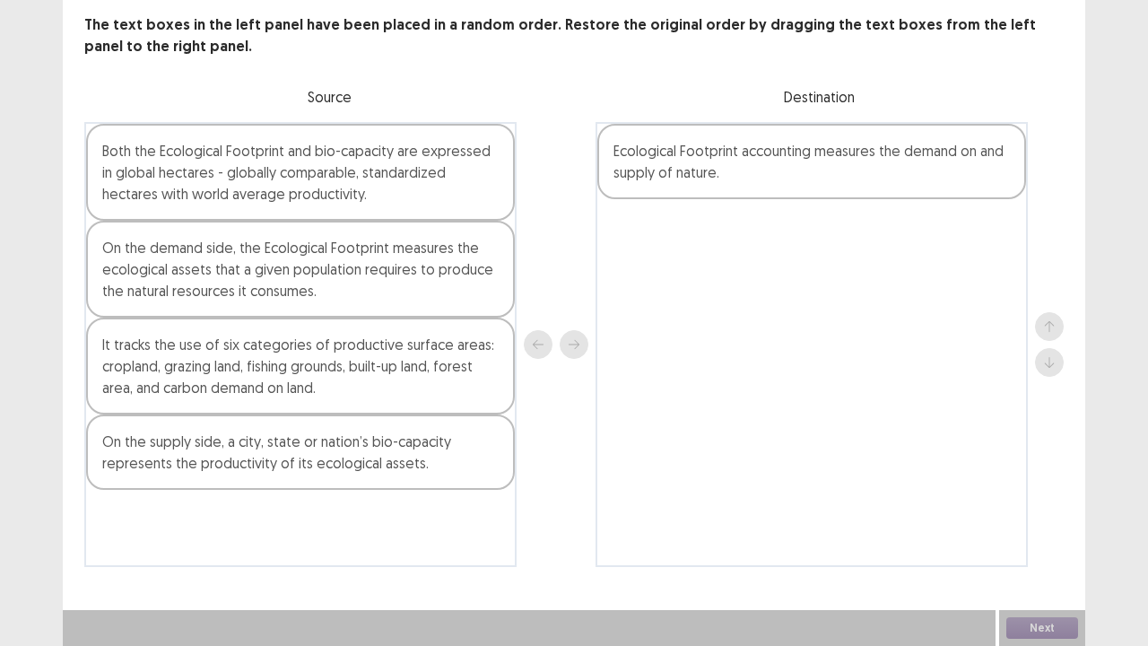
click at [671, 83] on div "The text boxes in the left panel have been placed in a random order. Restore th…" at bounding box center [574, 290] width 1022 height 552
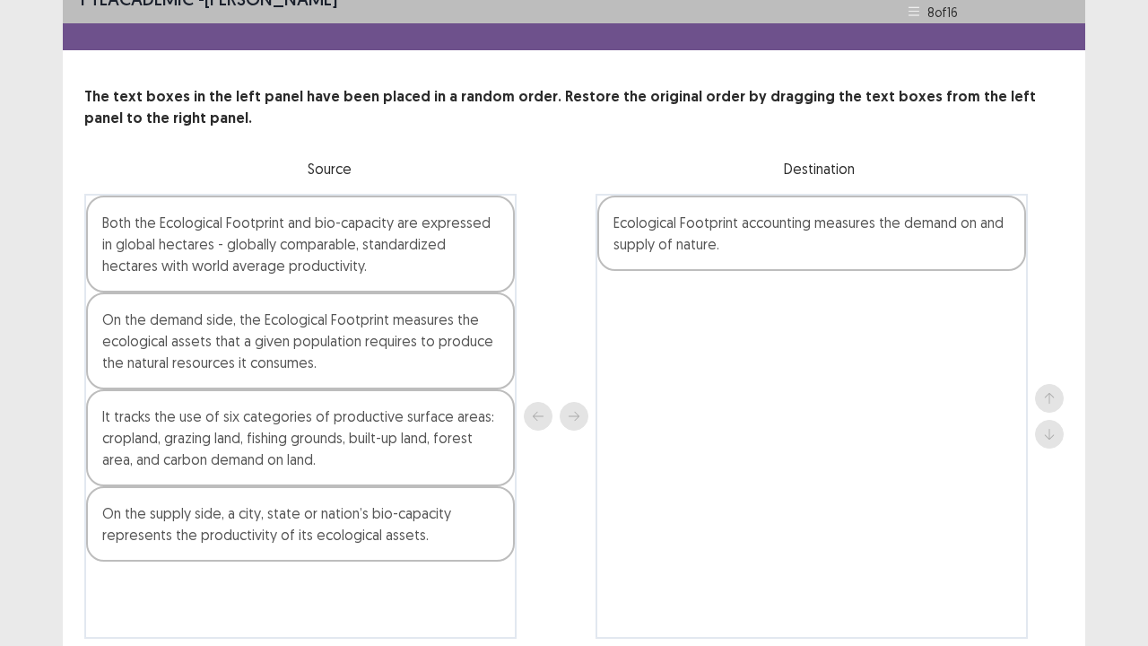
scroll to position [0, 0]
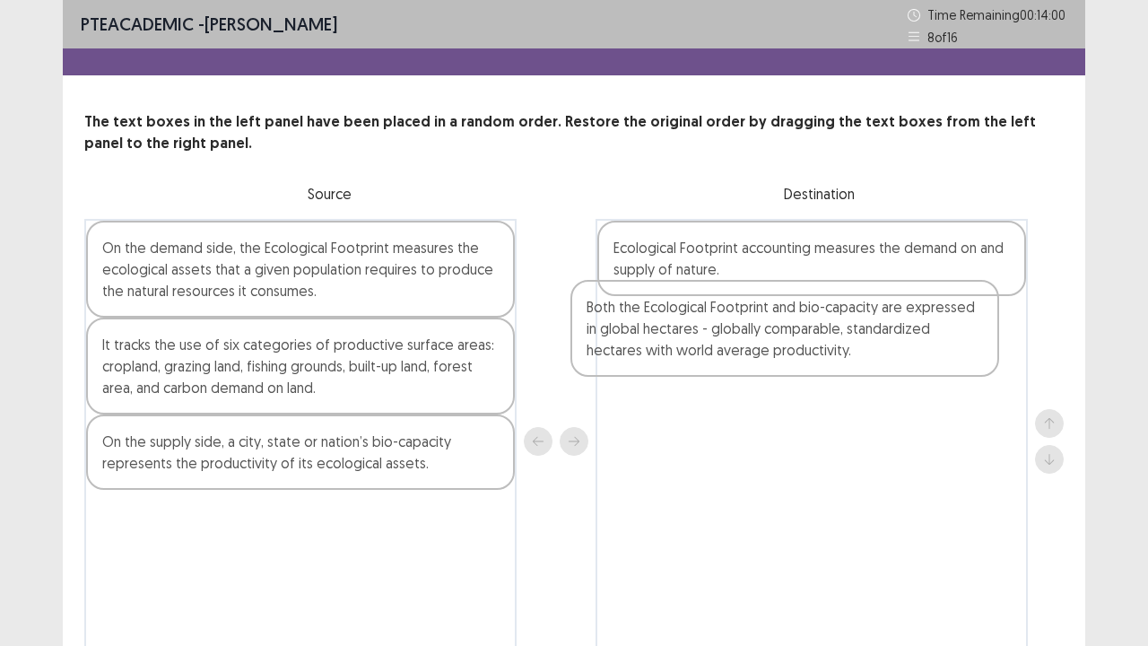
drag, startPoint x: 382, startPoint y: 287, endPoint x: 898, endPoint y: 346, distance: 519.1
click at [890, 346] on div "Both the Ecological Footprint and bio-capacity are expressed in global hectares…" at bounding box center [573, 441] width 979 height 445
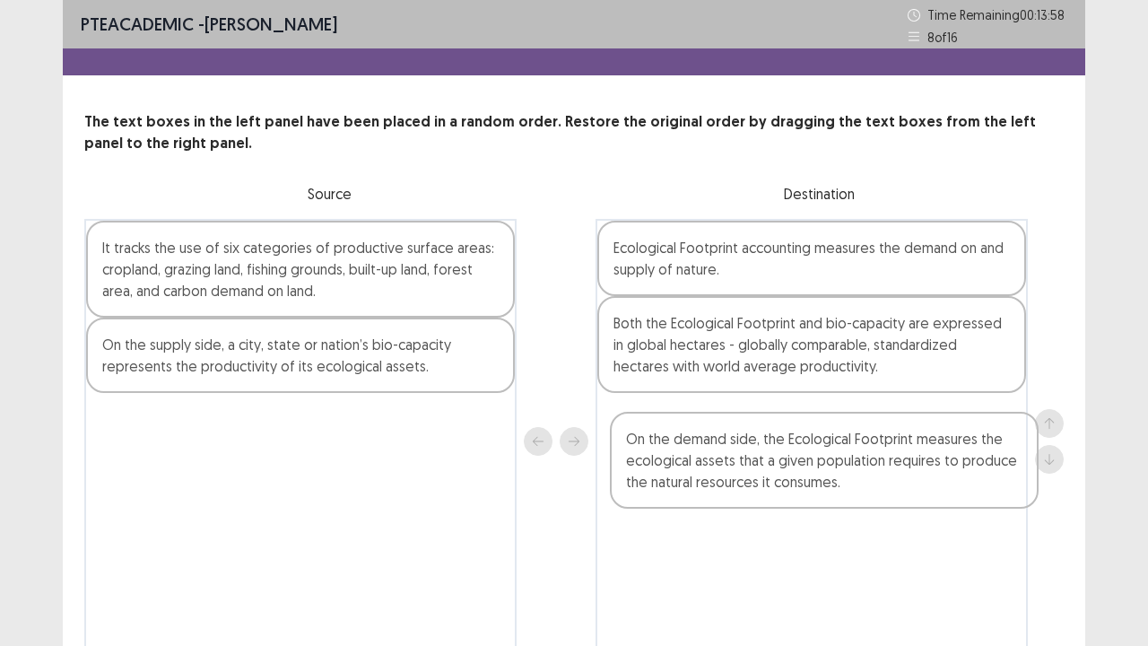
drag, startPoint x: 368, startPoint y: 257, endPoint x: 917, endPoint y: 463, distance: 586.4
click at [917, 463] on div "On the demand side, the Ecological Footprint measures the ecological assets tha…" at bounding box center [573, 441] width 979 height 445
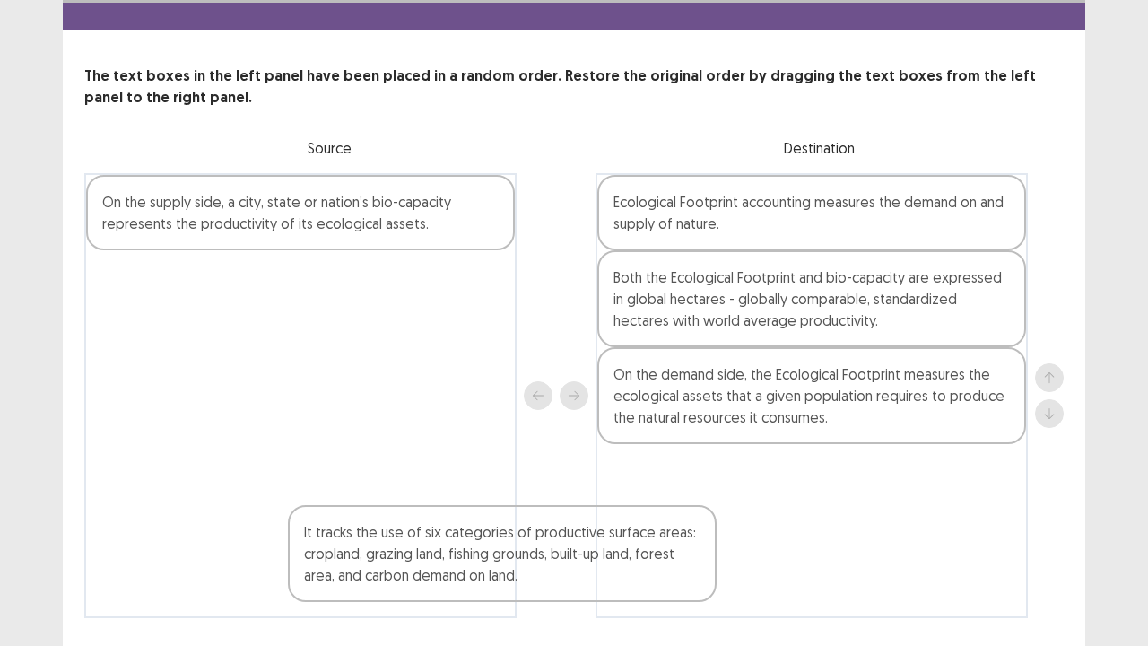
scroll to position [96, 0]
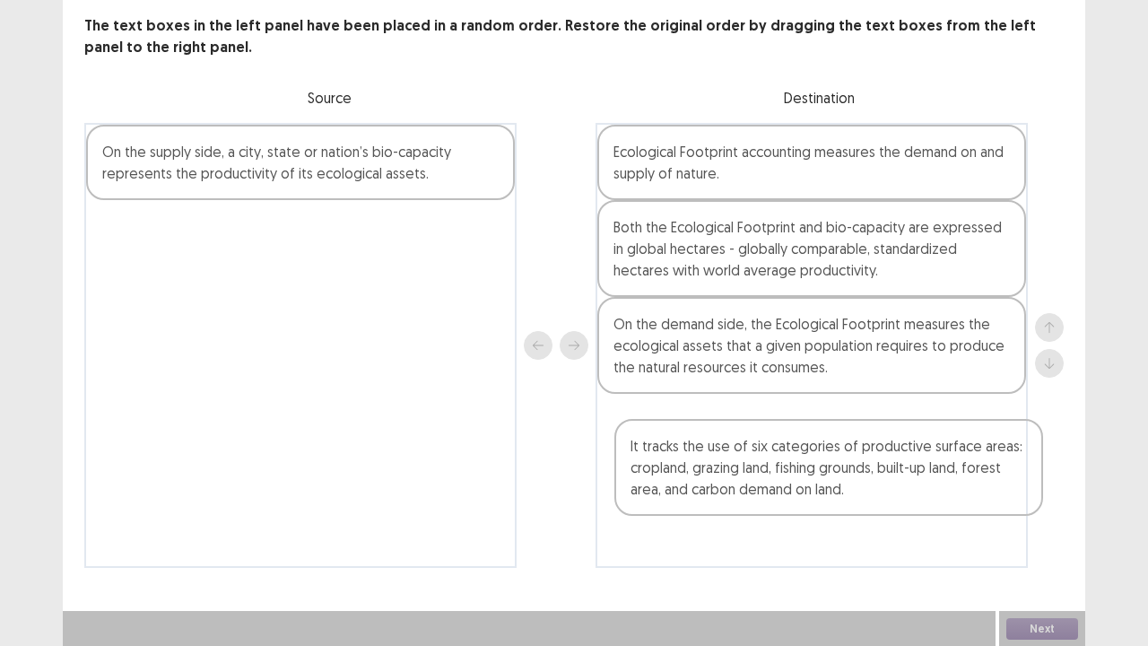
drag, startPoint x: 327, startPoint y: 287, endPoint x: 866, endPoint y: 490, distance: 575.9
click at [866, 490] on div "It tracks the use of six categories of productive surface areas: cropland, graz…" at bounding box center [573, 345] width 979 height 445
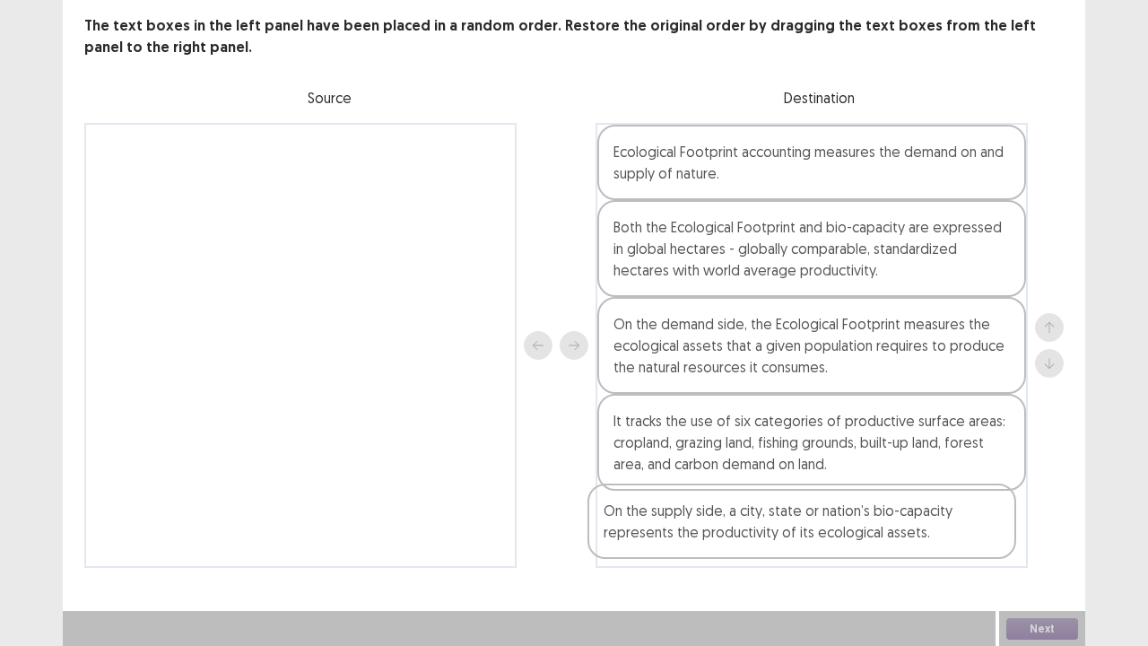
drag, startPoint x: 253, startPoint y: 174, endPoint x: 754, endPoint y: 544, distance: 622.8
click at [754, 531] on div "On the supply side, a city, state or nation’s bio-capacity represents the produ…" at bounding box center [573, 345] width 979 height 445
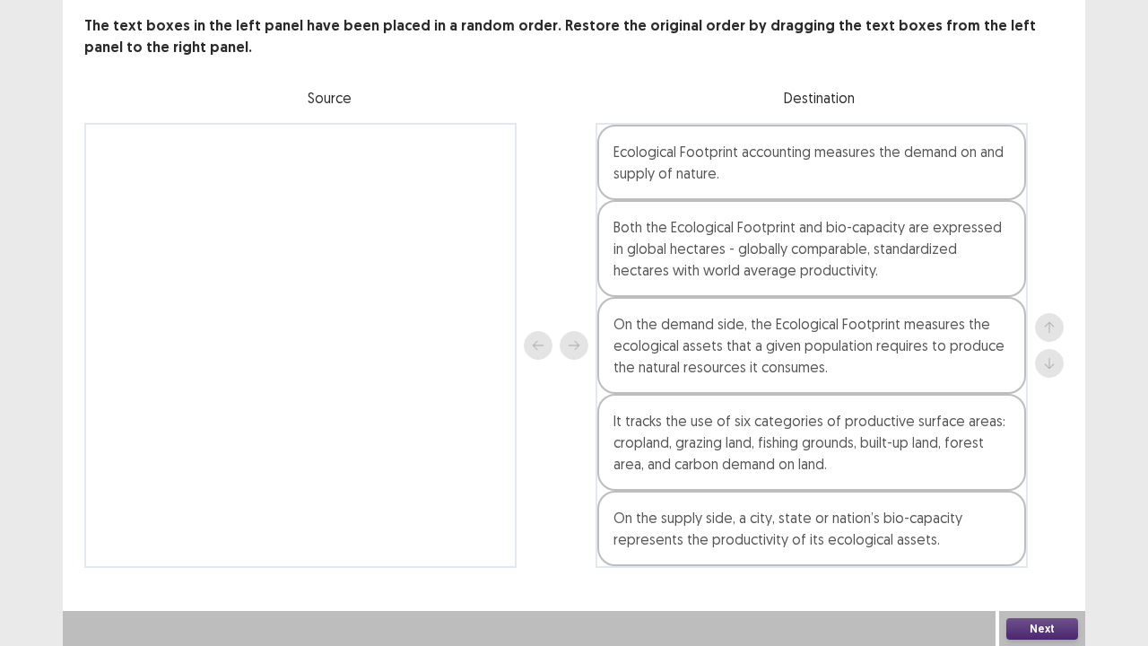
click at [1048, 531] on button "Next" at bounding box center [1042, 629] width 72 height 22
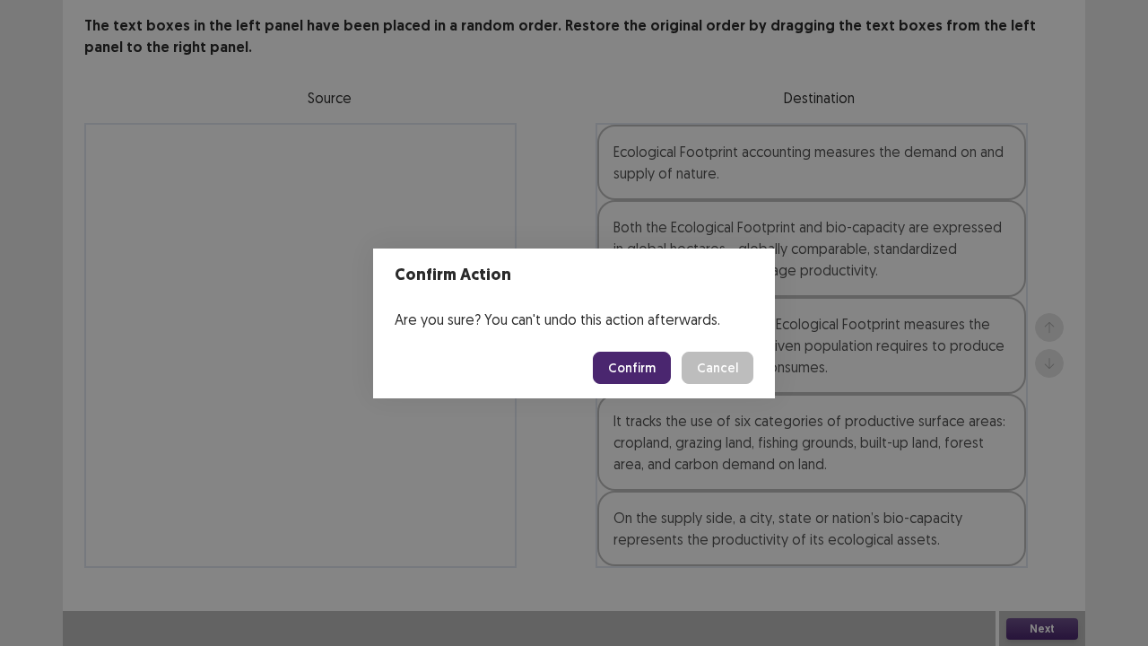
click at [617, 366] on button "Confirm" at bounding box center [632, 368] width 78 height 32
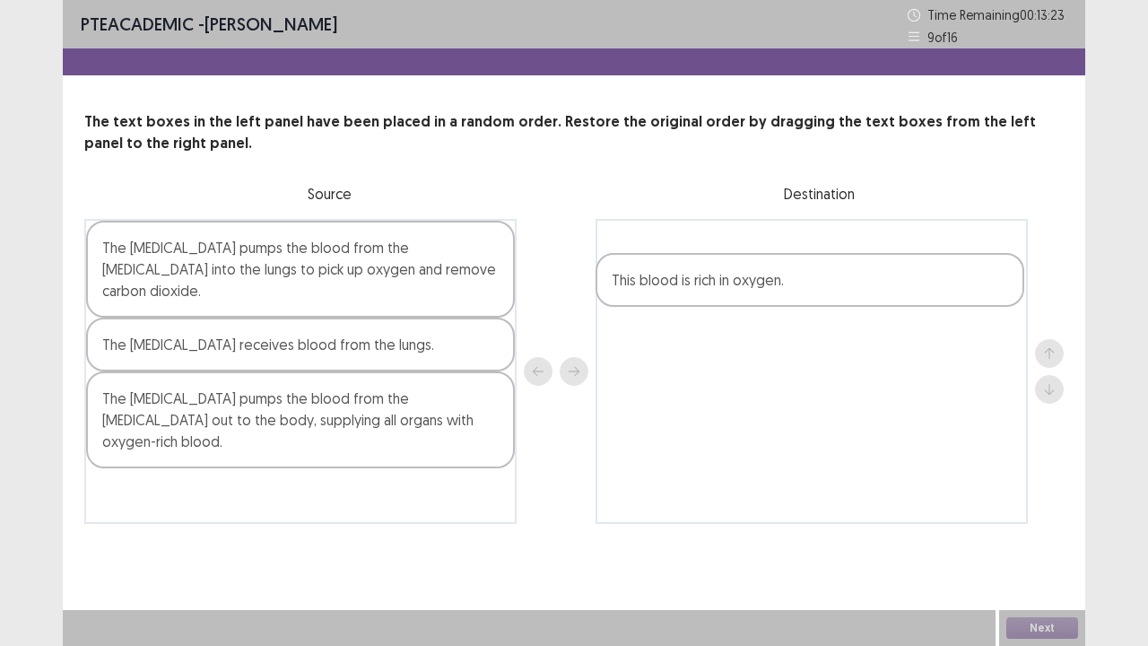
drag, startPoint x: 343, startPoint y: 339, endPoint x: 869, endPoint y: 292, distance: 528.5
click at [869, 292] on div "The [MEDICAL_DATA] pumps the blood from the [MEDICAL_DATA] into the lungs to pi…" at bounding box center [573, 371] width 979 height 305
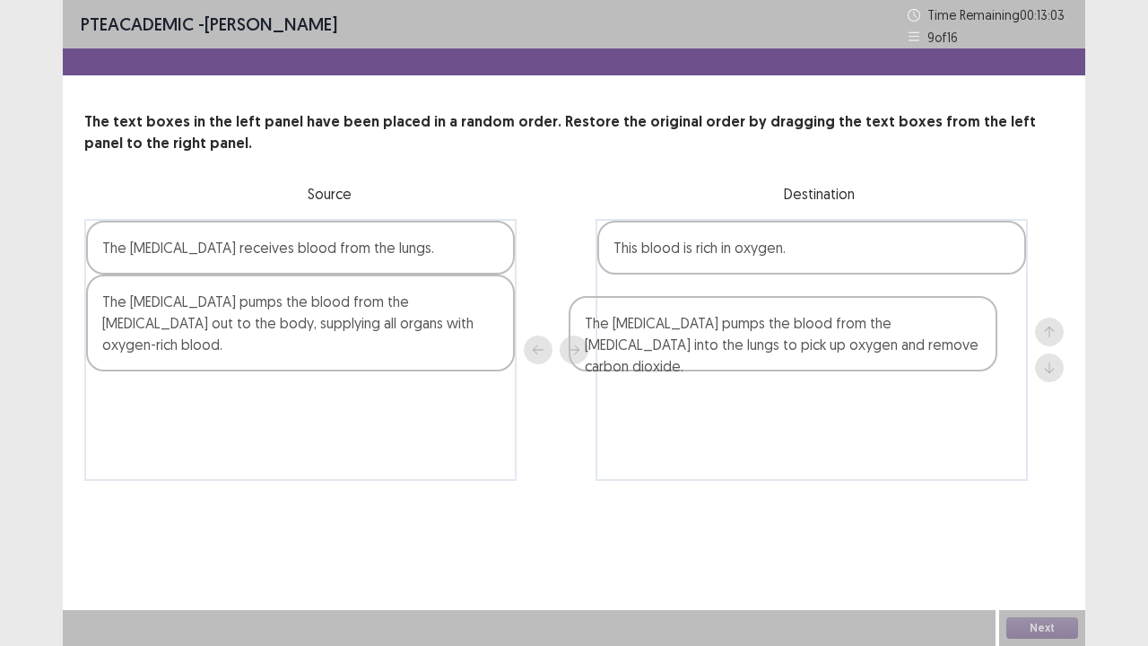
drag, startPoint x: 429, startPoint y: 267, endPoint x: 931, endPoint y: 344, distance: 508.1
click at [929, 344] on div "The [MEDICAL_DATA] pumps the blood from the [MEDICAL_DATA] into the lungs to pi…" at bounding box center [573, 350] width 979 height 262
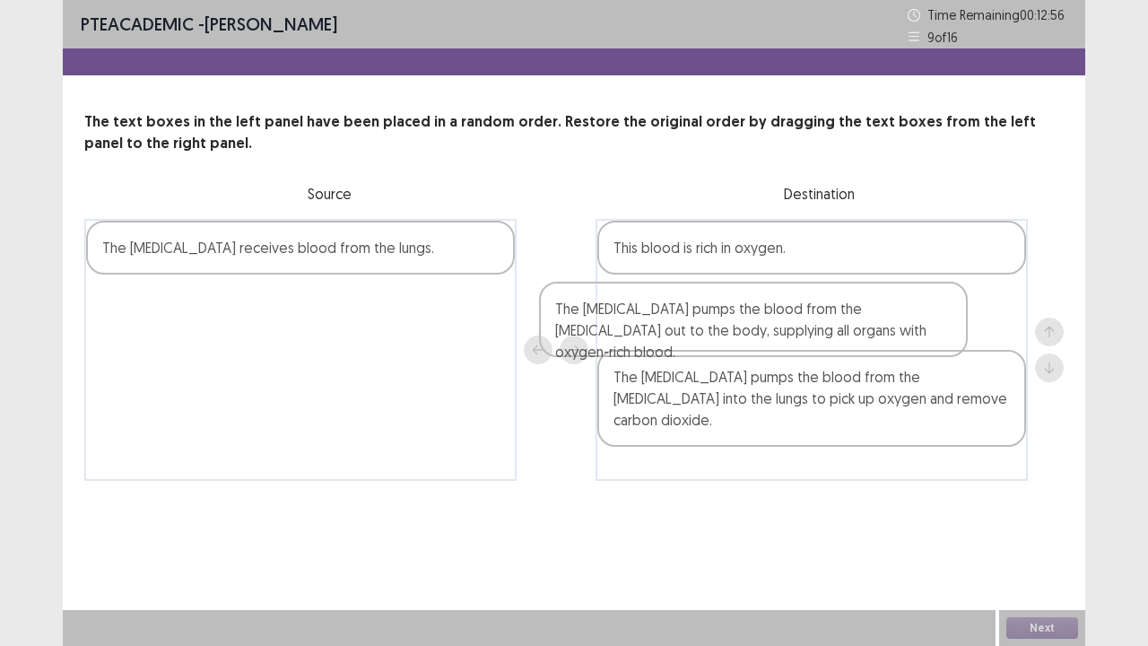
drag, startPoint x: 439, startPoint y: 306, endPoint x: 913, endPoint y: 307, distance: 474.5
click at [913, 307] on div "The [MEDICAL_DATA] receives blood from the lungs. The [MEDICAL_DATA] pumps the …" at bounding box center [573, 350] width 979 height 262
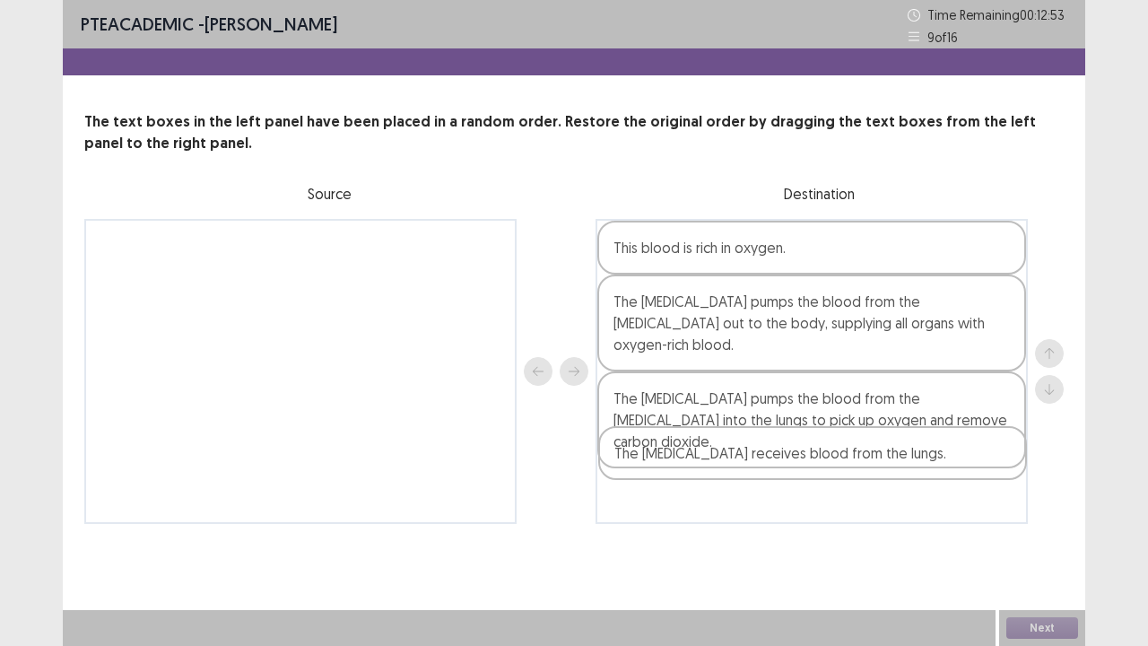
drag, startPoint x: 361, startPoint y: 246, endPoint x: 872, endPoint y: 453, distance: 551.6
click at [872, 453] on div "The [MEDICAL_DATA] receives blood from the lungs. This blood is rich in oxygen.…" at bounding box center [573, 371] width 979 height 305
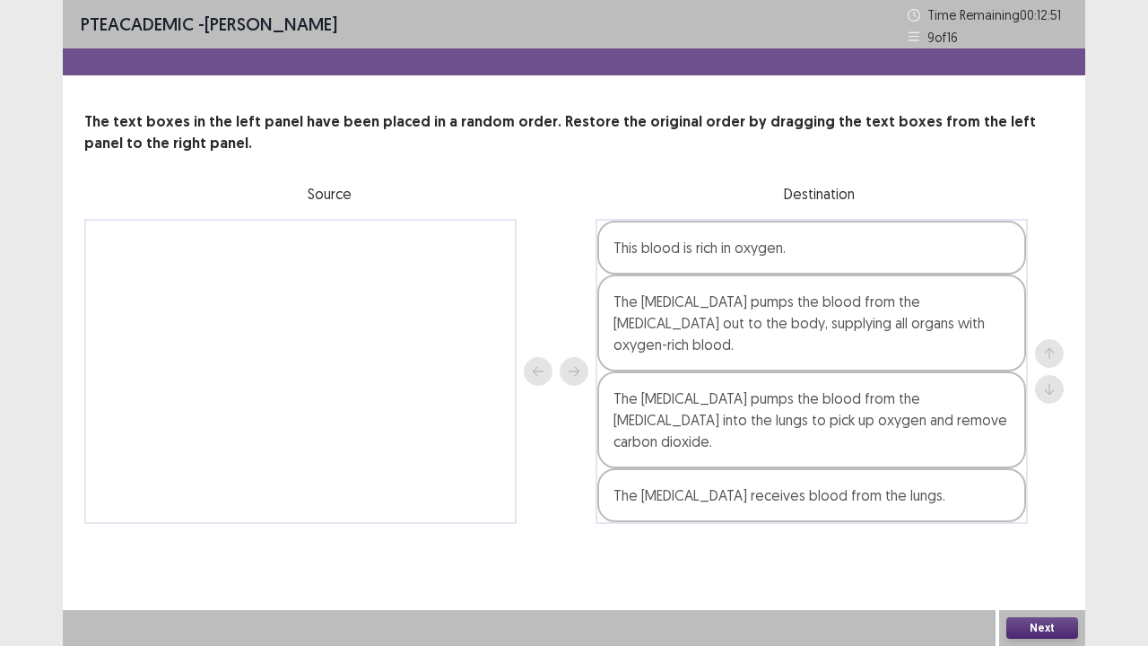
click at [1024, 531] on button "Next" at bounding box center [1042, 628] width 72 height 22
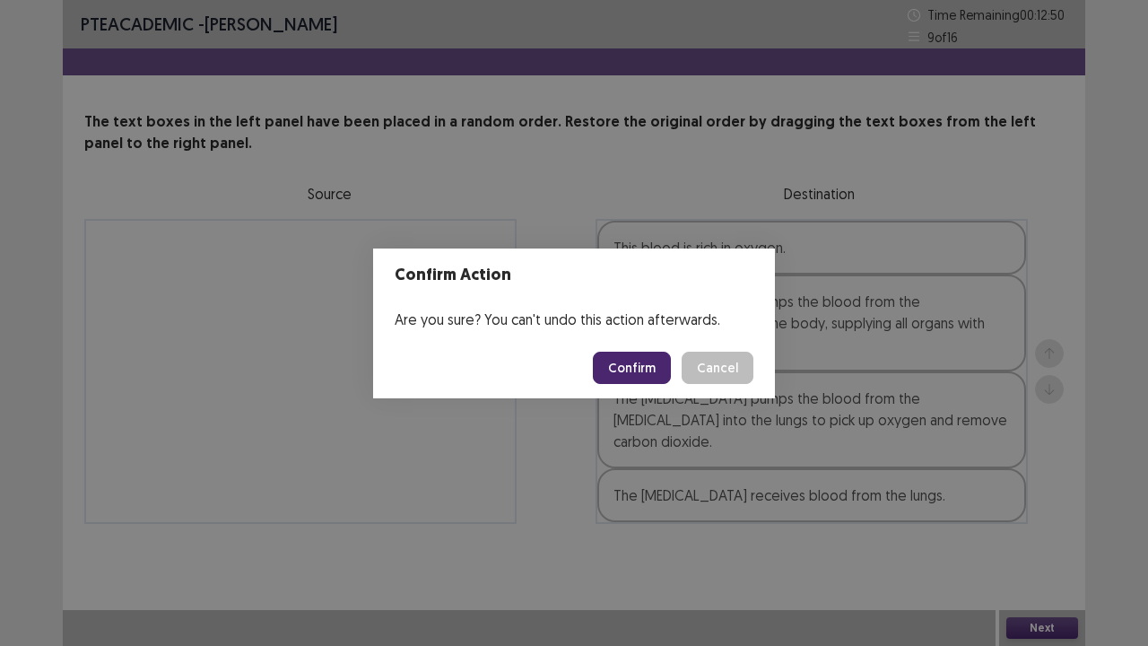
click at [626, 364] on button "Confirm" at bounding box center [632, 368] width 78 height 32
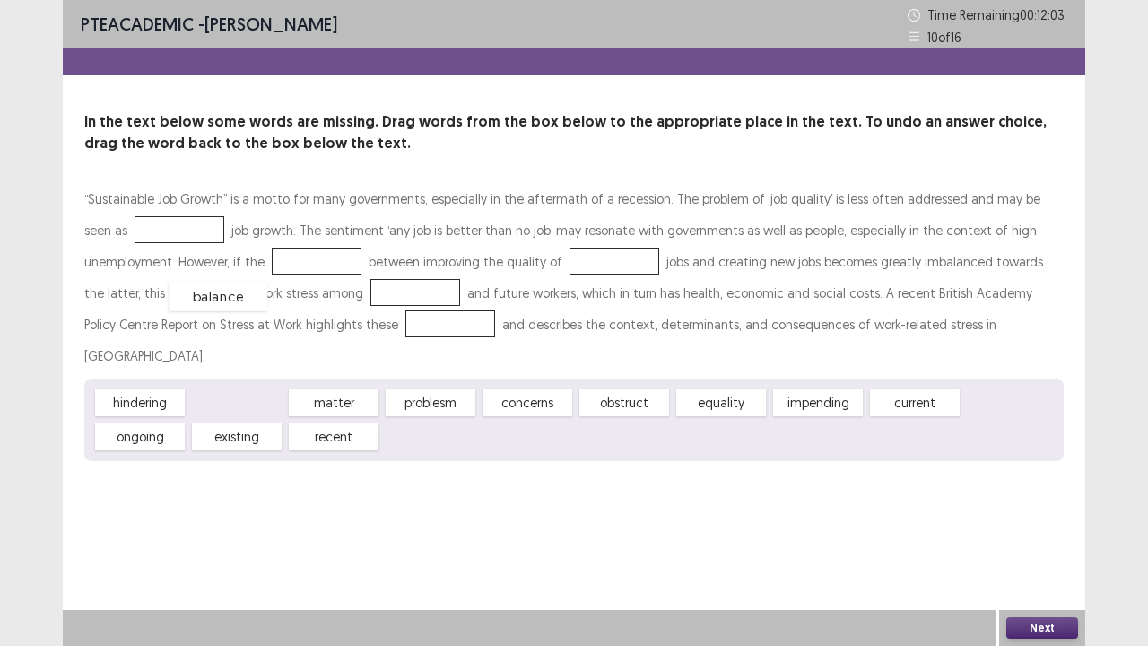
drag, startPoint x: 229, startPoint y: 370, endPoint x: 210, endPoint y: 264, distance: 108.4
click at [509, 395] on div "hindering matter problesm concerns obstruct equality impending current ongoing …" at bounding box center [573, 419] width 979 height 83
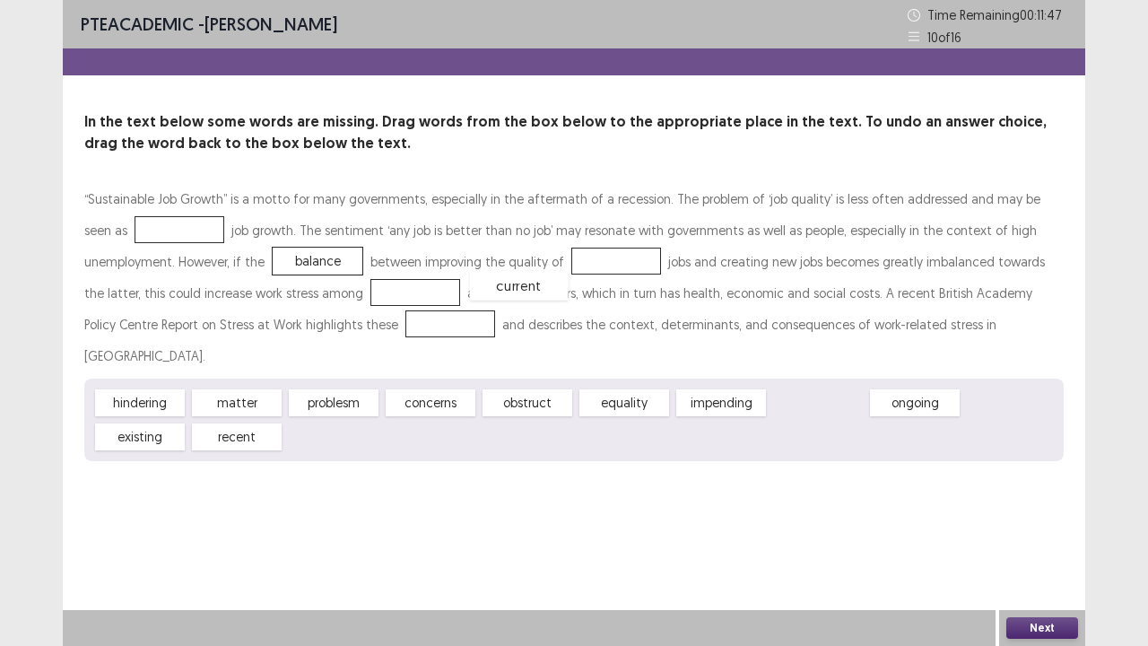
drag, startPoint x: 800, startPoint y: 377, endPoint x: 504, endPoint y: 265, distance: 316.2
drag, startPoint x: 437, startPoint y: 370, endPoint x: 323, endPoint y: 293, distance: 137.6
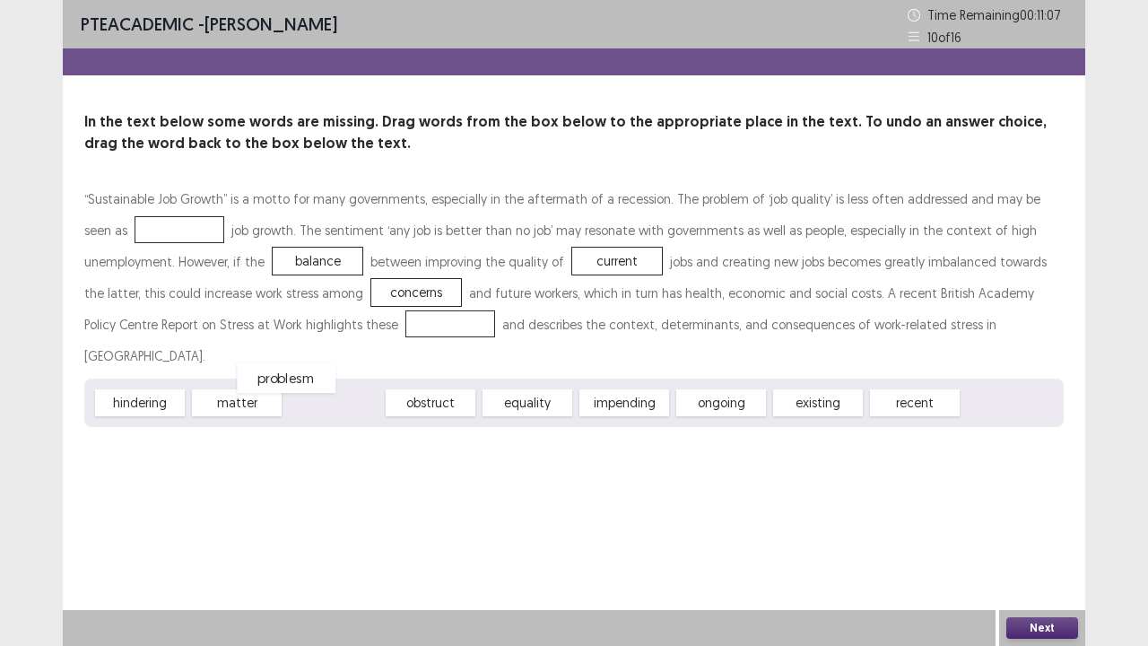
drag, startPoint x: 335, startPoint y: 368, endPoint x: 267, endPoint y: 326, distance: 80.1
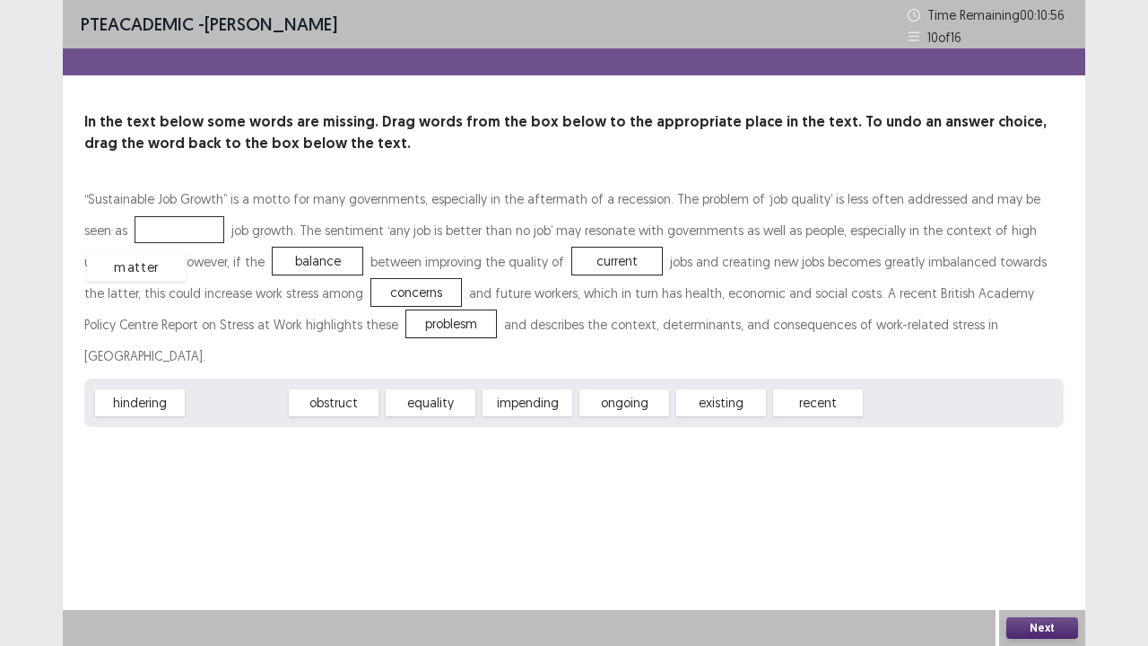
drag, startPoint x: 244, startPoint y: 378, endPoint x: 142, endPoint y: 241, distance: 171.1
click at [1040, 531] on button "Next" at bounding box center [1042, 628] width 72 height 22
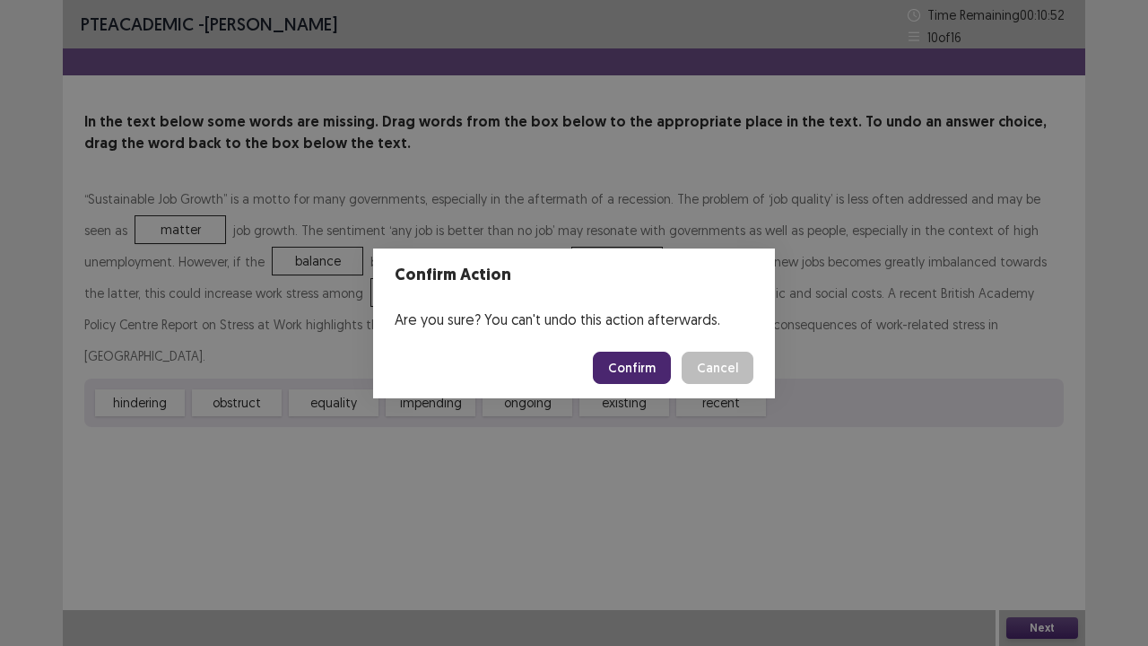
click at [638, 359] on button "Confirm" at bounding box center [632, 368] width 78 height 32
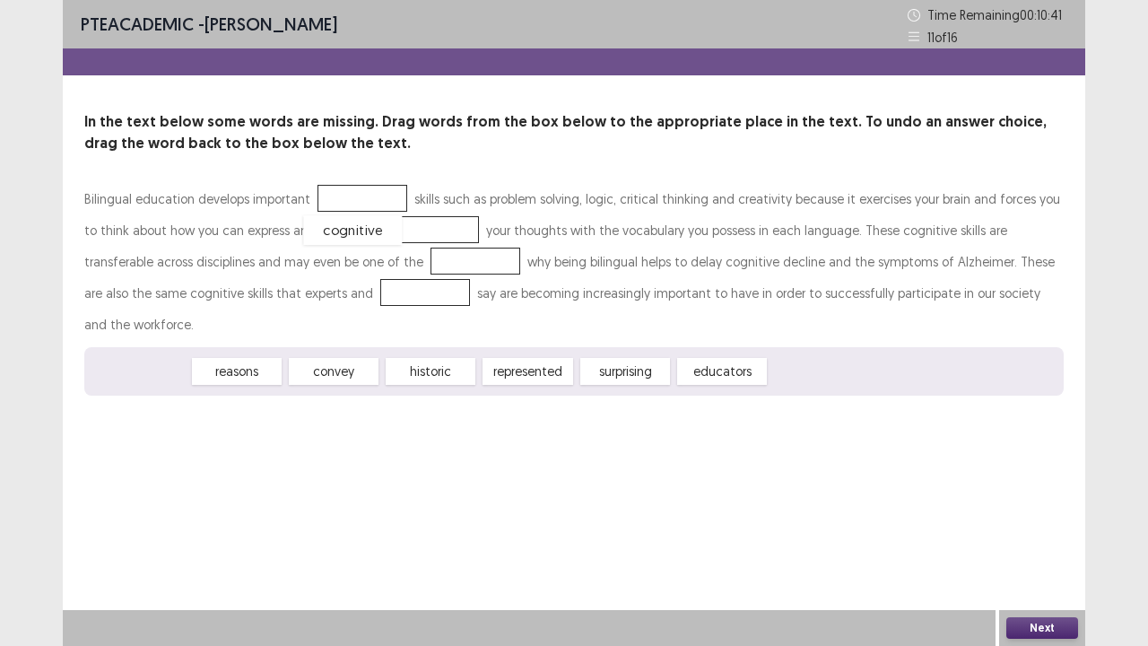
drag, startPoint x: 147, startPoint y: 344, endPoint x: 358, endPoint y: 203, distance: 254.0
drag, startPoint x: 246, startPoint y: 341, endPoint x: 398, endPoint y: 235, distance: 185.6
drag, startPoint x: 158, startPoint y: 349, endPoint x: 398, endPoint y: 274, distance: 251.6
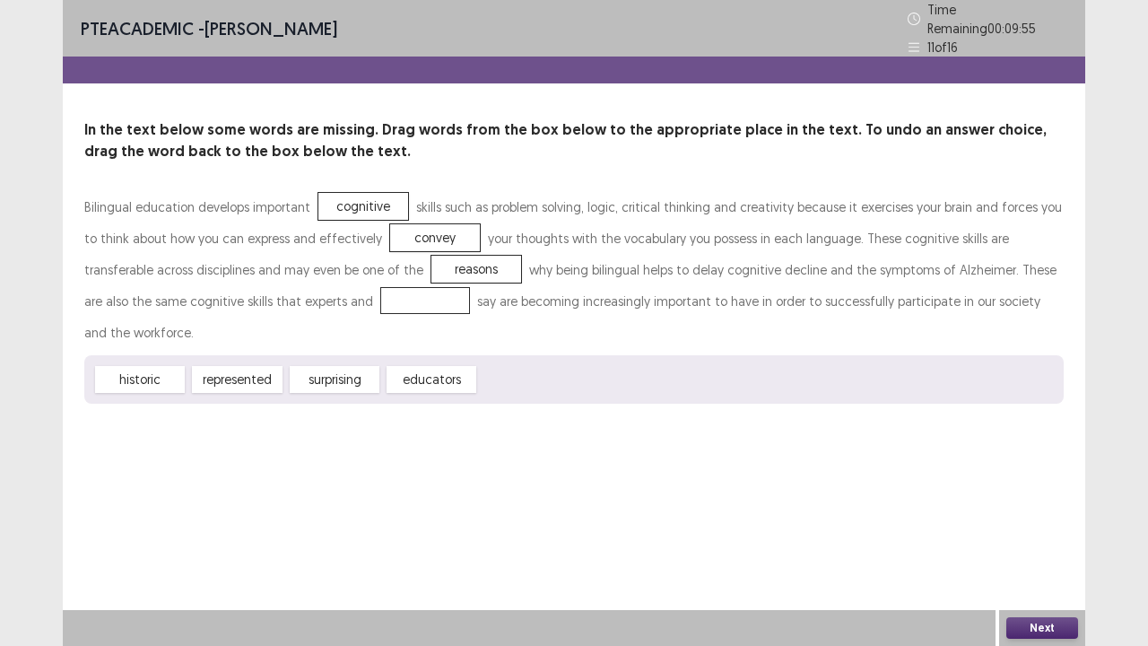
drag, startPoint x: 426, startPoint y: 341, endPoint x: 334, endPoint y: 303, distance: 99.8
click at [308, 300] on div "Bilingual education develops important cognitive skills such as problem solving…" at bounding box center [573, 297] width 979 height 213
drag, startPoint x: 439, startPoint y: 344, endPoint x: 335, endPoint y: 291, distance: 115.9
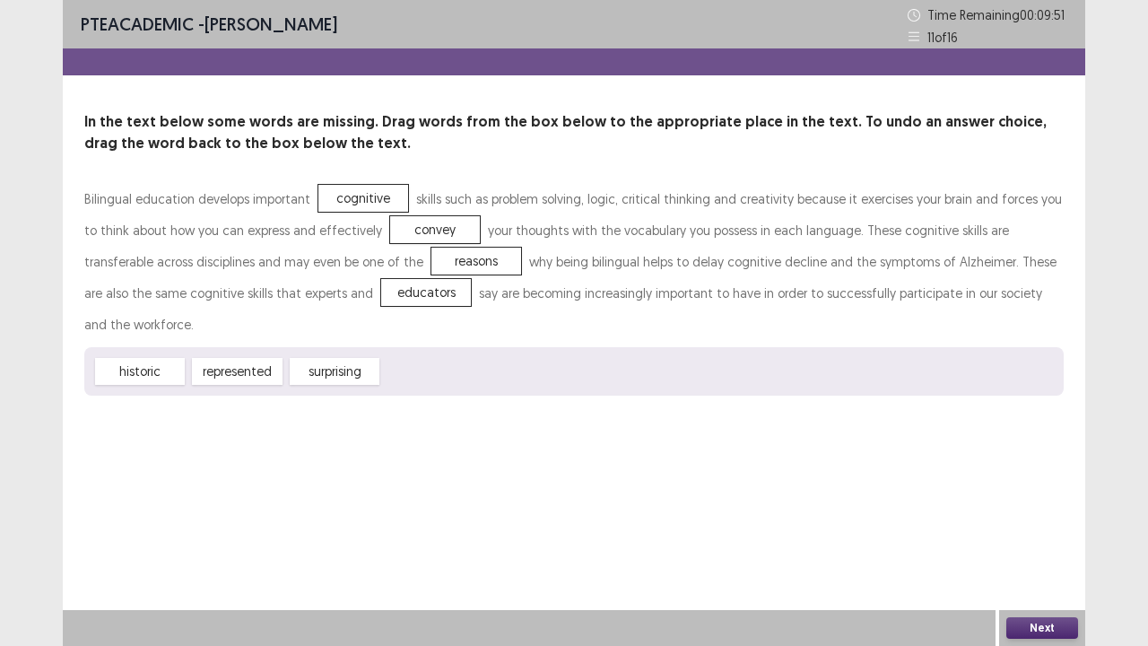
click at [1065, 531] on button "Next" at bounding box center [1042, 628] width 72 height 22
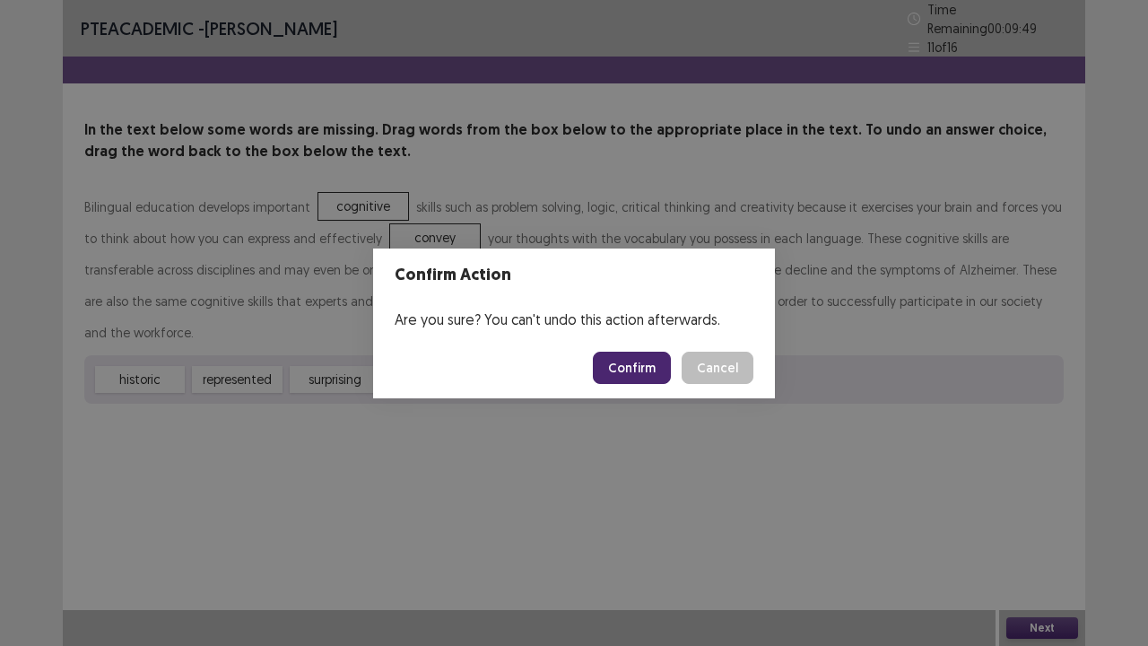
click at [626, 367] on button "Confirm" at bounding box center [632, 368] width 78 height 32
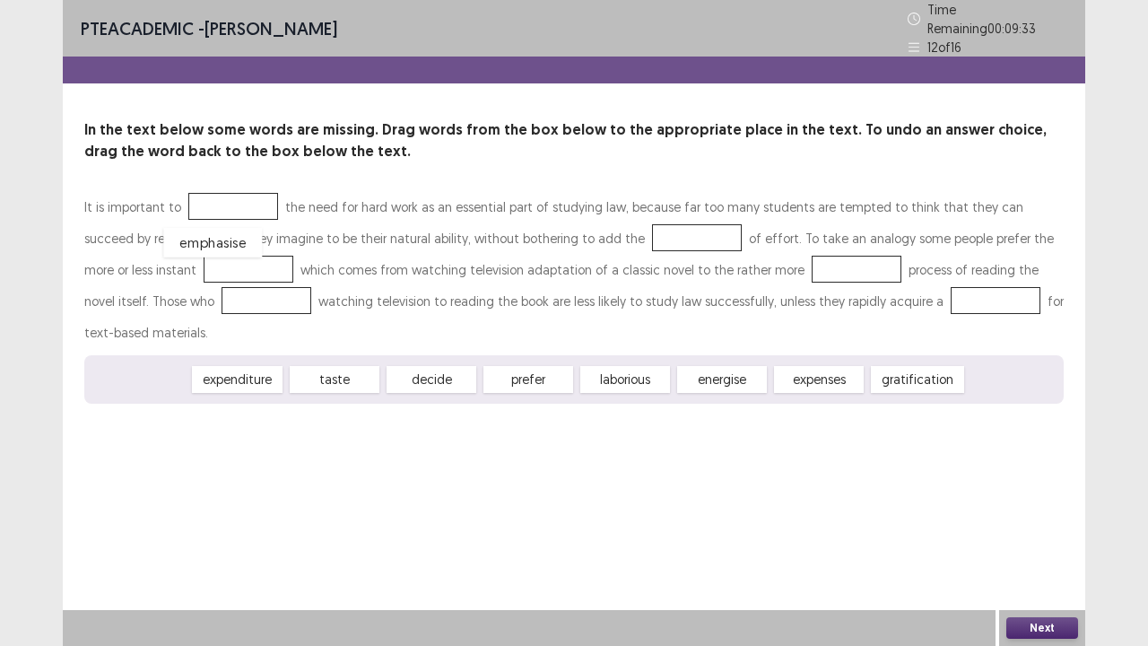
drag, startPoint x: 139, startPoint y: 344, endPoint x: 213, endPoint y: 207, distance: 155.7
drag, startPoint x: 206, startPoint y: 327, endPoint x: 563, endPoint y: 269, distance: 361.7
click at [563, 269] on div "It is important to emphasise the need for hard work as an essential part of stu…" at bounding box center [573, 297] width 979 height 213
drag, startPoint x: 127, startPoint y: 344, endPoint x: 715, endPoint y: 262, distance: 593.2
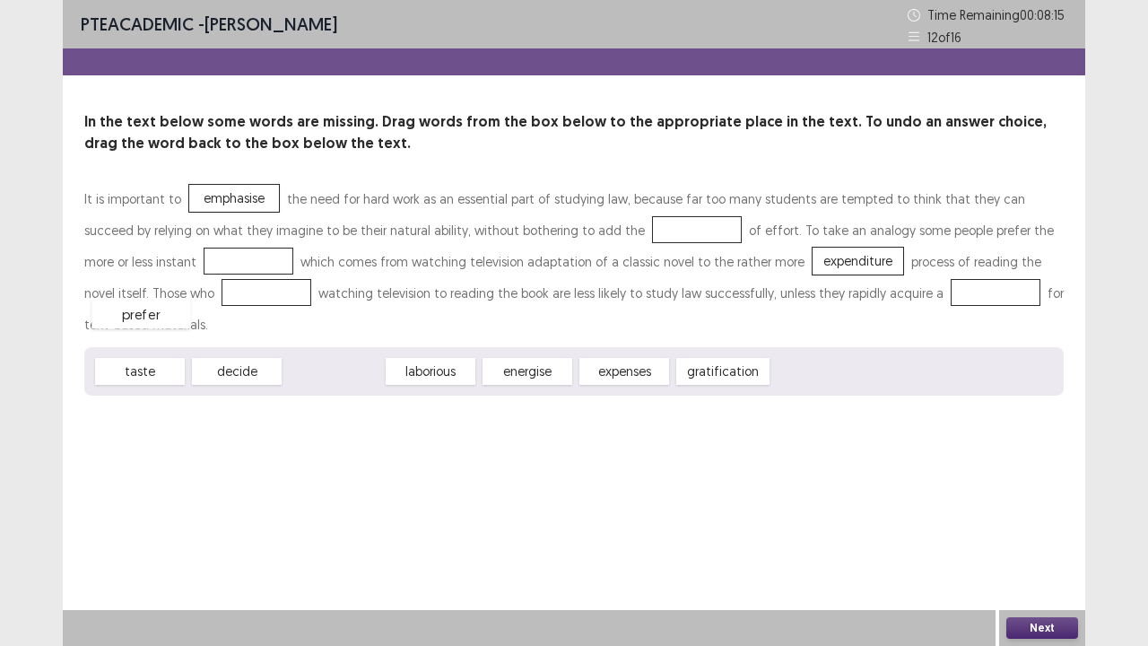
drag, startPoint x: 341, startPoint y: 341, endPoint x: 146, endPoint y: 295, distance: 199.9
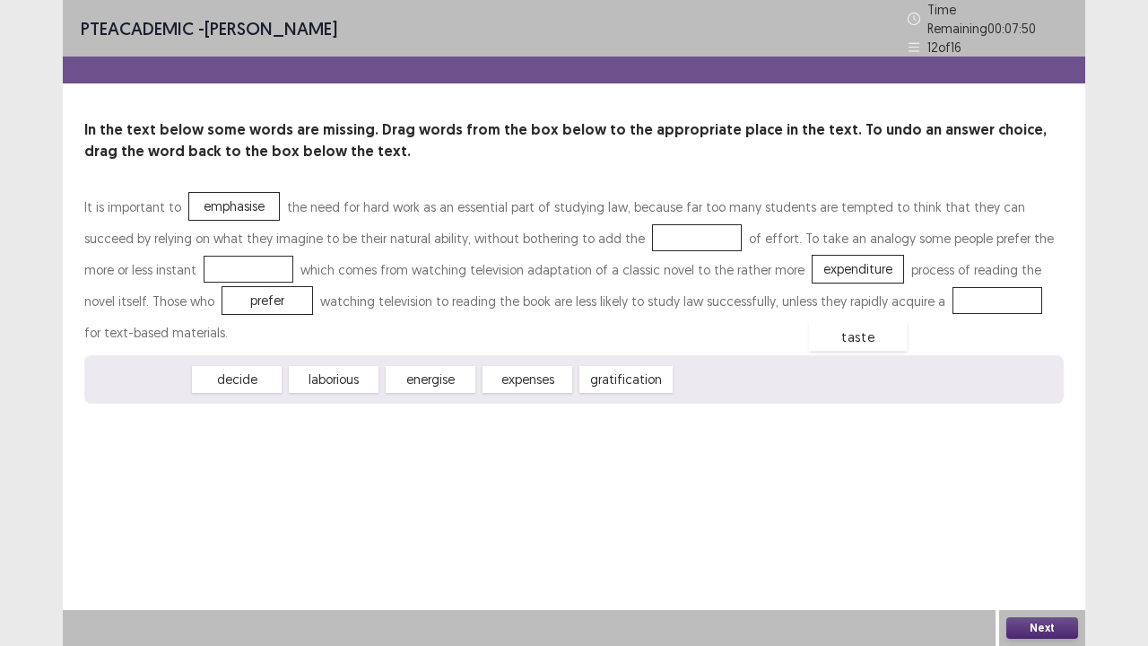
drag, startPoint x: 142, startPoint y: 346, endPoint x: 857, endPoint y: 303, distance: 717.0
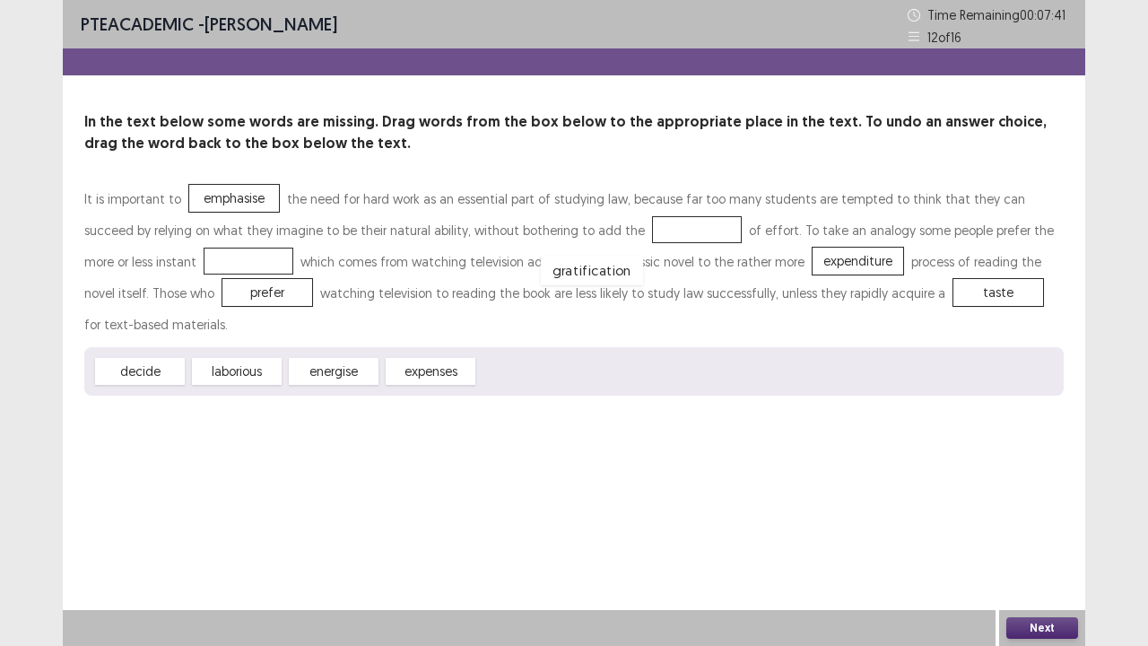
drag, startPoint x: 517, startPoint y: 348, endPoint x: 579, endPoint y: 248, distance: 118.5
drag, startPoint x: 402, startPoint y: 343, endPoint x: 174, endPoint y: 267, distance: 239.9
click at [174, 267] on div "It is important to emphasise the need for hard work as an essential part of stu…" at bounding box center [573, 289] width 979 height 213
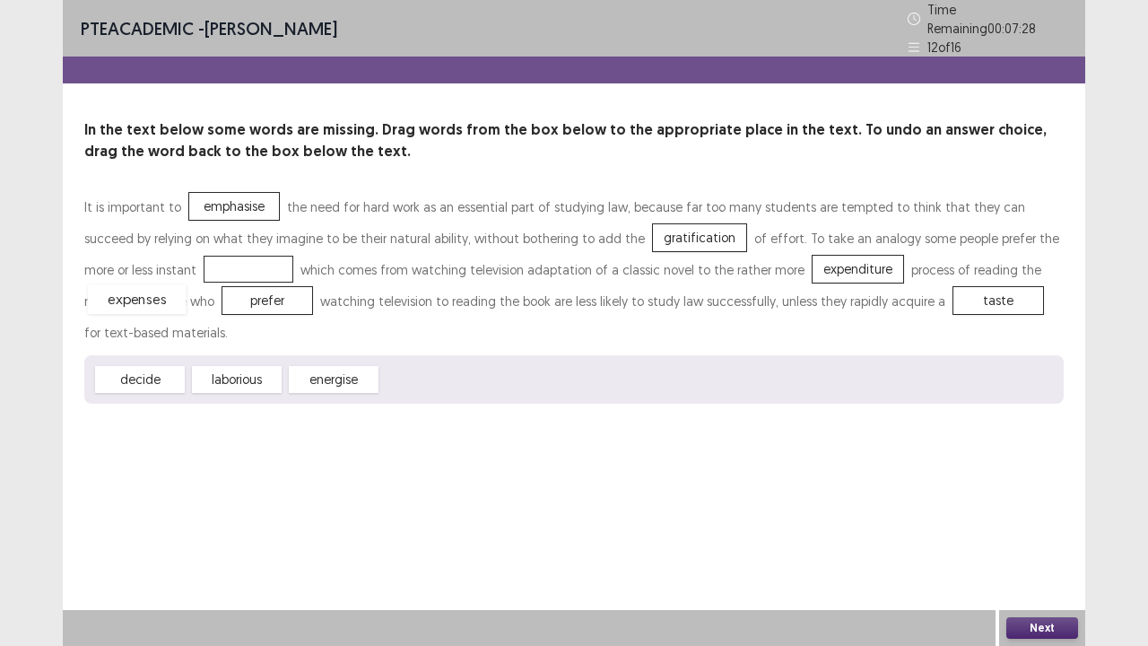
drag, startPoint x: 436, startPoint y: 335, endPoint x: 129, endPoint y: 255, distance: 317.0
click at [1051, 531] on button "Next" at bounding box center [1042, 628] width 72 height 22
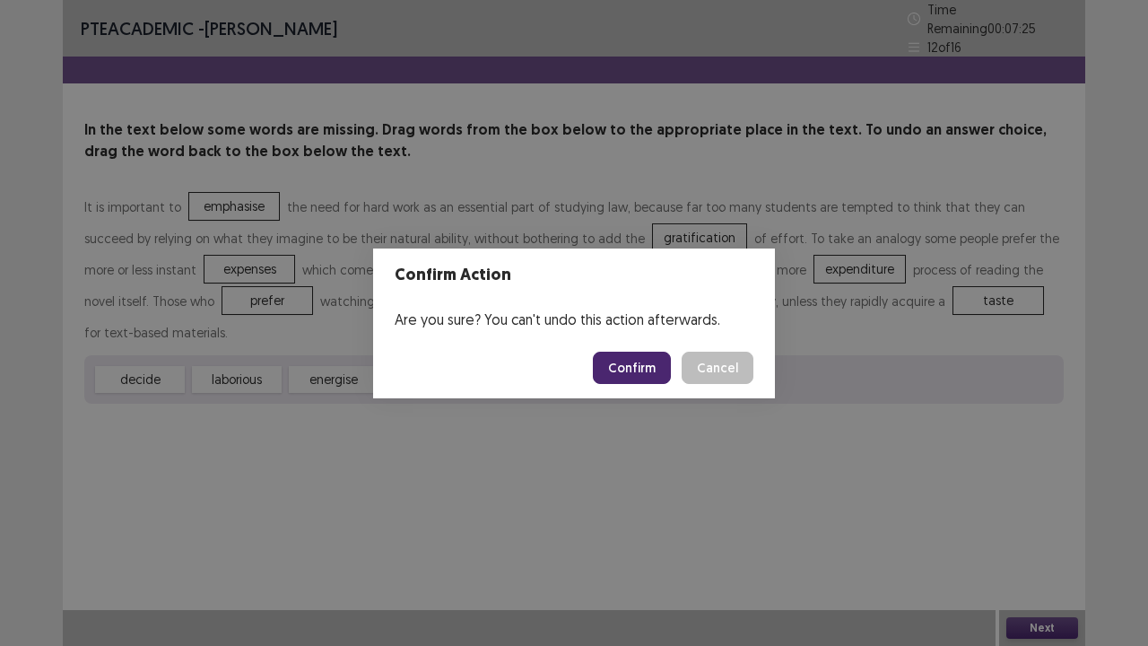
click at [630, 357] on button "Confirm" at bounding box center [632, 368] width 78 height 32
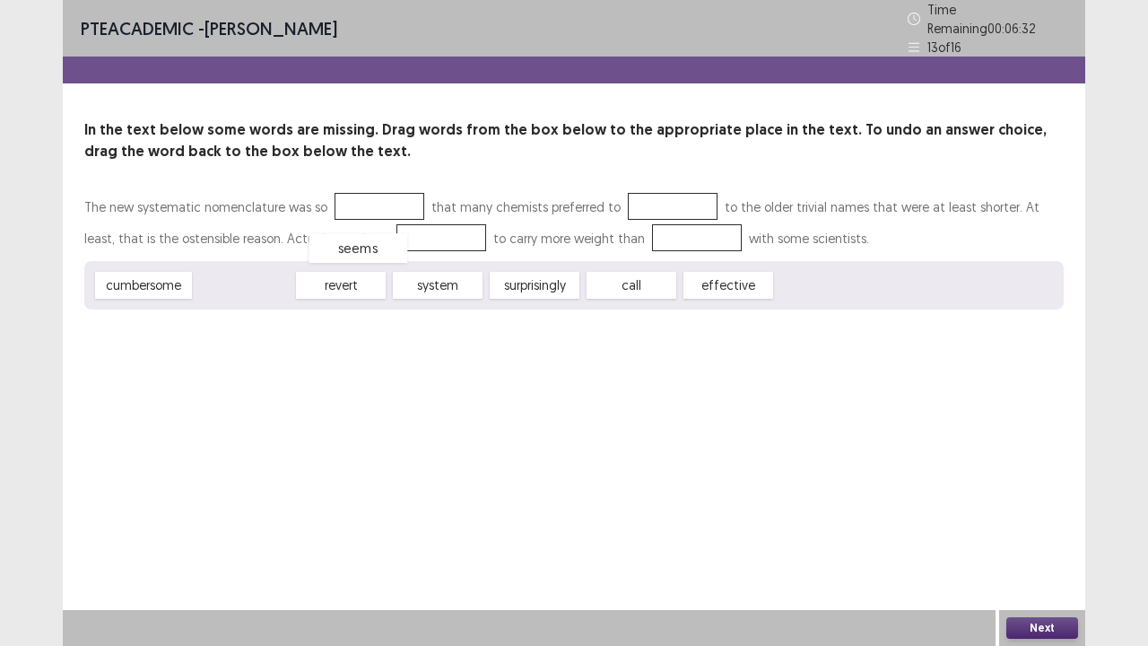
drag, startPoint x: 248, startPoint y: 281, endPoint x: 370, endPoint y: 233, distance: 130.9
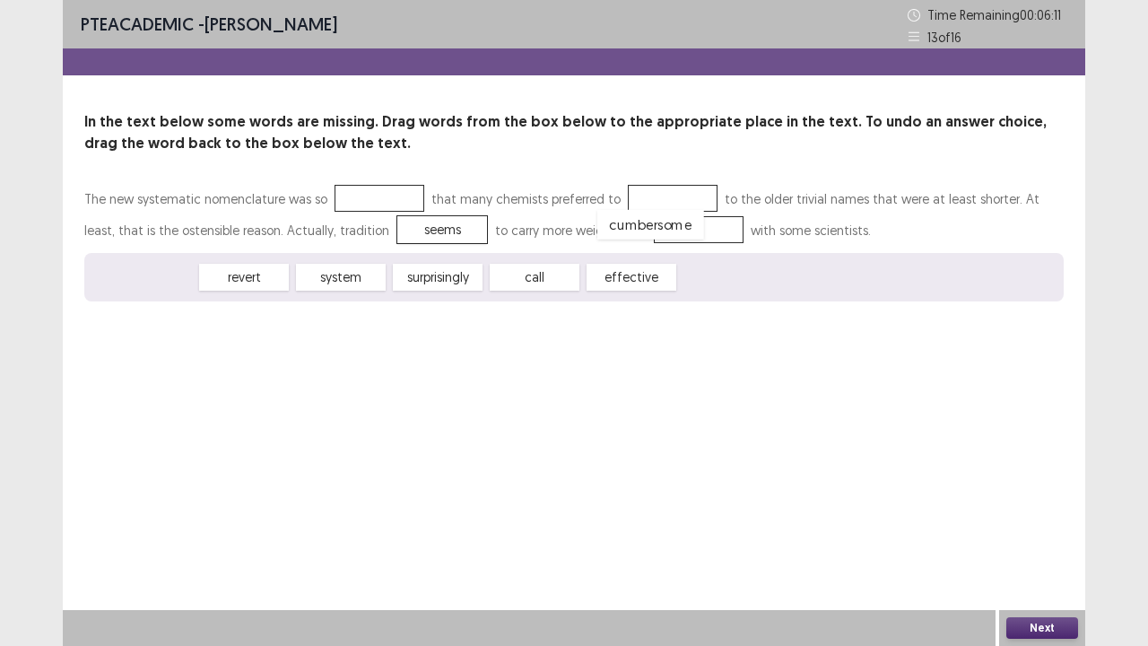
drag, startPoint x: 161, startPoint y: 283, endPoint x: 665, endPoint y: 230, distance: 506.7
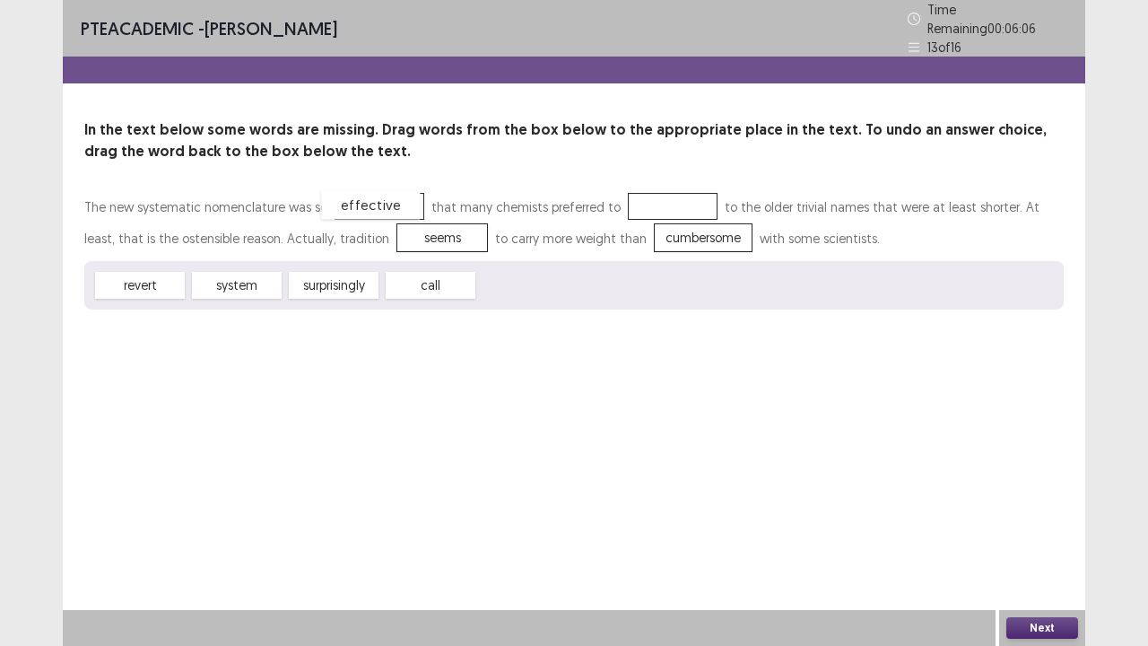
drag, startPoint x: 515, startPoint y: 281, endPoint x: 357, endPoint y: 199, distance: 177.7
drag, startPoint x: 140, startPoint y: 284, endPoint x: 650, endPoint y: 209, distance: 515.9
click at [1033, 531] on button "Next" at bounding box center [1042, 628] width 72 height 22
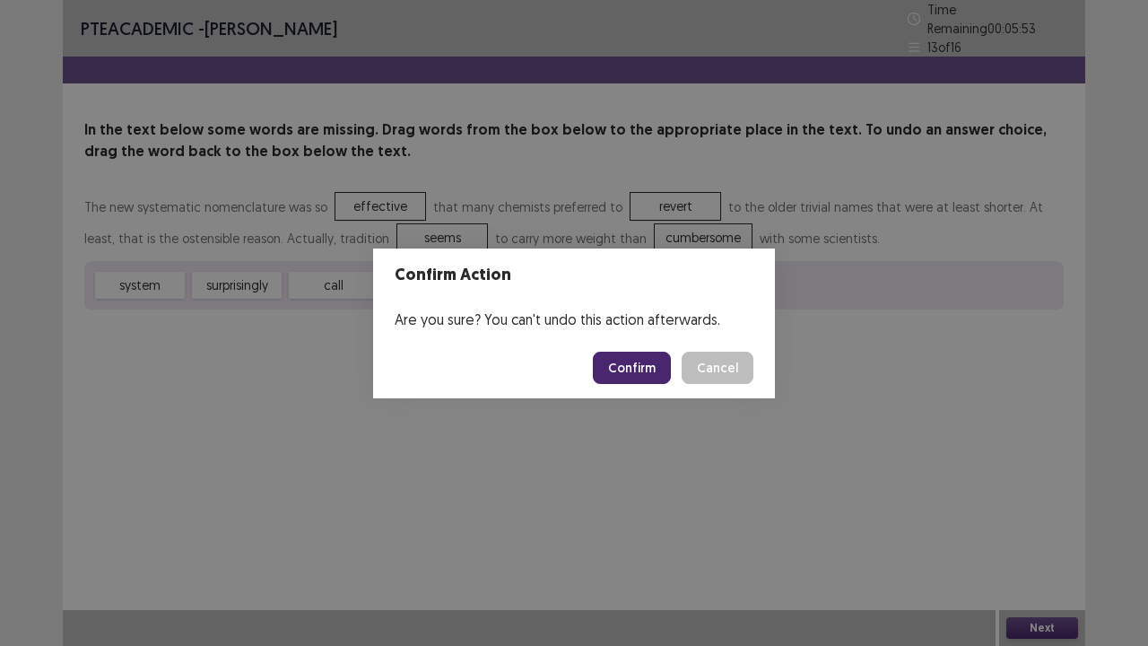
click at [631, 370] on button "Confirm" at bounding box center [632, 368] width 78 height 32
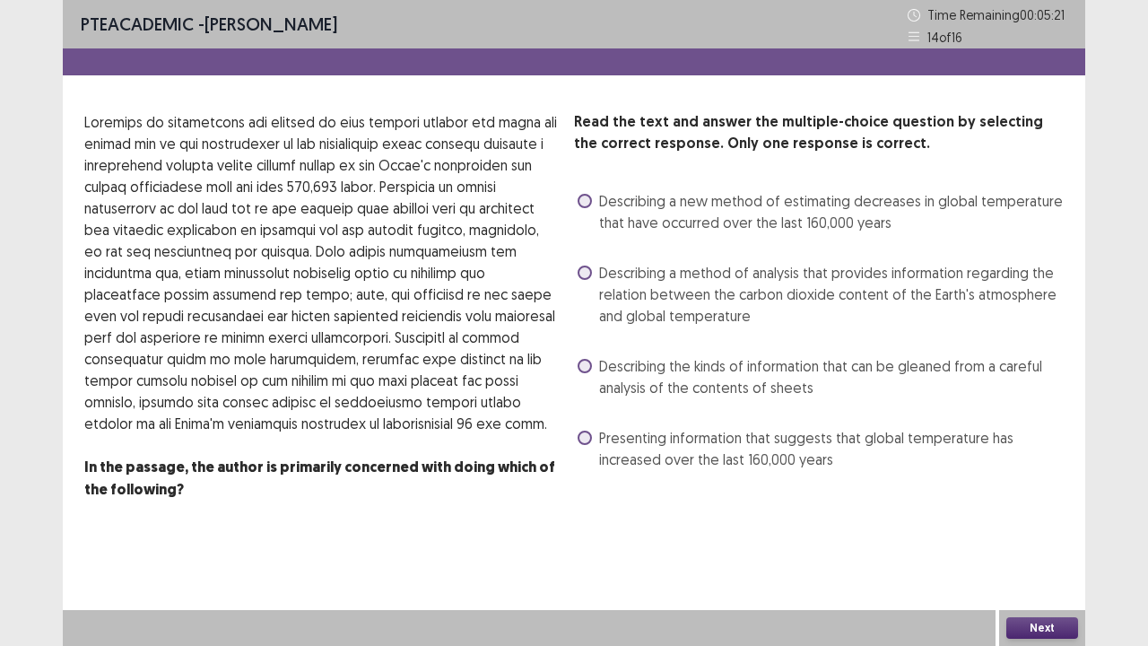
click at [588, 370] on span at bounding box center [585, 366] width 14 height 14
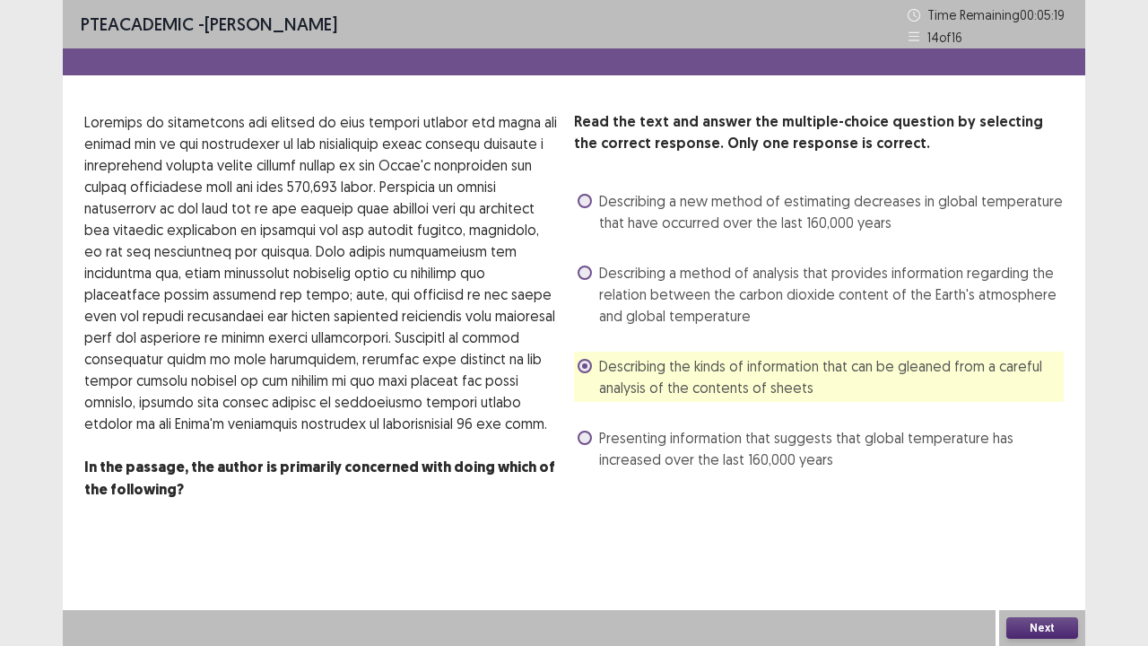
click at [588, 370] on span at bounding box center [585, 366] width 14 height 14
click at [580, 438] on span at bounding box center [585, 438] width 14 height 14
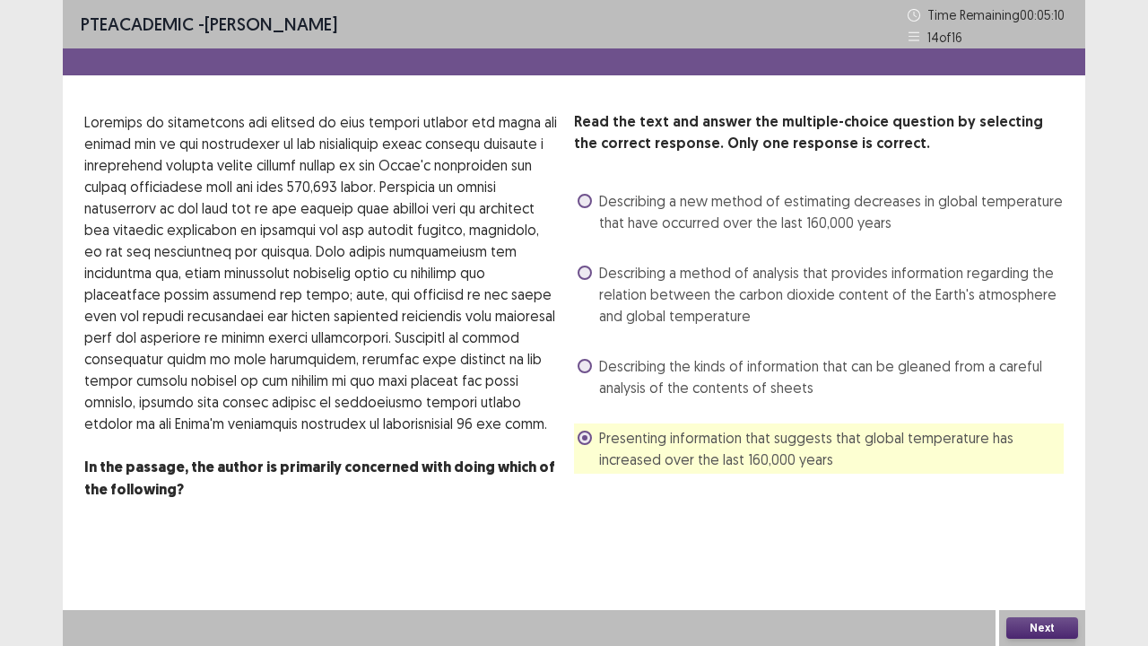
click at [1043, 531] on button "Next" at bounding box center [1042, 628] width 72 height 22
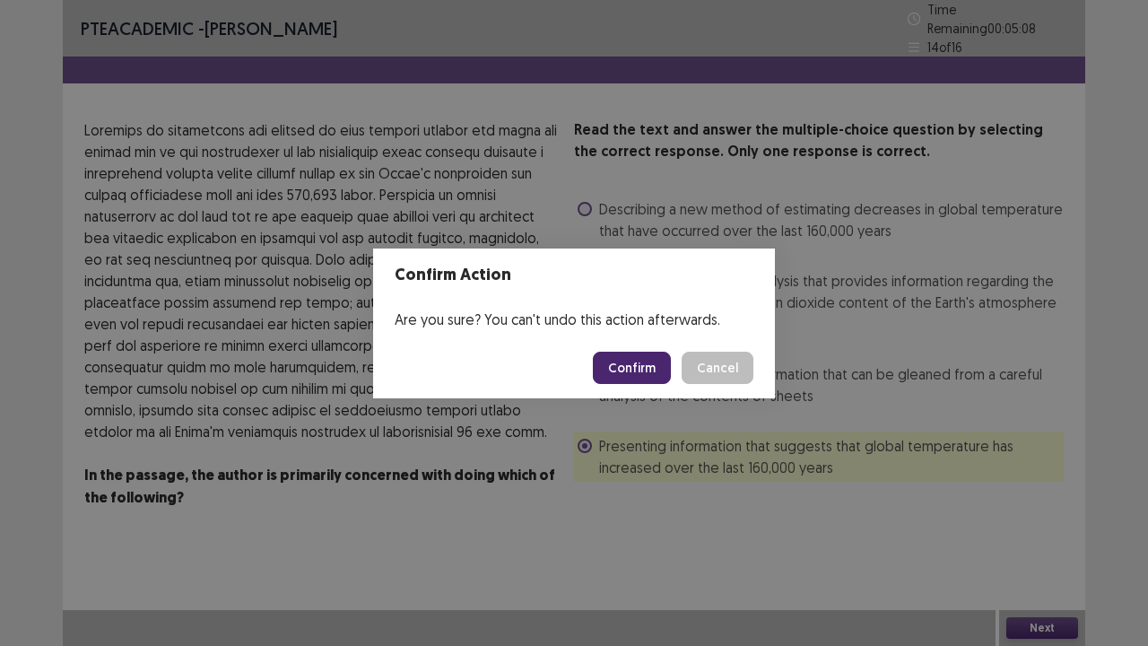
click at [647, 370] on button "Confirm" at bounding box center [632, 368] width 78 height 32
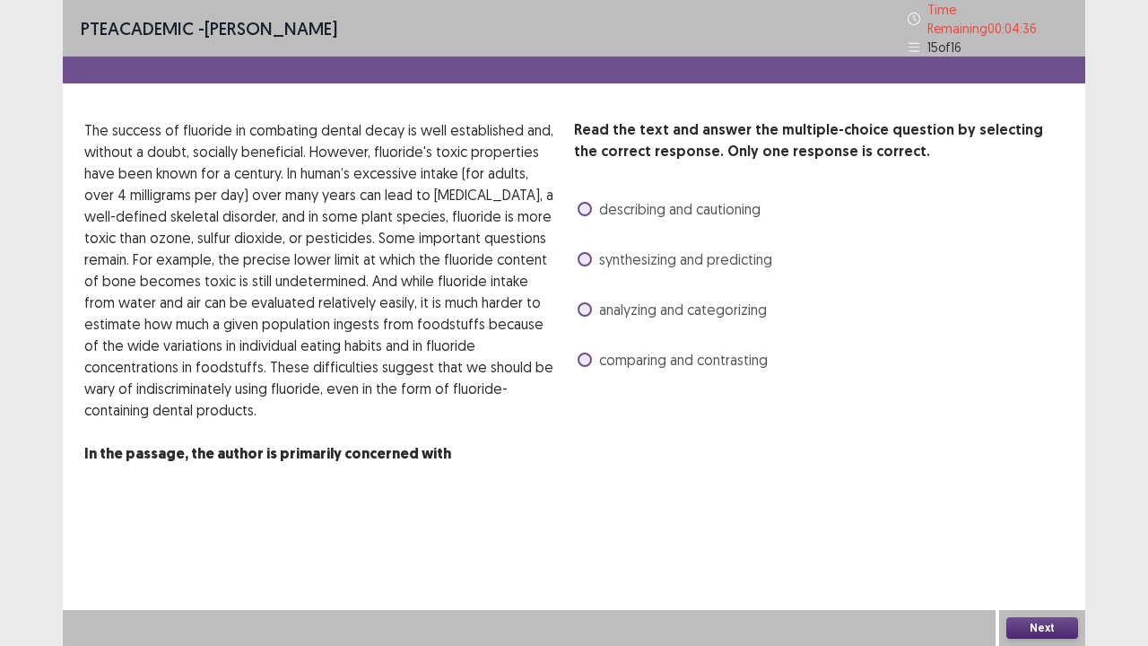
click at [581, 307] on span at bounding box center [585, 309] width 14 height 14
click at [1035, 531] on button "Next" at bounding box center [1042, 628] width 72 height 22
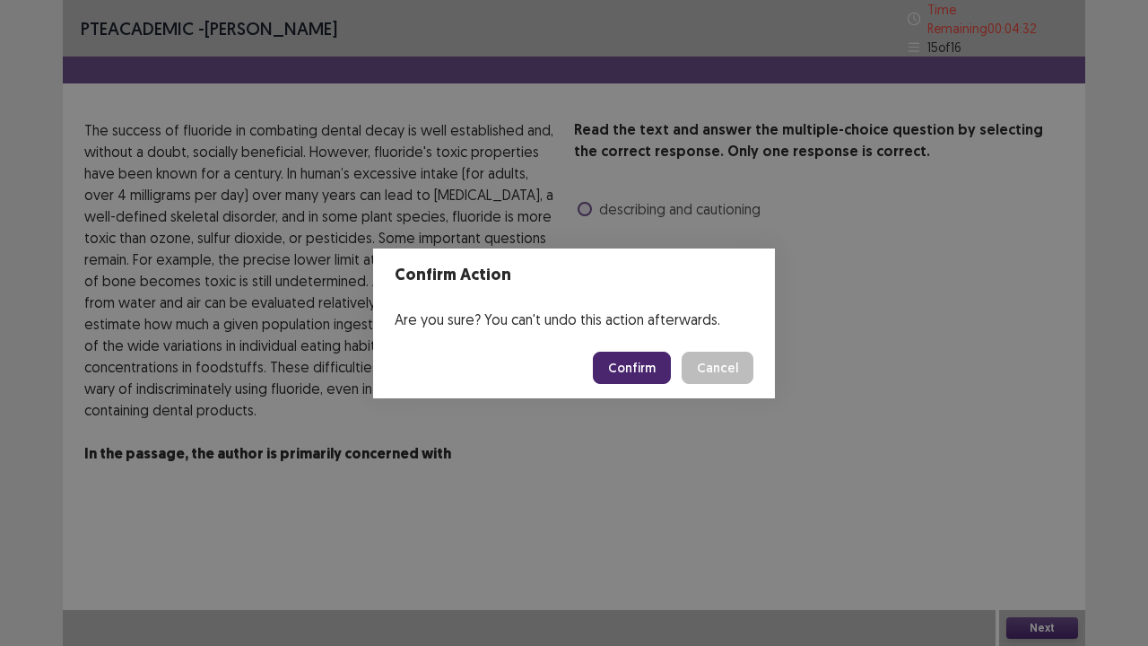
click at [628, 367] on button "Confirm" at bounding box center [632, 368] width 78 height 32
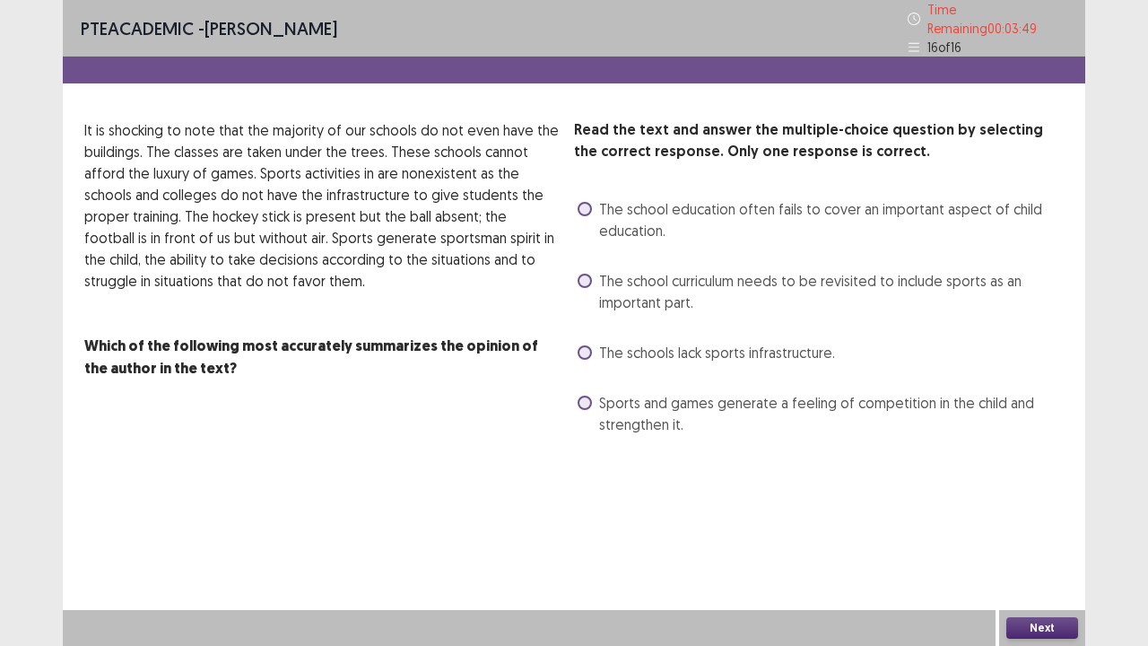
click at [587, 396] on span at bounding box center [585, 403] width 14 height 14
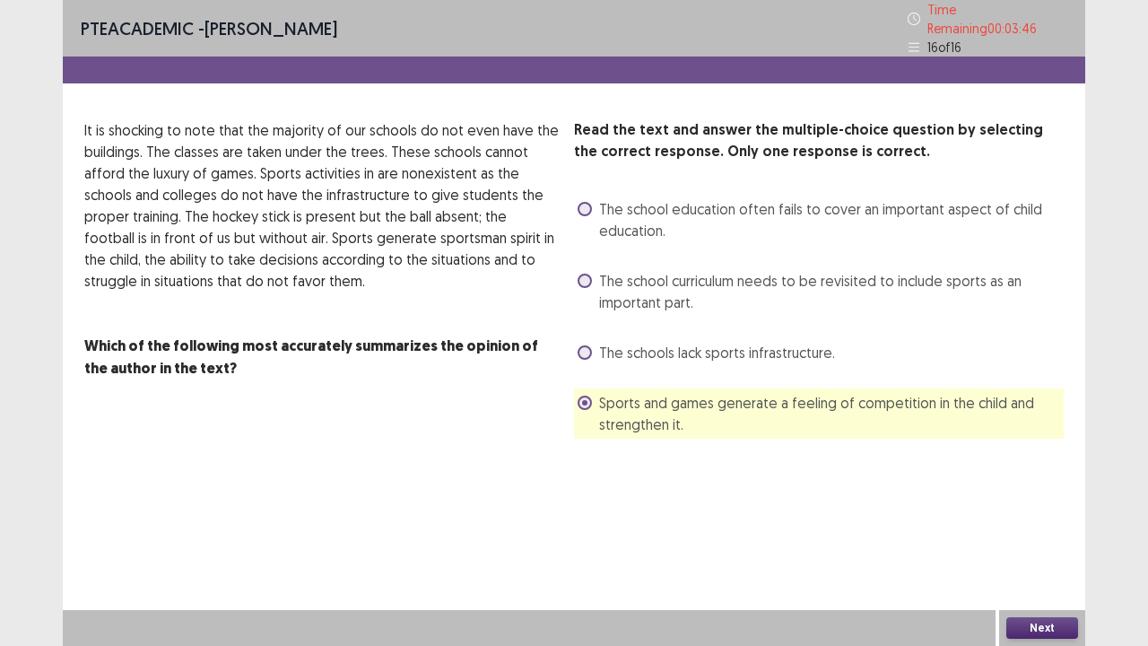
click at [1034, 531] on button "Next" at bounding box center [1042, 628] width 72 height 22
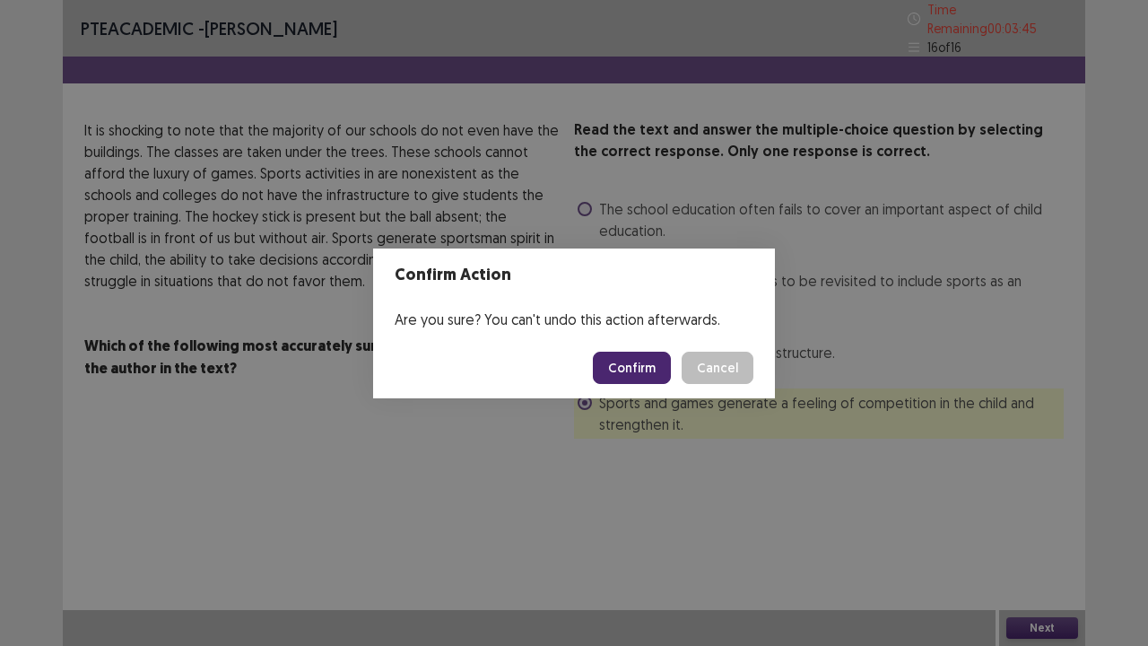
click at [633, 373] on button "Confirm" at bounding box center [632, 368] width 78 height 32
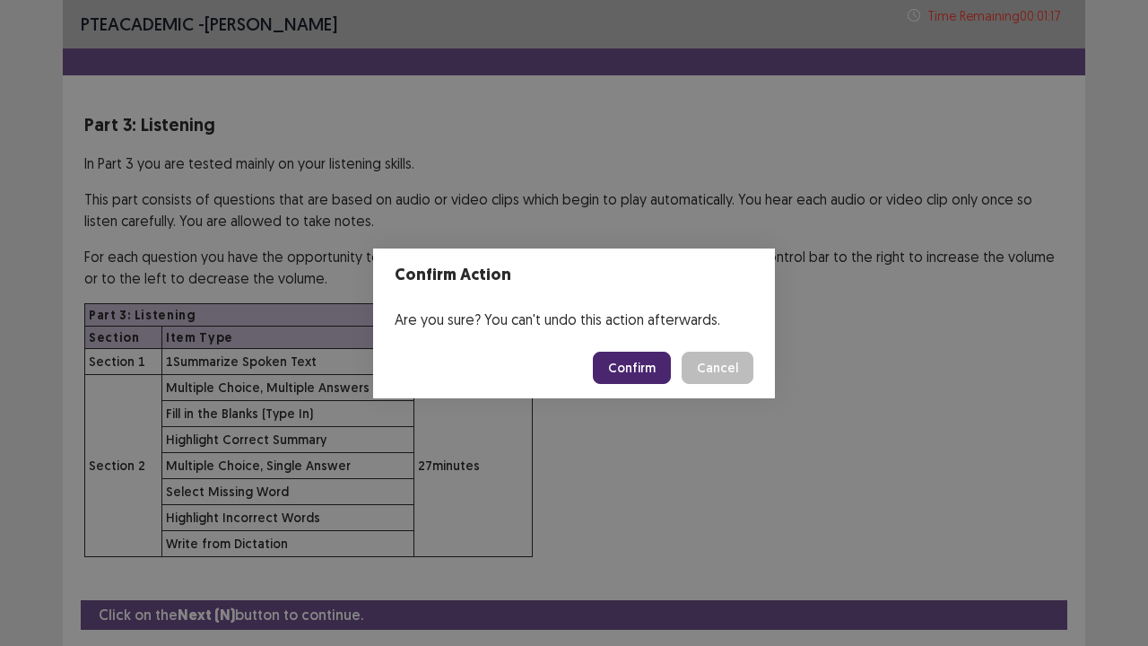
click at [633, 368] on button "Confirm" at bounding box center [632, 368] width 78 height 32
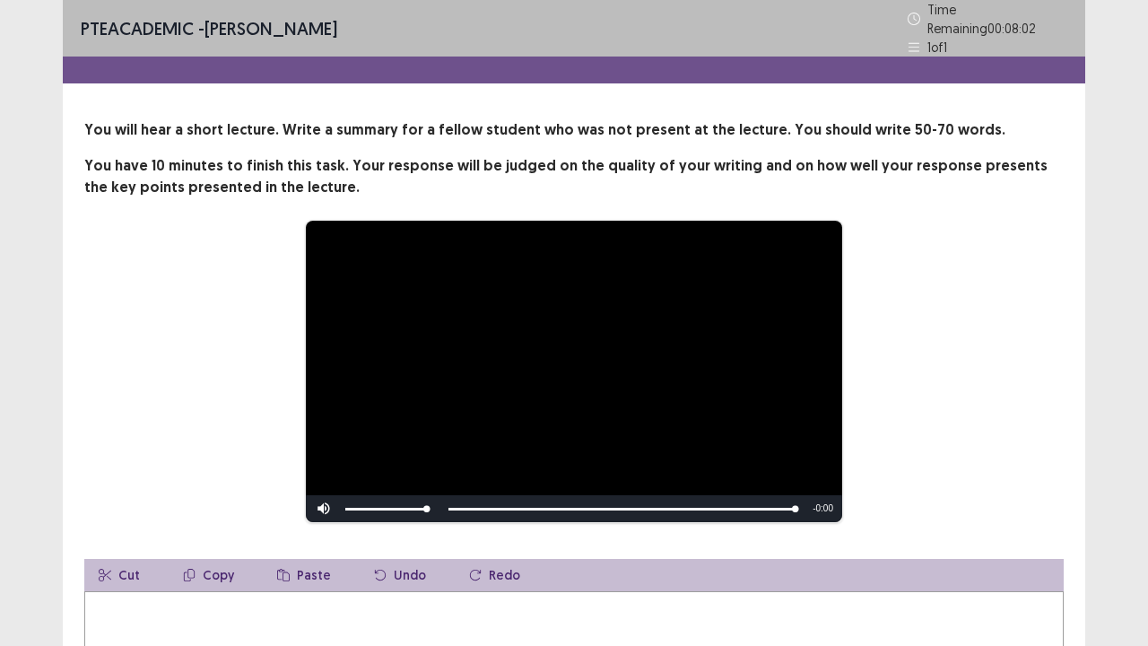
click at [210, 395] on div "**********" at bounding box center [574, 371] width 836 height 303
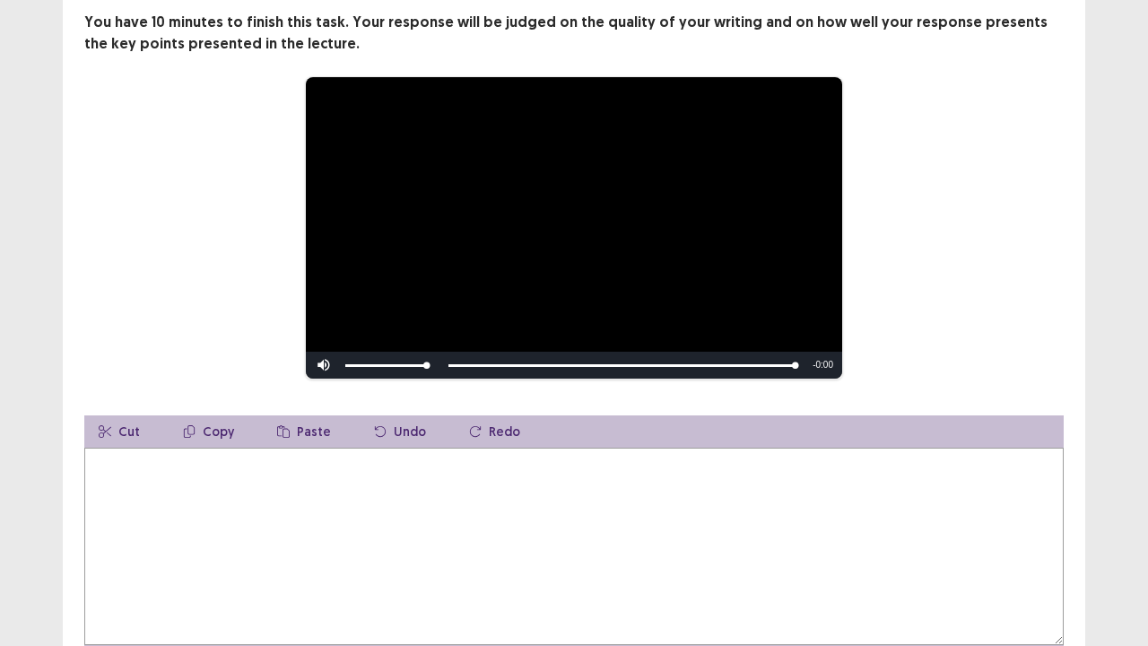
scroll to position [179, 0]
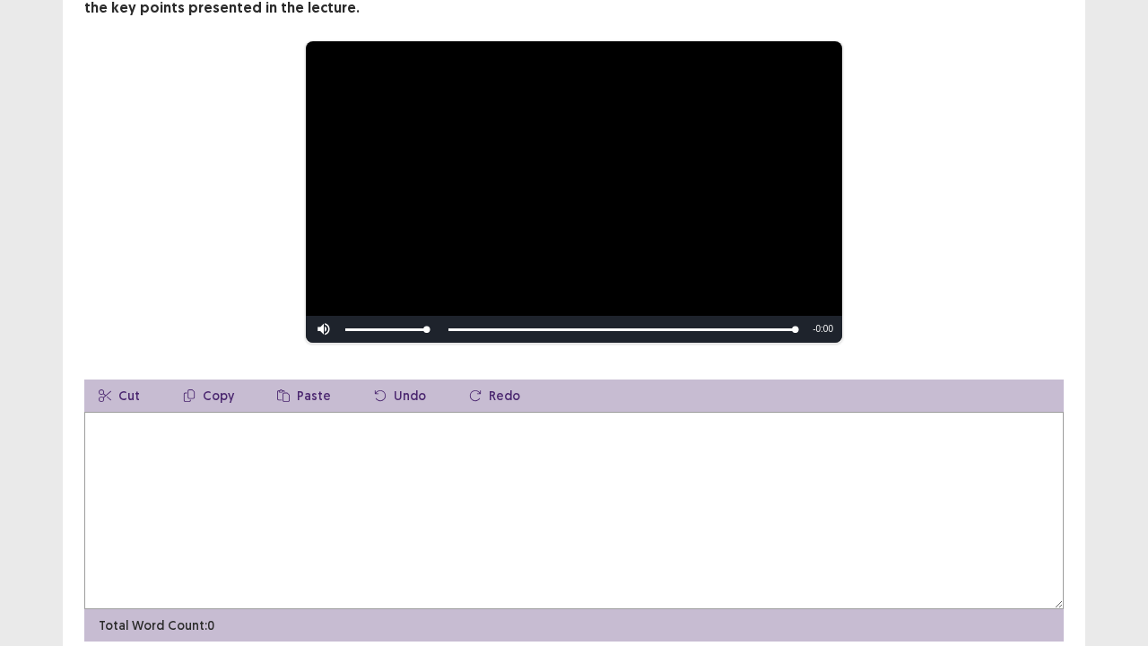
click at [174, 468] on textarea at bounding box center [573, 510] width 979 height 197
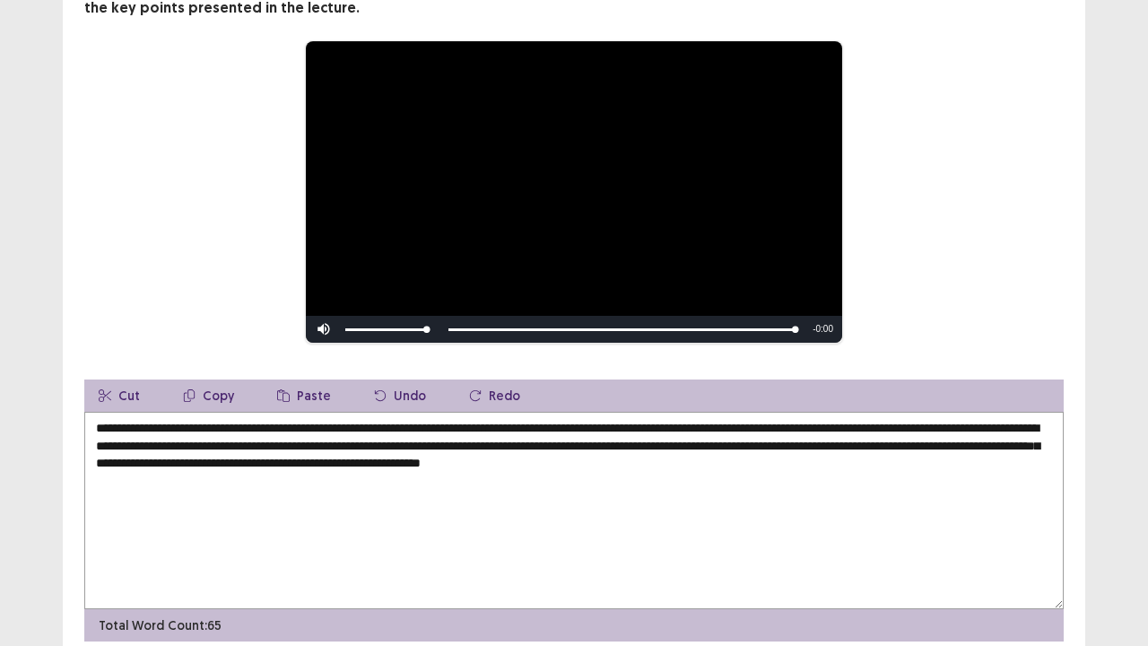
type textarea "**********"
click at [1059, 188] on div "**********" at bounding box center [573, 191] width 979 height 303
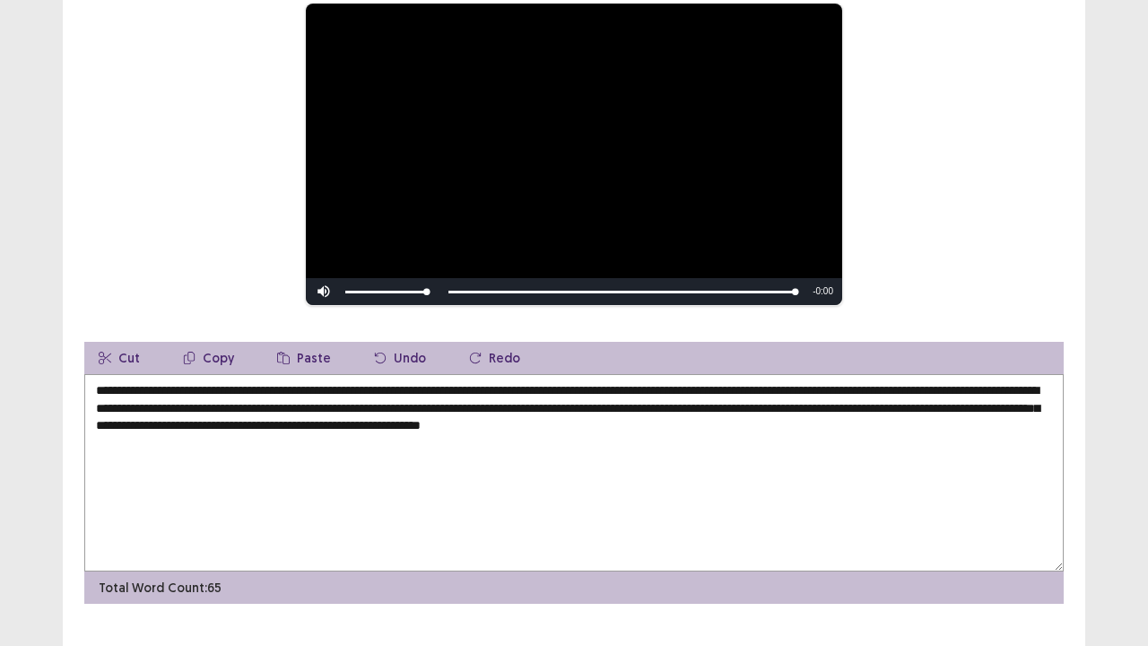
scroll to position [246, 0]
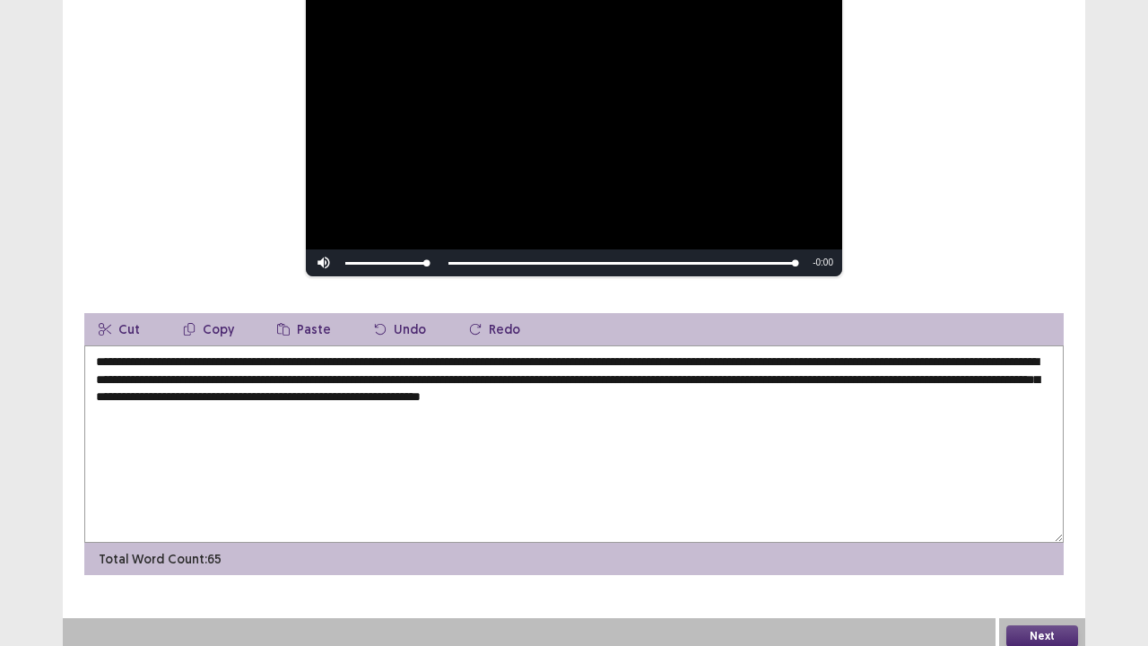
click at [1042, 531] on button "Next" at bounding box center [1042, 636] width 72 height 22
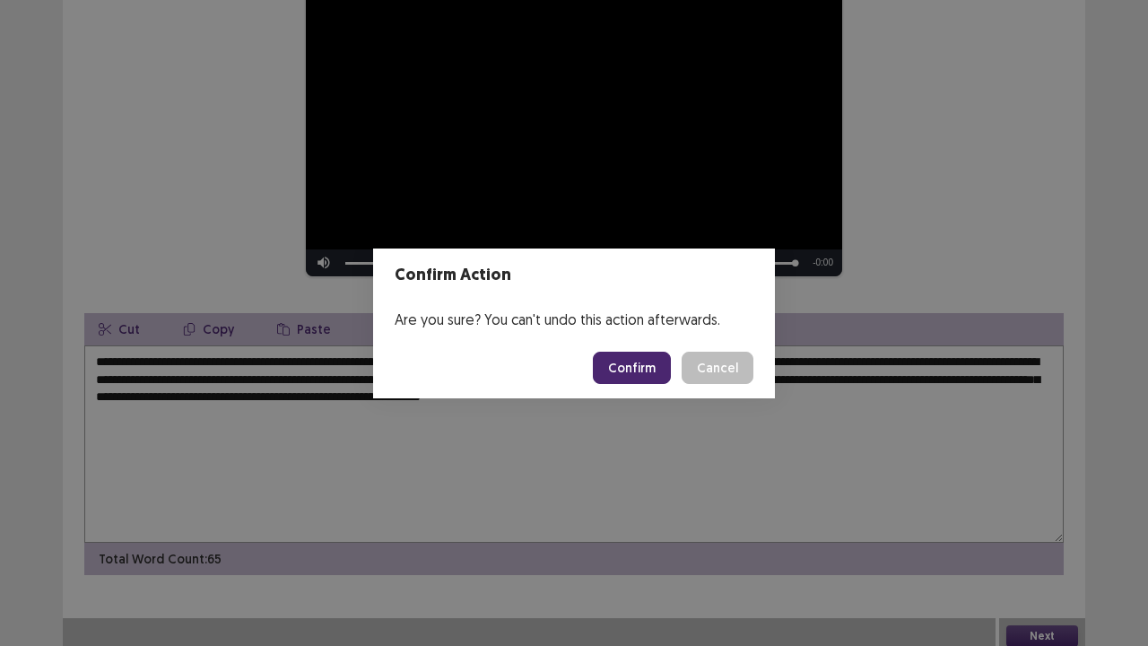
click at [633, 374] on button "Confirm" at bounding box center [632, 368] width 78 height 32
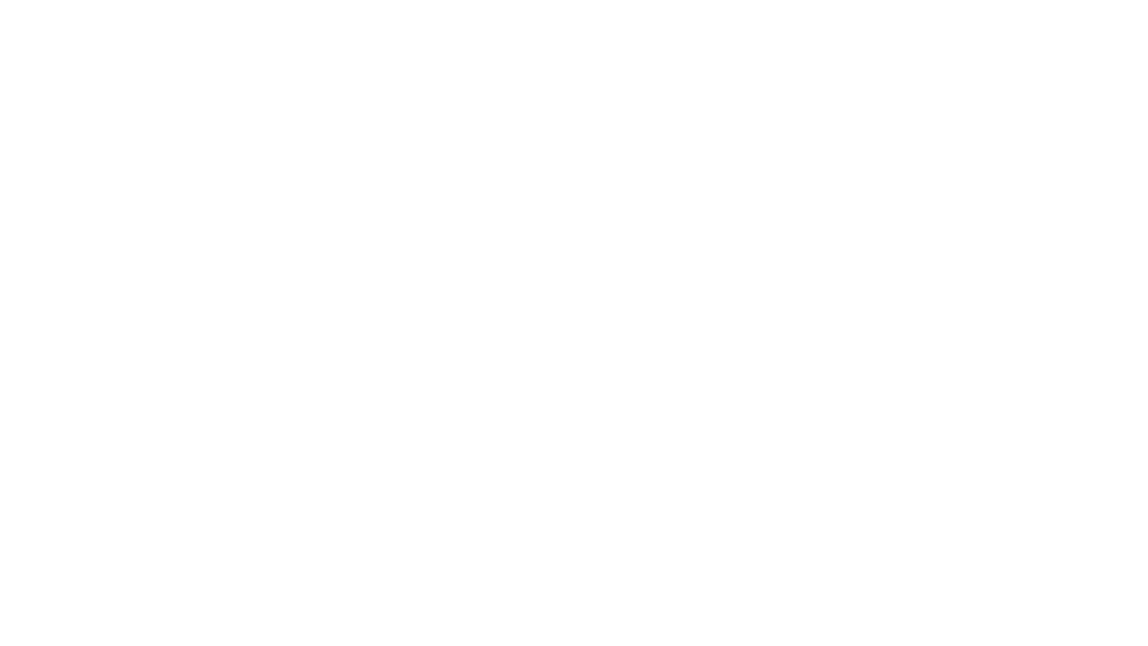
scroll to position [0, 0]
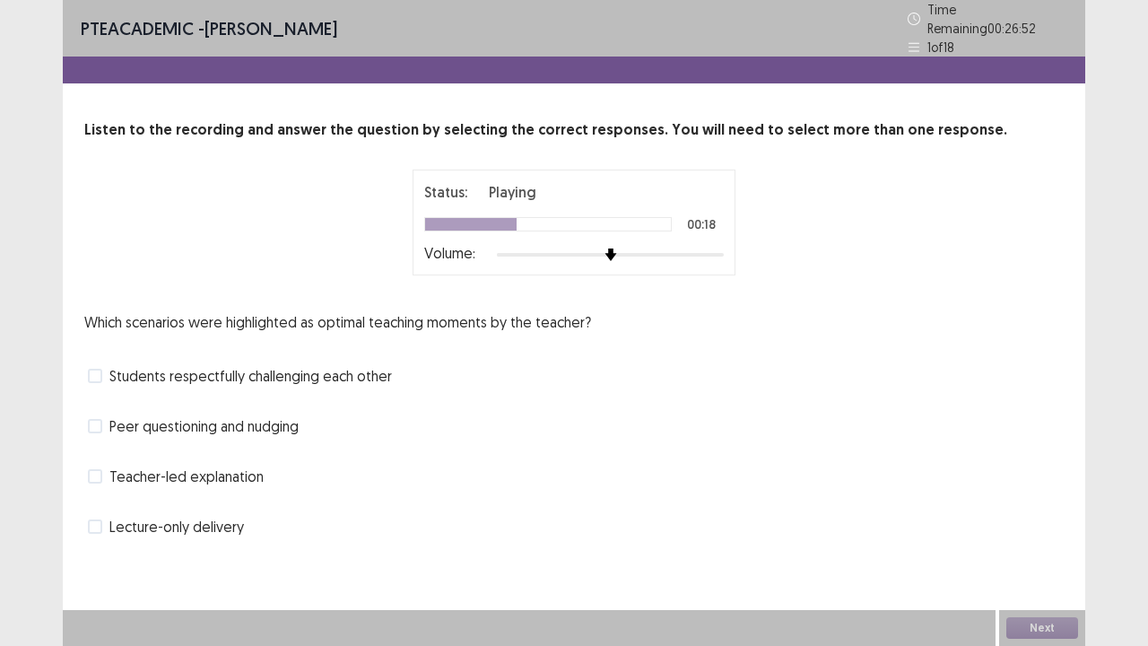
click at [97, 419] on span at bounding box center [95, 426] width 14 height 14
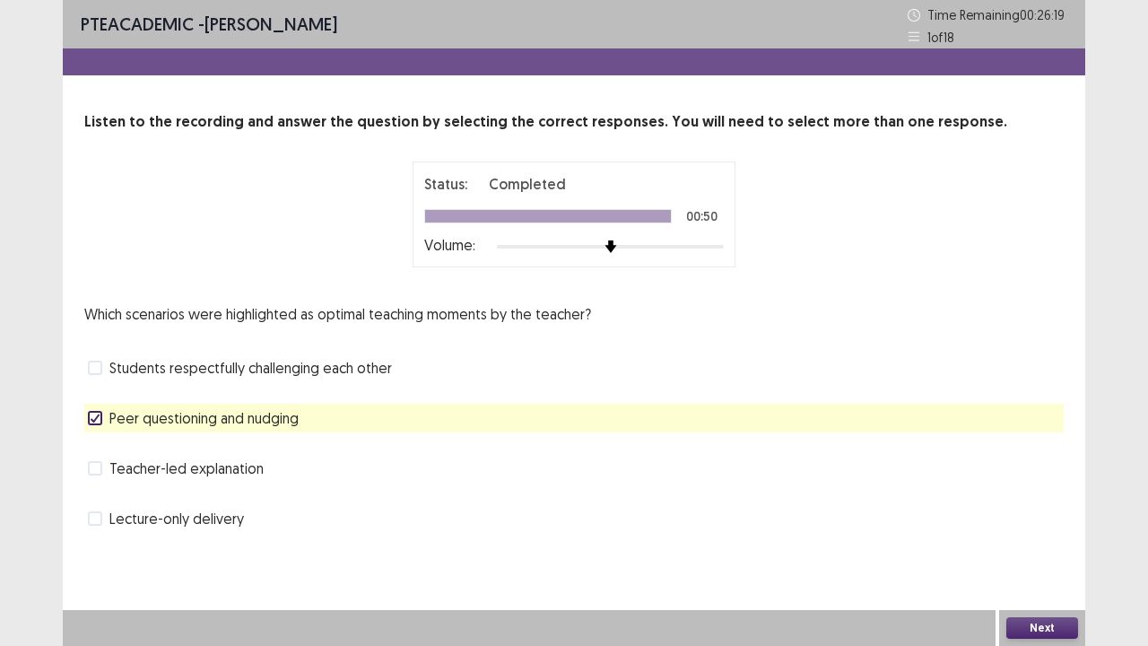
click at [92, 472] on span at bounding box center [95, 468] width 14 height 14
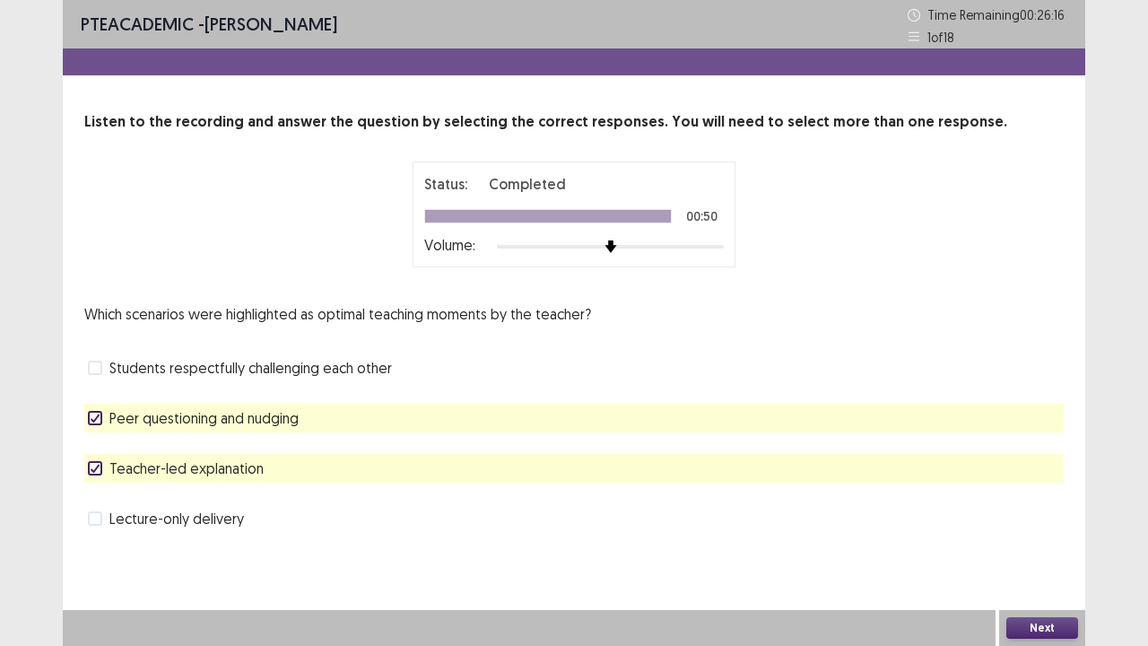
click at [1034, 531] on button "Next" at bounding box center [1042, 628] width 72 height 22
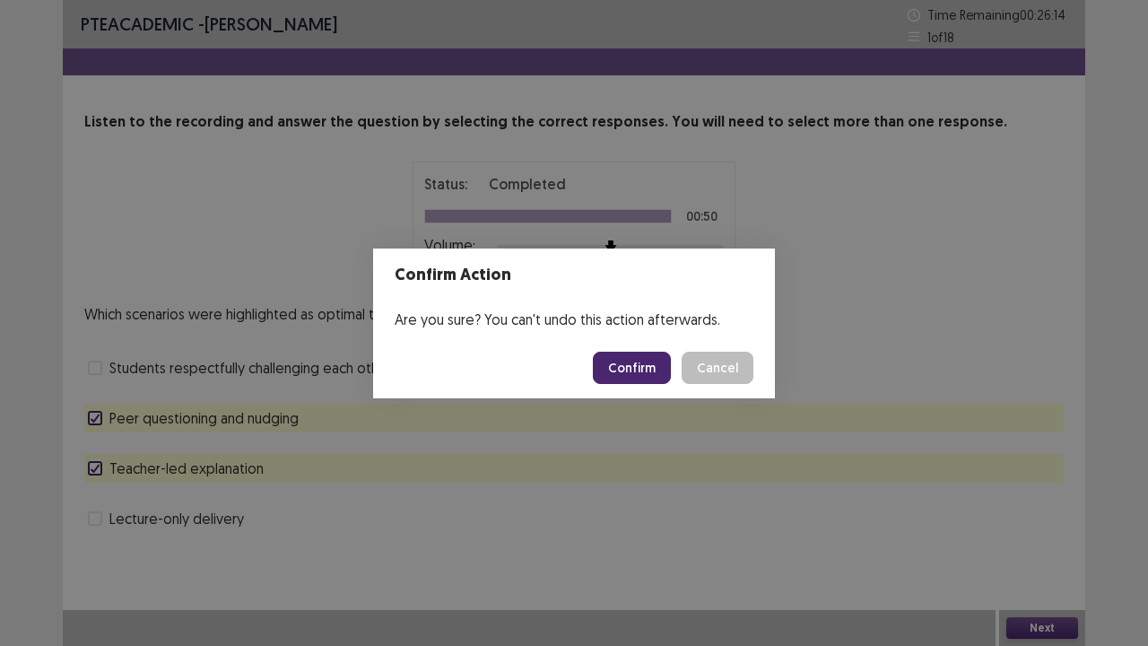
click at [645, 370] on button "Confirm" at bounding box center [632, 368] width 78 height 32
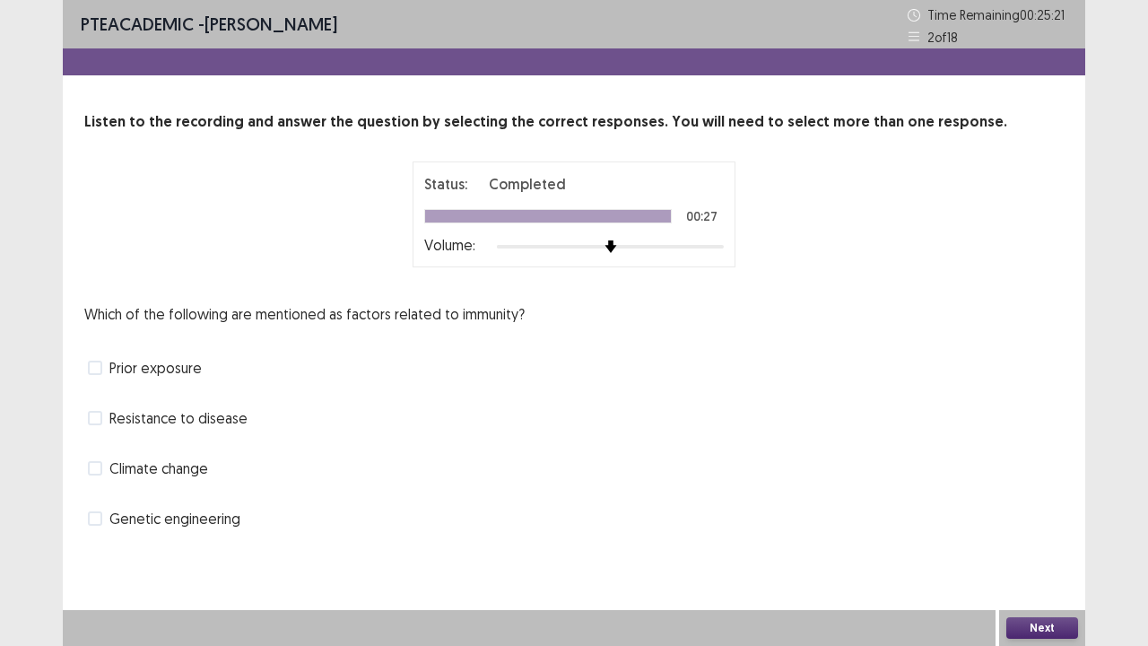
click at [99, 417] on span at bounding box center [95, 418] width 14 height 14
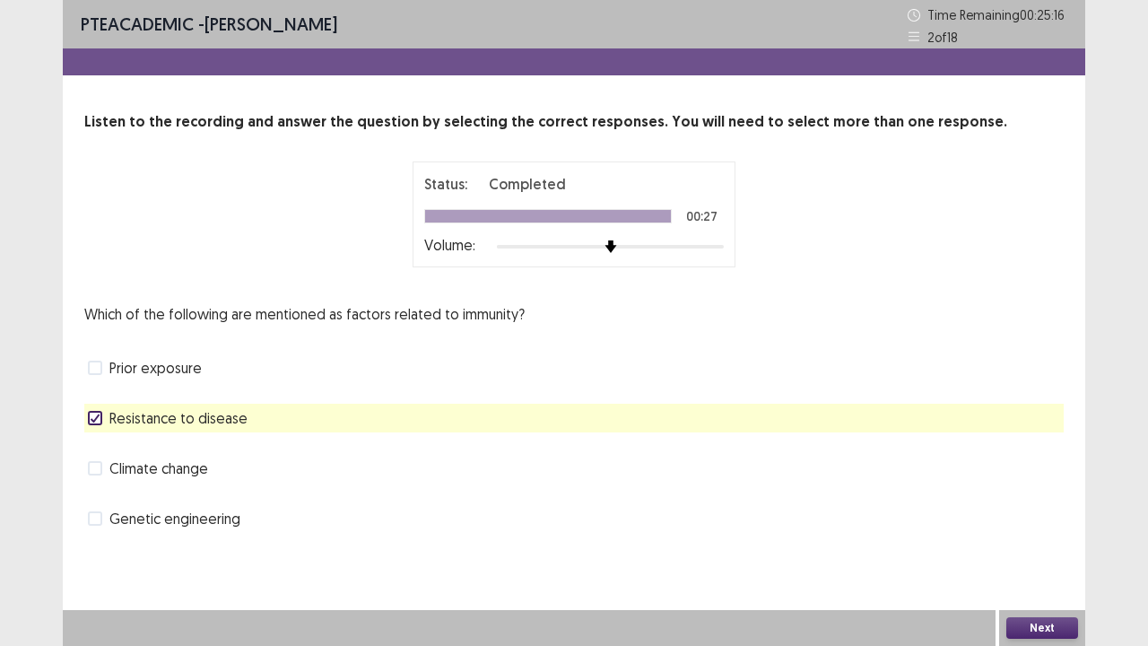
click at [93, 470] on span at bounding box center [95, 468] width 14 height 14
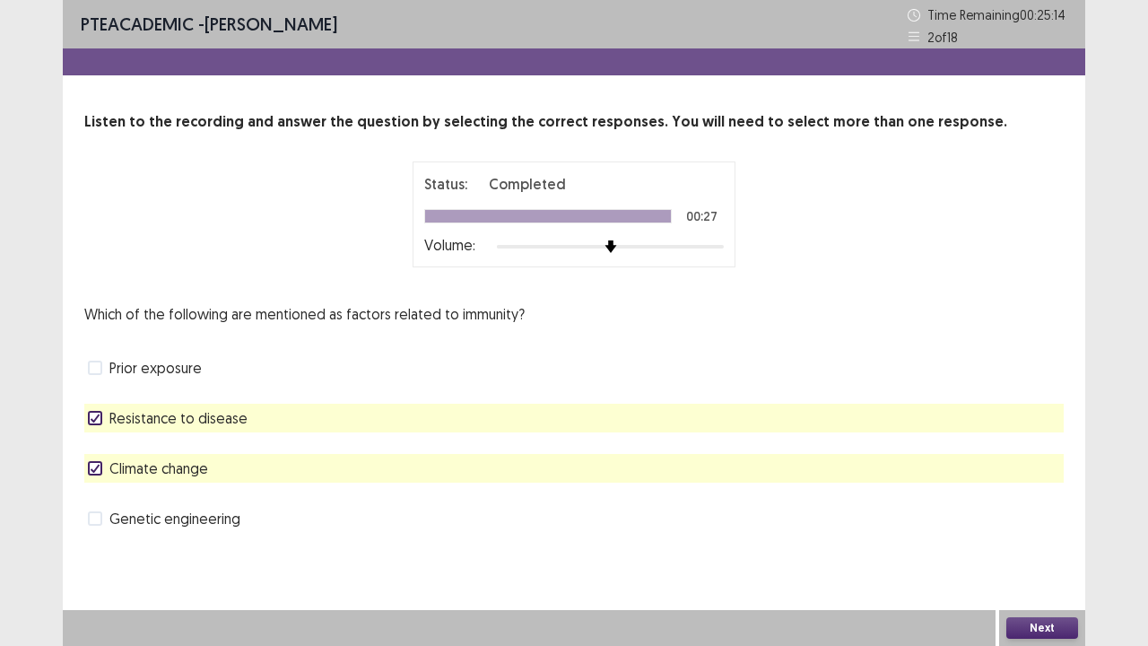
click at [1045, 531] on button "Next" at bounding box center [1042, 628] width 72 height 22
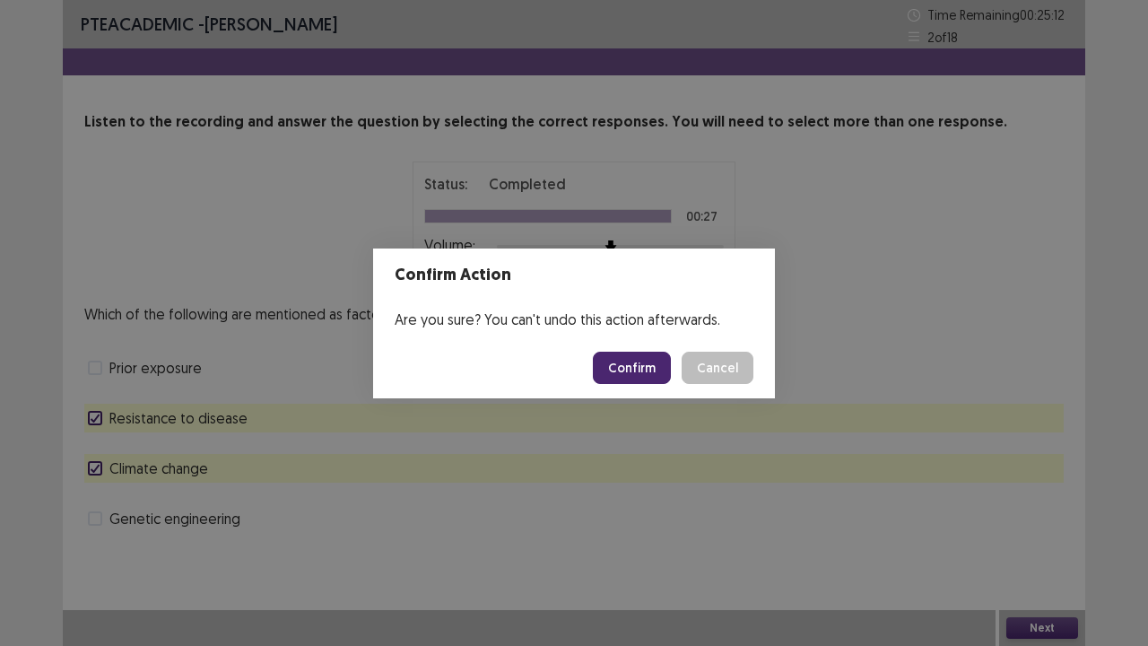
click at [657, 364] on button "Confirm" at bounding box center [632, 368] width 78 height 32
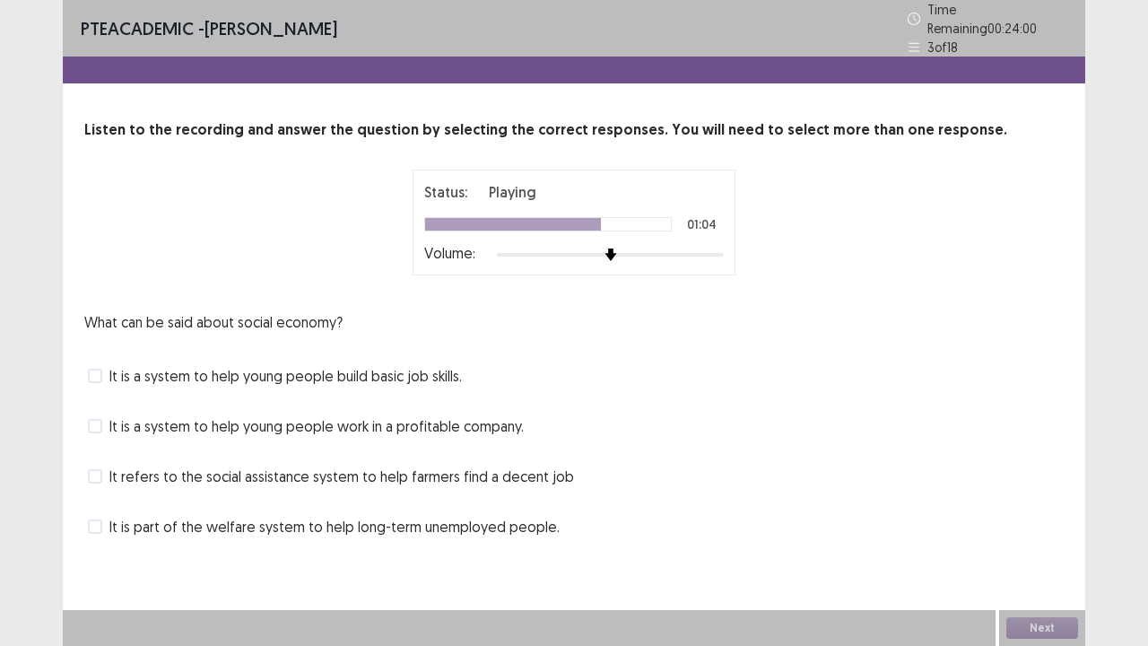
click at [93, 519] on span at bounding box center [95, 526] width 14 height 14
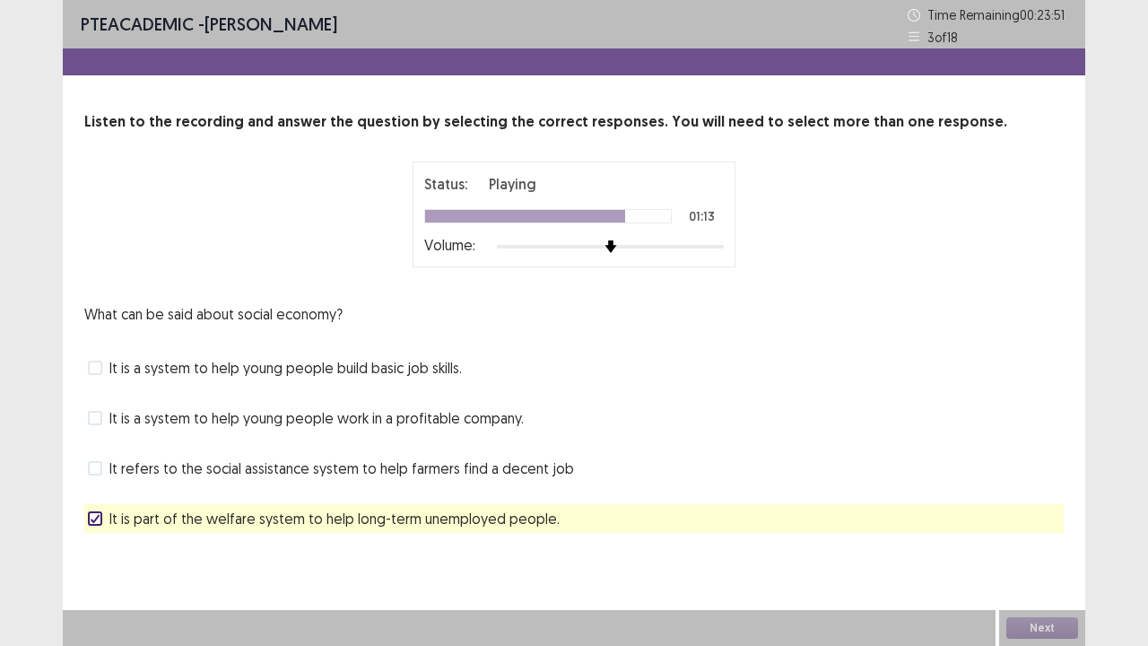
click at [102, 368] on label "It is a system to help young people build basic job skills." at bounding box center [275, 368] width 374 height 22
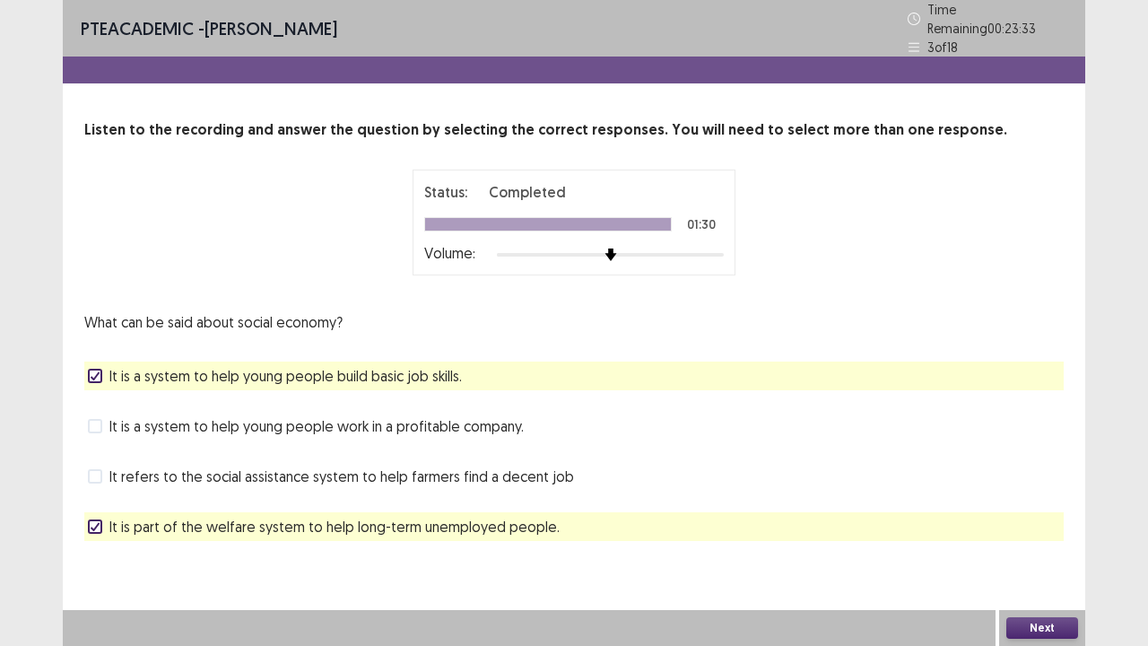
click at [1032, 531] on button "Next" at bounding box center [1042, 628] width 72 height 22
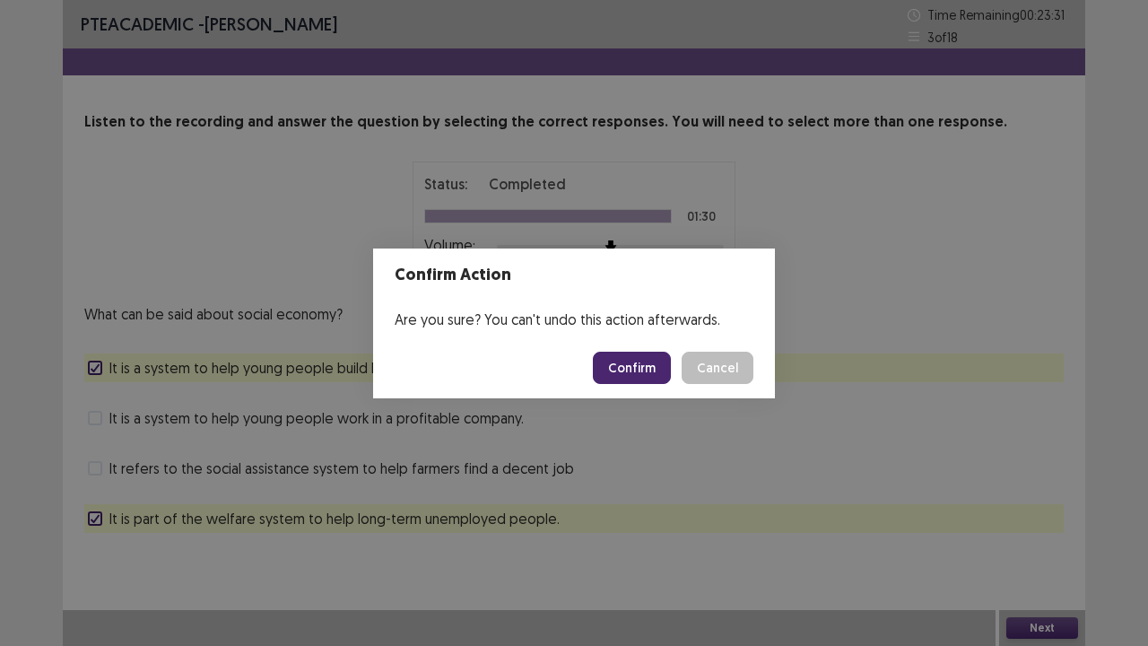
click at [640, 370] on button "Confirm" at bounding box center [632, 368] width 78 height 32
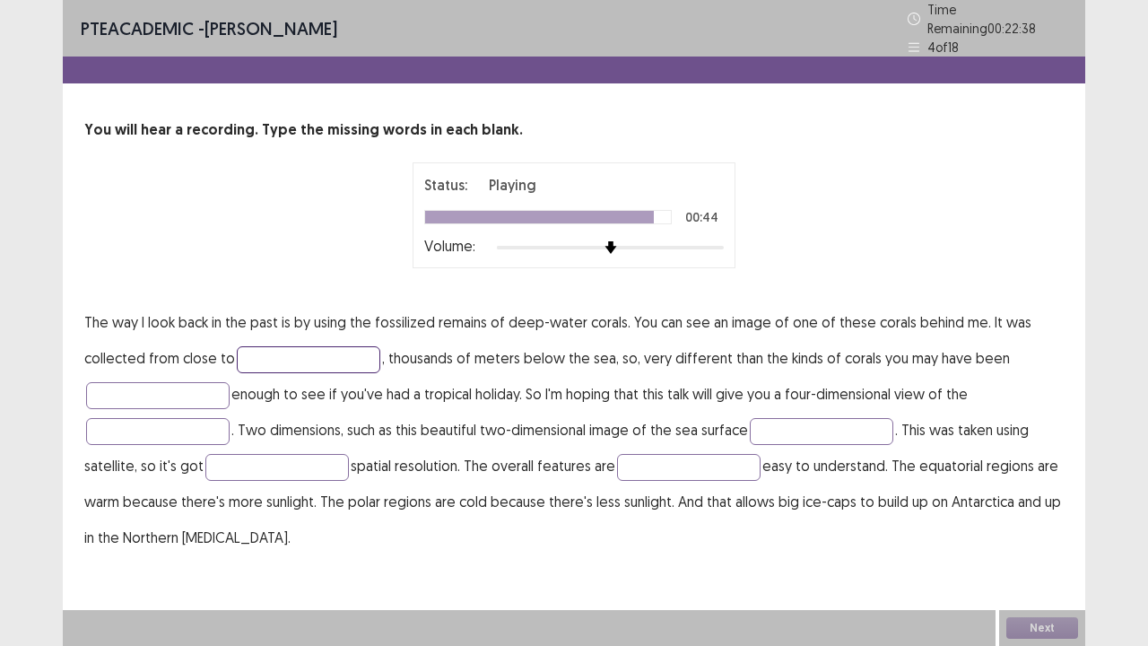
click at [334, 357] on input "text" at bounding box center [309, 359] width 144 height 27
type input "**********"
click at [191, 388] on input "text" at bounding box center [158, 395] width 144 height 27
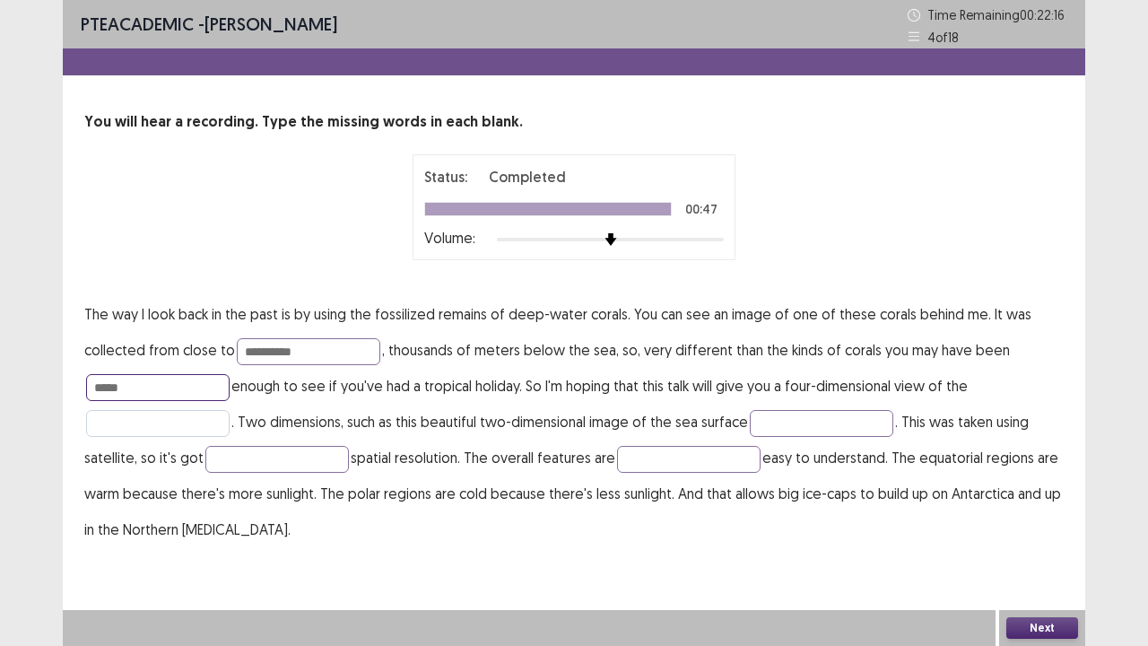
type input "*****"
click at [191, 422] on input "text" at bounding box center [158, 423] width 144 height 27
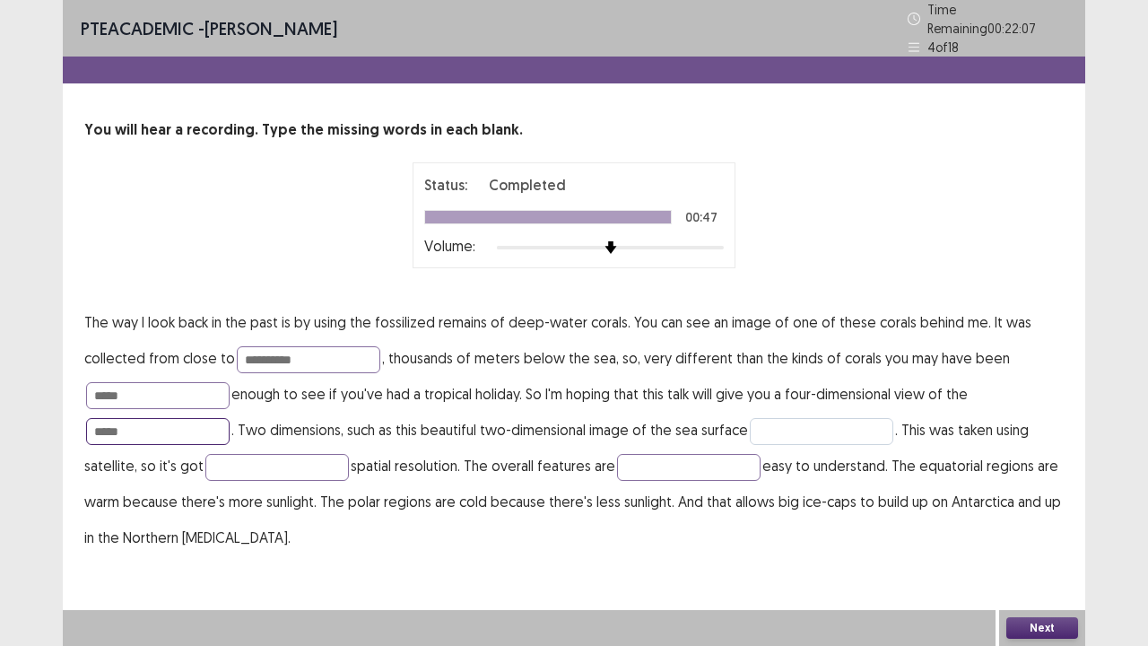
type input "*****"
click at [787, 421] on input "text" at bounding box center [822, 431] width 144 height 27
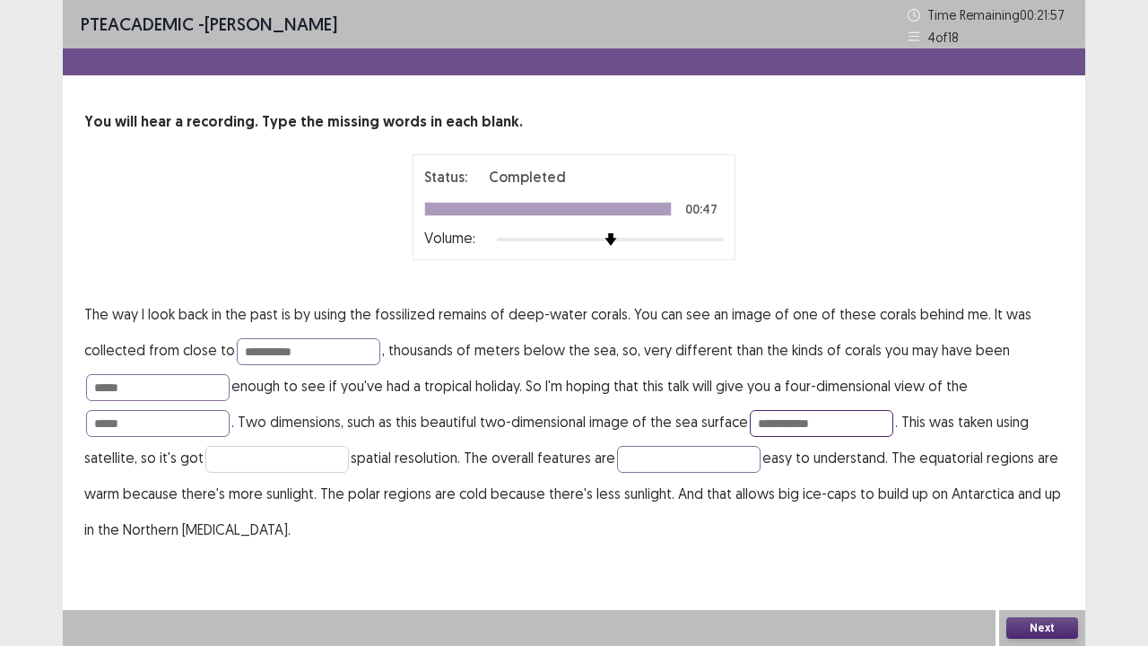
type input "**********"
click at [316, 459] on input "text" at bounding box center [277, 459] width 144 height 27
type input "**********"
click at [644, 460] on input "text" at bounding box center [689, 459] width 144 height 27
type input "*********"
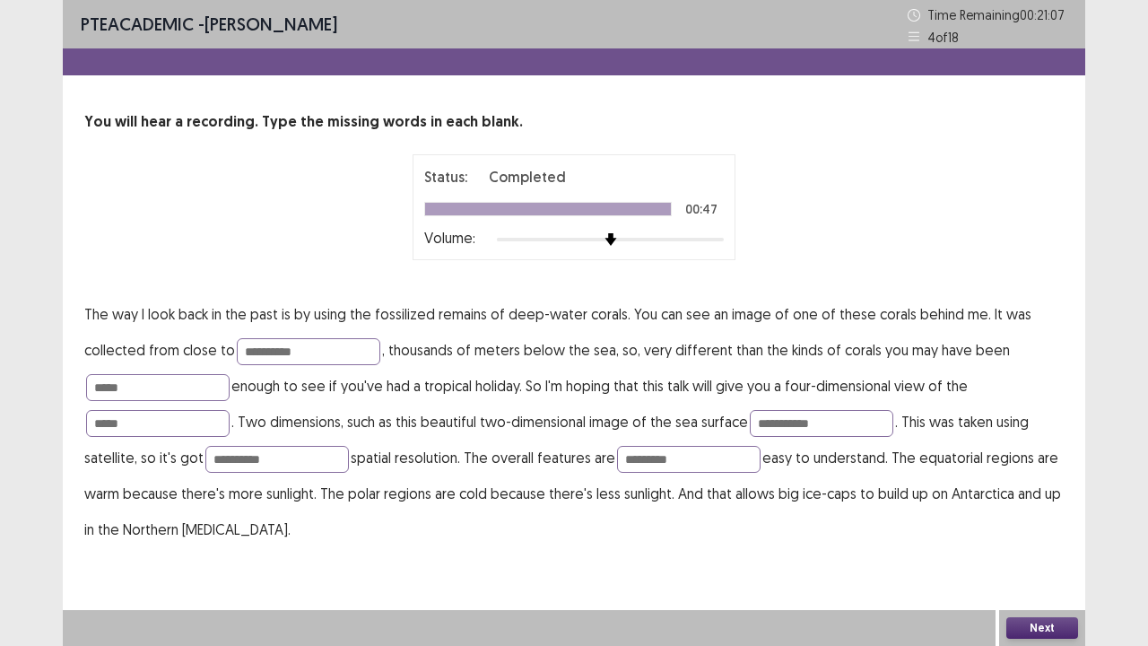
click at [1013, 531] on button "Next" at bounding box center [1042, 628] width 72 height 22
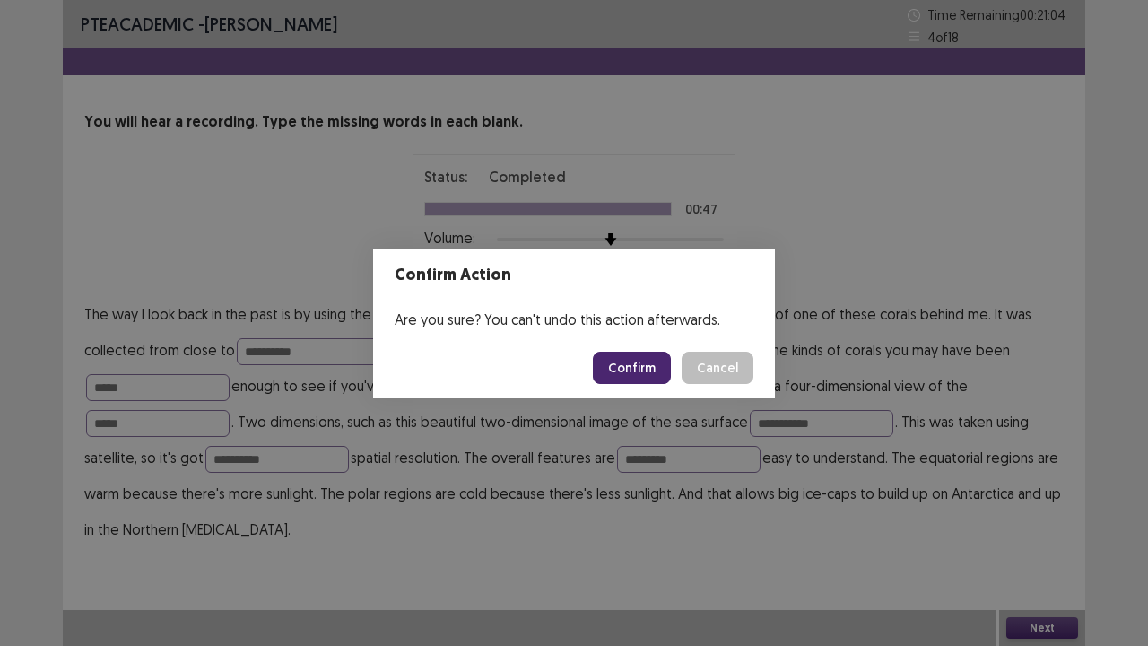
click at [637, 378] on button "Confirm" at bounding box center [632, 368] width 78 height 32
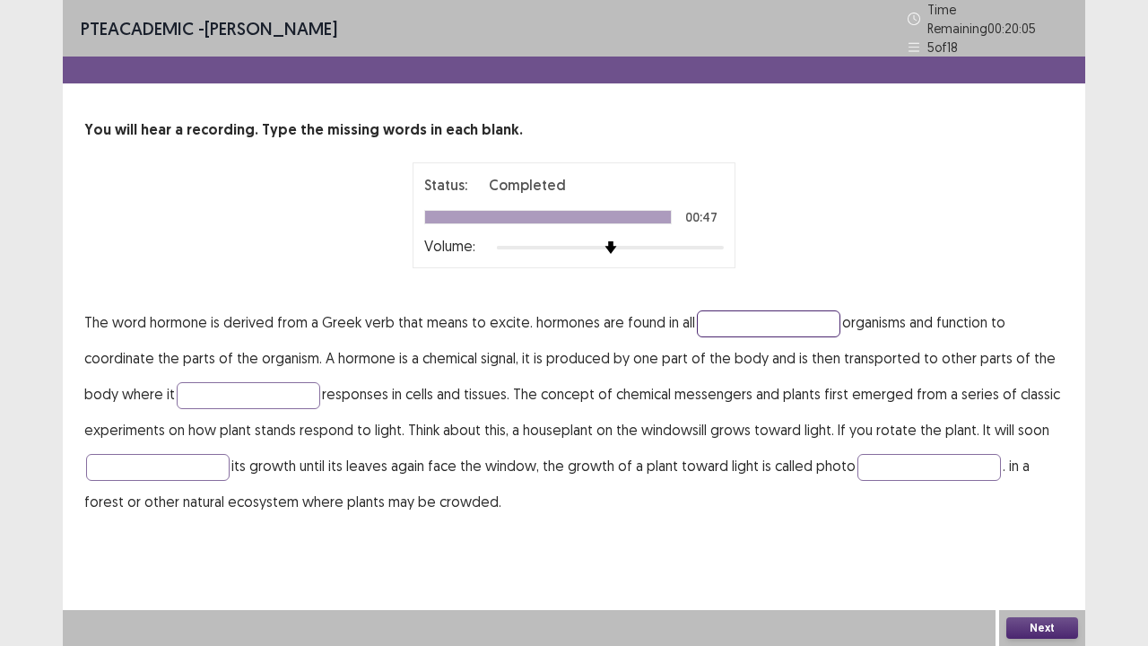
click at [761, 317] on input "text" at bounding box center [769, 323] width 144 height 27
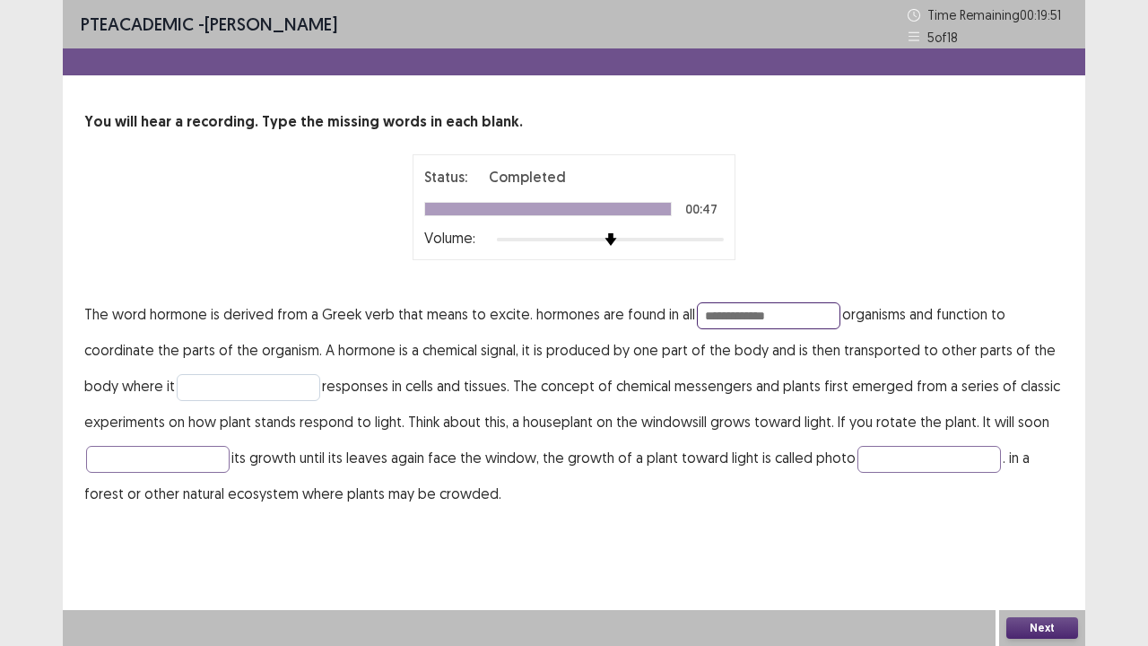
type input "**********"
click at [269, 384] on input "text" at bounding box center [249, 387] width 144 height 27
type input "*******"
click at [185, 461] on input "text" at bounding box center [158, 459] width 144 height 27
type input "**********"
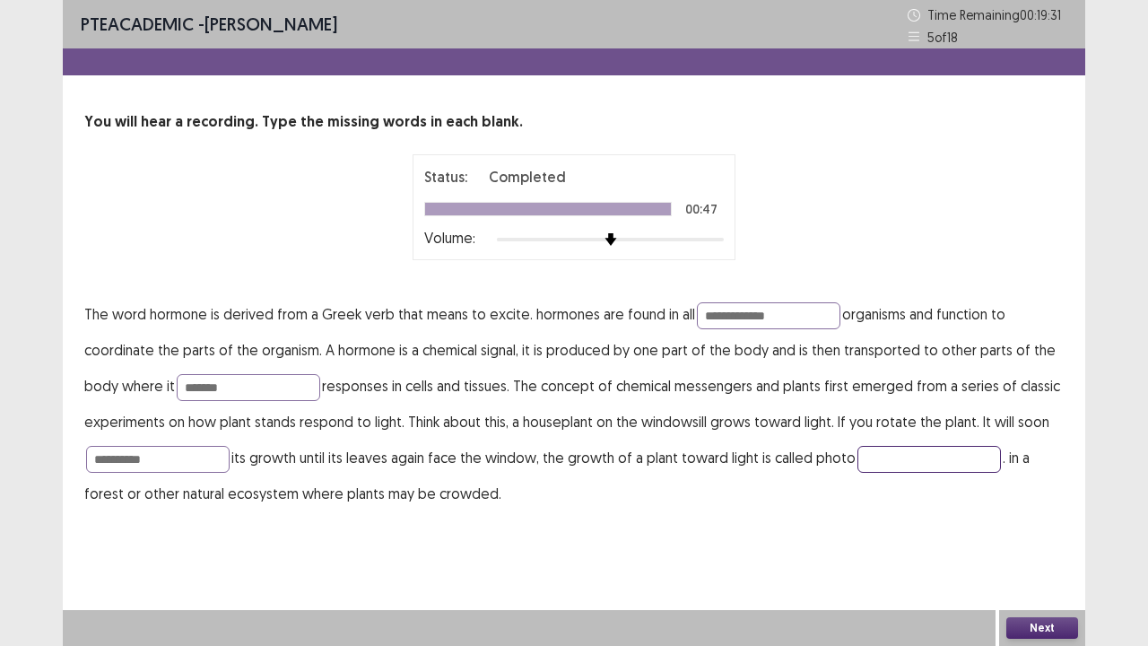
click at [892, 457] on input "text" at bounding box center [929, 459] width 144 height 27
type input "*********"
click at [1028, 531] on button "Next" at bounding box center [1042, 628] width 72 height 22
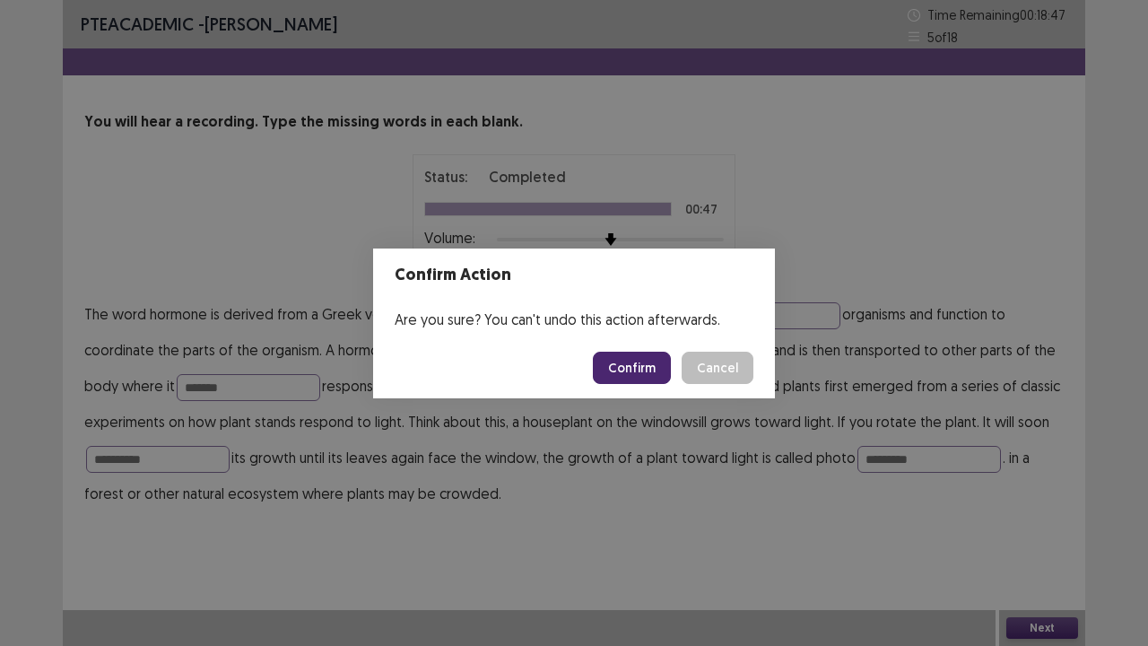
click at [639, 367] on button "Confirm" at bounding box center [632, 368] width 78 height 32
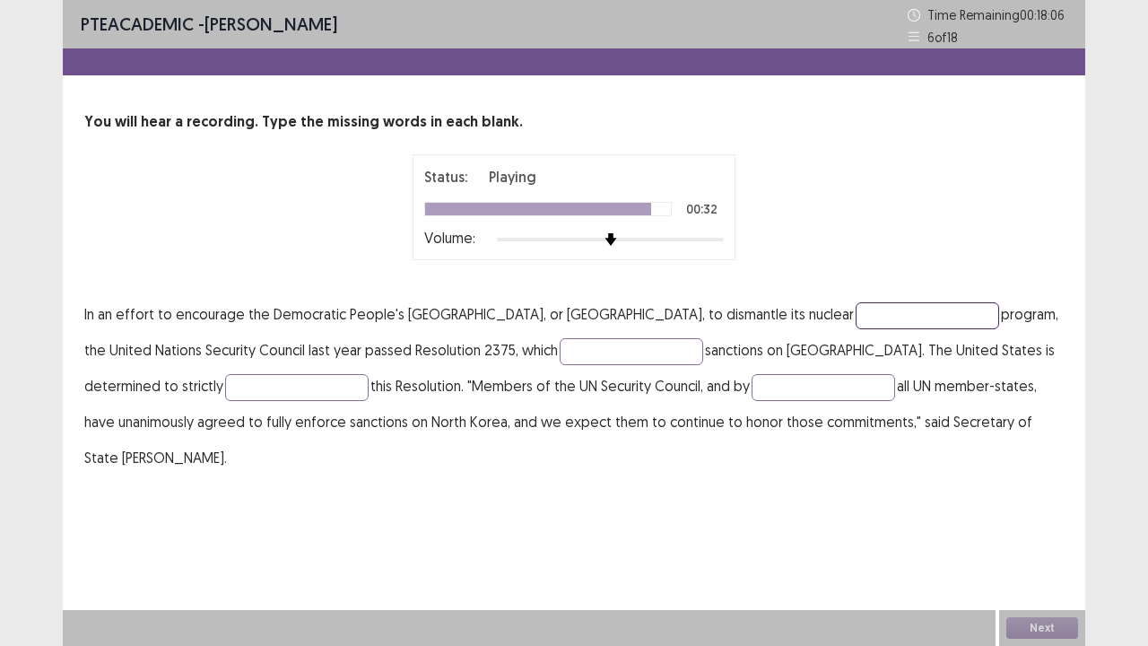
click at [856, 311] on input "text" at bounding box center [928, 315] width 144 height 27
type input "*******"
click at [564, 363] on p "In an effort to encourage the Democratic People's Republic of Korea, or [GEOGRA…" at bounding box center [573, 385] width 979 height 179
click at [607, 339] on input "text" at bounding box center [632, 351] width 144 height 27
type input "*******"
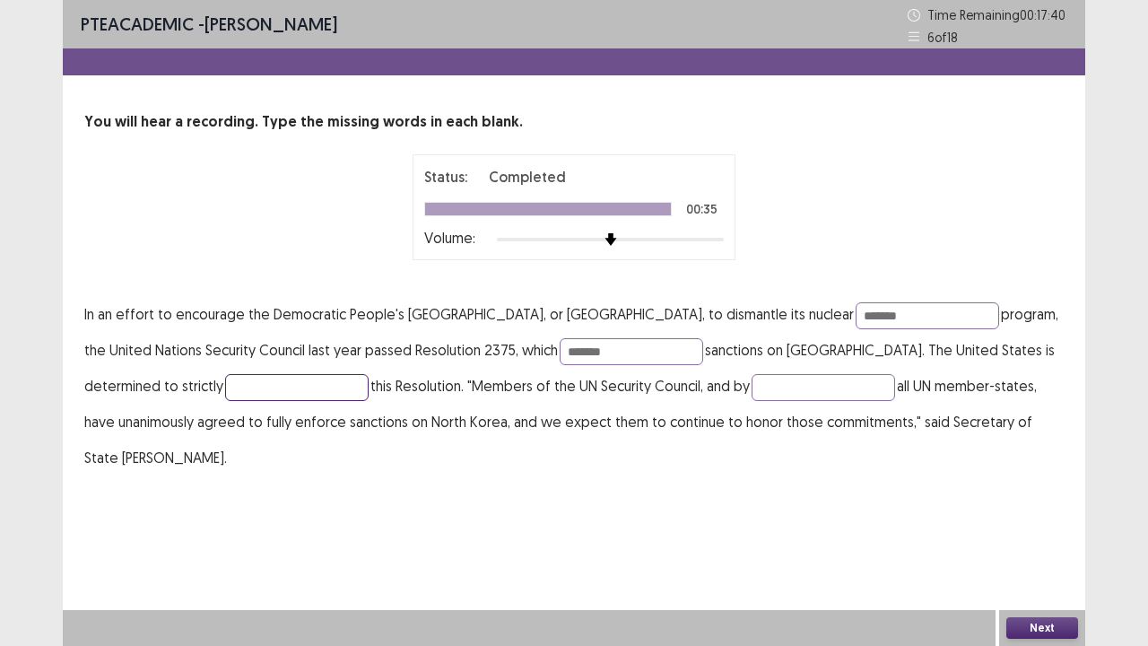
click at [226, 394] on input "text" at bounding box center [297, 387] width 144 height 27
type input "*********"
drag, startPoint x: 677, startPoint y: 382, endPoint x: 651, endPoint y: 462, distance: 84.0
click at [651, 462] on p "In an effort to encourage the Democratic People's [GEOGRAPHIC_DATA], or [GEOGRA…" at bounding box center [573, 385] width 979 height 179
type input "*********"
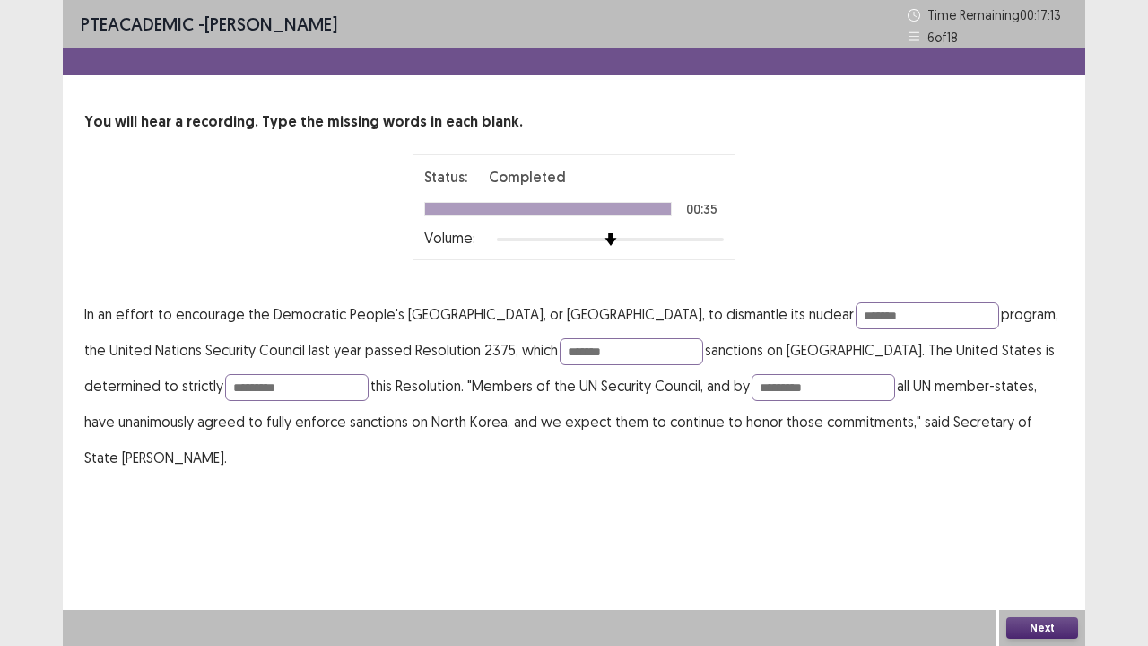
click at [1040, 531] on button "Next" at bounding box center [1042, 628] width 72 height 22
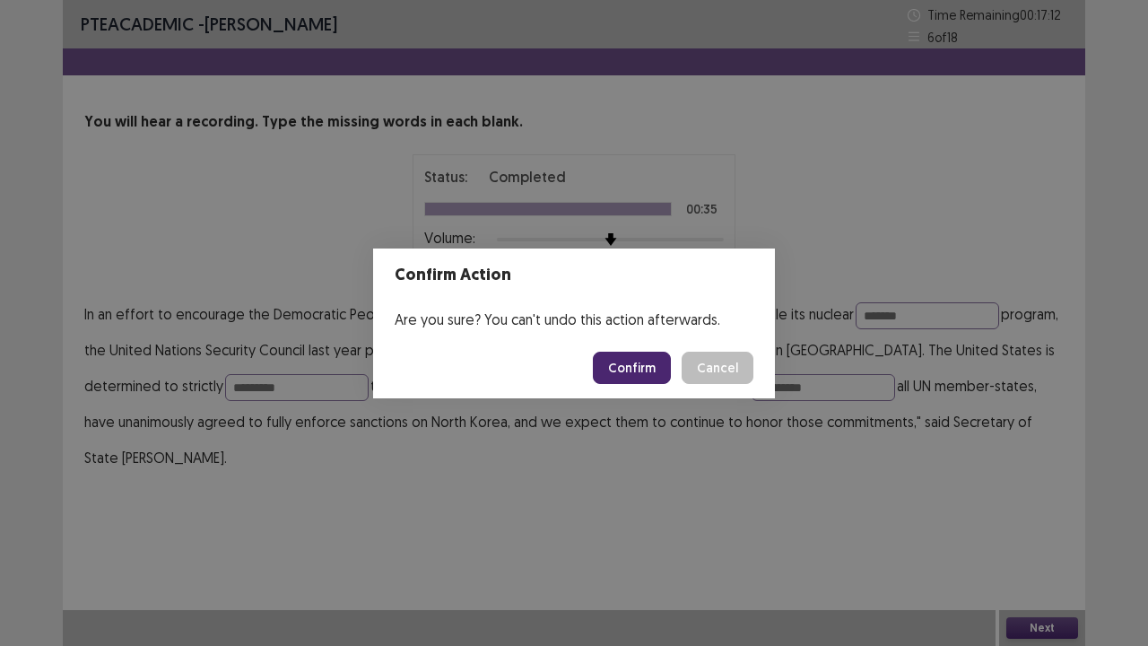
click at [630, 377] on button "Confirm" at bounding box center [632, 368] width 78 height 32
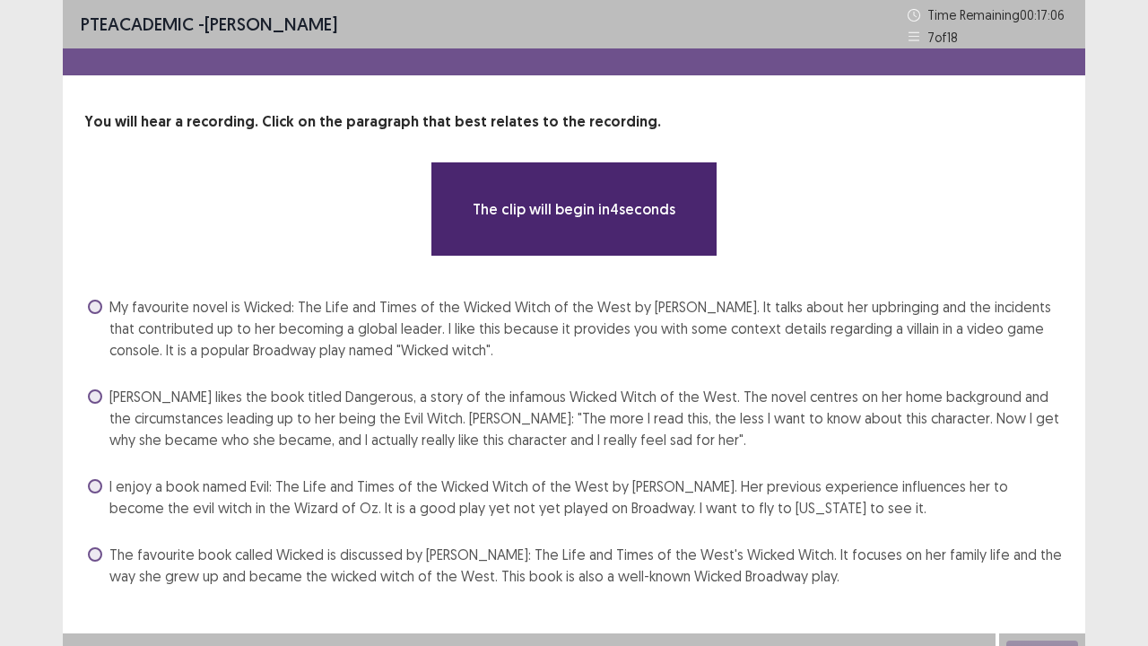
click at [827, 230] on div "The clip will begin in 4 seconds" at bounding box center [573, 208] width 979 height 95
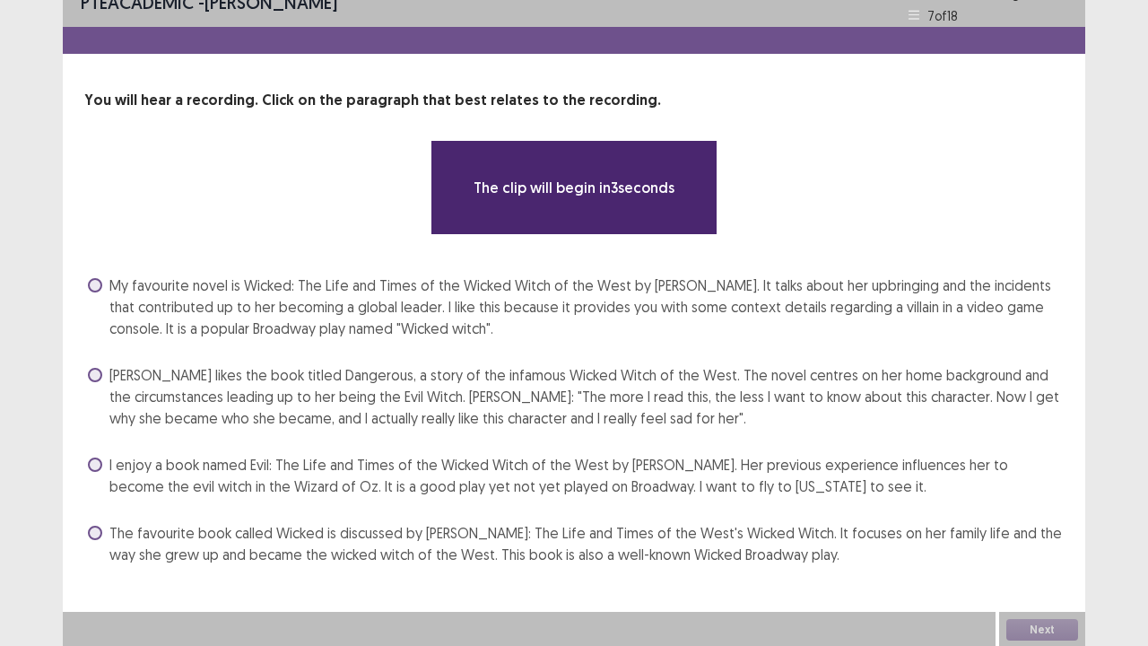
scroll to position [22, 0]
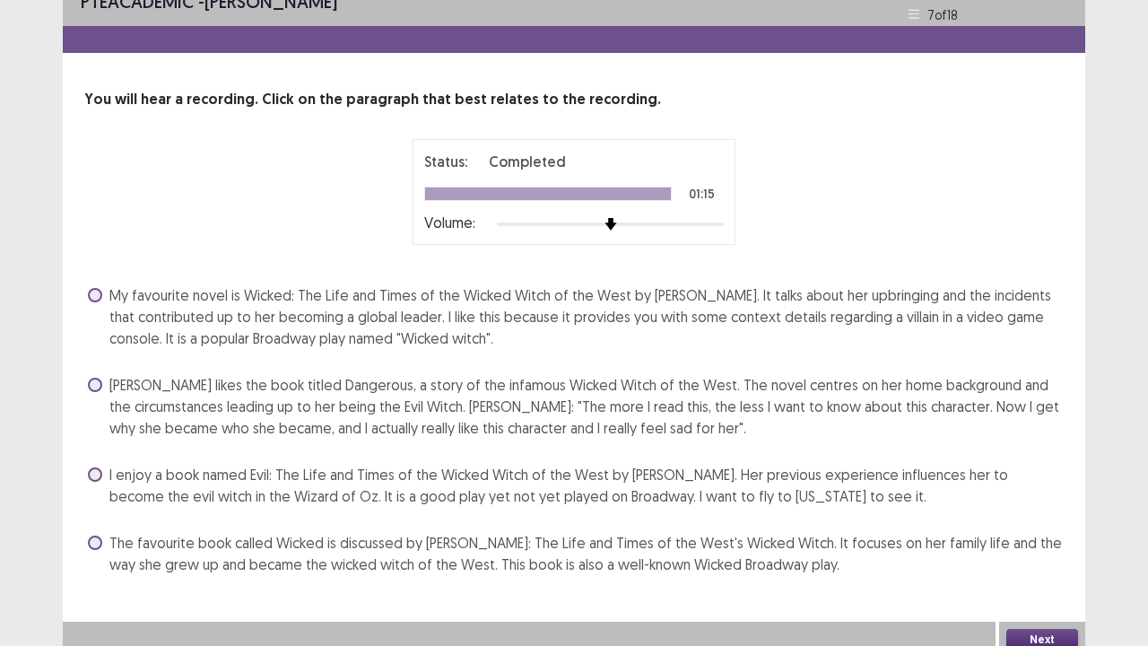
click at [91, 300] on span at bounding box center [95, 295] width 14 height 14
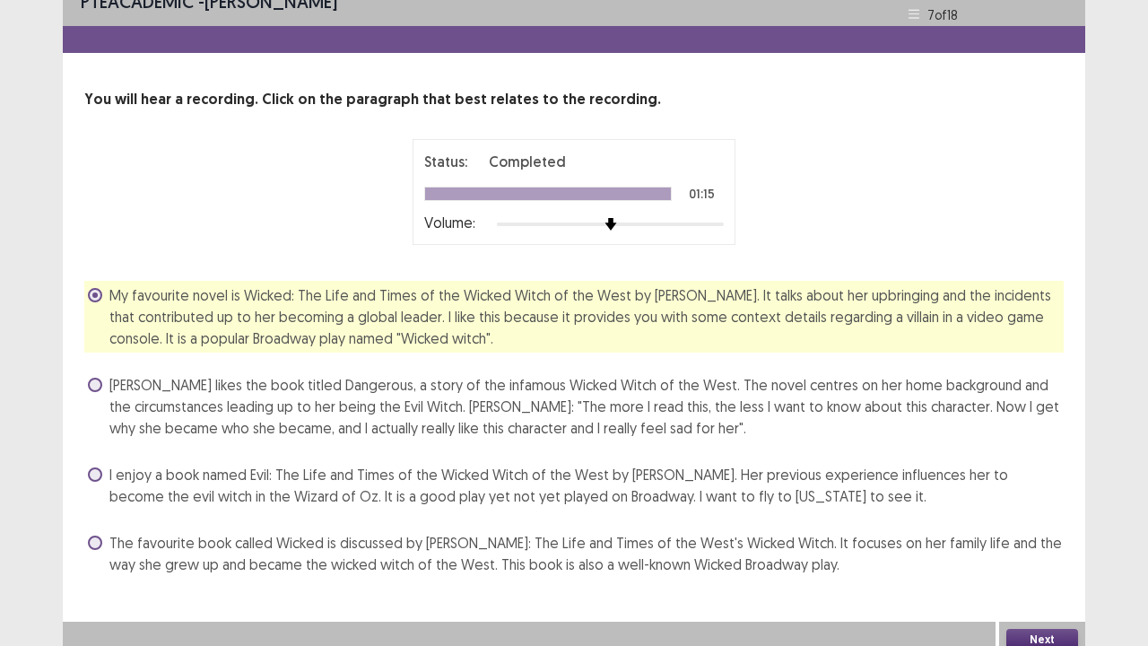
click at [1048, 531] on button "Next" at bounding box center [1042, 640] width 72 height 22
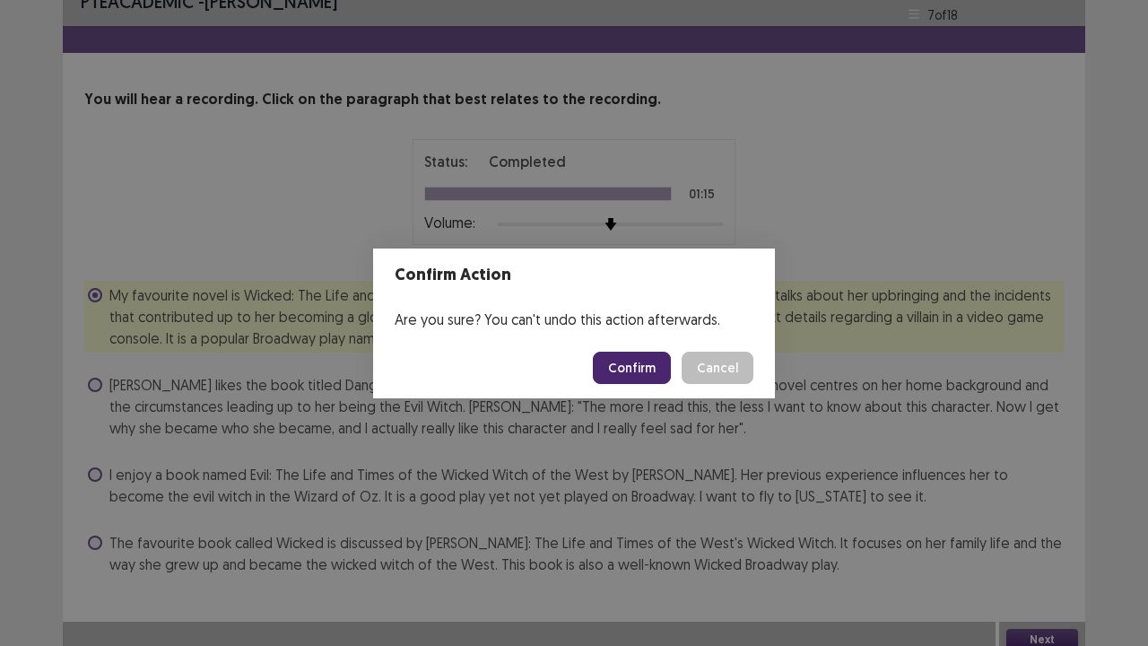
click at [617, 373] on button "Confirm" at bounding box center [632, 368] width 78 height 32
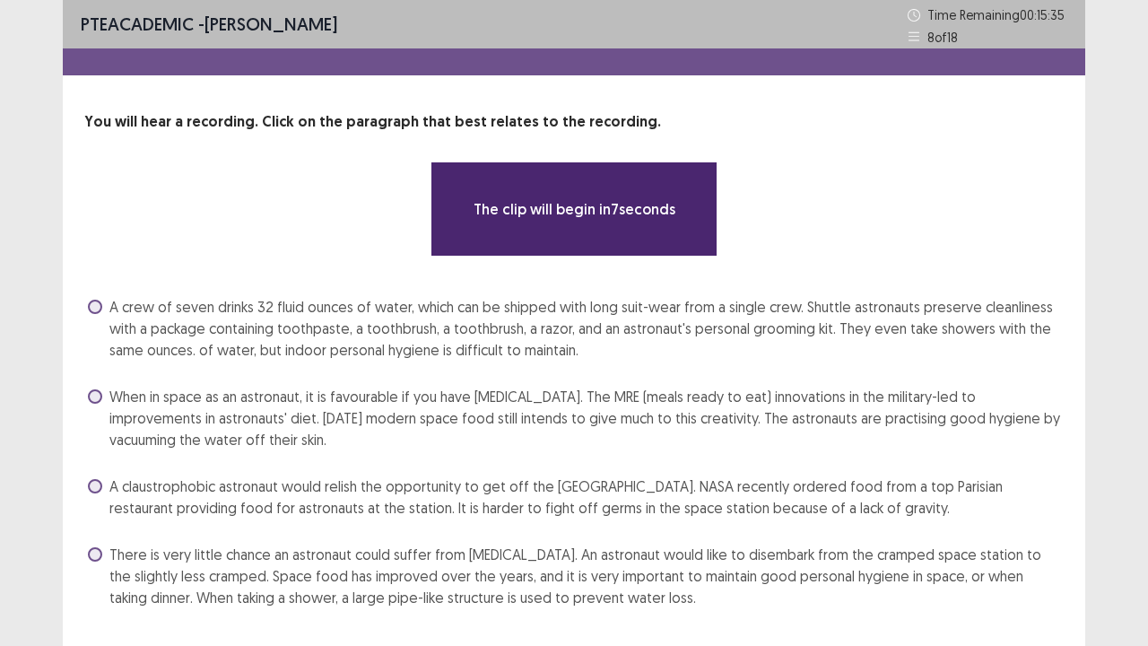
click at [887, 226] on div "The clip will begin in 7 seconds" at bounding box center [573, 208] width 979 height 95
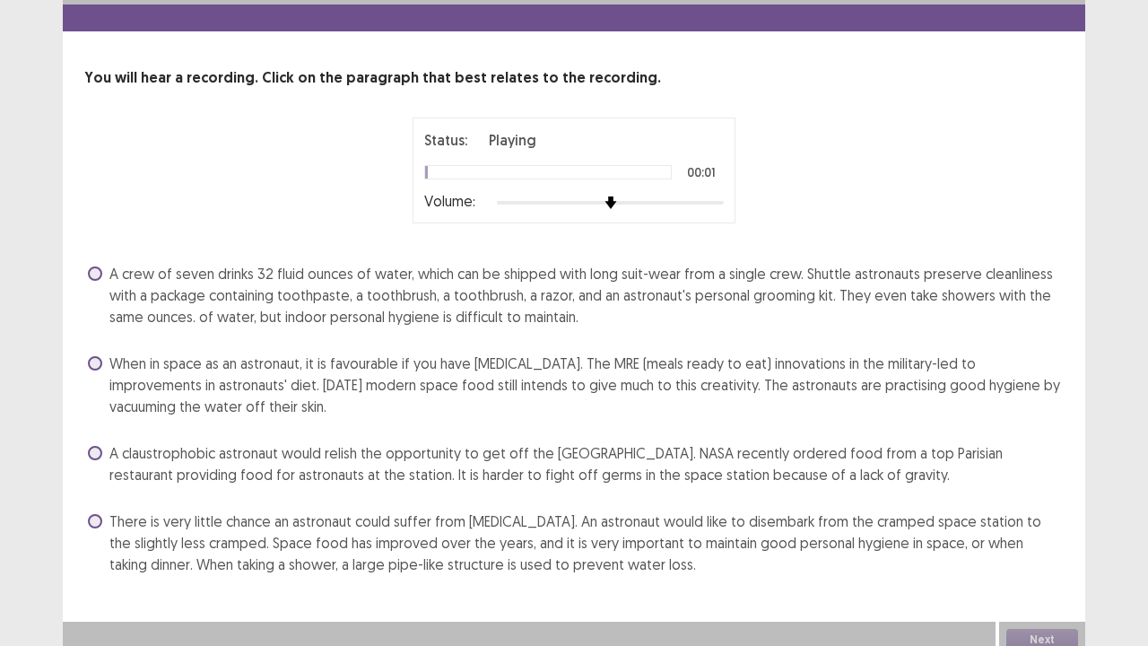
scroll to position [55, 0]
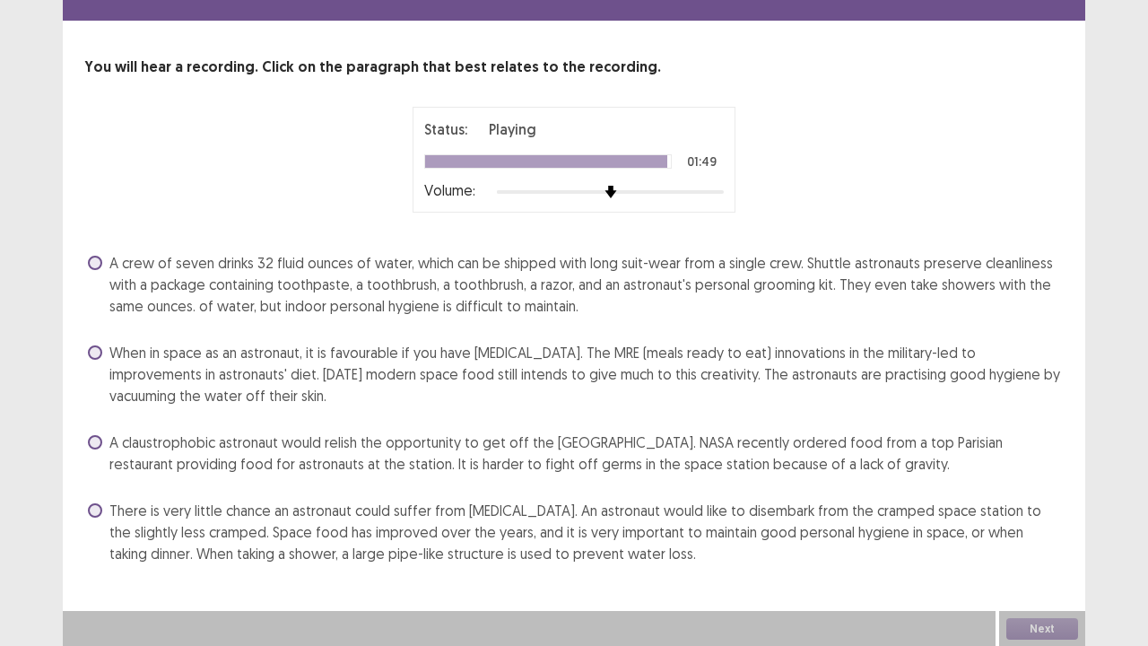
click at [94, 352] on span at bounding box center [95, 352] width 14 height 14
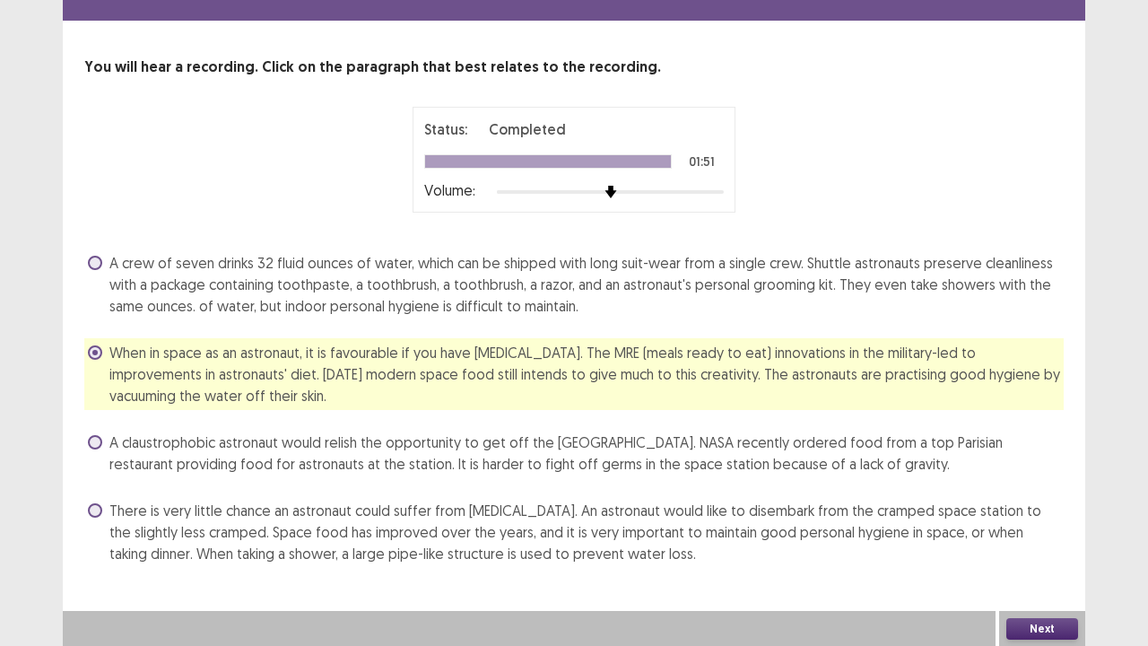
click at [1041, 531] on button "Next" at bounding box center [1042, 629] width 72 height 22
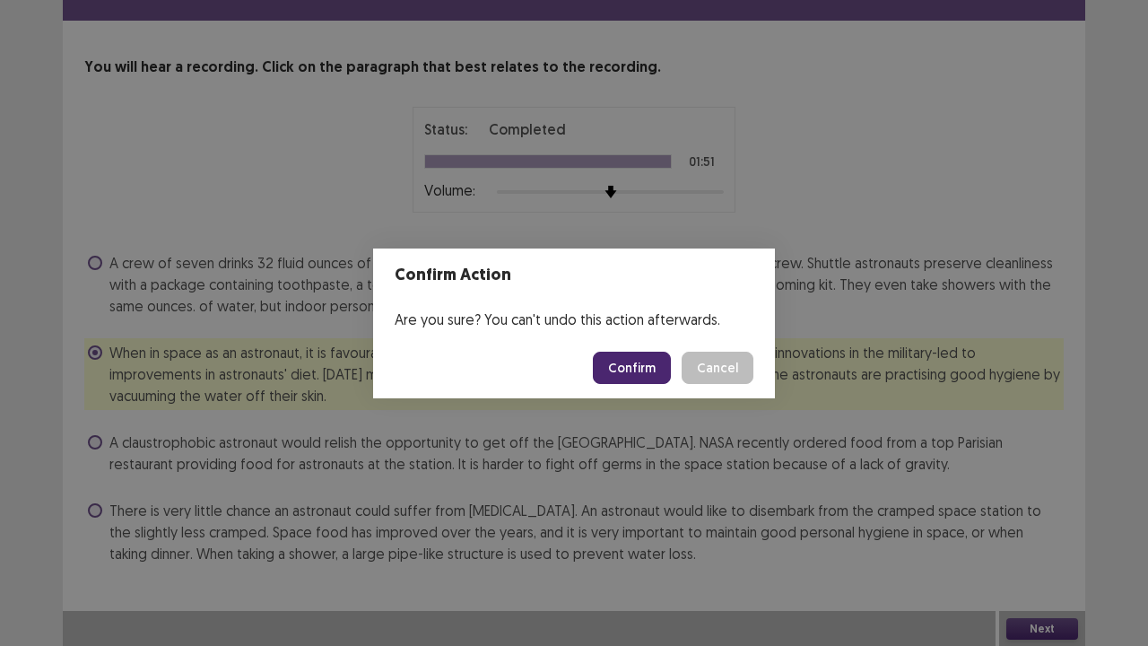
click at [646, 375] on button "Confirm" at bounding box center [632, 368] width 78 height 32
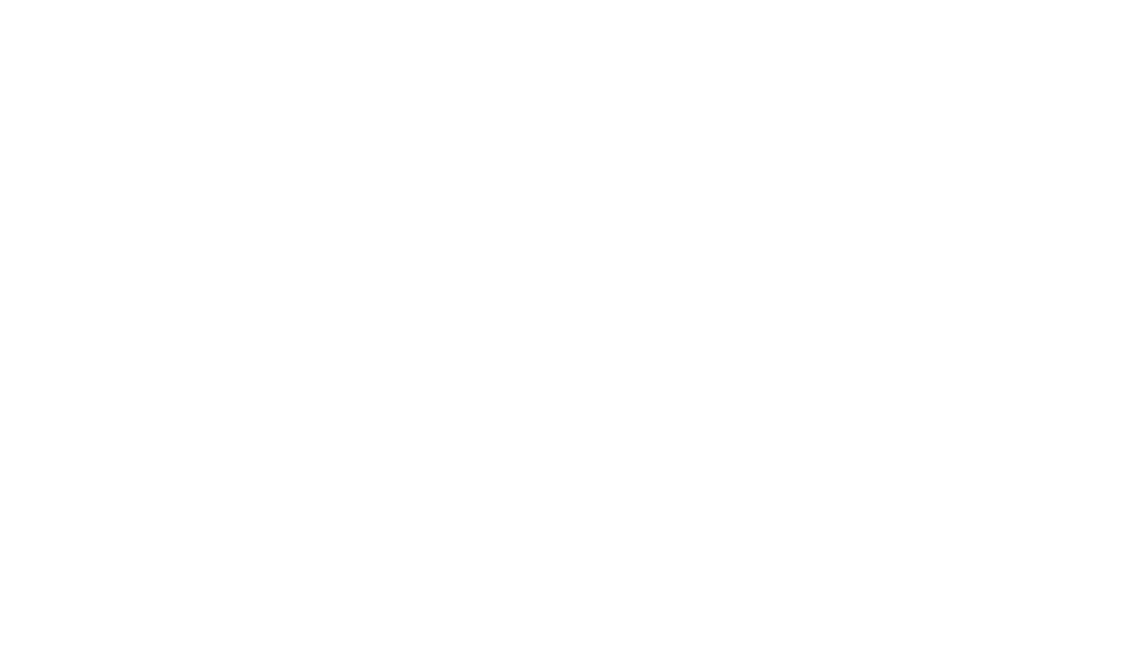
scroll to position [0, 0]
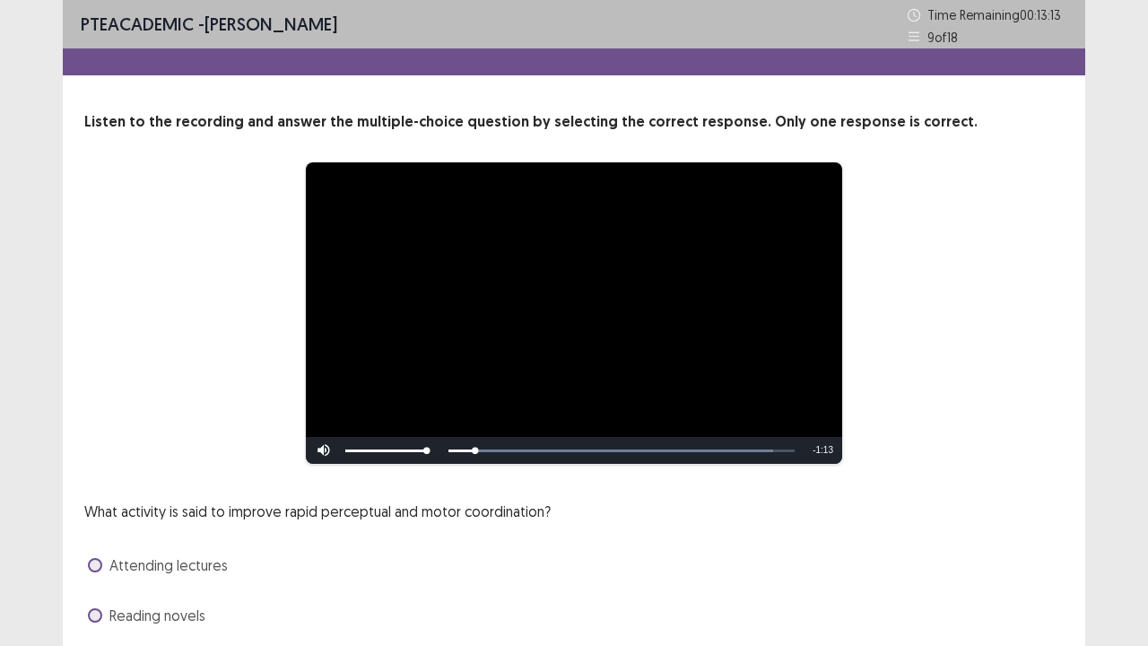
click at [1015, 474] on div "**********" at bounding box center [574, 420] width 1022 height 619
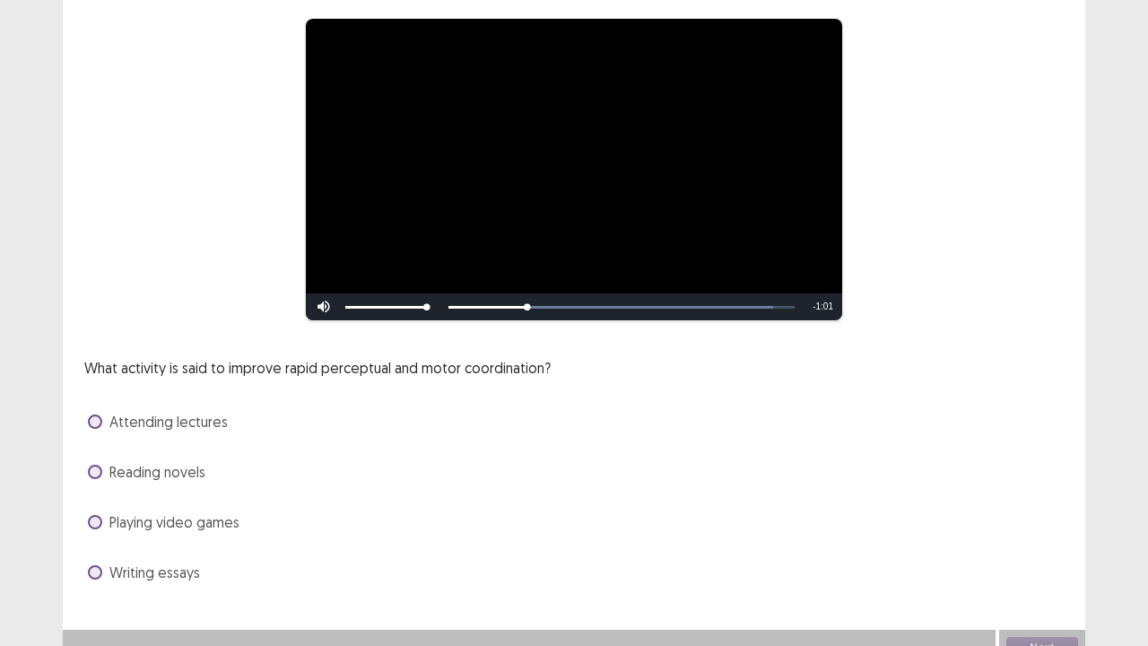
scroll to position [163, 0]
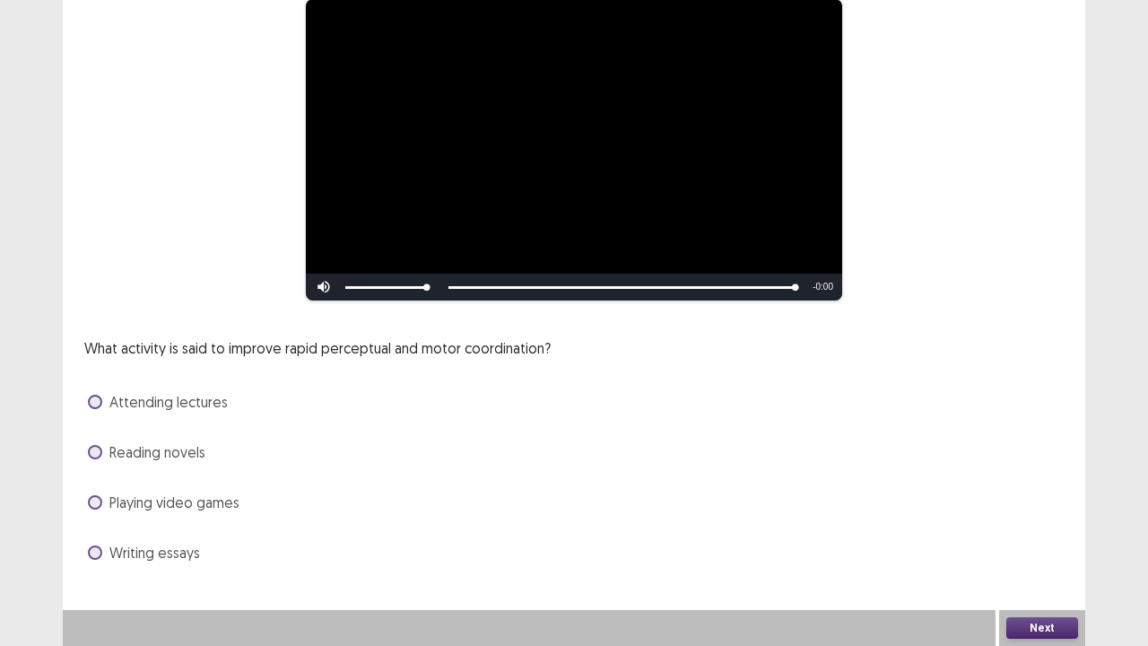
click at [93, 402] on span at bounding box center [95, 402] width 14 height 14
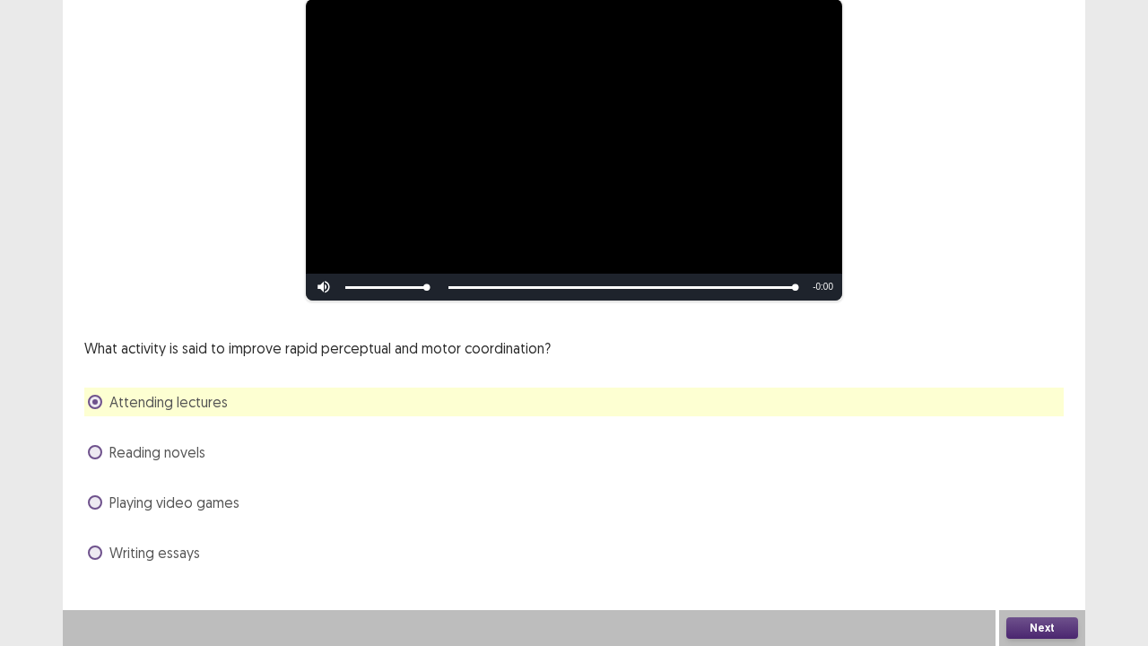
click at [1036, 531] on button "Next" at bounding box center [1042, 628] width 72 height 22
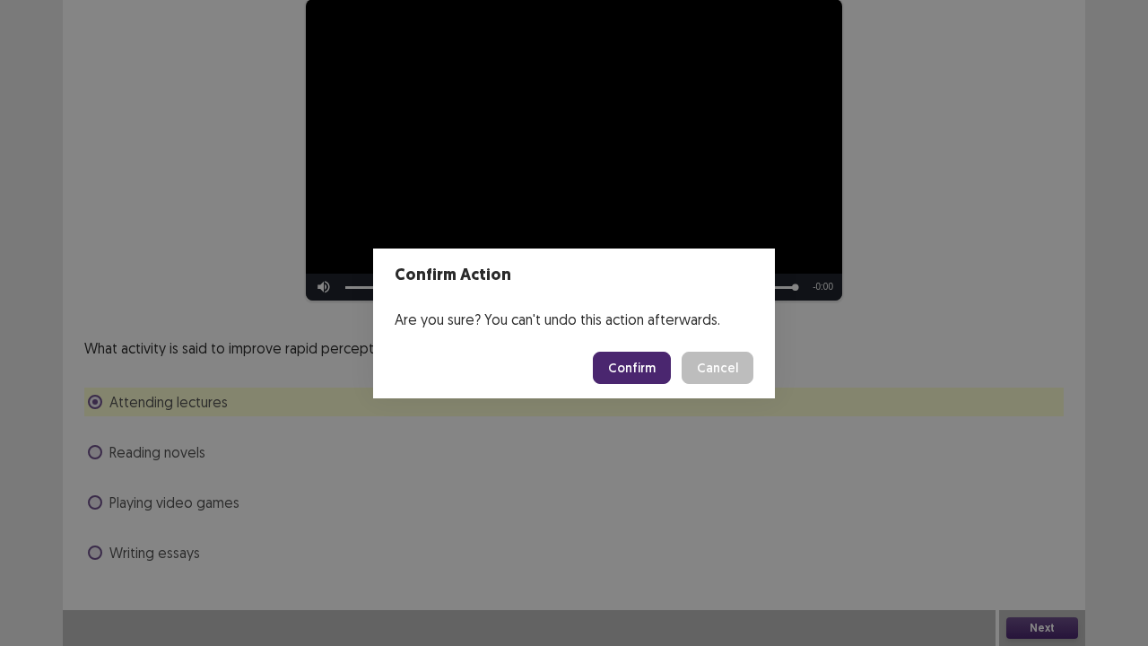
click at [638, 363] on button "Confirm" at bounding box center [632, 368] width 78 height 32
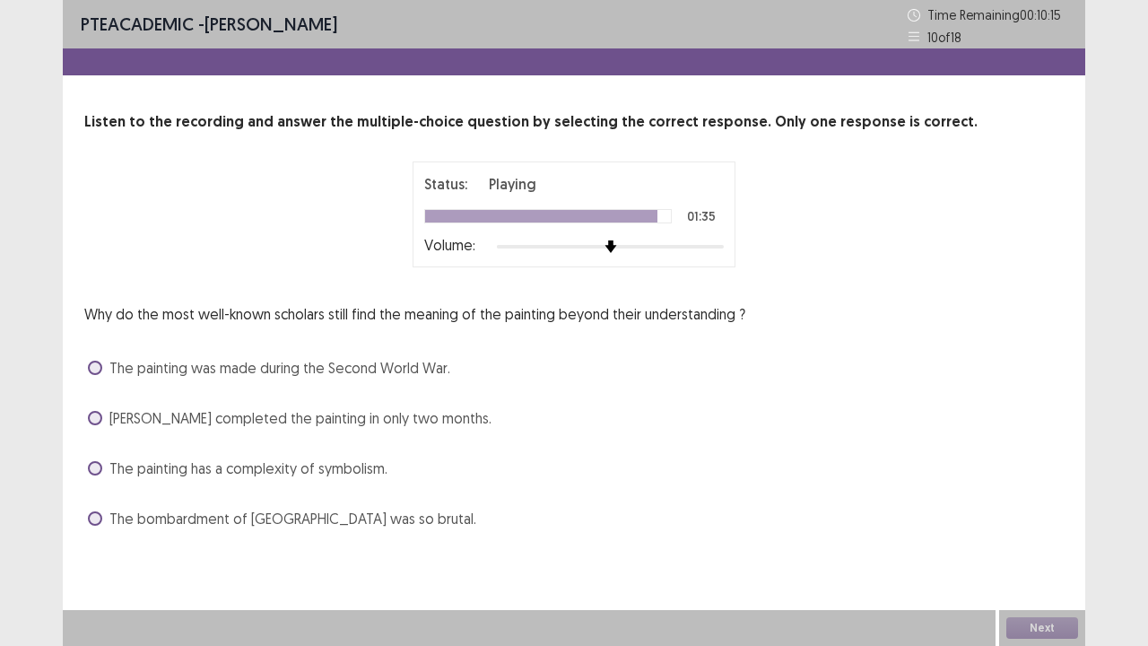
click at [94, 371] on span at bounding box center [95, 368] width 14 height 14
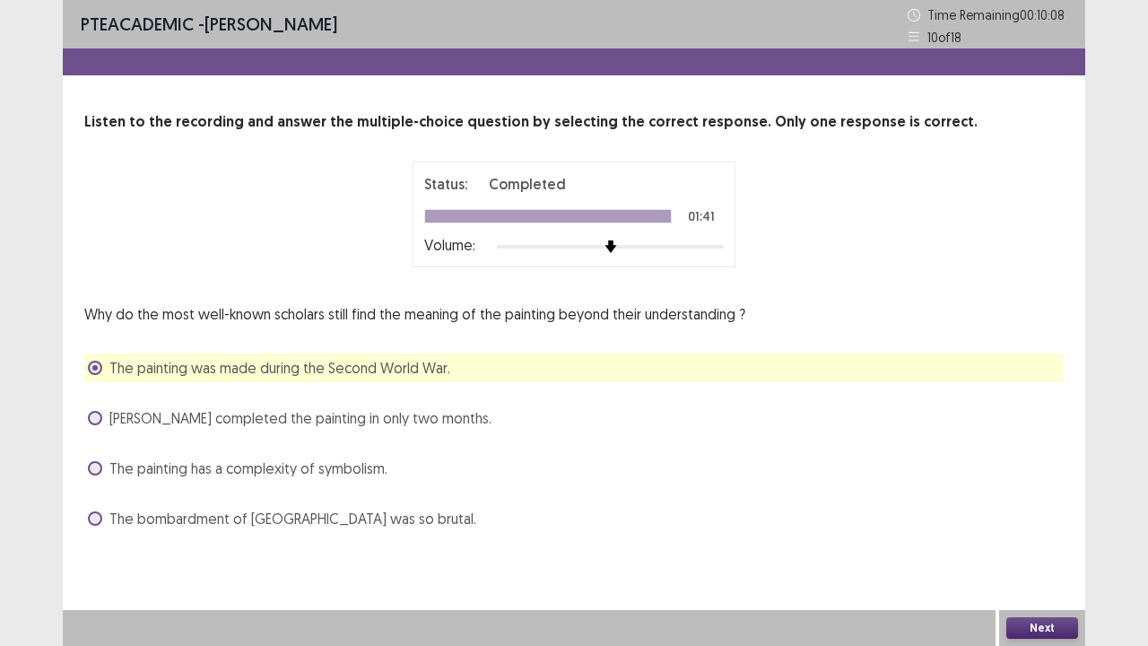
click at [1035, 531] on button "Next" at bounding box center [1042, 628] width 72 height 22
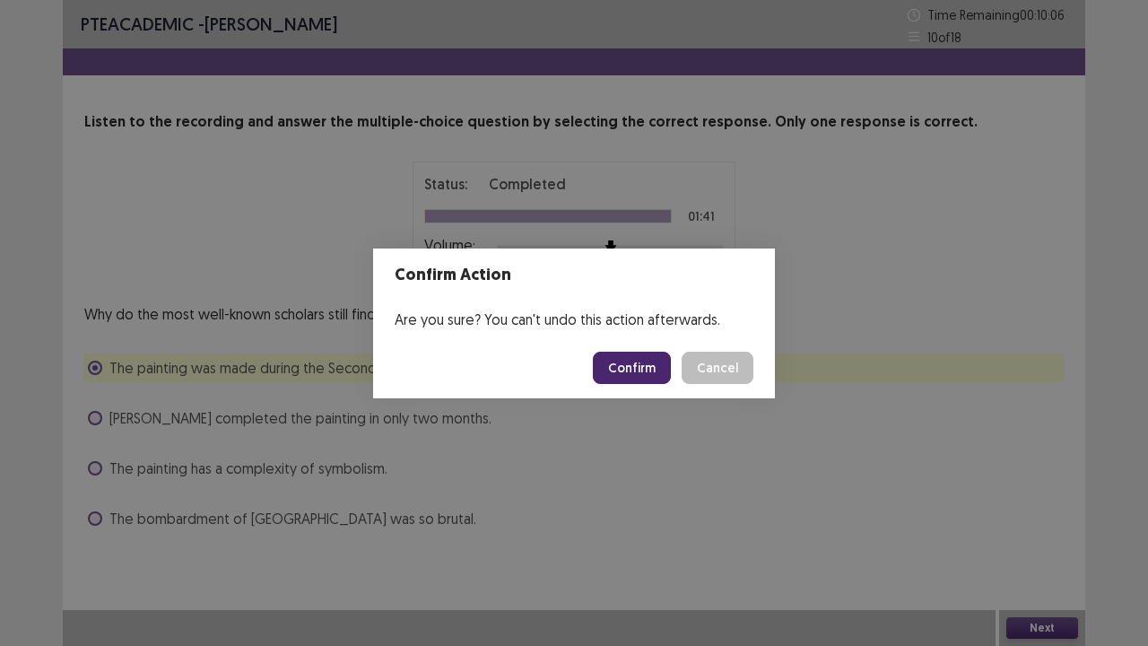
click at [639, 377] on button "Confirm" at bounding box center [632, 368] width 78 height 32
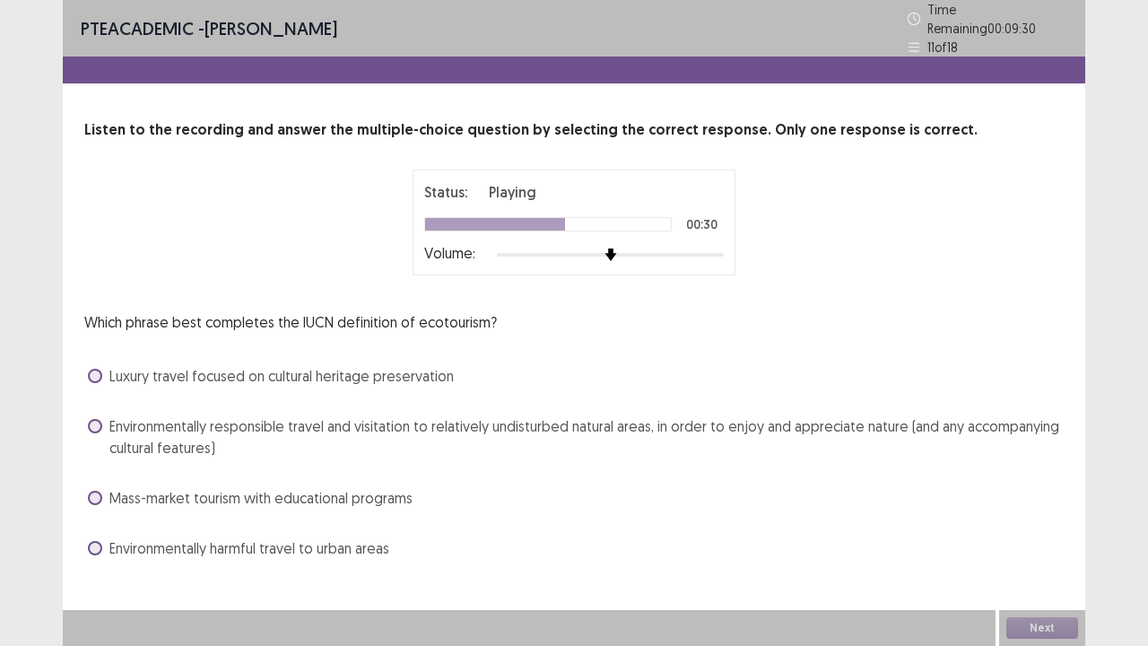
click at [91, 419] on span at bounding box center [95, 426] width 14 height 14
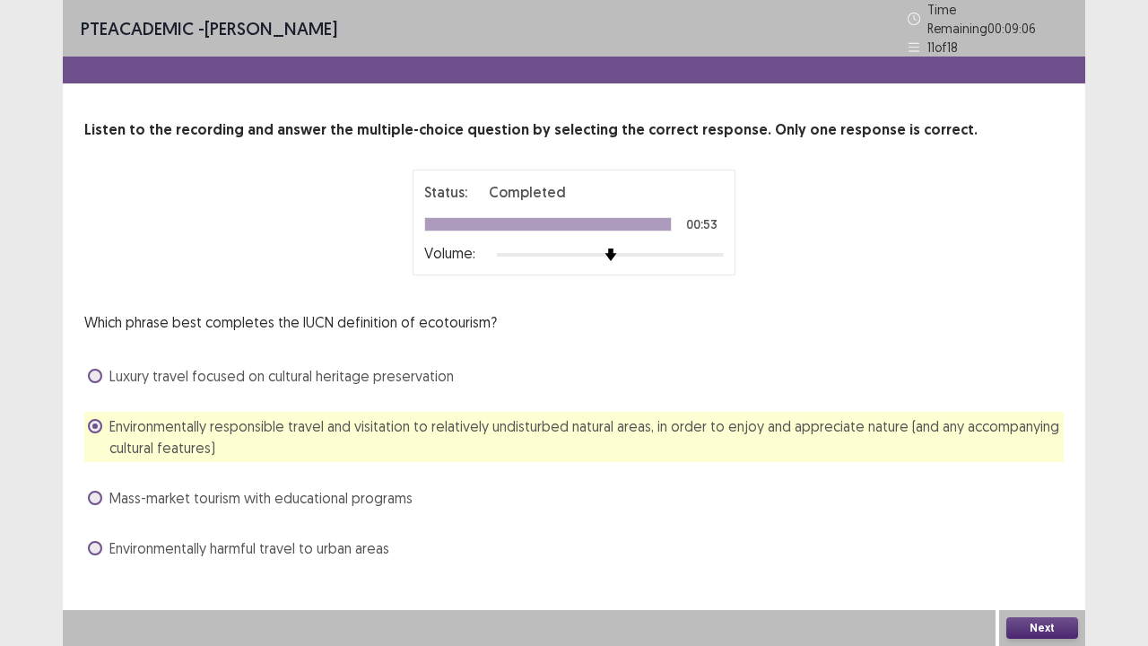
click at [1025, 531] on button "Next" at bounding box center [1042, 628] width 72 height 22
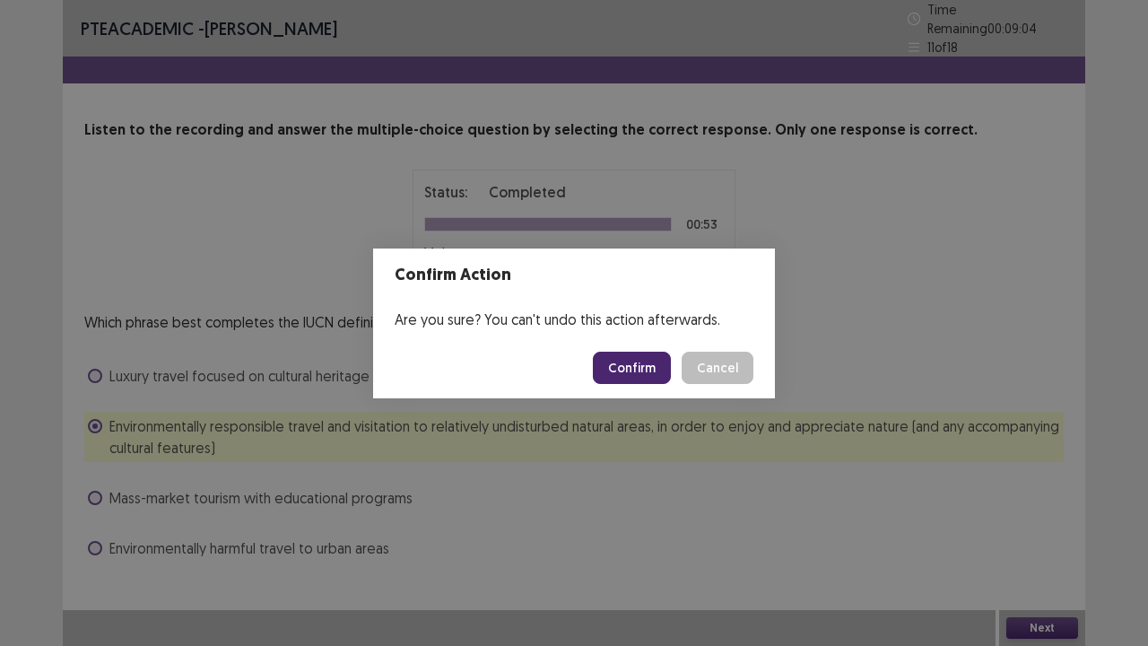
click at [642, 370] on button "Confirm" at bounding box center [632, 368] width 78 height 32
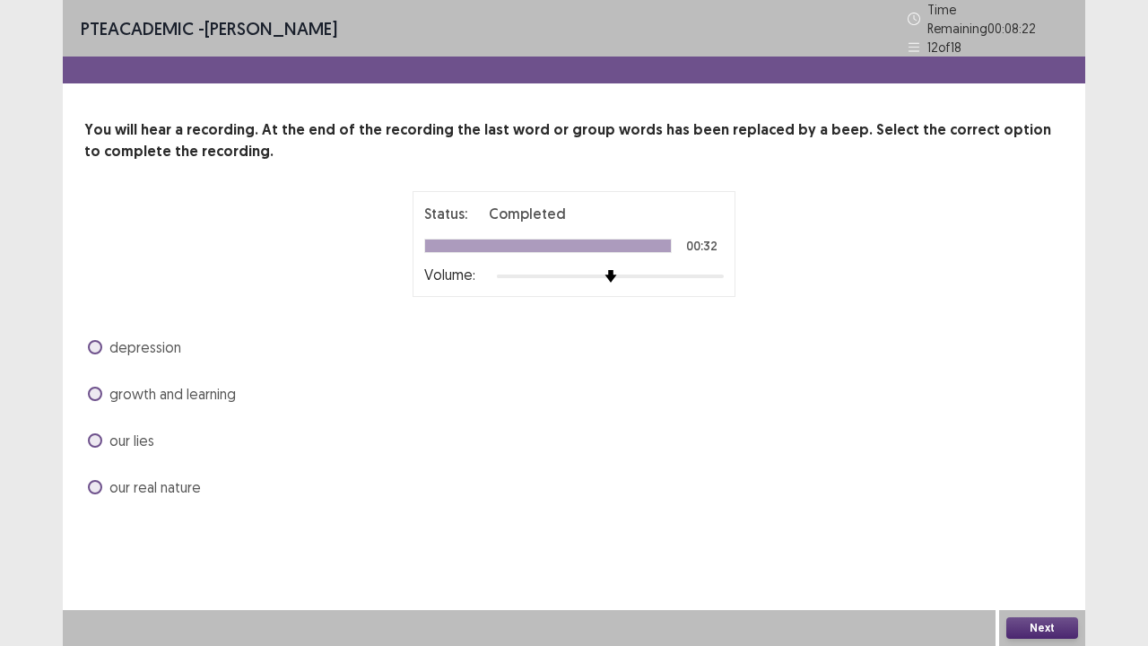
click at [91, 387] on span at bounding box center [95, 394] width 14 height 14
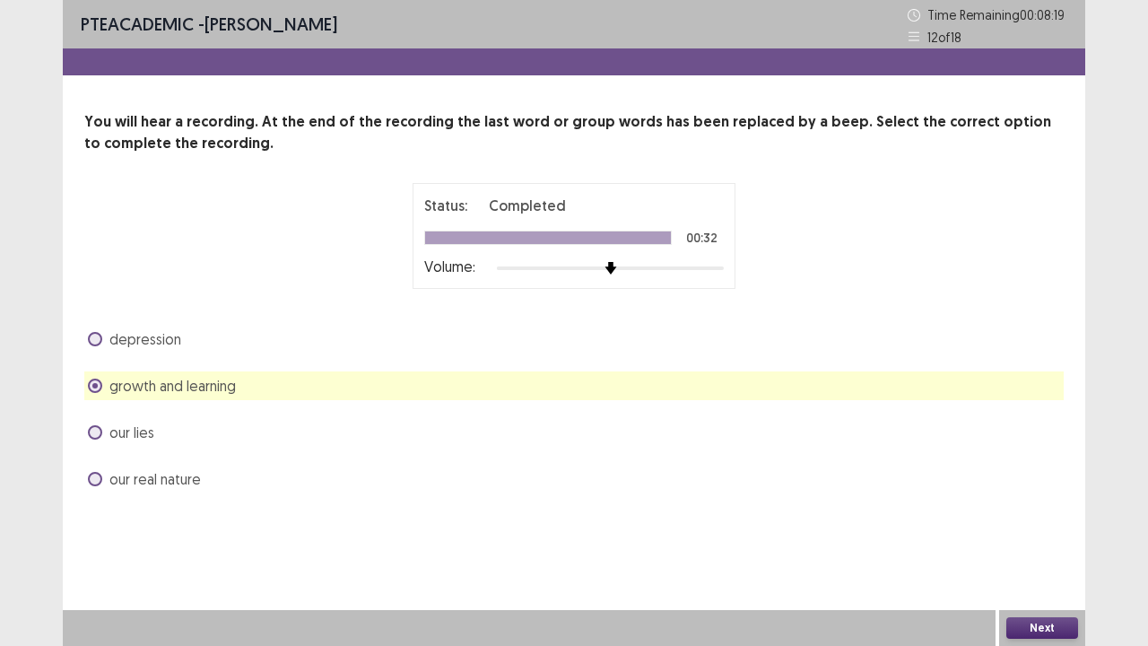
click at [1022, 531] on button "Next" at bounding box center [1042, 628] width 72 height 22
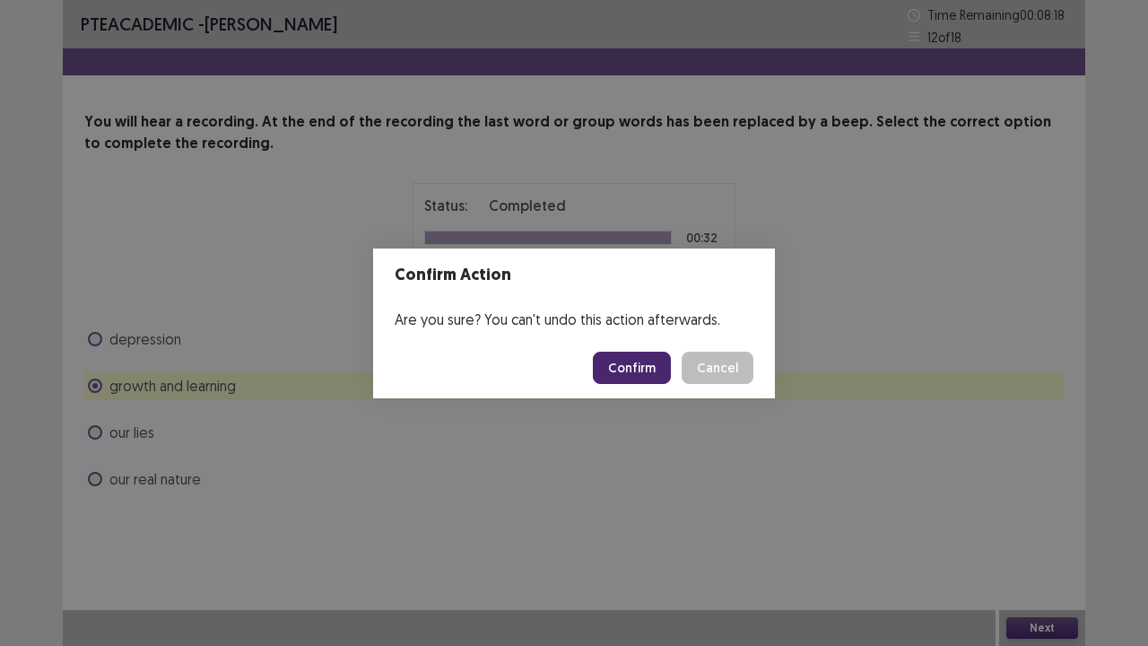
click at [640, 373] on button "Confirm" at bounding box center [632, 368] width 78 height 32
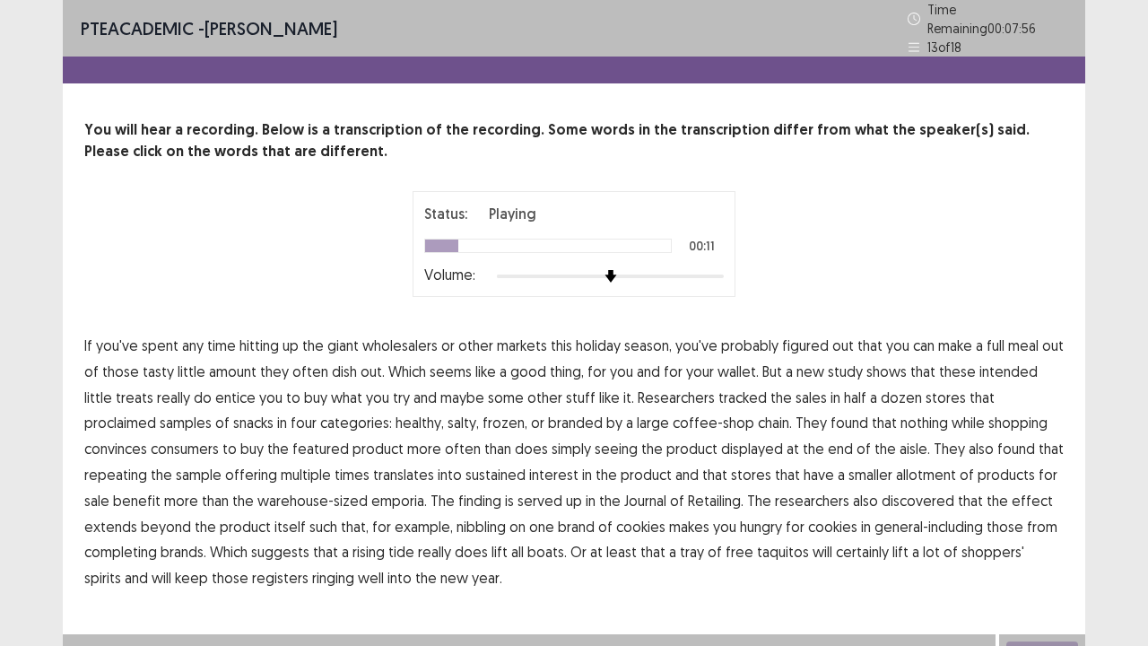
click at [228, 361] on span "amount" at bounding box center [233, 372] width 48 height 22
click at [987, 361] on span "intended" at bounding box center [1008, 372] width 58 height 22
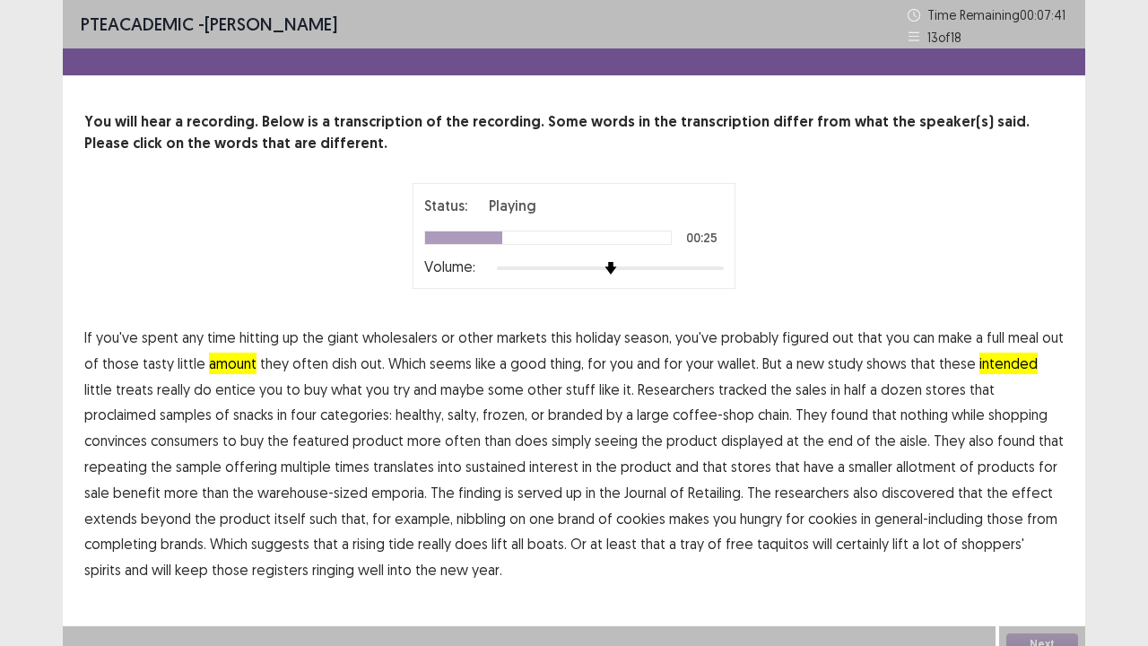
click at [156, 404] on span "proclaimed" at bounding box center [120, 415] width 72 height 22
click at [896, 463] on span "allotment" at bounding box center [926, 467] width 60 height 22
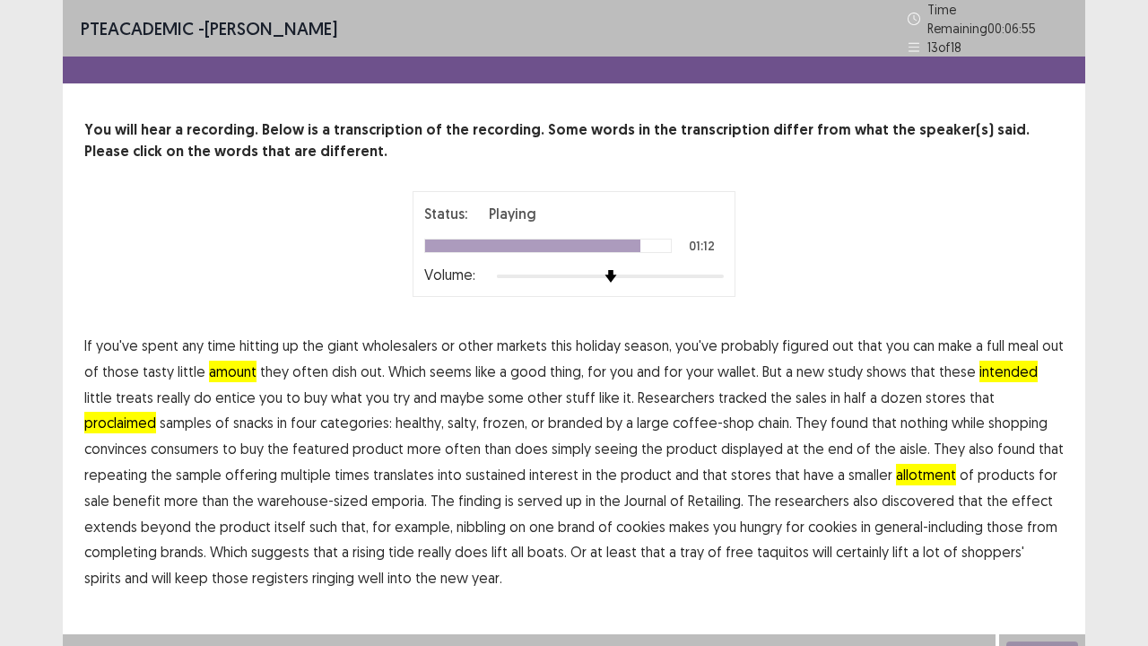
click at [157, 531] on span "completing" at bounding box center [120, 552] width 73 height 22
click at [1032, 531] on button "Next" at bounding box center [1042, 652] width 72 height 22
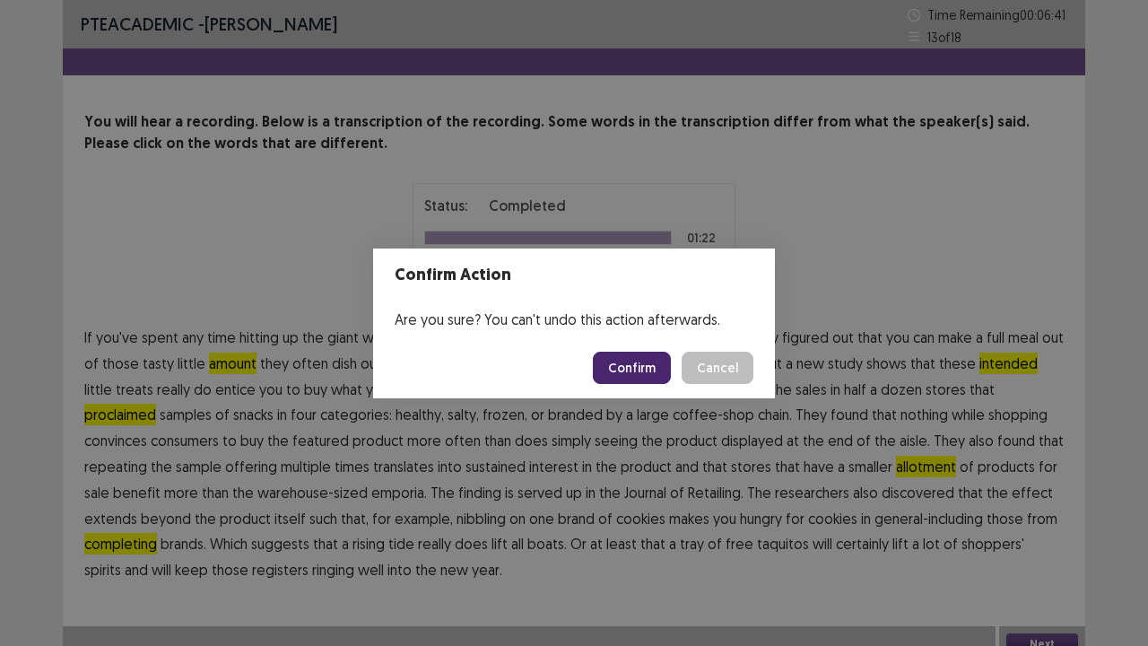
click at [626, 368] on button "Confirm" at bounding box center [632, 368] width 78 height 32
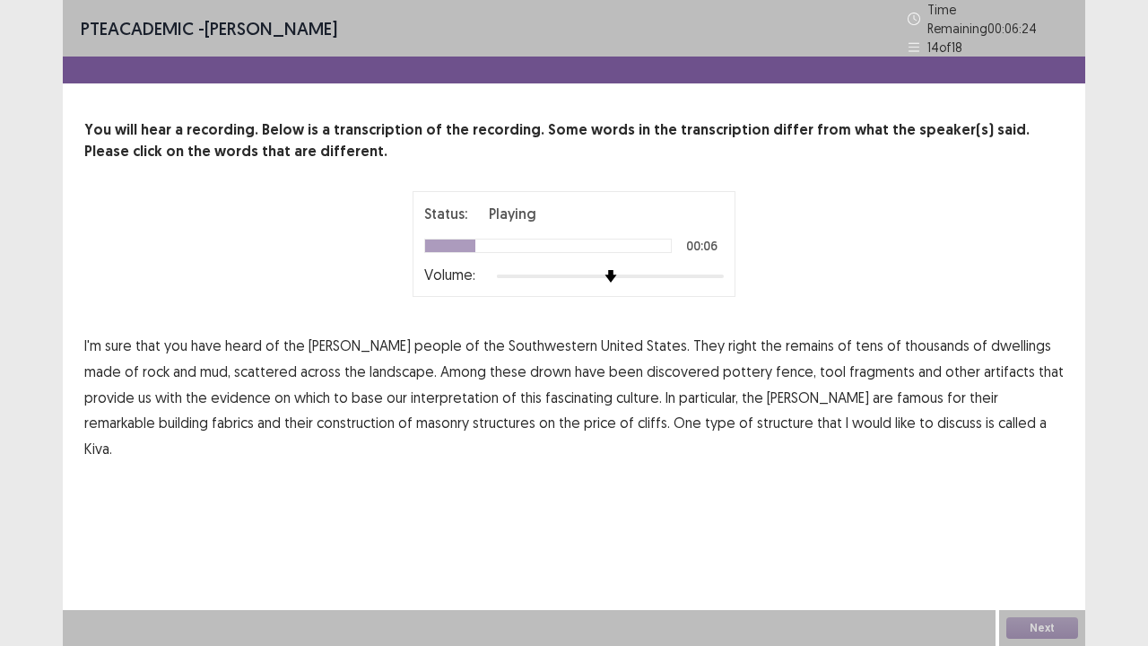
click at [728, 335] on span "right" at bounding box center [742, 346] width 29 height 22
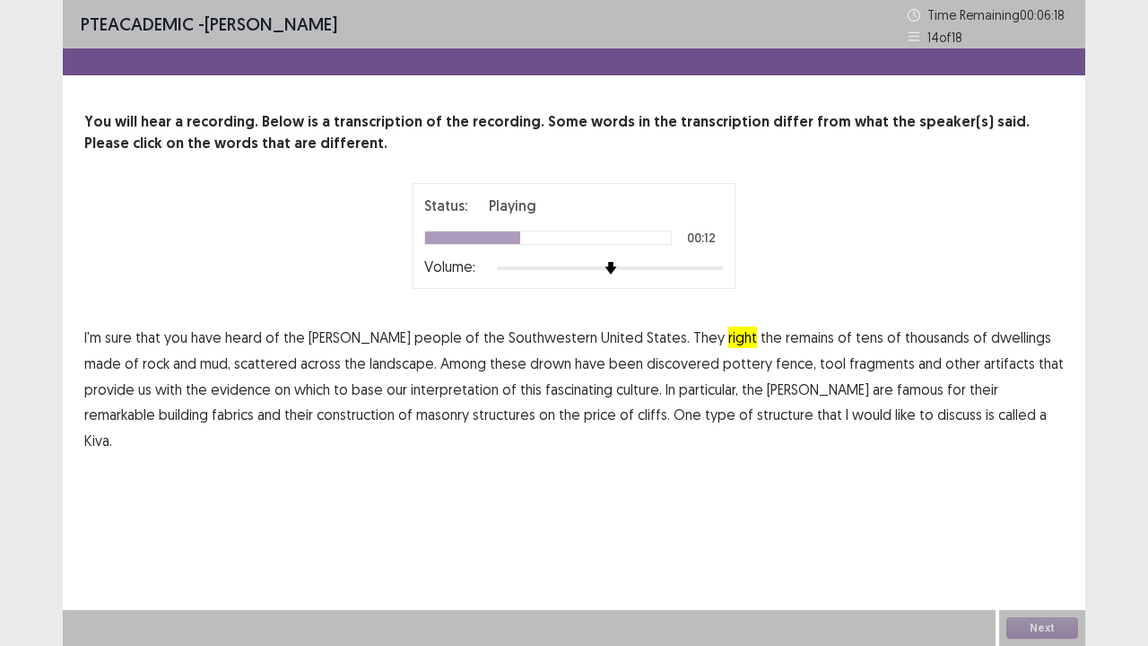
click at [530, 359] on span "drown" at bounding box center [550, 363] width 41 height 22
click at [776, 361] on span "fence," at bounding box center [796, 363] width 40 height 22
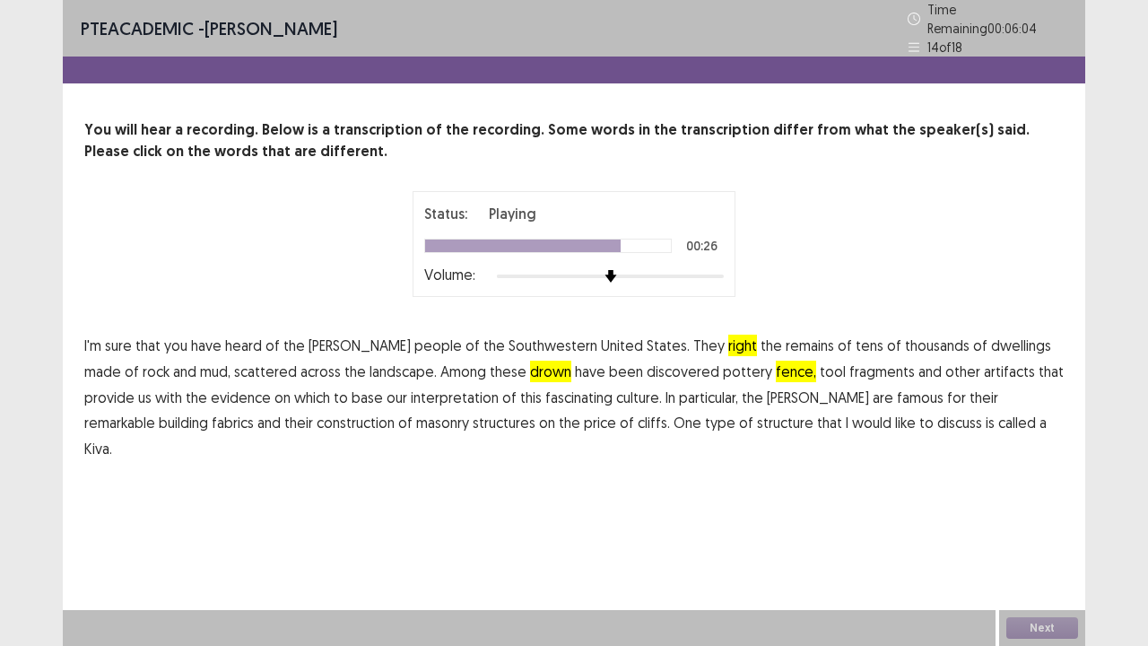
click at [254, 412] on span "fabrics" at bounding box center [233, 423] width 42 height 22
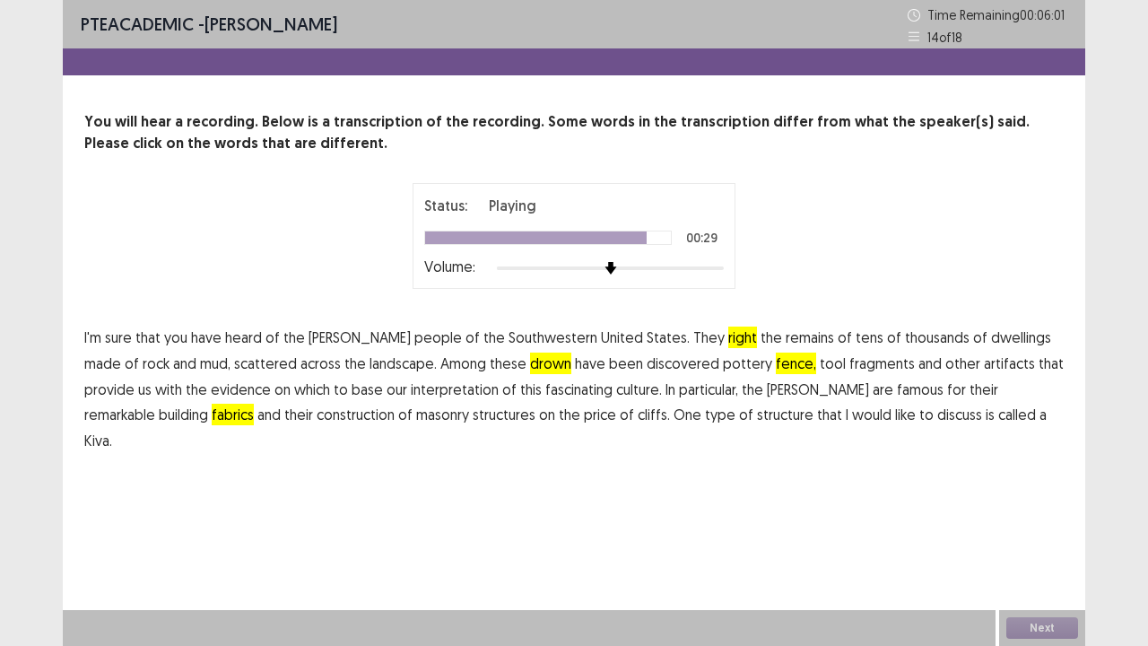
click at [584, 417] on span "price" at bounding box center [600, 415] width 32 height 22
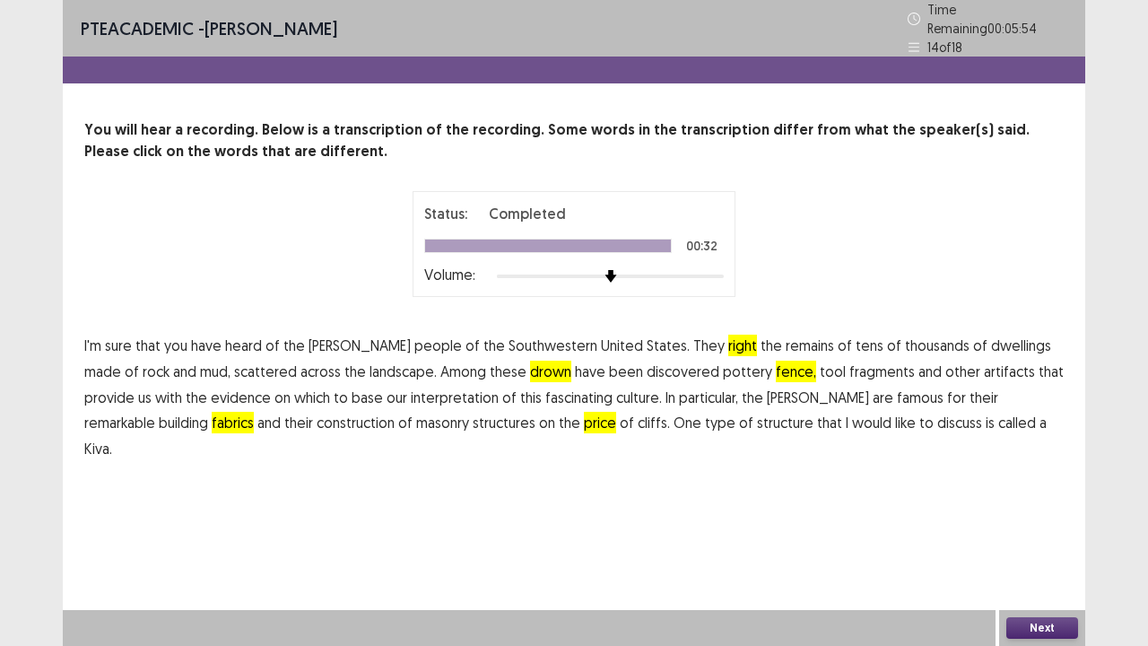
click at [1041, 531] on button "Next" at bounding box center [1042, 628] width 72 height 22
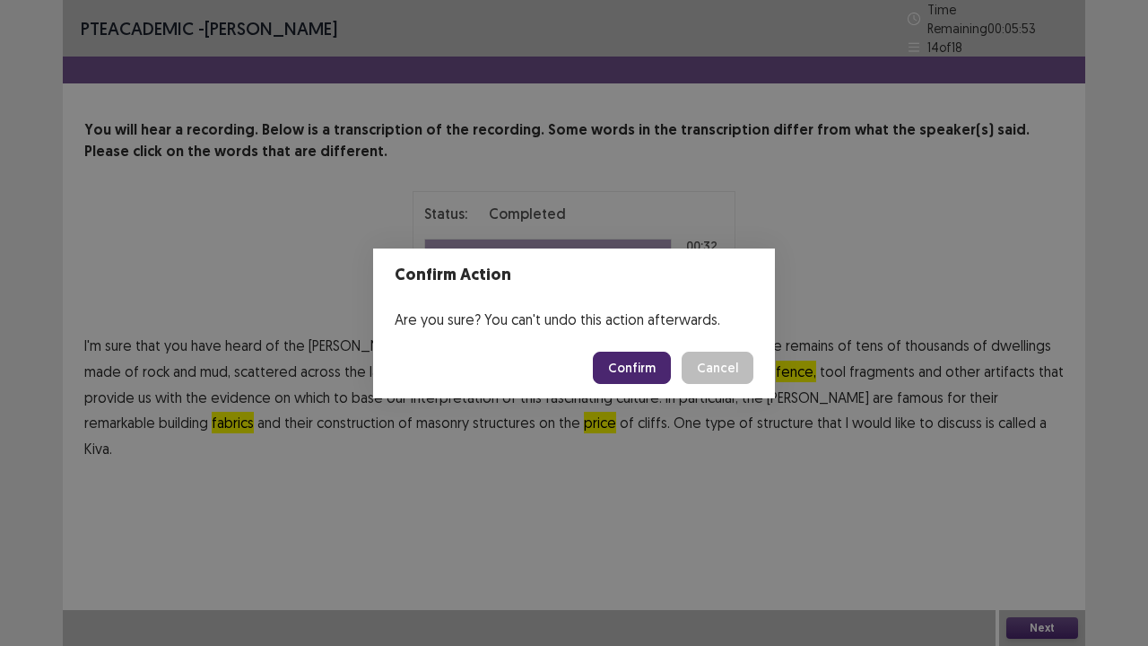
click at [639, 372] on button "Confirm" at bounding box center [632, 368] width 78 height 32
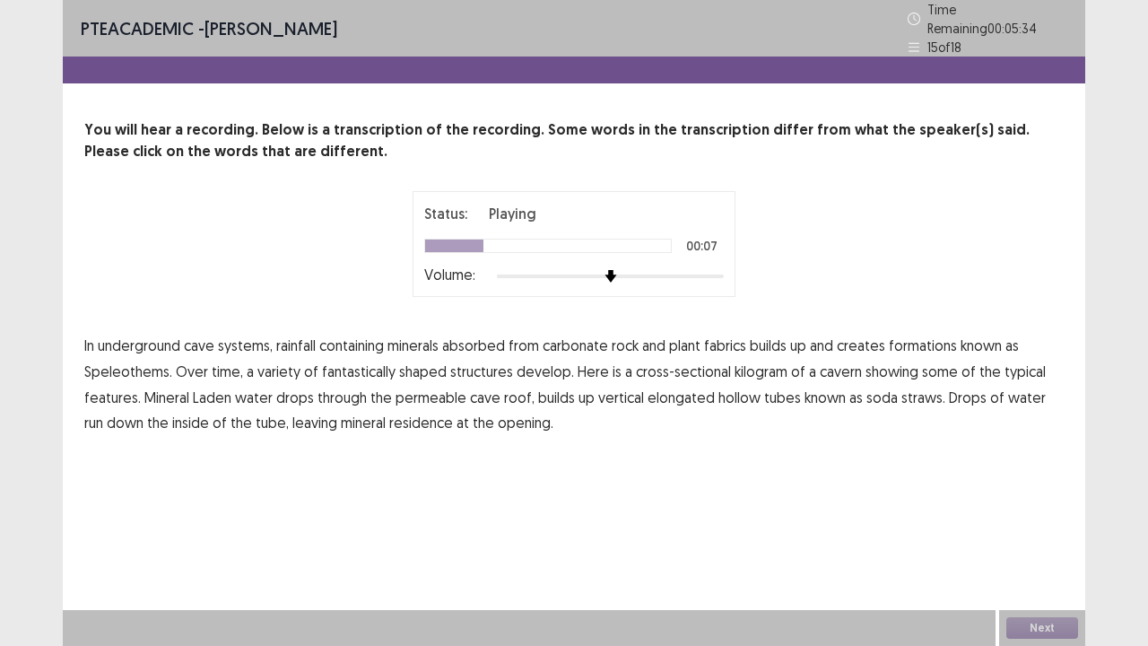
click at [723, 335] on span "fabrics" at bounding box center [725, 346] width 42 height 22
click at [756, 361] on span "kilogram" at bounding box center [761, 372] width 53 height 22
click at [291, 388] on span "drops" at bounding box center [295, 398] width 38 height 22
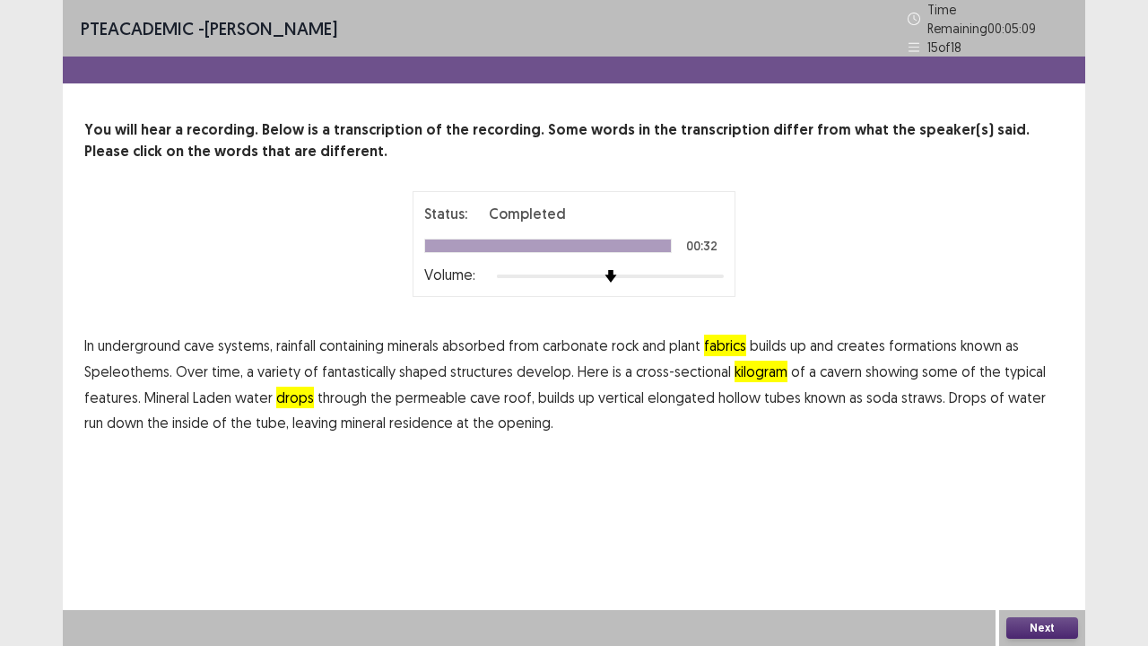
click at [404, 412] on span "residence" at bounding box center [421, 423] width 64 height 22
click at [1047, 531] on button "Next" at bounding box center [1042, 628] width 72 height 22
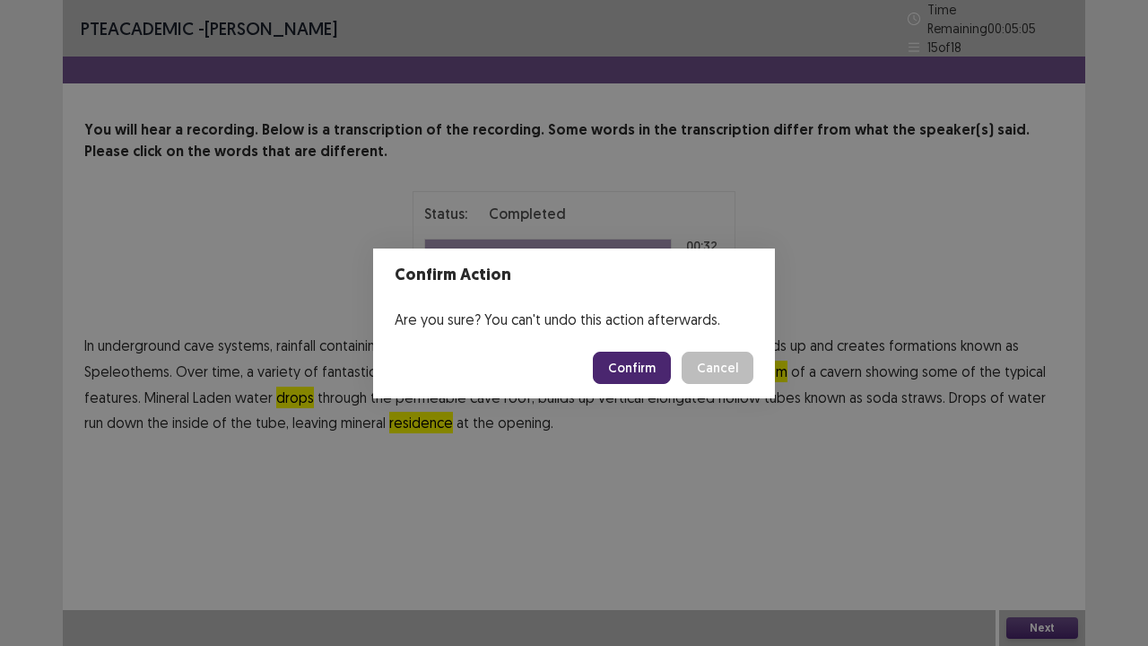
click at [631, 368] on button "Confirm" at bounding box center [632, 368] width 78 height 32
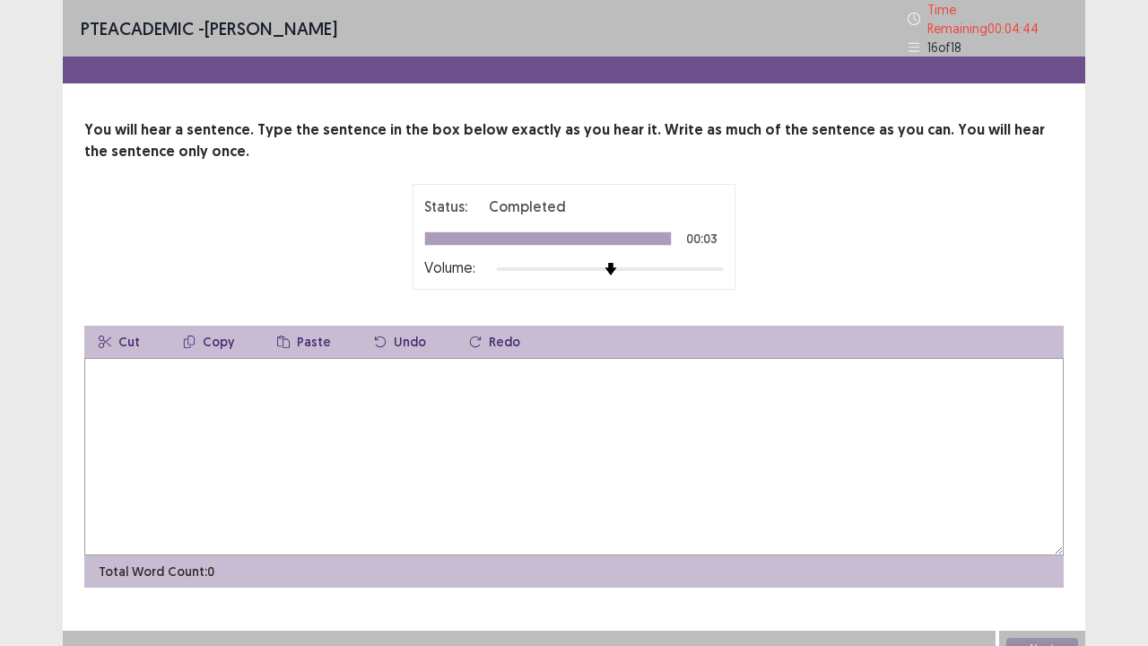
click at [580, 405] on textarea at bounding box center [573, 456] width 979 height 197
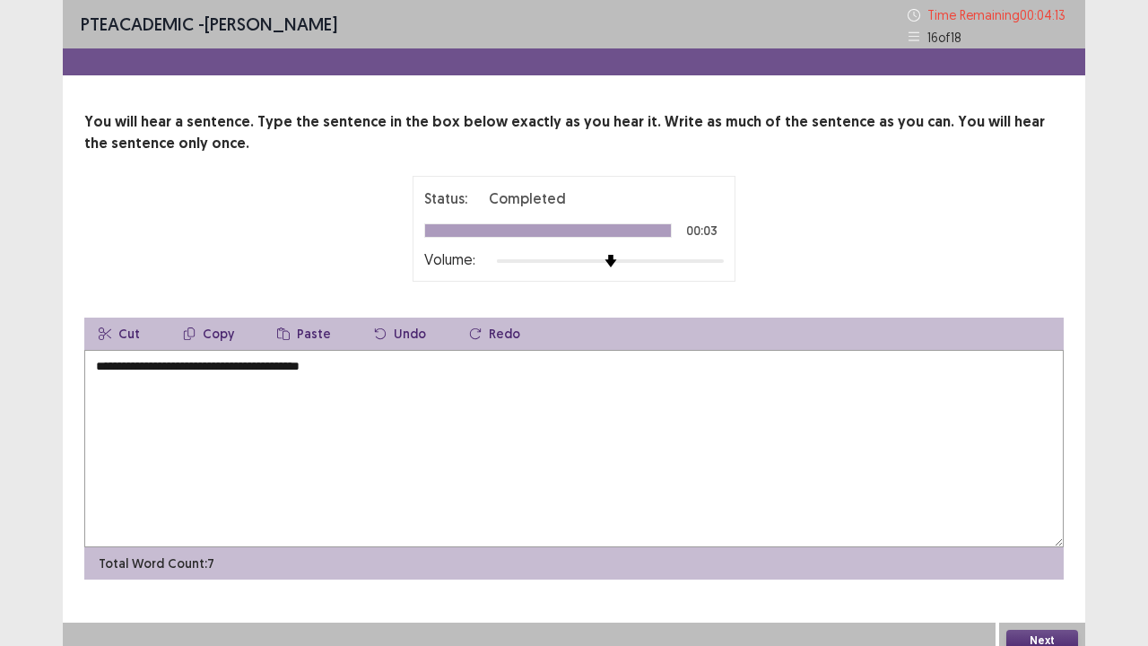
click at [176, 368] on textarea "**********" at bounding box center [573, 448] width 979 height 197
type textarea "**********"
click at [1030, 531] on button "Next" at bounding box center [1042, 641] width 72 height 22
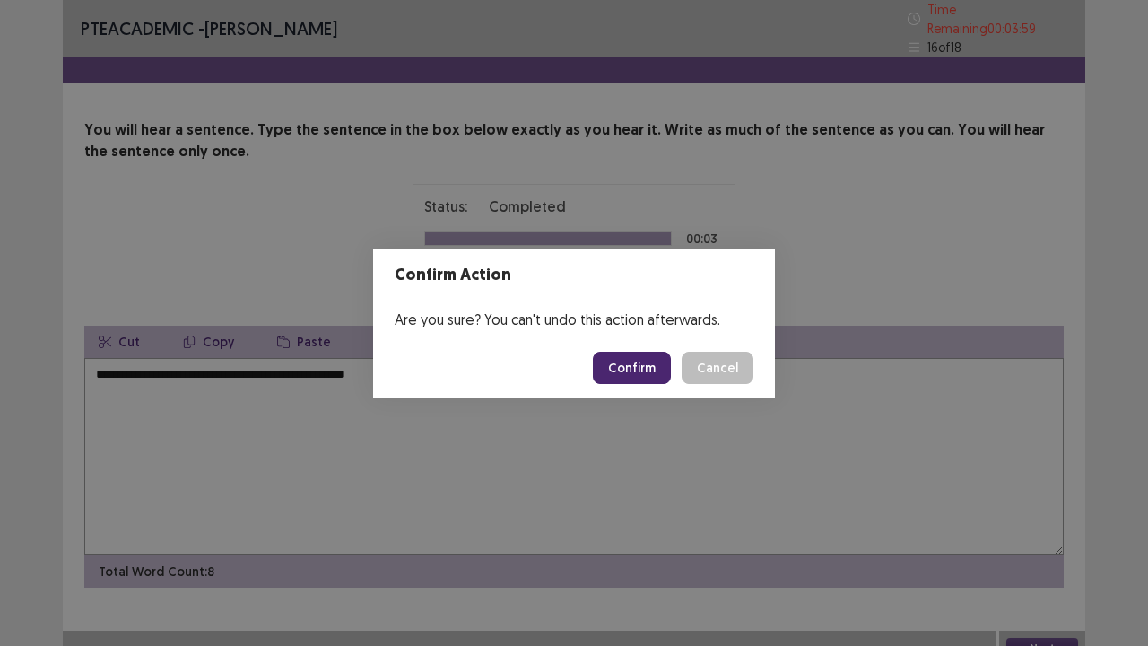
click at [631, 365] on button "Confirm" at bounding box center [632, 368] width 78 height 32
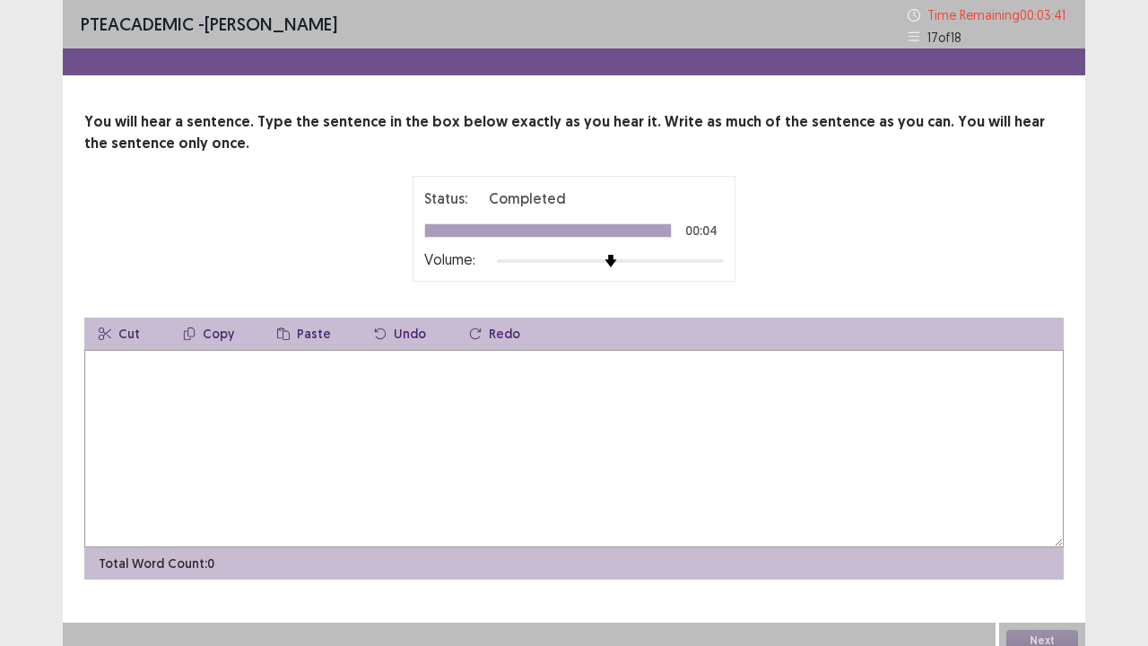
click at [631, 365] on textarea at bounding box center [573, 448] width 979 height 197
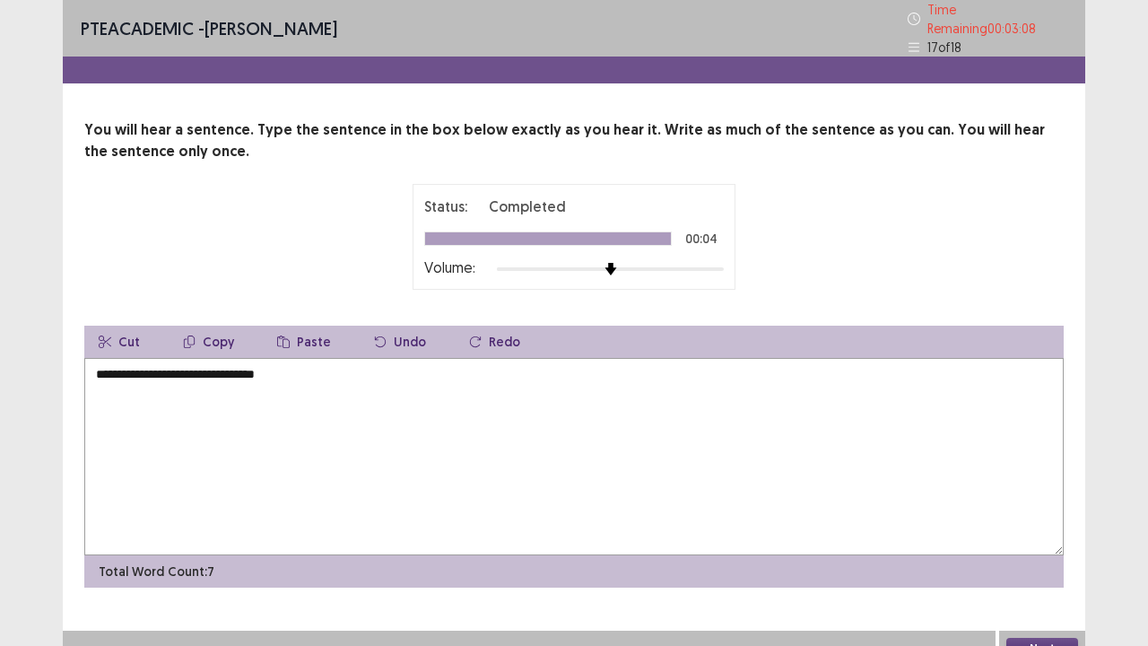
type textarea "**********"
click at [1036, 531] on button "Next" at bounding box center [1042, 649] width 72 height 22
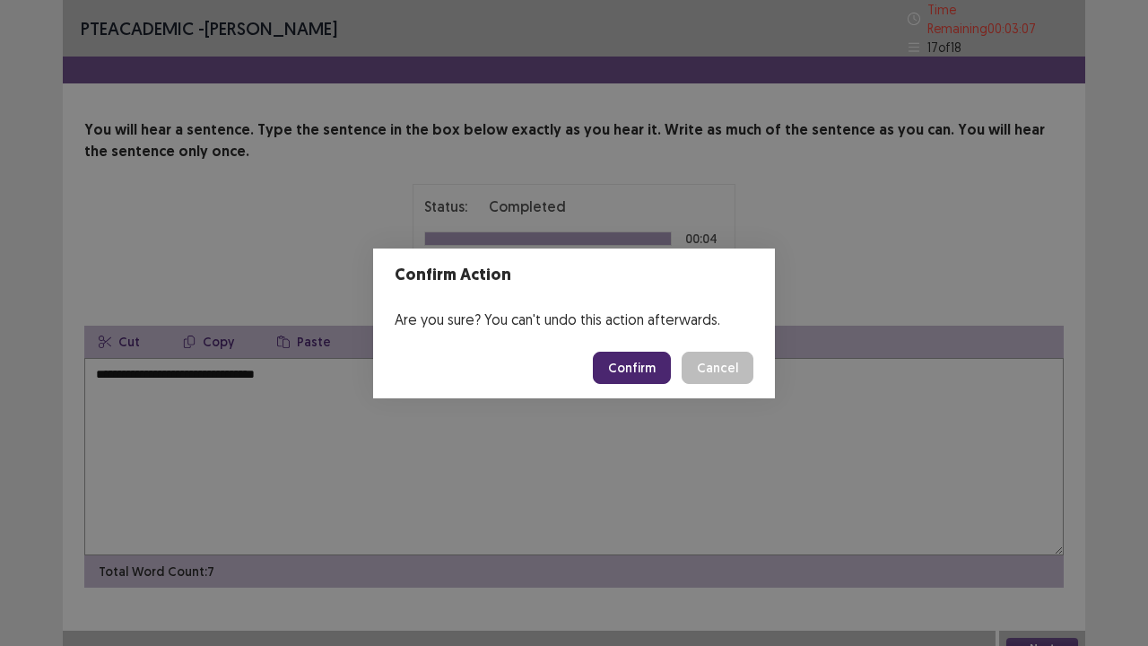
click at [639, 372] on button "Confirm" at bounding box center [632, 368] width 78 height 32
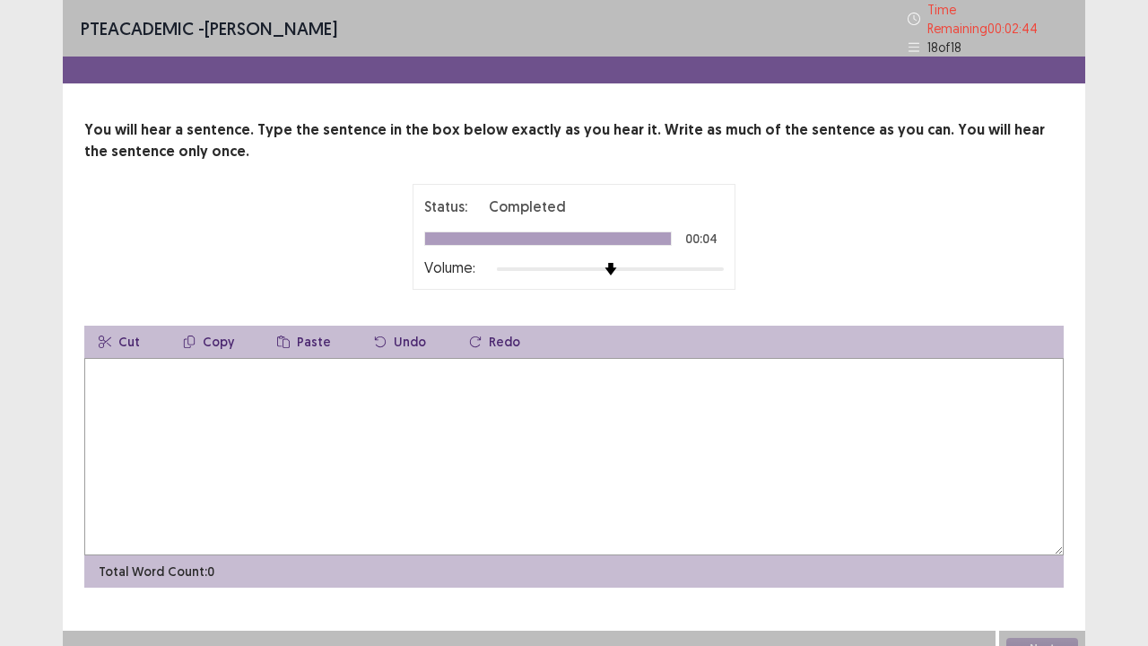
click at [639, 372] on textarea at bounding box center [573, 456] width 979 height 197
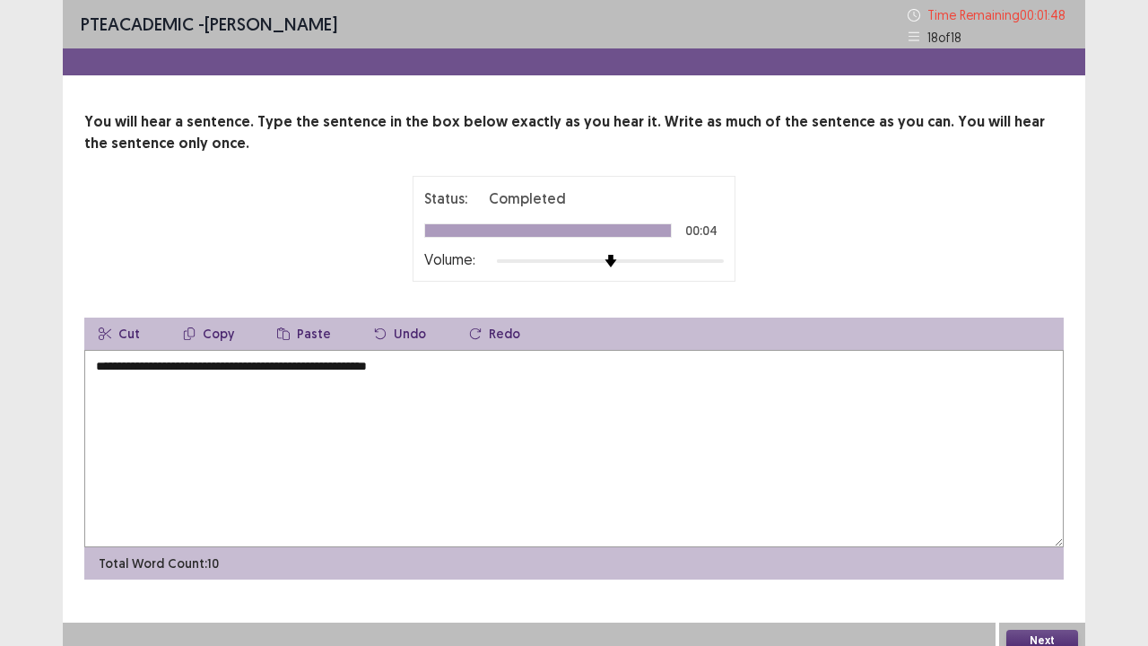
type textarea "**********"
click at [1037, 531] on button "Next" at bounding box center [1042, 641] width 72 height 22
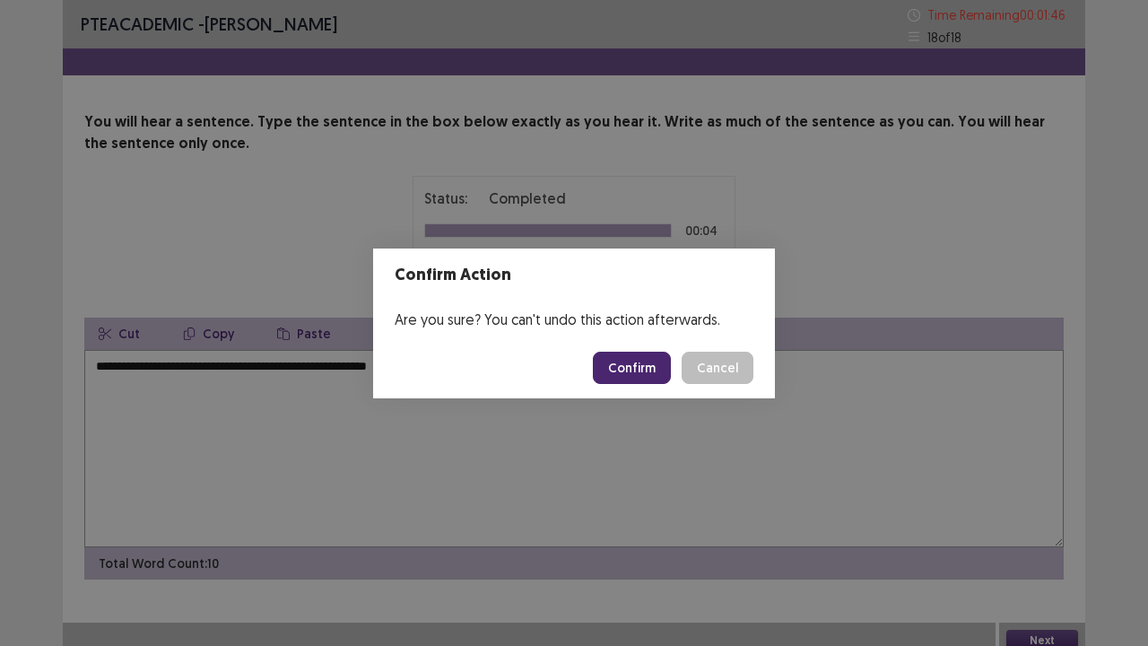
click at [644, 372] on button "Confirm" at bounding box center [632, 368] width 78 height 32
